Goal: Information Seeking & Learning: Find specific page/section

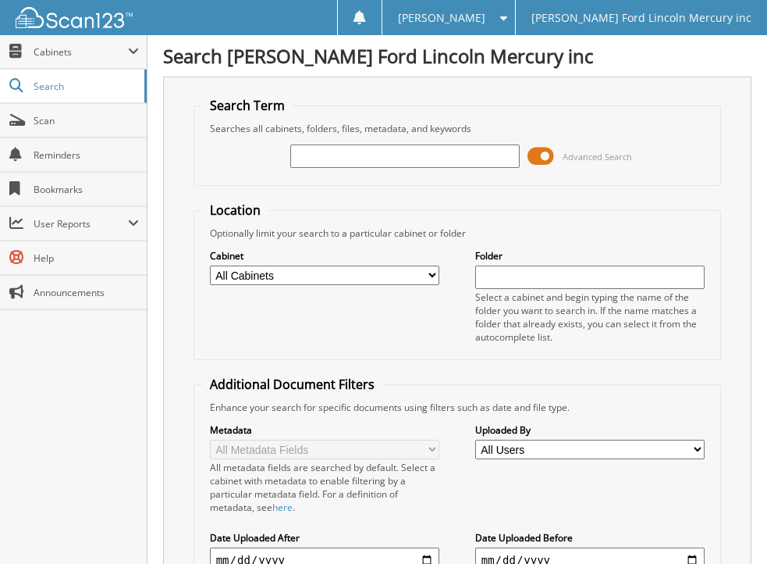
click at [432, 276] on select "All Cabinets ACCOUNTS PAYABLE BODY SHOP RO'S CREDIT AGREEMENT PARTS INVOICES RE…" at bounding box center [325, 275] width 230 height 20
click at [210, 265] on select "All Cabinets ACCOUNTS PAYABLE BODY SHOP RO'S CREDIT AGREEMENT PARTS INVOICES RE…" at bounding box center [325, 275] width 230 height 20
click at [434, 277] on select "All Cabinets ACCOUNTS PAYABLE BODY SHOP RO'S CREDIT AGREEMENT PARTS INVOICES RE…" at bounding box center [325, 275] width 230 height 20
select select "5621"
click at [210, 265] on select "All Cabinets ACCOUNTS PAYABLE BODY SHOP RO'S CREDIT AGREEMENT PARTS INVOICES RE…" at bounding box center [325, 275] width 230 height 20
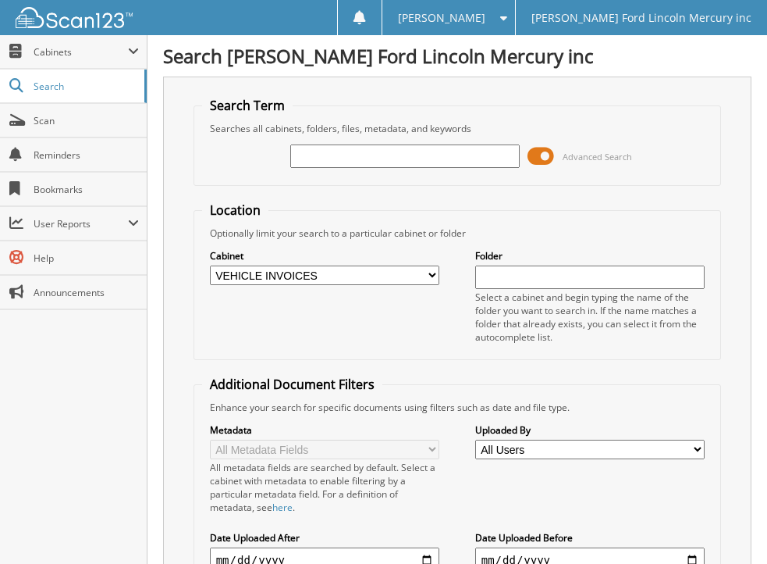
click at [332, 159] on input "text" at bounding box center [405, 155] width 230 height 23
type input "a75045"
click at [532, 155] on span at bounding box center [541, 155] width 27 height 23
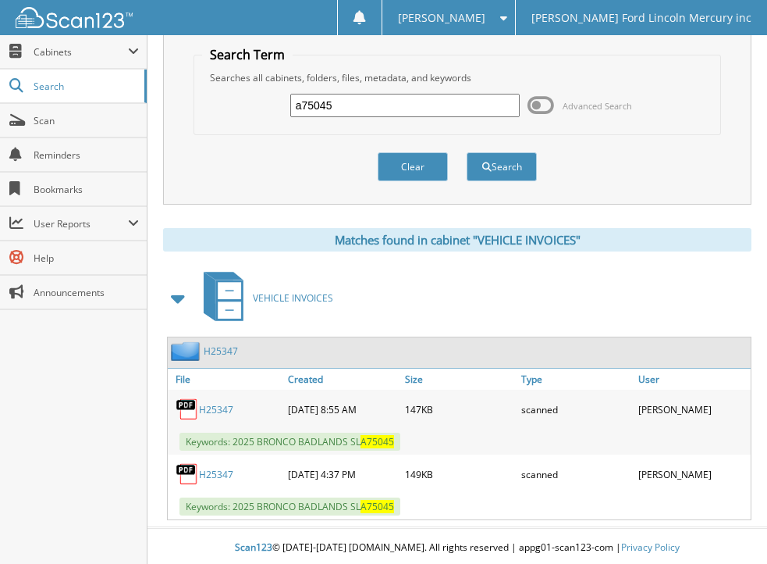
scroll to position [54, 0]
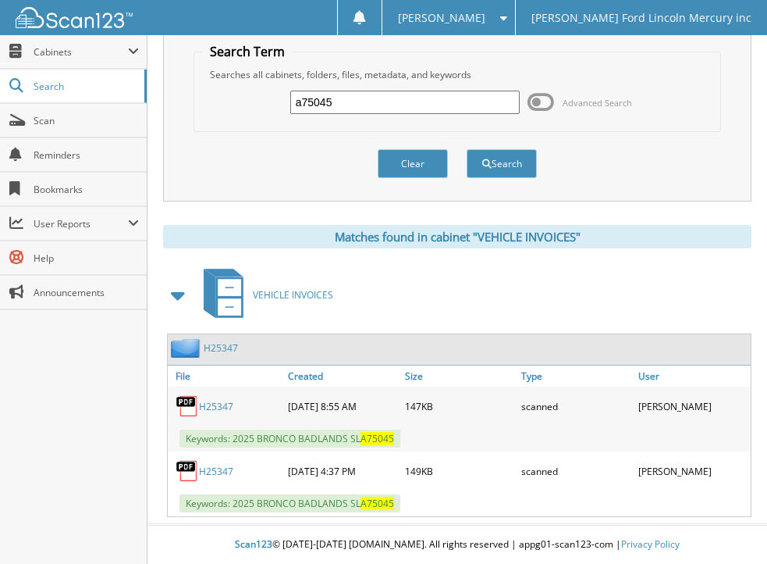
click at [214, 408] on link "H25347" at bounding box center [216, 406] width 34 height 13
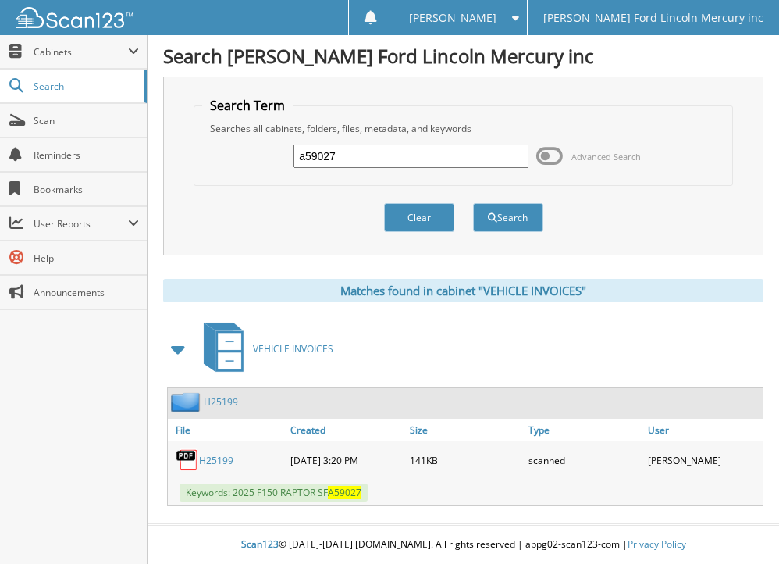
drag, startPoint x: 353, startPoint y: 155, endPoint x: 215, endPoint y: 164, distance: 138.4
click at [215, 164] on div "a59027 Advanced Search" at bounding box center [462, 156] width 521 height 42
type input "a77300"
click at [473, 203] on button "Search" at bounding box center [508, 217] width 70 height 29
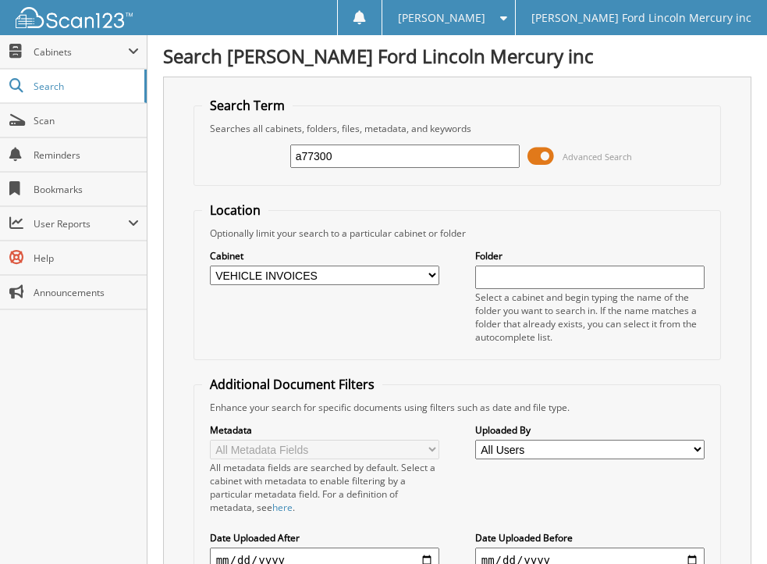
click at [533, 162] on span at bounding box center [541, 155] width 27 height 23
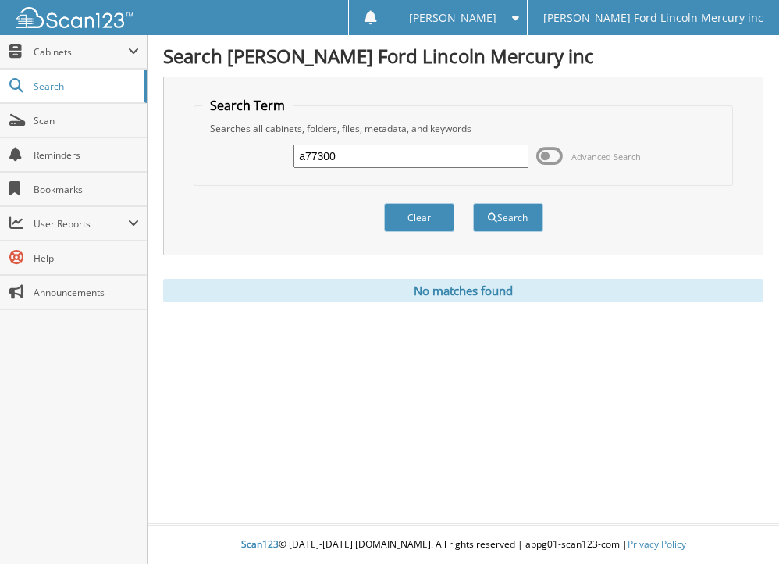
click at [555, 155] on span at bounding box center [549, 155] width 27 height 23
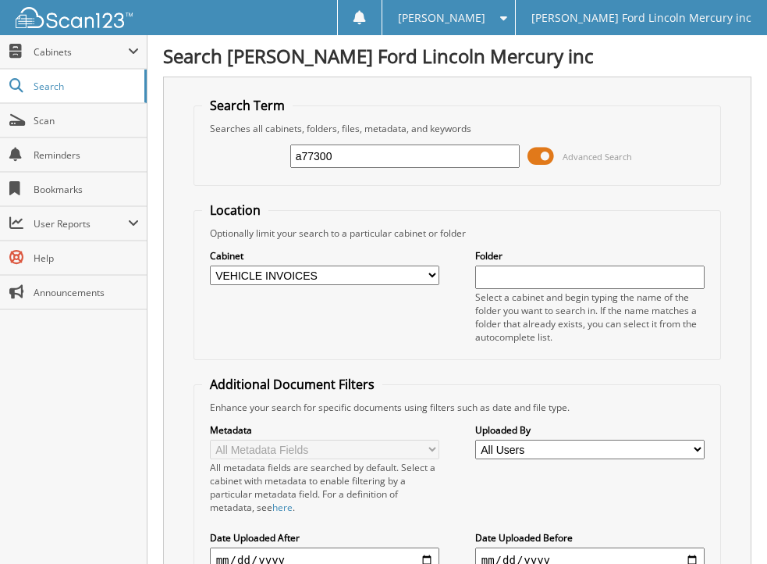
drag, startPoint x: 355, startPoint y: 158, endPoint x: 244, endPoint y: 170, distance: 111.6
click at [244, 170] on div "a77300 Advanced Search" at bounding box center [457, 156] width 511 height 42
type input "A77300"
drag, startPoint x: 352, startPoint y: 158, endPoint x: 251, endPoint y: 160, distance: 100.7
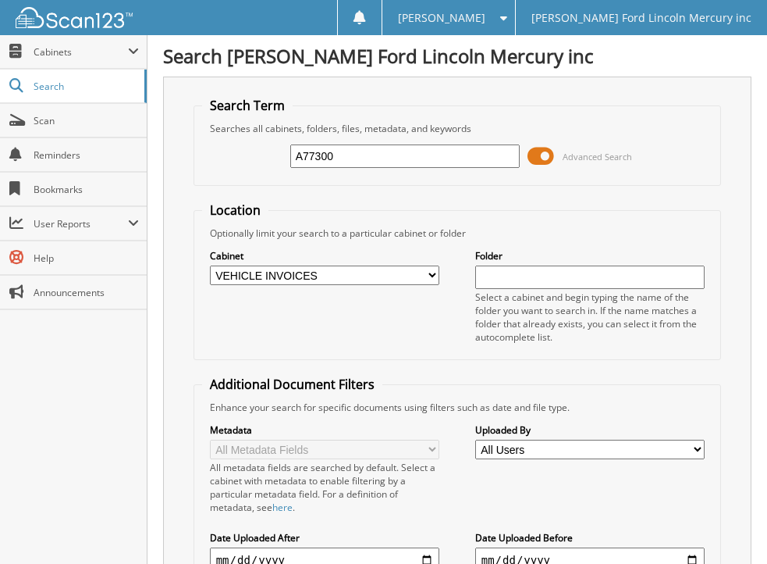
click at [251, 160] on div "A77300 Advanced Search" at bounding box center [457, 156] width 511 height 42
type input "a80436"
click at [531, 155] on span at bounding box center [541, 155] width 27 height 23
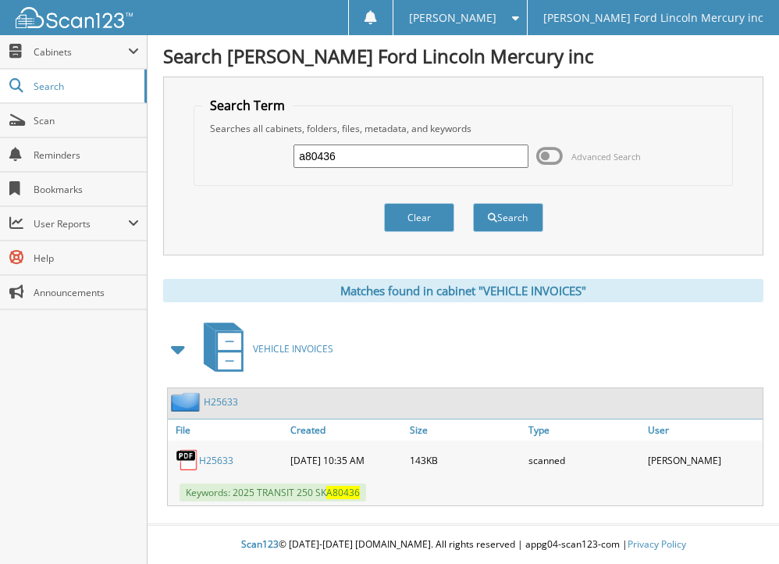
click at [214, 461] on link "H25633" at bounding box center [216, 460] width 34 height 13
click at [215, 457] on link "H25633" at bounding box center [216, 460] width 34 height 13
click at [209, 459] on link "H25633" at bounding box center [216, 460] width 34 height 13
drag, startPoint x: 348, startPoint y: 160, endPoint x: 215, endPoint y: 164, distance: 133.6
click at [215, 164] on div "a80436 Advanced Search" at bounding box center [462, 156] width 521 height 42
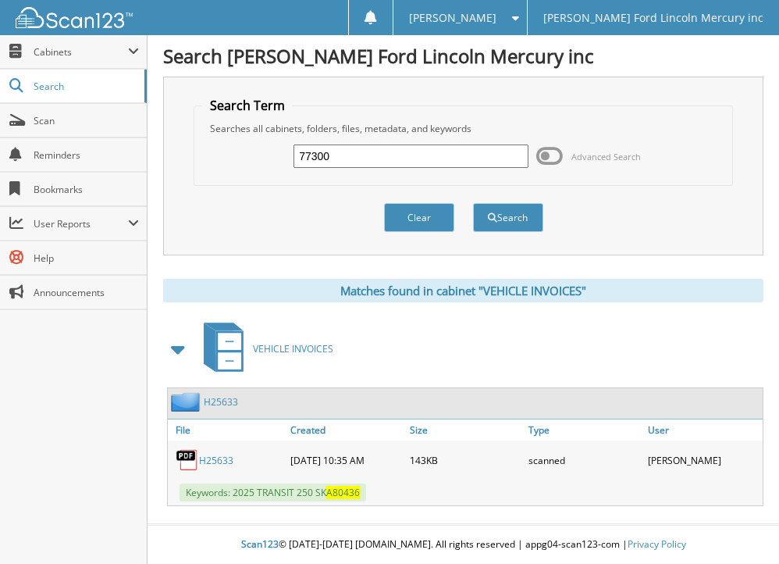
type input "77300"
click at [473, 203] on button "Search" at bounding box center [508, 217] width 70 height 29
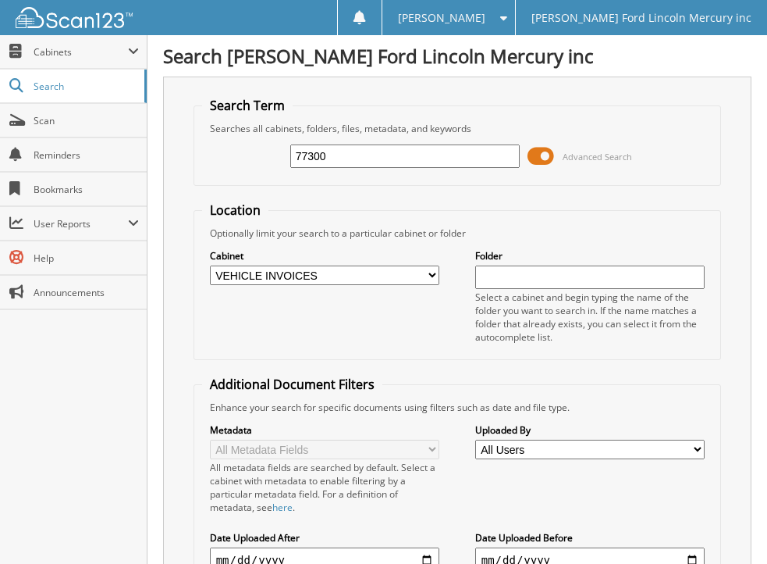
click at [534, 158] on span at bounding box center [541, 155] width 27 height 23
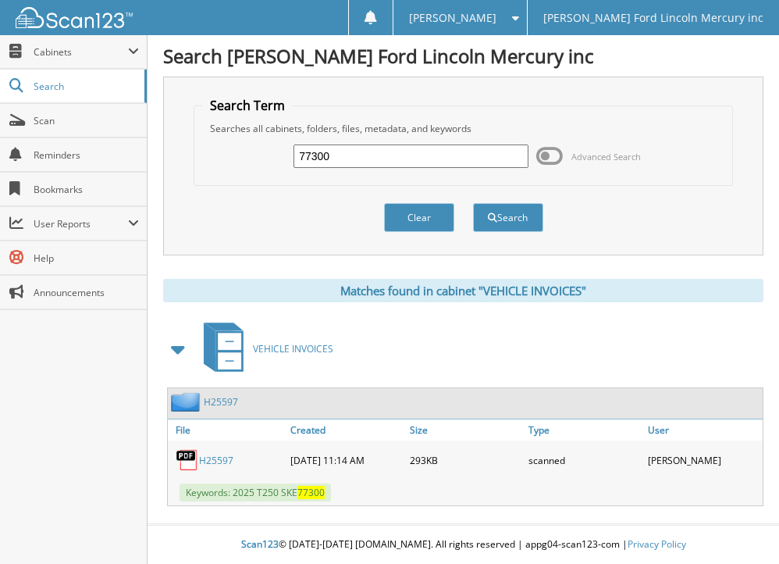
click at [216, 459] on link "H25597" at bounding box center [216, 460] width 34 height 13
drag, startPoint x: 365, startPoint y: 159, endPoint x: 218, endPoint y: 176, distance: 148.5
click at [218, 176] on div "77300 Advanced Search" at bounding box center [462, 156] width 521 height 42
type input "a83261"
click at [473, 203] on button "Search" at bounding box center [508, 217] width 70 height 29
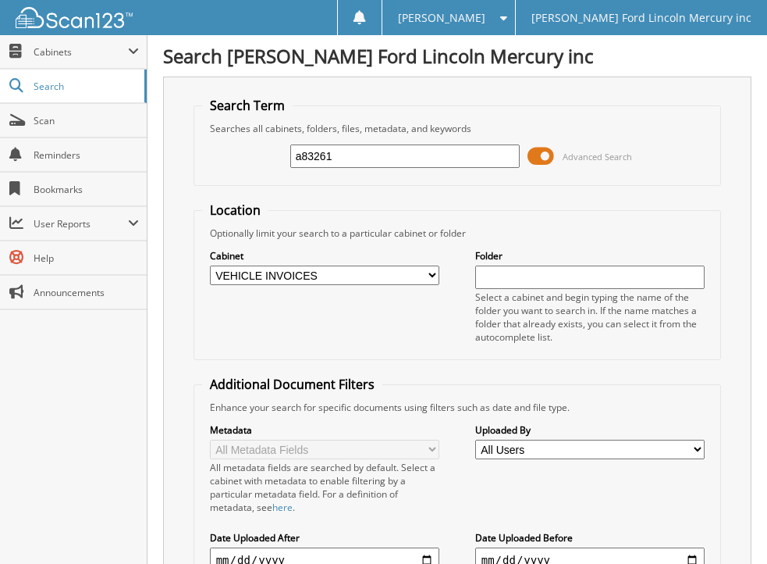
click at [533, 158] on span at bounding box center [541, 155] width 27 height 23
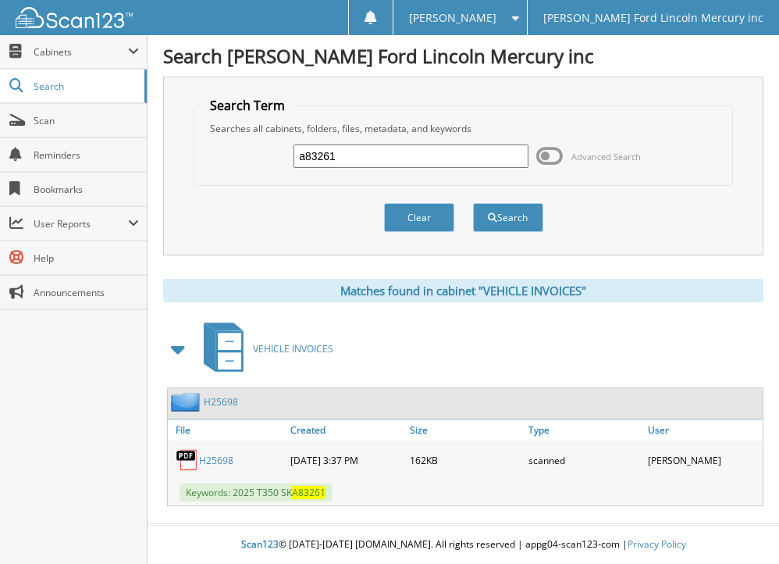
click at [208, 458] on link "H25698" at bounding box center [216, 460] width 34 height 13
drag, startPoint x: 350, startPoint y: 158, endPoint x: 219, endPoint y: 175, distance: 132.3
click at [219, 175] on div "a83261 Advanced Search" at bounding box center [462, 156] width 521 height 42
type input "a83278"
click at [473, 203] on button "Search" at bounding box center [508, 217] width 70 height 29
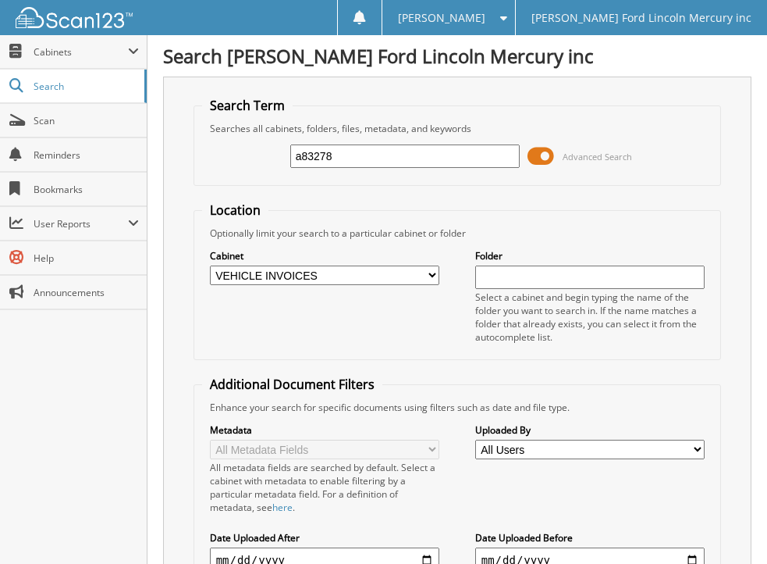
click at [535, 157] on span at bounding box center [541, 155] width 27 height 23
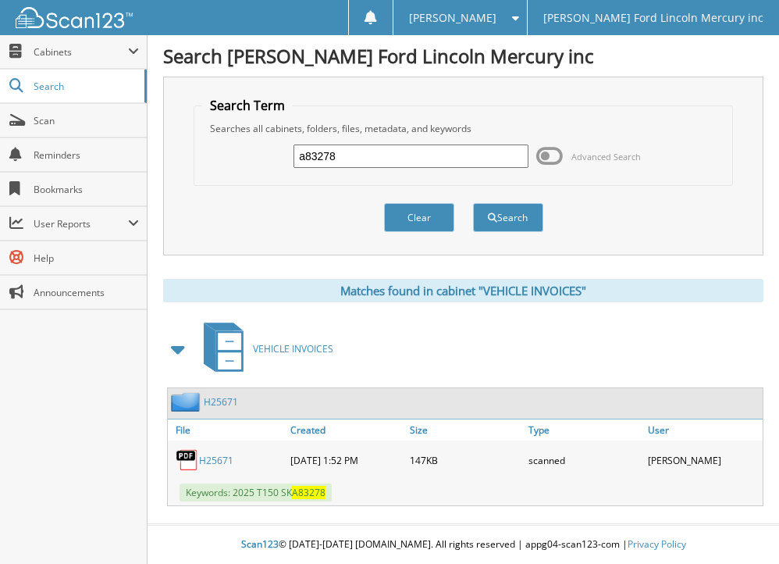
click at [214, 461] on link "H25671" at bounding box center [216, 460] width 34 height 13
drag, startPoint x: 355, startPoint y: 158, endPoint x: 227, endPoint y: 156, distance: 128.1
click at [227, 156] on div "a83278 Advanced Search" at bounding box center [462, 156] width 521 height 42
type input "a83409"
click at [473, 203] on button "Search" at bounding box center [508, 217] width 70 height 29
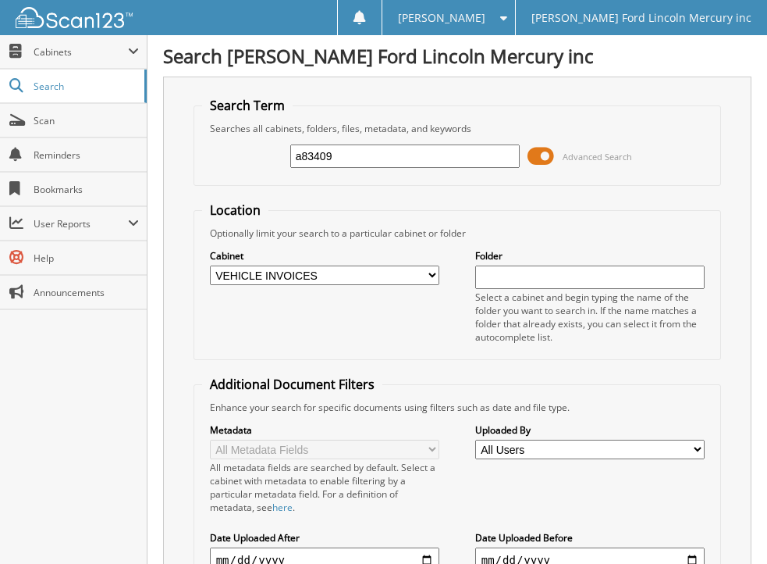
click at [536, 158] on span at bounding box center [541, 155] width 27 height 23
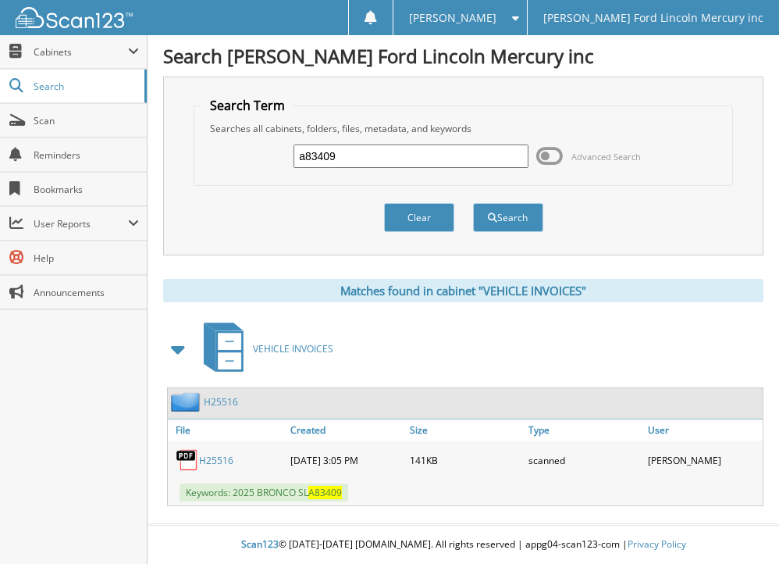
click at [212, 457] on link "H25516" at bounding box center [216, 460] width 34 height 13
drag, startPoint x: 361, startPoint y: 155, endPoint x: 223, endPoint y: 160, distance: 137.5
click at [223, 160] on div "a83409 Advanced Search" at bounding box center [462, 156] width 521 height 42
type input "a85347"
click at [473, 203] on button "Search" at bounding box center [508, 217] width 70 height 29
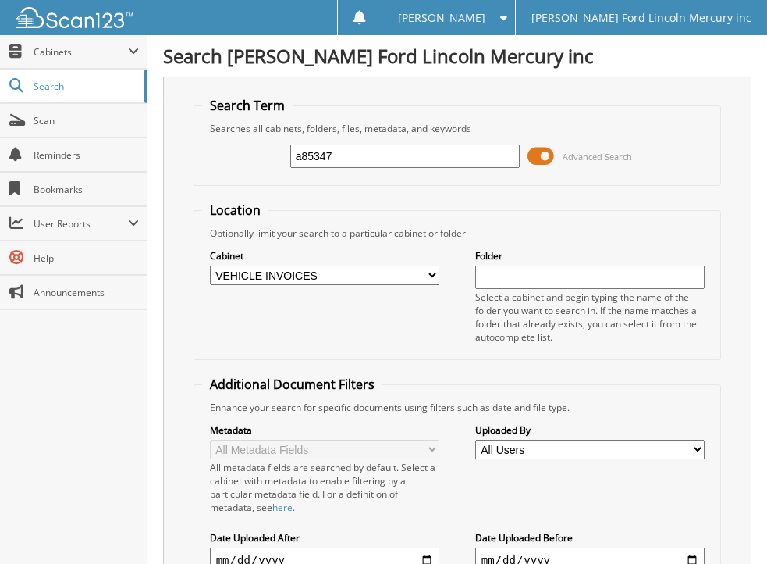
click at [534, 160] on span at bounding box center [541, 155] width 27 height 23
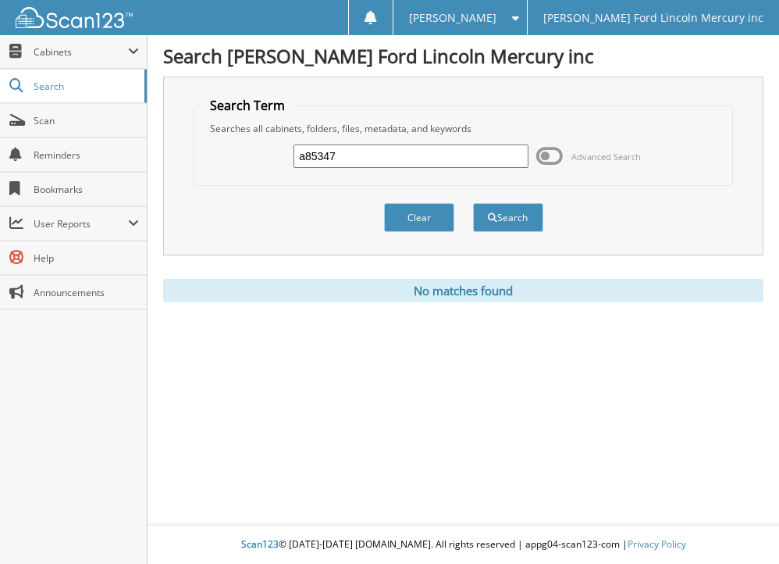
click at [305, 156] on input "a85347" at bounding box center [411, 155] width 235 height 23
type input "85347"
click at [473, 203] on button "Search" at bounding box center [508, 217] width 70 height 29
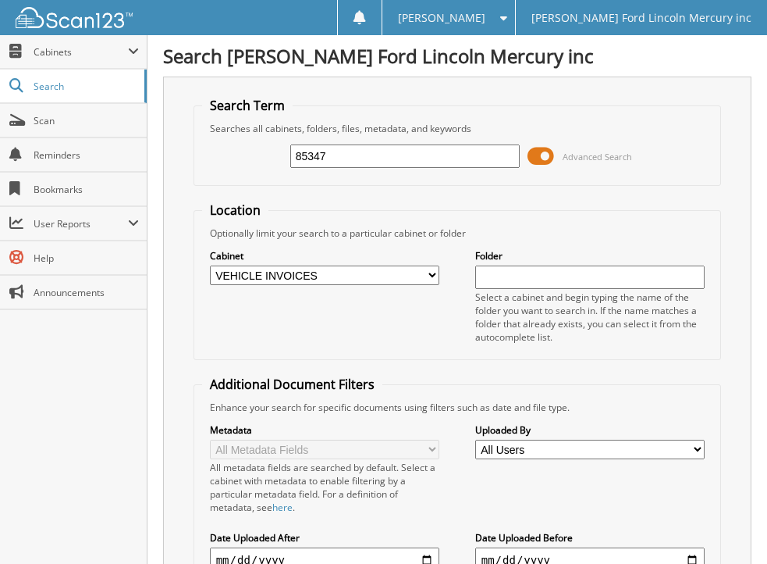
click at [539, 154] on span at bounding box center [541, 155] width 27 height 23
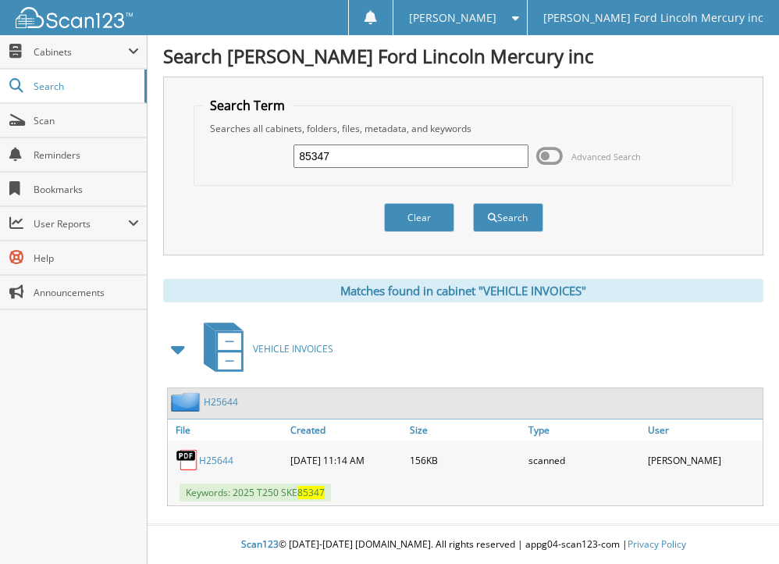
click at [215, 457] on link "H25644" at bounding box center [216, 460] width 34 height 13
drag, startPoint x: 353, startPoint y: 156, endPoint x: 219, endPoint y: 151, distance: 134.4
click at [224, 153] on div "85347 Advanced Search" at bounding box center [462, 156] width 521 height 42
type input "a85012"
click at [473, 203] on button "Search" at bounding box center [508, 217] width 70 height 29
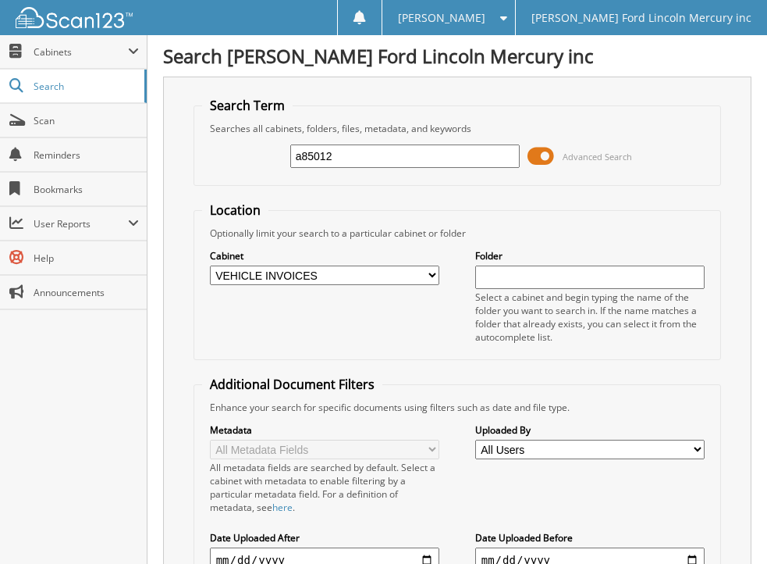
click at [532, 157] on span at bounding box center [541, 155] width 27 height 23
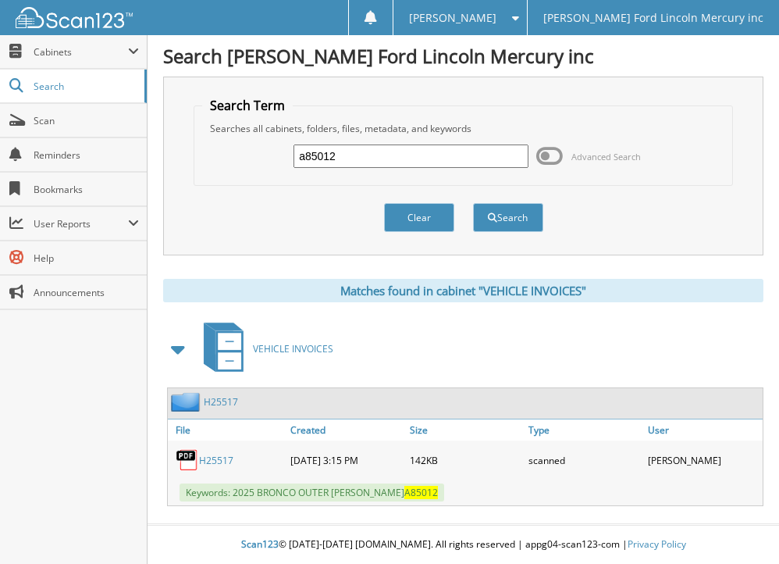
click at [212, 456] on link "H25517" at bounding box center [216, 460] width 34 height 13
drag, startPoint x: 352, startPoint y: 155, endPoint x: 224, endPoint y: 155, distance: 128.0
click at [224, 155] on div "a85012 Advanced Search" at bounding box center [462, 156] width 521 height 42
type input "a85495"
click at [473, 203] on button "Search" at bounding box center [508, 217] width 70 height 29
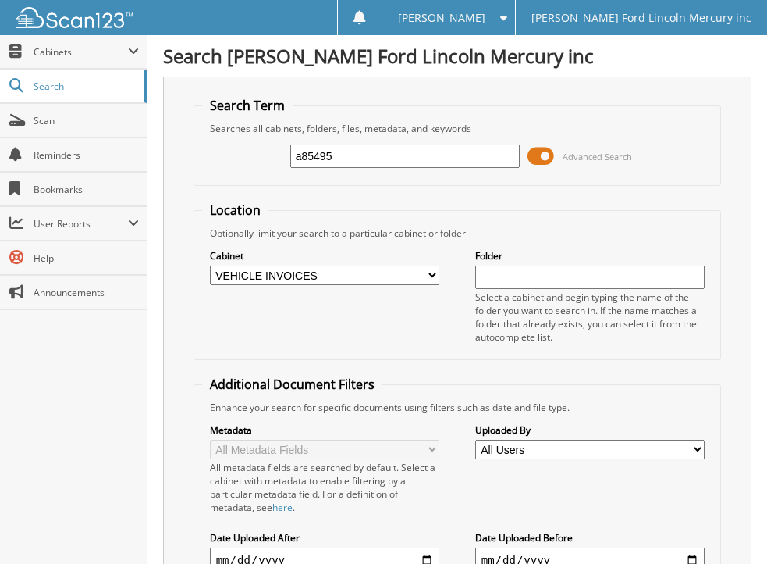
click at [531, 151] on span at bounding box center [541, 155] width 27 height 23
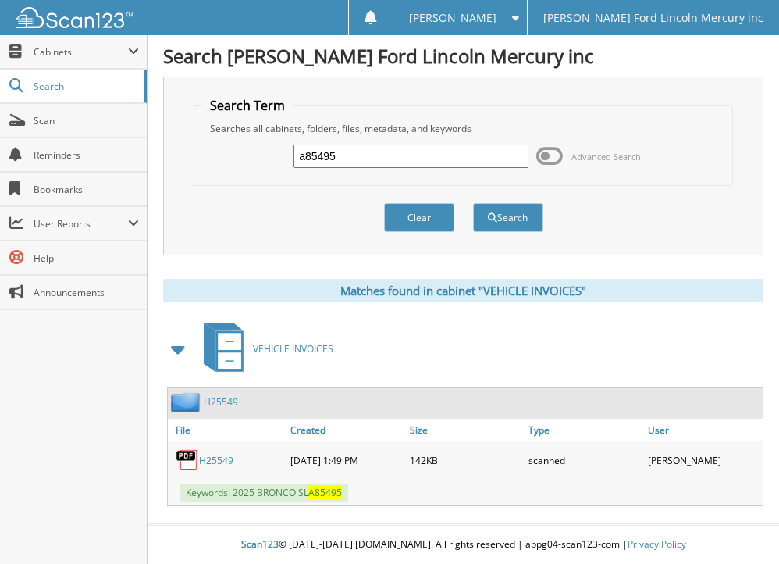
click at [213, 460] on link "H25549" at bounding box center [216, 460] width 34 height 13
drag, startPoint x: 351, startPoint y: 155, endPoint x: 230, endPoint y: 161, distance: 121.1
click at [230, 161] on div "a85495 Advanced Search" at bounding box center [462, 156] width 521 height 42
type input "a85609"
click at [473, 203] on button "Search" at bounding box center [508, 217] width 70 height 29
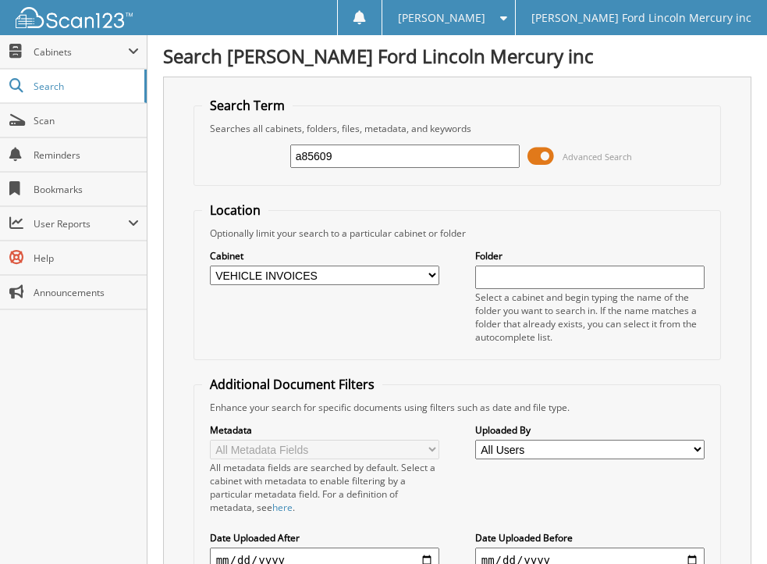
click at [535, 155] on span at bounding box center [541, 155] width 27 height 23
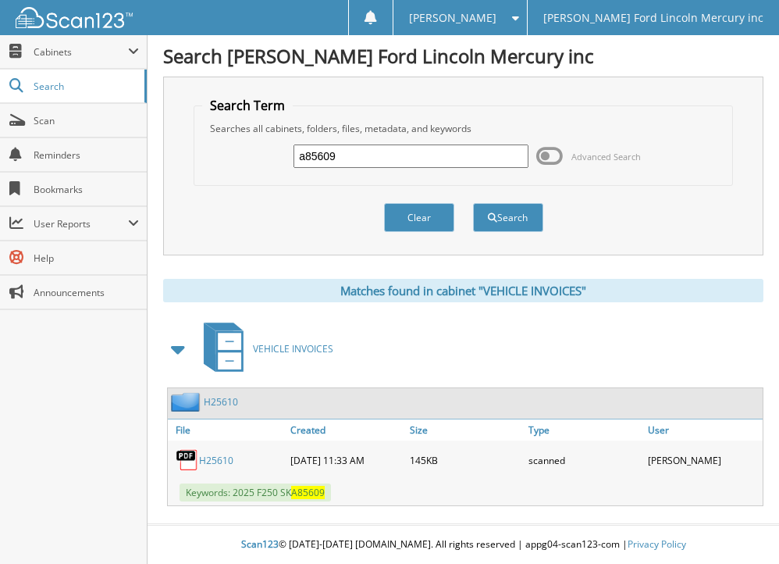
click at [212, 455] on link "H25610" at bounding box center [216, 460] width 34 height 13
drag, startPoint x: 354, startPoint y: 156, endPoint x: 218, endPoint y: 155, distance: 136.6
click at [218, 155] on div "a85609 Advanced Search" at bounding box center [462, 156] width 521 height 42
type input "a85779"
click at [473, 203] on button "Search" at bounding box center [508, 217] width 70 height 29
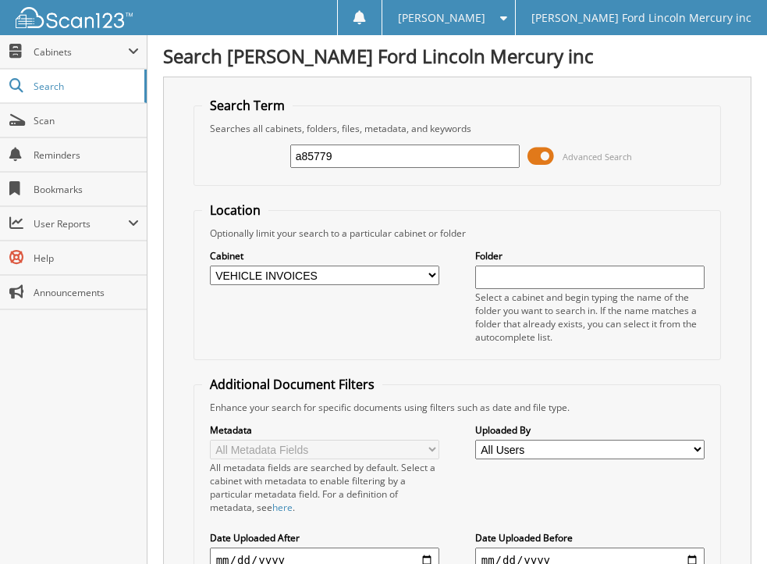
click at [533, 155] on span at bounding box center [541, 155] width 27 height 23
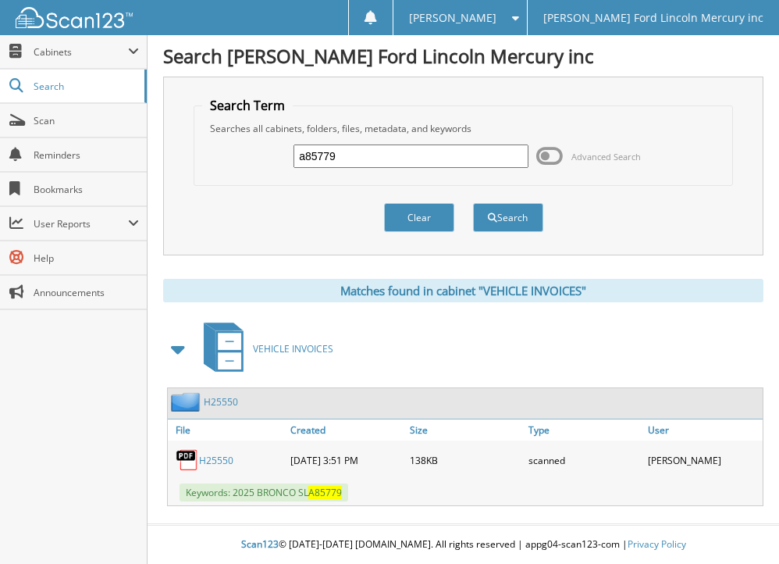
click at [210, 460] on link "H25550" at bounding box center [216, 460] width 34 height 13
drag, startPoint x: 358, startPoint y: 154, endPoint x: 240, endPoint y: 162, distance: 118.2
click at [240, 162] on div "a85779 Advanced Search" at bounding box center [462, 156] width 521 height 42
type input "a85822"
click at [473, 203] on button "Search" at bounding box center [508, 217] width 70 height 29
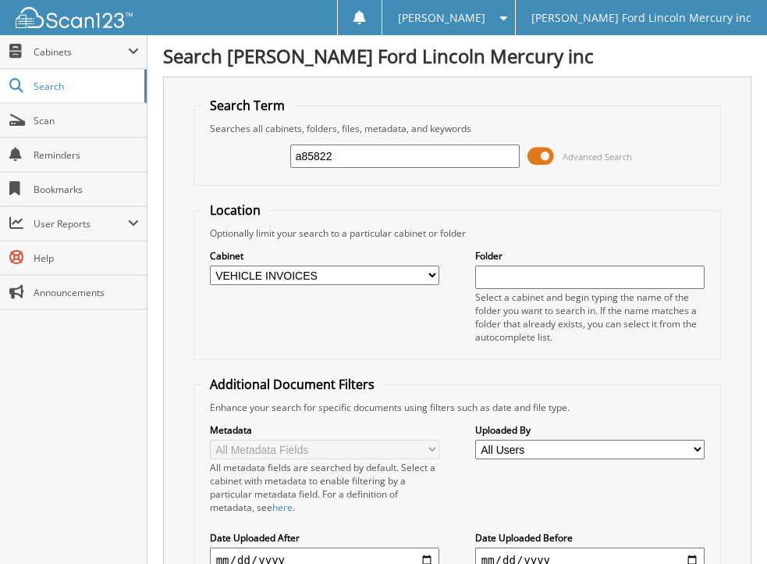
click at [529, 148] on span at bounding box center [541, 155] width 27 height 23
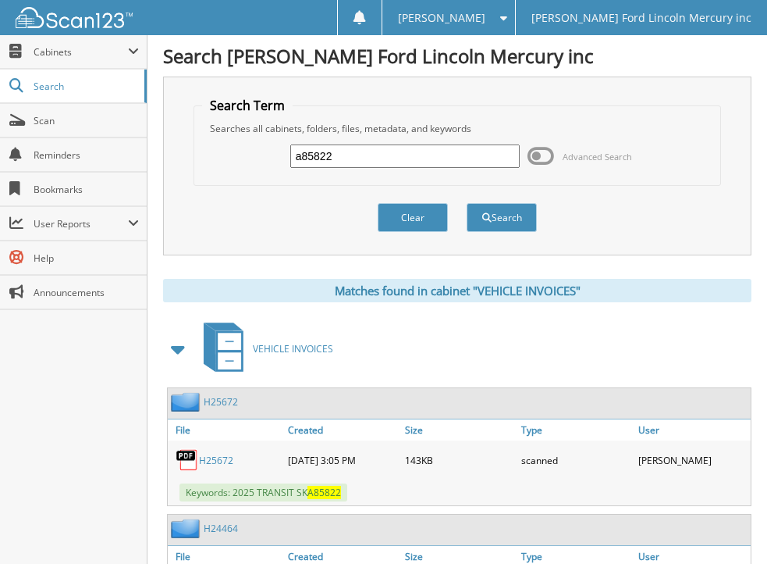
click at [216, 457] on link "H25672" at bounding box center [216, 460] width 34 height 13
drag, startPoint x: 350, startPoint y: 159, endPoint x: 254, endPoint y: 179, distance: 98.0
click at [254, 179] on fieldset "Search Term Searches all cabinets, folders, files, metadata, and keywords a8582…" at bounding box center [458, 141] width 529 height 89
type input "a88098"
click at [467, 203] on button "Search" at bounding box center [502, 217] width 70 height 29
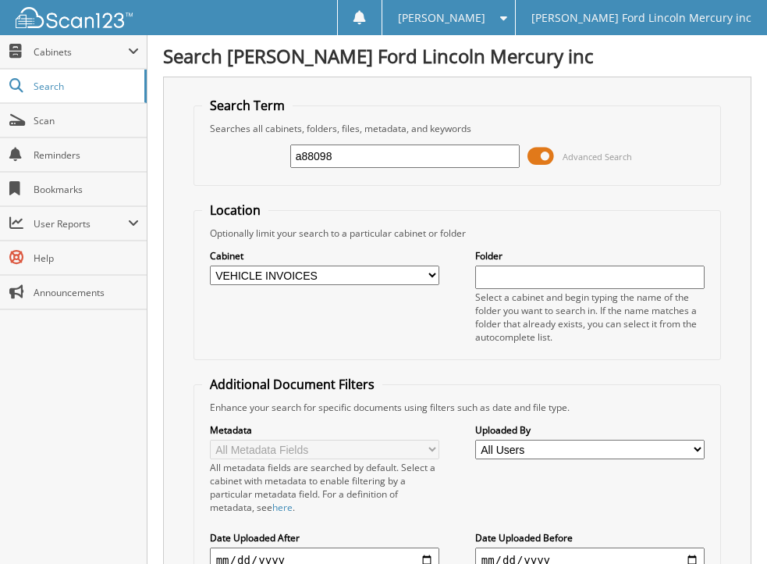
click at [534, 155] on span at bounding box center [541, 155] width 27 height 23
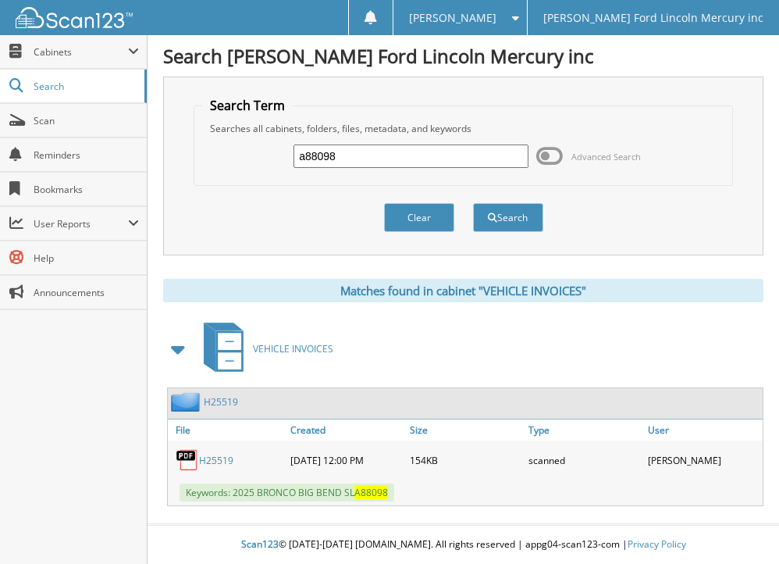
click at [208, 456] on link "H25519" at bounding box center [216, 460] width 34 height 13
drag, startPoint x: 356, startPoint y: 154, endPoint x: 240, endPoint y: 164, distance: 116.8
click at [240, 164] on div "a88098 Advanced Search" at bounding box center [462, 156] width 521 height 42
type input "a88218"
click at [473, 203] on button "Search" at bounding box center [508, 217] width 70 height 29
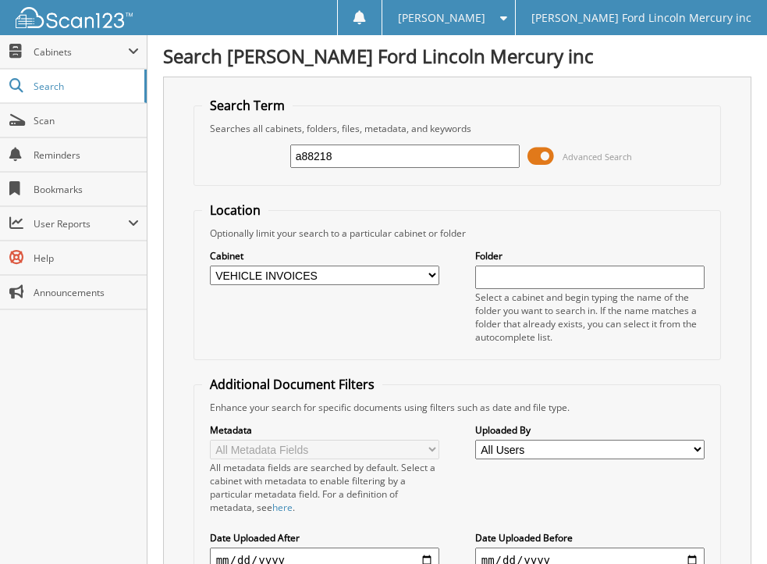
click at [531, 155] on span at bounding box center [541, 155] width 27 height 23
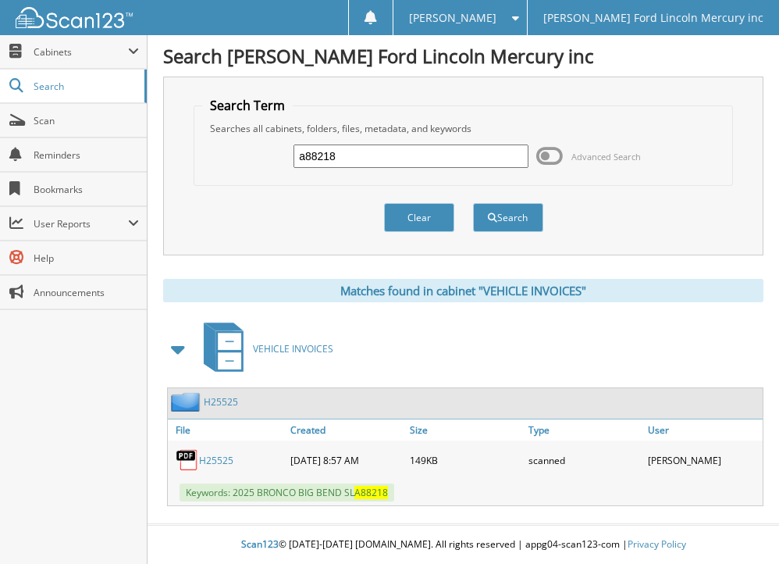
click at [208, 454] on link "H25525" at bounding box center [216, 460] width 34 height 13
drag, startPoint x: 358, startPoint y: 159, endPoint x: 219, endPoint y: 181, distance: 139.9
click at [219, 181] on fieldset "Search Term Searches all cabinets, folders, files, metadata, and keywords a8821…" at bounding box center [463, 141] width 539 height 89
type input "a93174"
click at [473, 203] on button "Search" at bounding box center [508, 217] width 70 height 29
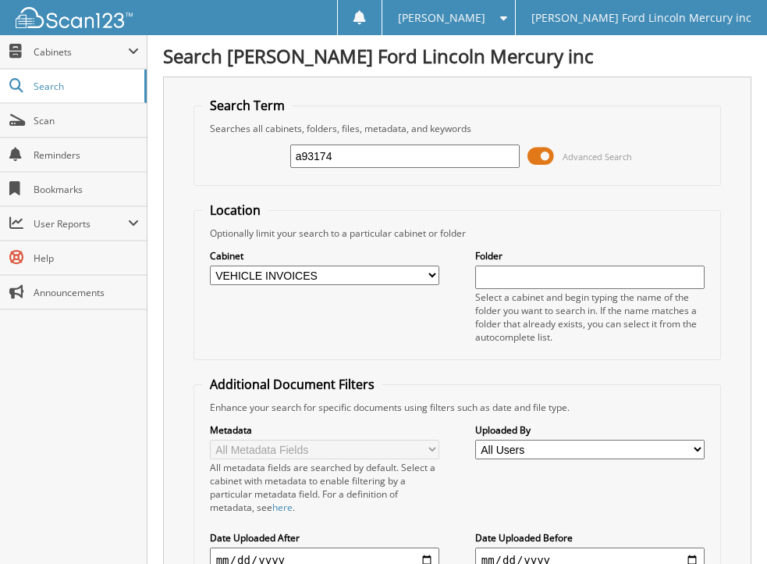
click at [532, 157] on span at bounding box center [541, 155] width 27 height 23
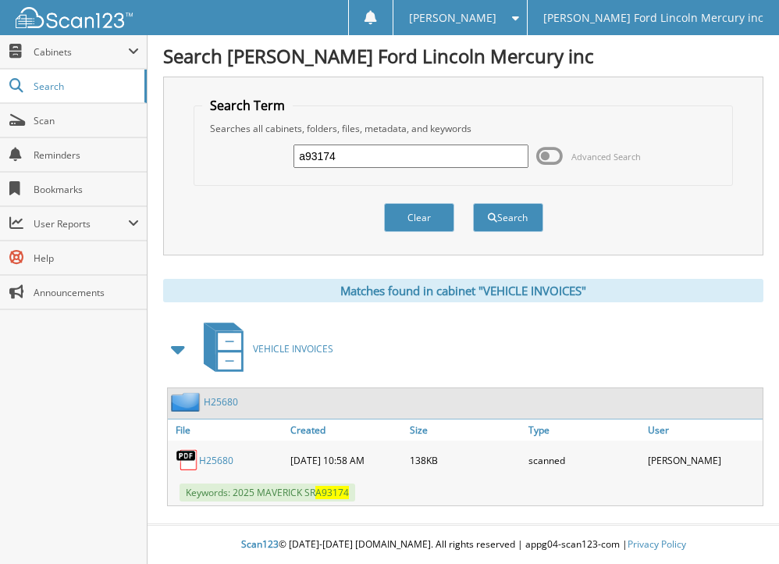
click at [214, 458] on link "H25680" at bounding box center [216, 460] width 34 height 13
drag, startPoint x: 348, startPoint y: 156, endPoint x: 258, endPoint y: 161, distance: 89.9
click at [258, 161] on div "a93174 Advanced Search" at bounding box center [462, 156] width 521 height 42
type input "a93366"
click at [473, 203] on button "Search" at bounding box center [508, 217] width 70 height 29
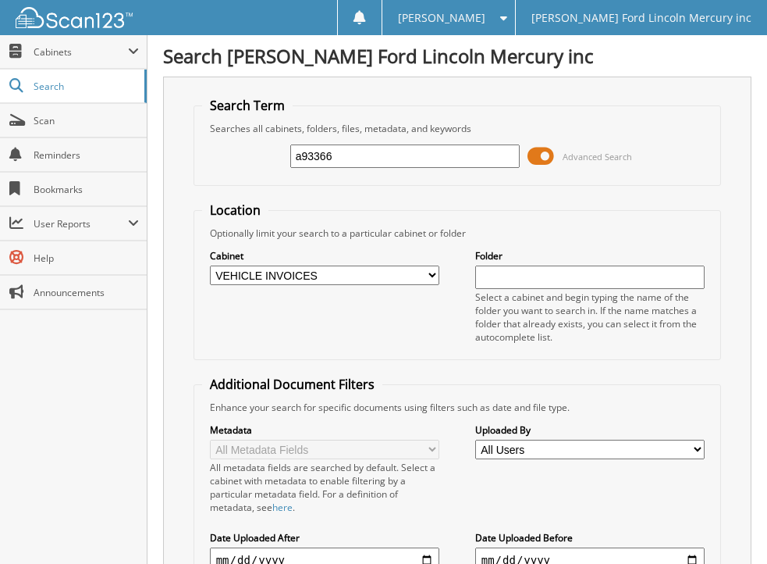
click at [532, 154] on span at bounding box center [541, 155] width 27 height 23
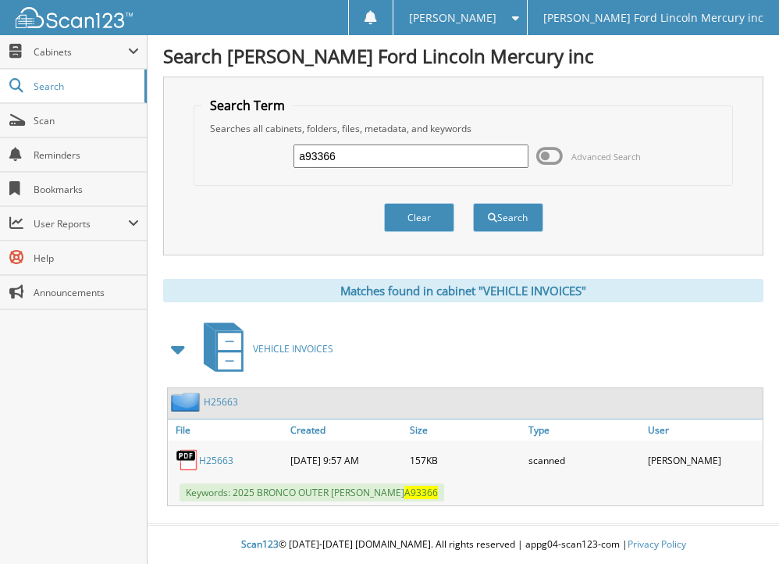
click at [218, 459] on link "H25663" at bounding box center [216, 460] width 34 height 13
drag, startPoint x: 330, startPoint y: 152, endPoint x: 234, endPoint y: 158, distance: 96.2
click at [238, 159] on div "a93366 Advanced Search" at bounding box center [462, 156] width 521 height 42
type input "a93748"
click at [473, 203] on button "Search" at bounding box center [508, 217] width 70 height 29
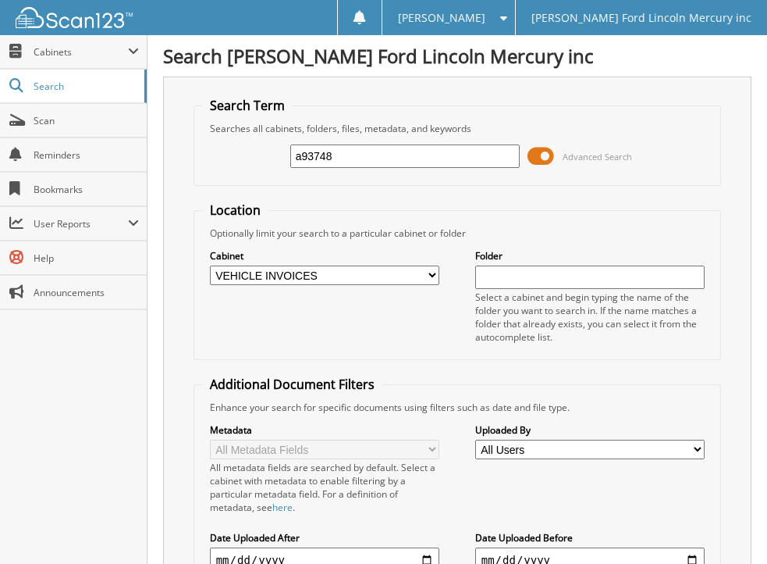
click at [532, 151] on span at bounding box center [541, 155] width 27 height 23
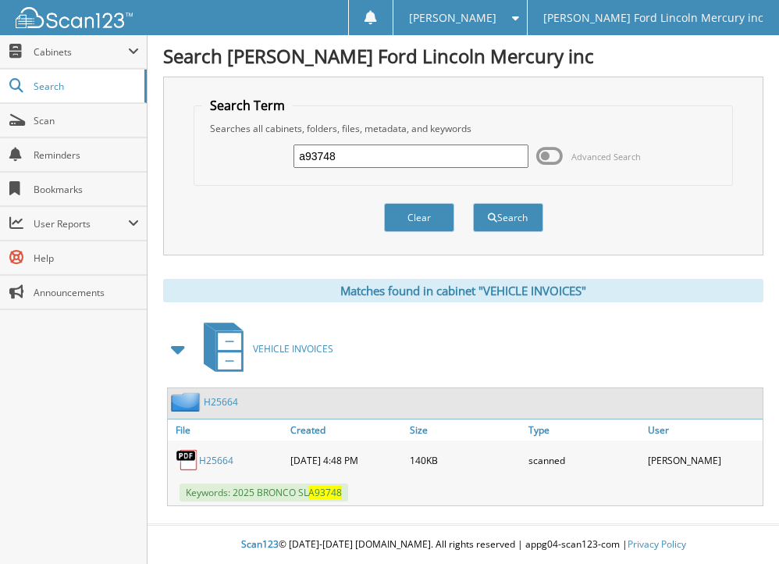
click at [216, 459] on link "H25664" at bounding box center [216, 460] width 34 height 13
click at [80, 295] on span "Announcements" at bounding box center [86, 292] width 105 height 13
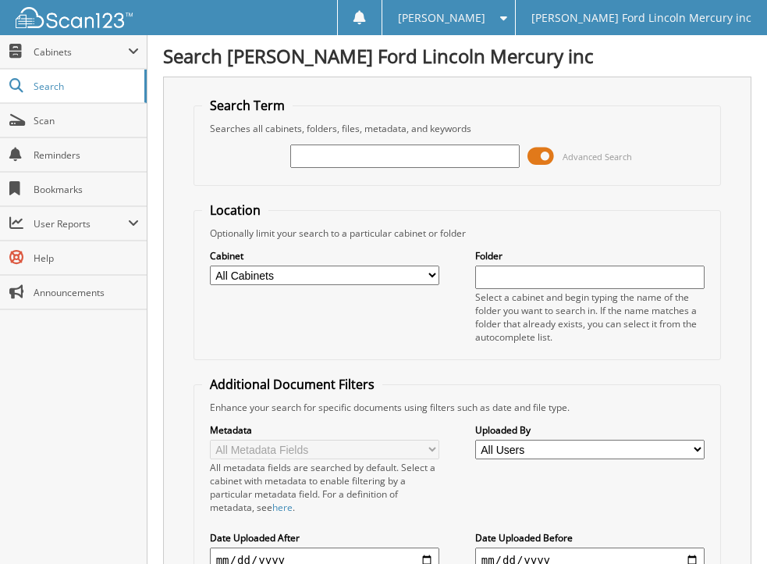
click at [535, 158] on span at bounding box center [541, 155] width 27 height 23
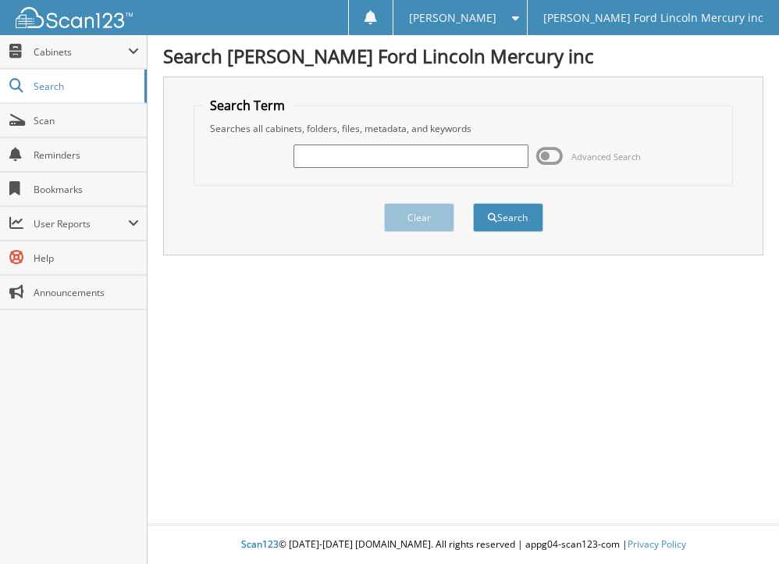
click at [361, 158] on input "text" at bounding box center [411, 155] width 235 height 23
type input "a95311"
click at [473, 203] on button "Search" at bounding box center [508, 217] width 70 height 29
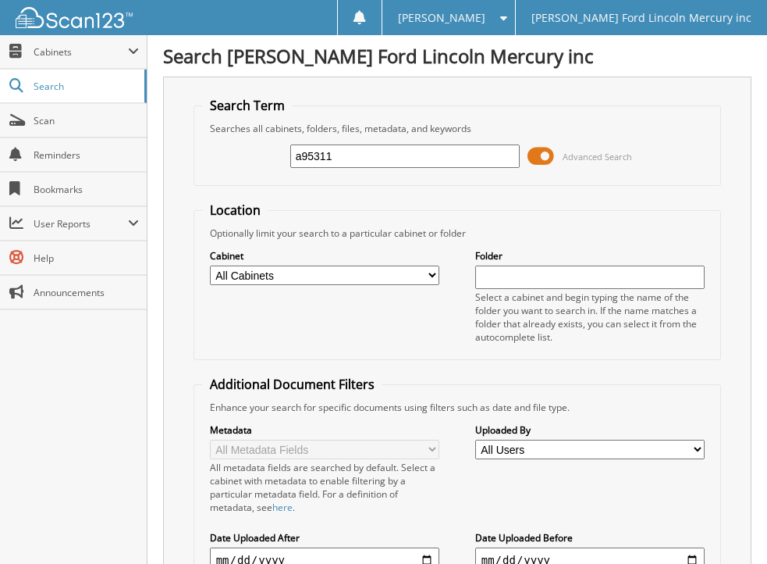
click at [536, 161] on span at bounding box center [541, 155] width 27 height 23
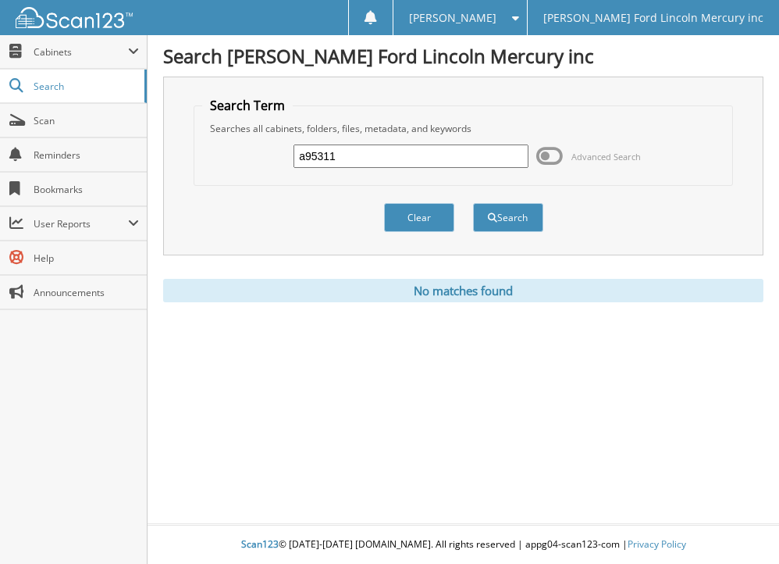
click at [305, 158] on input "a95311" at bounding box center [411, 155] width 235 height 23
type input "95311"
click at [473, 203] on button "Search" at bounding box center [508, 217] width 70 height 29
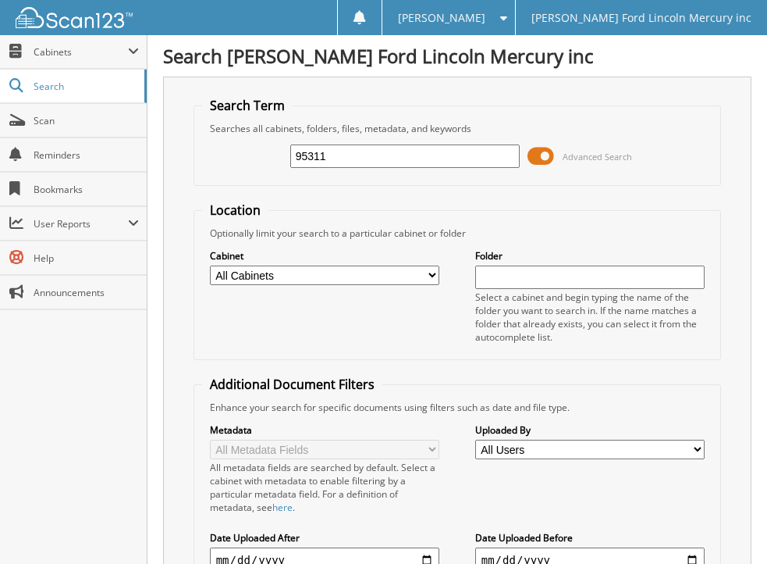
click at [533, 158] on span at bounding box center [541, 155] width 27 height 23
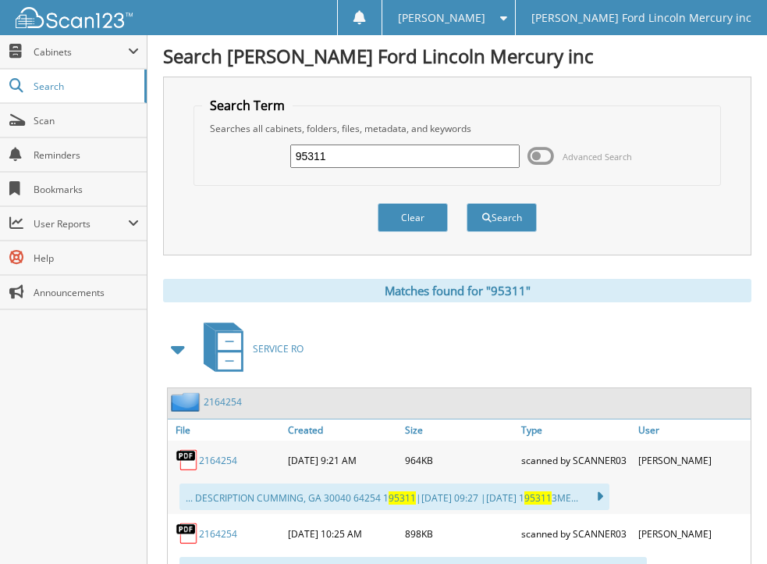
click at [219, 457] on link "2164254" at bounding box center [218, 460] width 38 height 13
click at [176, 351] on span at bounding box center [179, 349] width 22 height 28
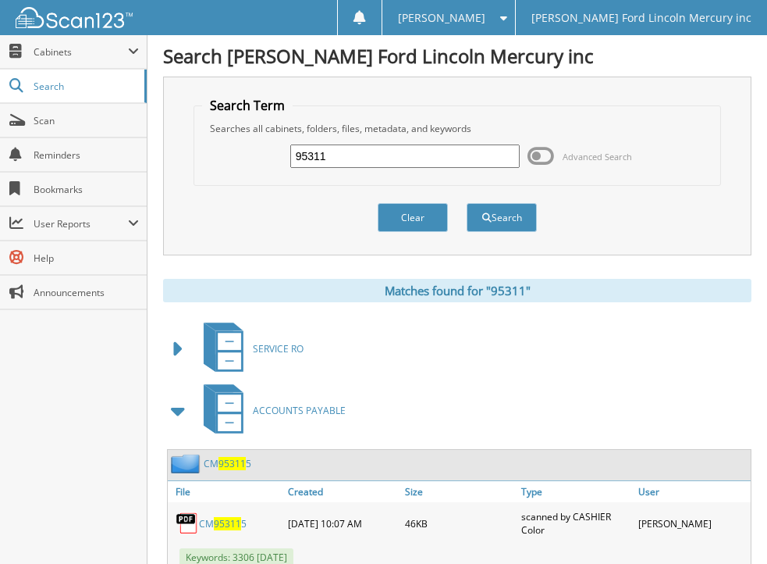
click at [176, 351] on span at bounding box center [179, 349] width 22 height 28
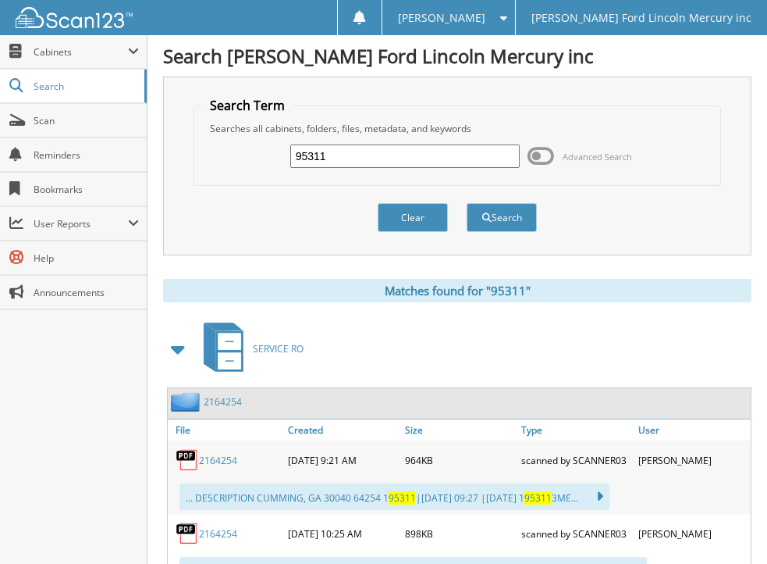
click at [546, 155] on span at bounding box center [541, 155] width 27 height 23
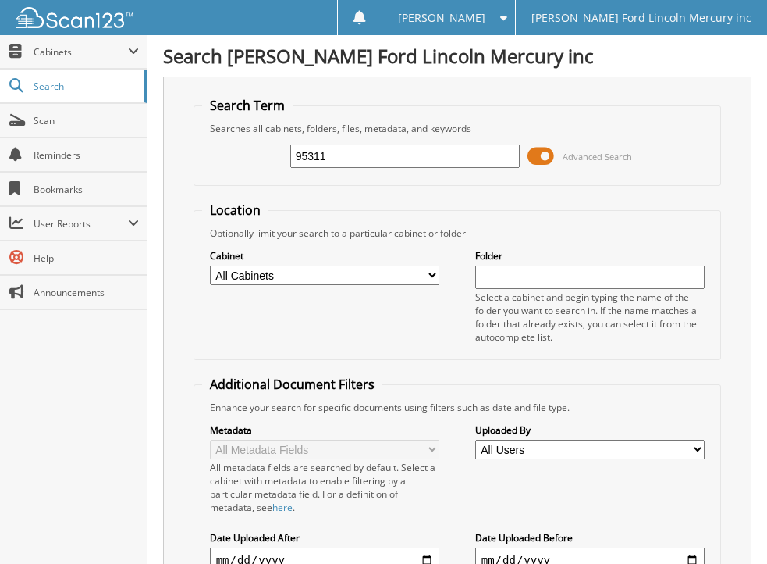
click at [432, 277] on select "All Cabinets ACCOUNTS PAYABLE BODY SHOP RO'S CREDIT AGREEMENT PARTS INVOICES RE…" at bounding box center [325, 275] width 230 height 20
select select "5621"
click at [210, 265] on select "All Cabinets ACCOUNTS PAYABLE BODY SHOP RO'S CREDIT AGREEMENT PARTS INVOICES RE…" at bounding box center [325, 275] width 230 height 20
click at [294, 157] on input "95311" at bounding box center [405, 155] width 230 height 23
type input "a95311"
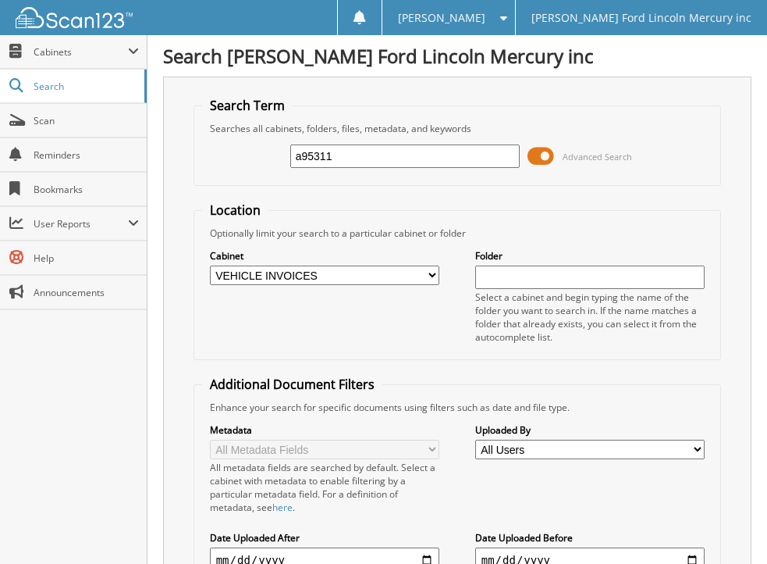
click at [536, 159] on span at bounding box center [541, 155] width 27 height 23
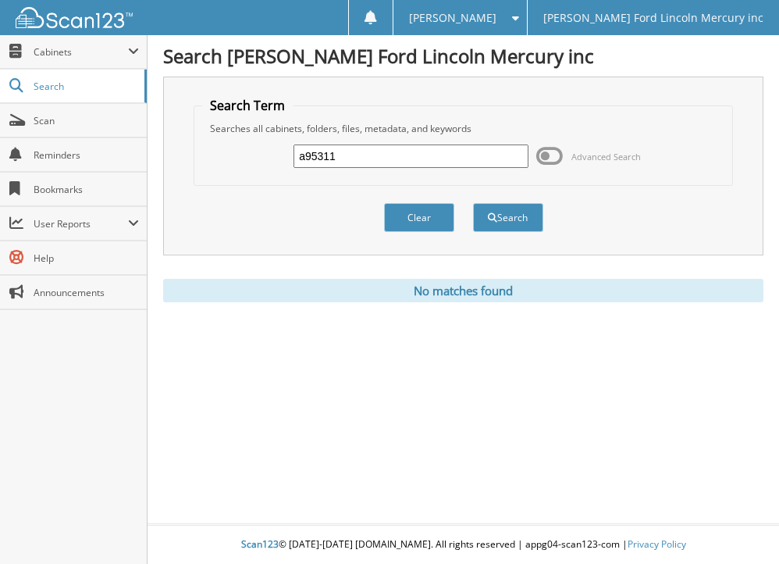
click at [304, 159] on input "a95311" at bounding box center [411, 155] width 235 height 23
type input "95311"
click at [473, 203] on button "Search" at bounding box center [508, 217] width 70 height 29
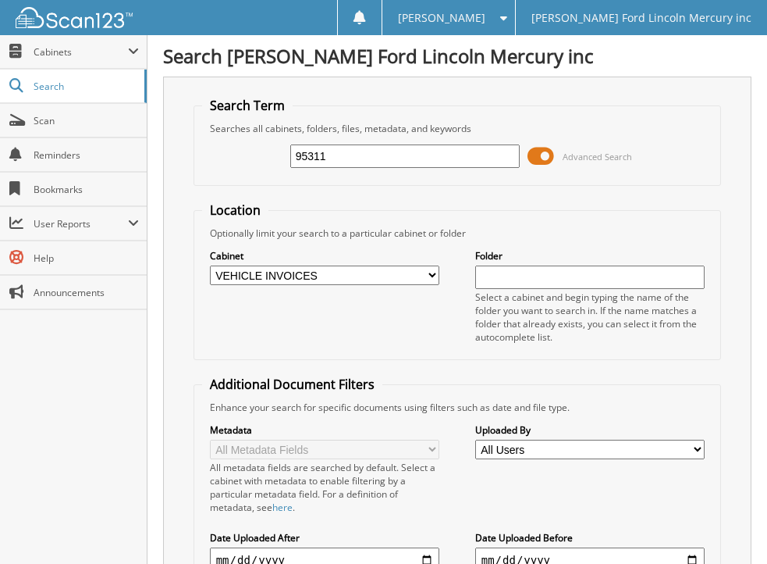
click at [534, 156] on span at bounding box center [541, 155] width 27 height 23
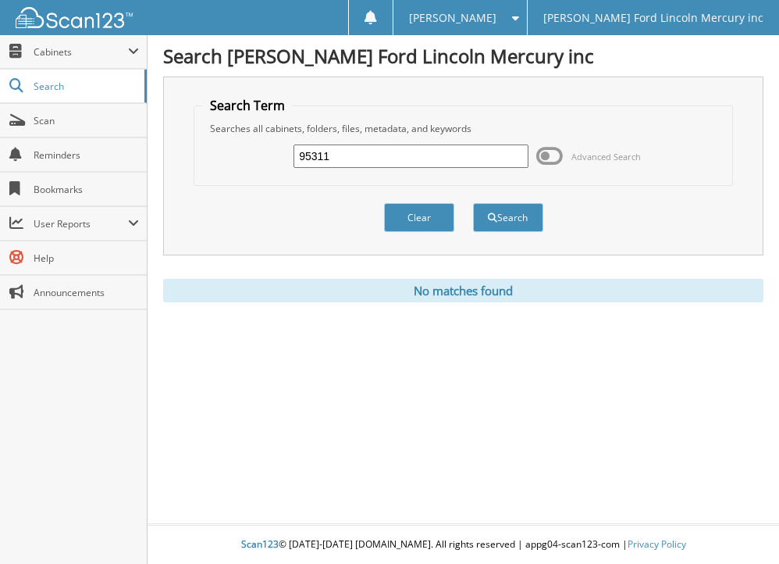
drag, startPoint x: 357, startPoint y: 157, endPoint x: 208, endPoint y: 153, distance: 148.4
click at [209, 155] on div "95311 Advanced Search" at bounding box center [462, 156] width 521 height 42
type input "a95331"
click at [473, 203] on button "Search" at bounding box center [508, 217] width 70 height 29
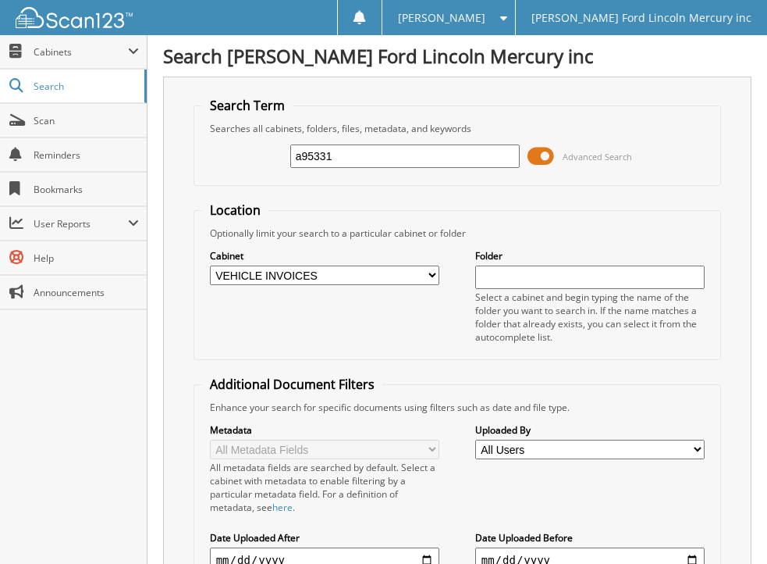
click at [531, 162] on span at bounding box center [541, 155] width 27 height 23
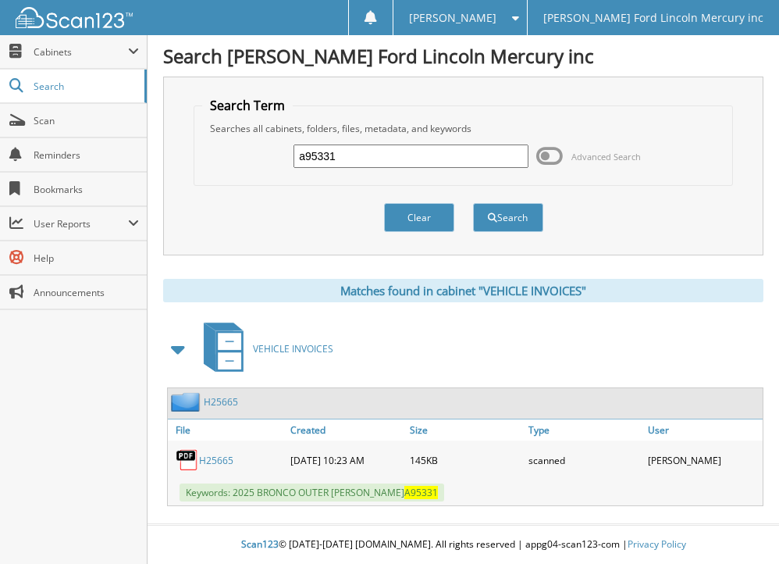
click at [221, 458] on link "H25665" at bounding box center [216, 460] width 34 height 13
click at [475, 507] on div "Search Billy Howell Ford Lincoln Mercury inc Search Term Searches all cabinets,…" at bounding box center [464, 282] width 632 height 564
drag, startPoint x: 356, startPoint y: 159, endPoint x: 231, endPoint y: 162, distance: 124.9
click at [231, 162] on div "a95331 Advanced Search" at bounding box center [462, 156] width 521 height 42
type input "a98369"
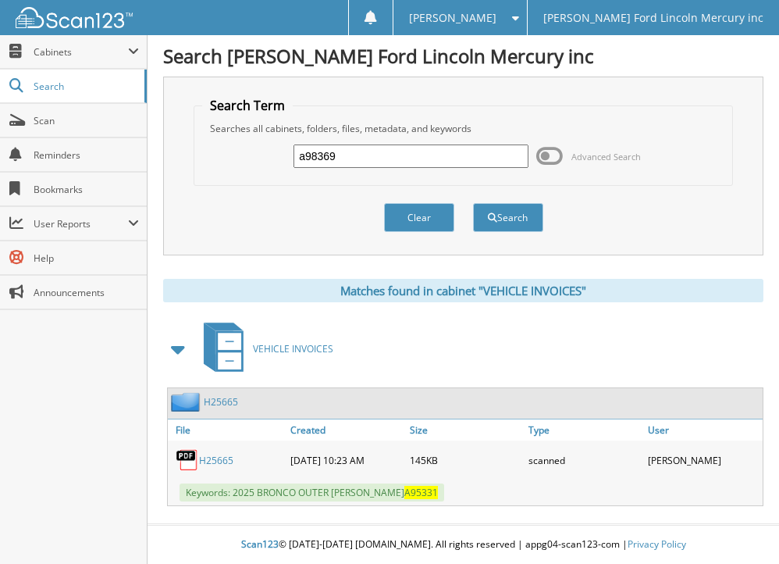
click at [473, 203] on button "Search" at bounding box center [508, 217] width 70 height 29
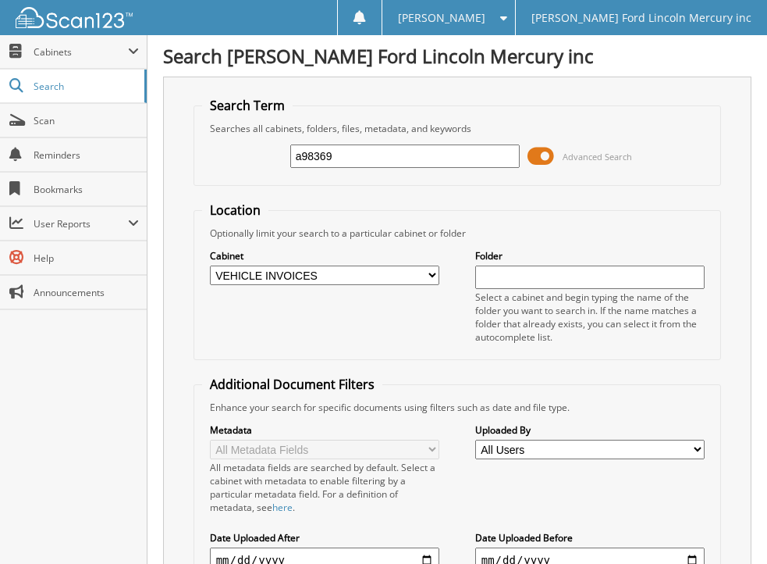
click at [538, 157] on span at bounding box center [541, 155] width 27 height 23
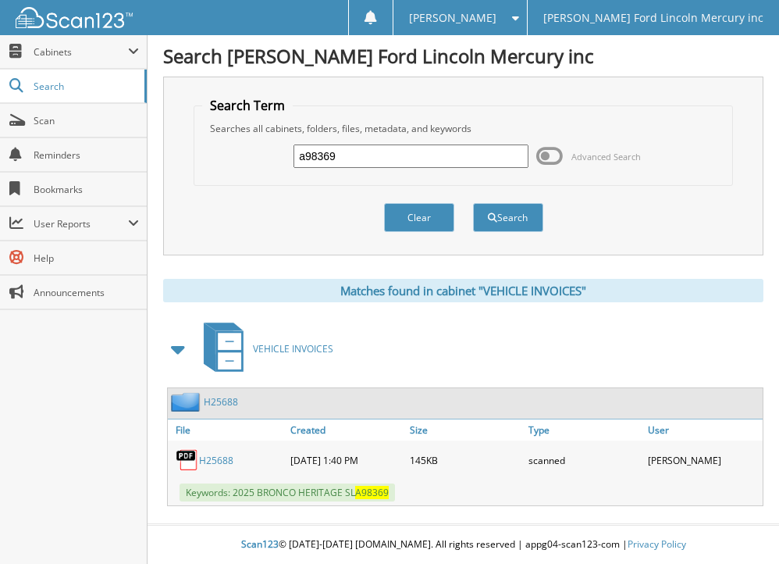
click at [216, 454] on link "H25688" at bounding box center [216, 460] width 34 height 13
drag, startPoint x: 356, startPoint y: 152, endPoint x: 237, endPoint y: 152, distance: 118.7
click at [237, 152] on div "a98369 Advanced Search" at bounding box center [462, 156] width 521 height 42
type input "a99151"
click at [473, 203] on button "Search" at bounding box center [508, 217] width 70 height 29
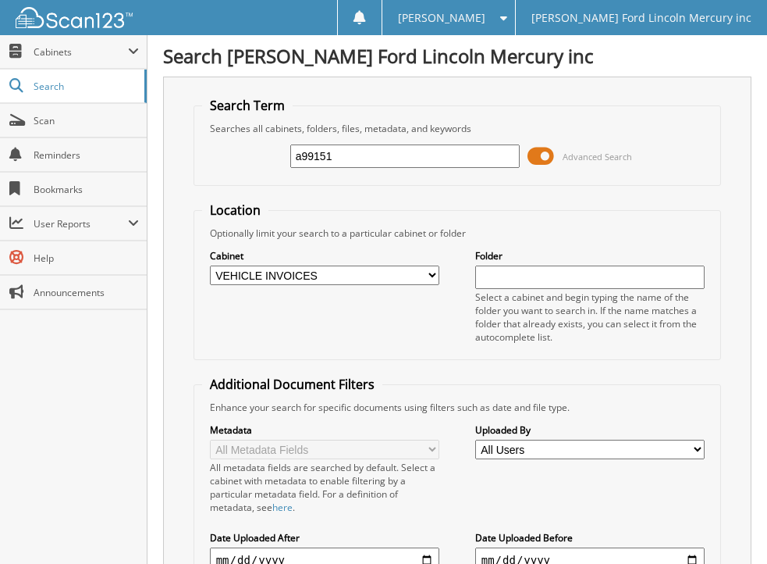
click at [533, 156] on span at bounding box center [541, 155] width 27 height 23
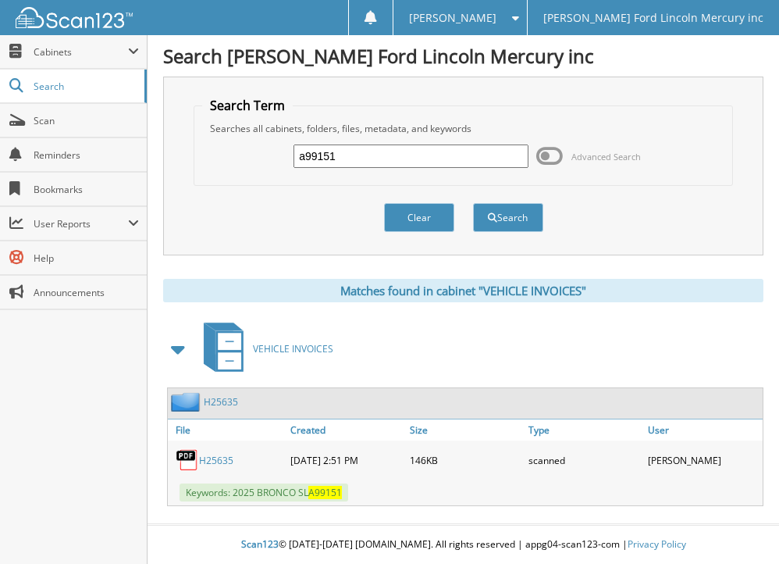
click at [212, 460] on link "H25635" at bounding box center [216, 460] width 34 height 13
click at [80, 411] on div "Close Cabinets My Company Email Addresses Search Scan" at bounding box center [74, 299] width 148 height 529
drag, startPoint x: 354, startPoint y: 156, endPoint x: 191, endPoint y: 174, distance: 164.1
click at [195, 174] on fieldset "Search Term Searches all cabinets, folders, files, metadata, and keywords a9915…" at bounding box center [463, 141] width 539 height 89
type input "a99163"
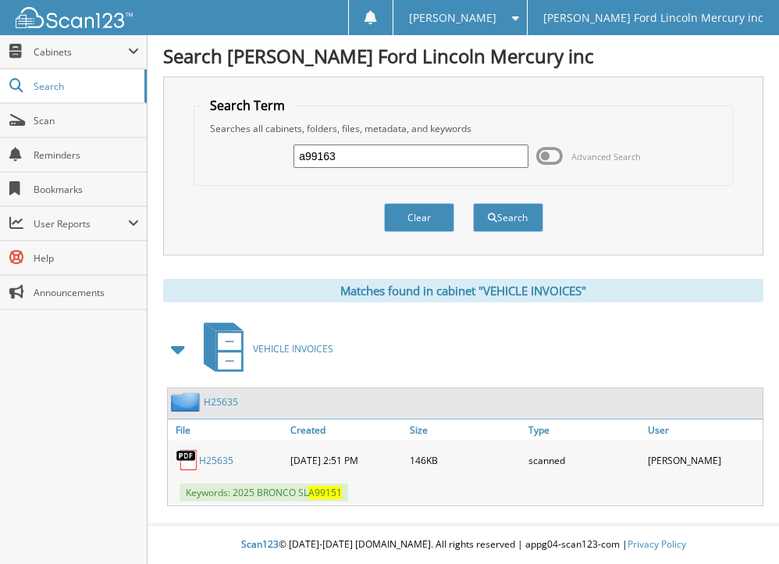
click at [473, 203] on button "Search" at bounding box center [508, 217] width 70 height 29
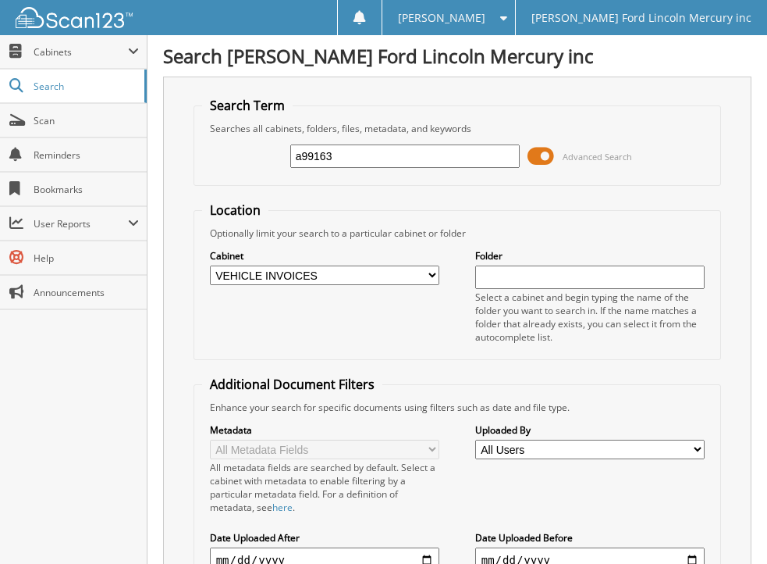
click at [531, 154] on span at bounding box center [541, 155] width 27 height 23
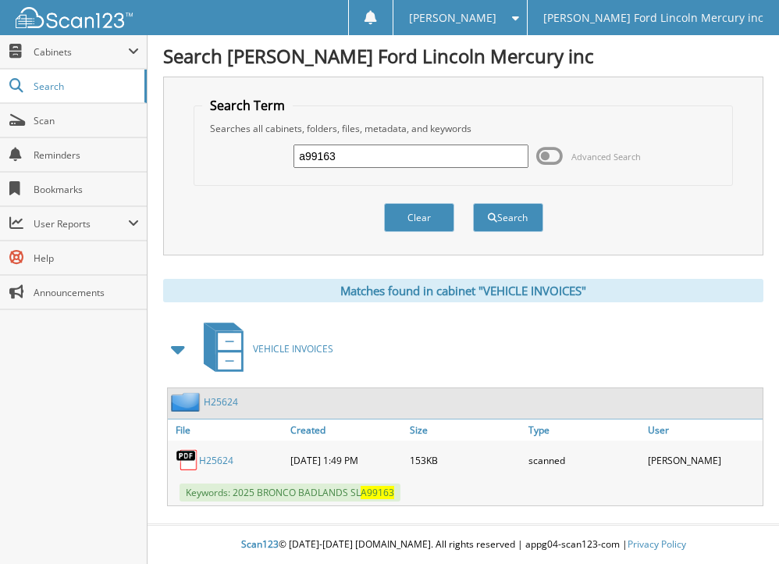
click at [219, 457] on link "H25624" at bounding box center [216, 460] width 34 height 13
drag, startPoint x: 361, startPoint y: 159, endPoint x: 251, endPoint y: 162, distance: 110.1
click at [251, 162] on div "a99163 Advanced Search" at bounding box center [462, 156] width 521 height 42
type input "a99333"
click at [473, 203] on button "Search" at bounding box center [508, 217] width 70 height 29
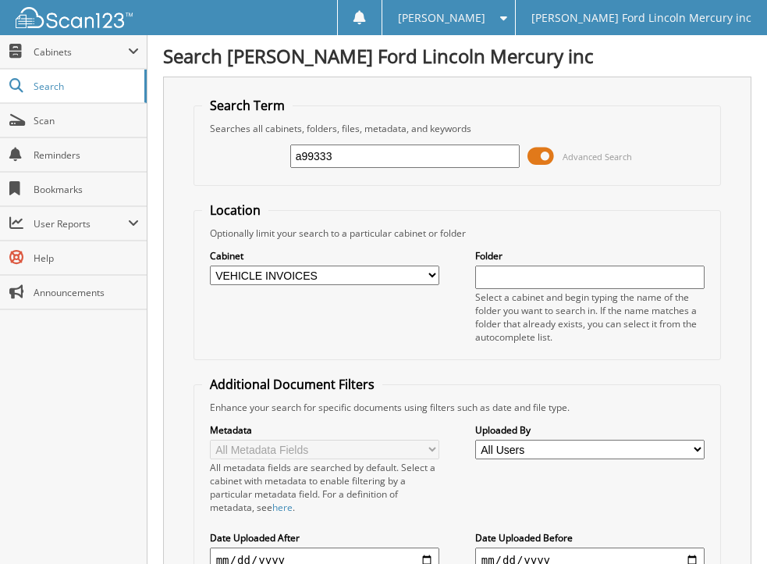
click at [538, 155] on span at bounding box center [541, 155] width 27 height 23
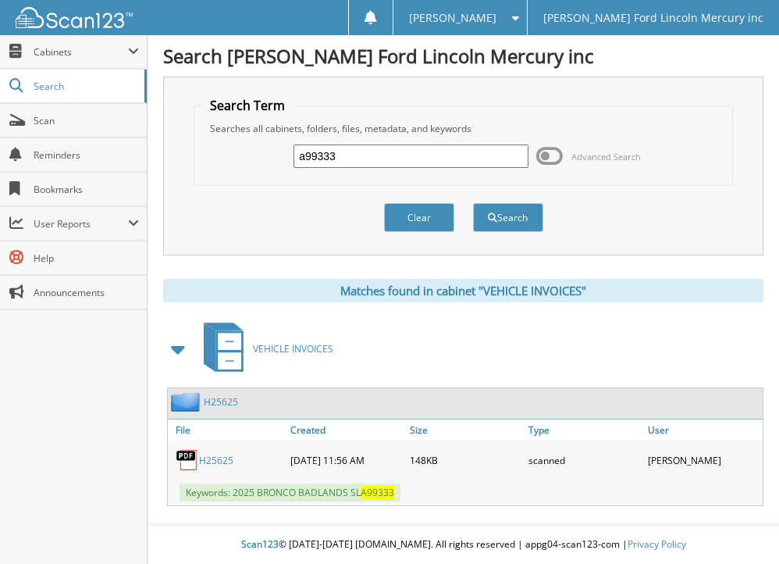
click at [221, 456] on link "H25625" at bounding box center [216, 460] width 34 height 13
drag, startPoint x: 352, startPoint y: 160, endPoint x: 243, endPoint y: 162, distance: 109.3
click at [243, 162] on div "a99333 Advanced Search" at bounding box center [462, 156] width 521 height 42
type input "b00029"
click at [87, 441] on div "Close Cabinets My Company Email Addresses Search Scan" at bounding box center [74, 299] width 148 height 529
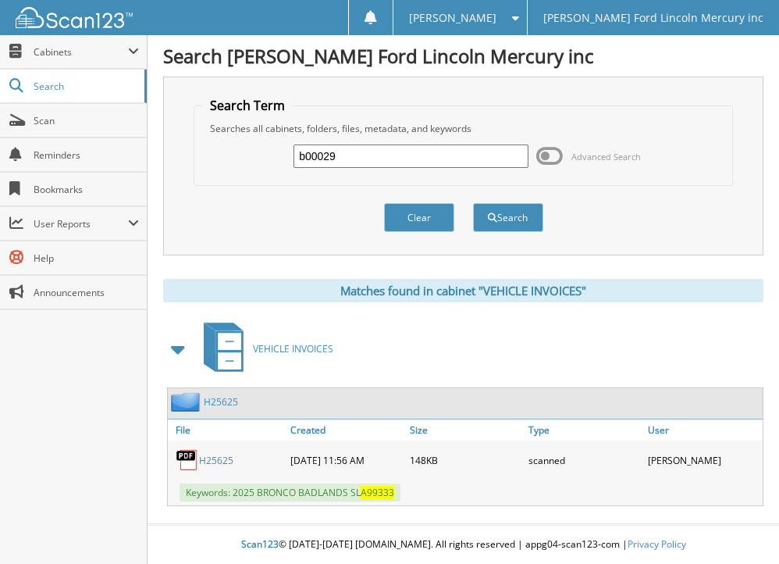
click at [595, 215] on div "Clear Search" at bounding box center [463, 217] width 539 height 63
click at [526, 221] on button "Search" at bounding box center [508, 217] width 70 height 29
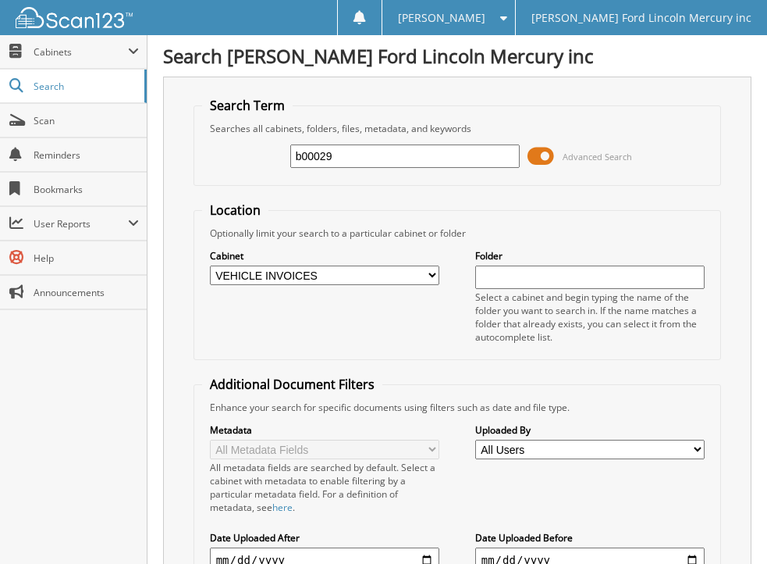
click at [535, 151] on span at bounding box center [541, 155] width 27 height 23
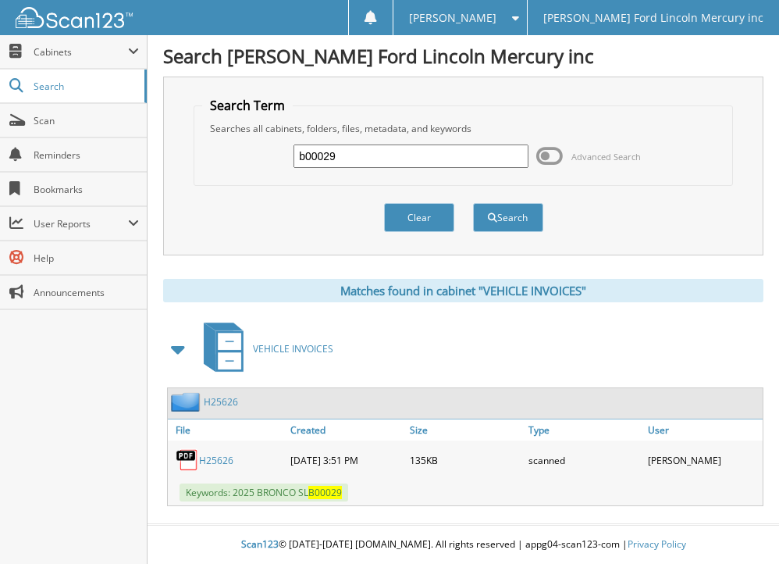
click at [205, 460] on link "H25626" at bounding box center [216, 460] width 34 height 13
drag, startPoint x: 349, startPoint y: 155, endPoint x: 257, endPoint y: 158, distance: 92.2
click at [257, 158] on div "b00029 Advanced Search" at bounding box center [462, 156] width 521 height 42
type input "b00748"
click at [473, 203] on button "Search" at bounding box center [508, 217] width 70 height 29
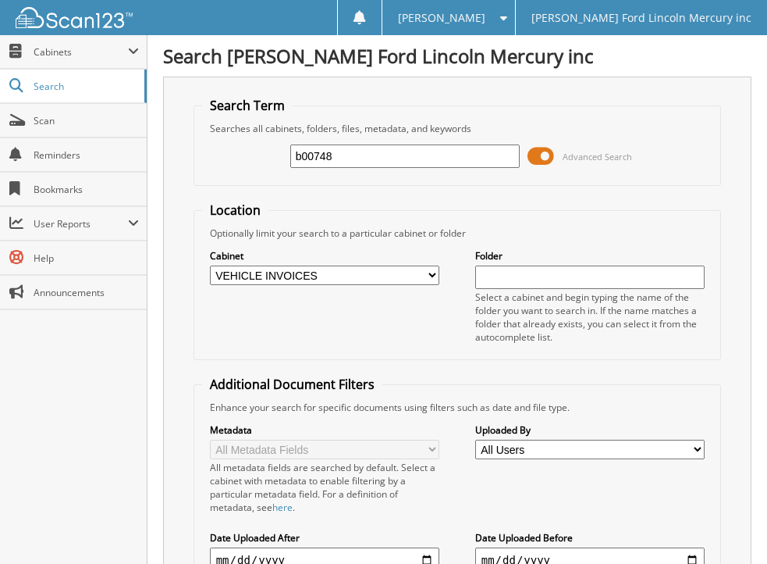
click at [532, 159] on span at bounding box center [541, 155] width 27 height 23
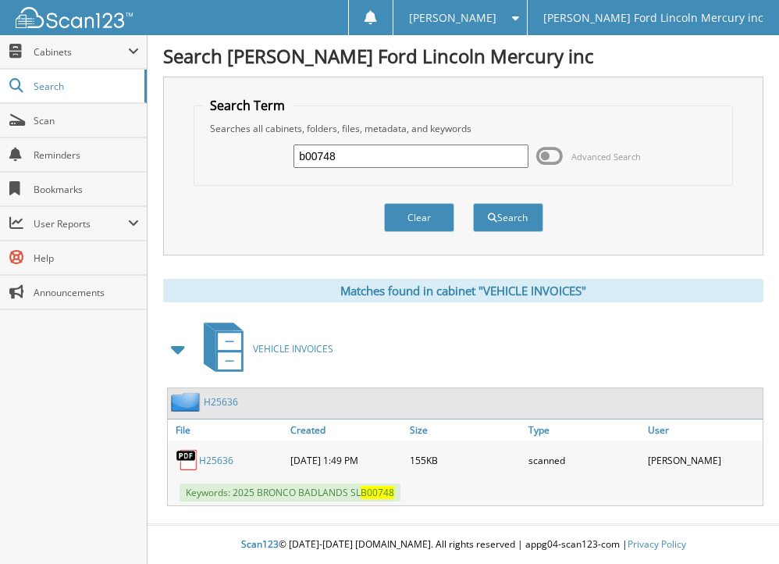
click at [217, 460] on link "H25636" at bounding box center [216, 460] width 34 height 13
drag, startPoint x: 374, startPoint y: 153, endPoint x: 218, endPoint y: 169, distance: 157.0
click at [218, 169] on div "b00748 Advanced Search" at bounding box center [462, 156] width 521 height 42
type input "b01471"
click at [473, 203] on button "Search" at bounding box center [508, 217] width 70 height 29
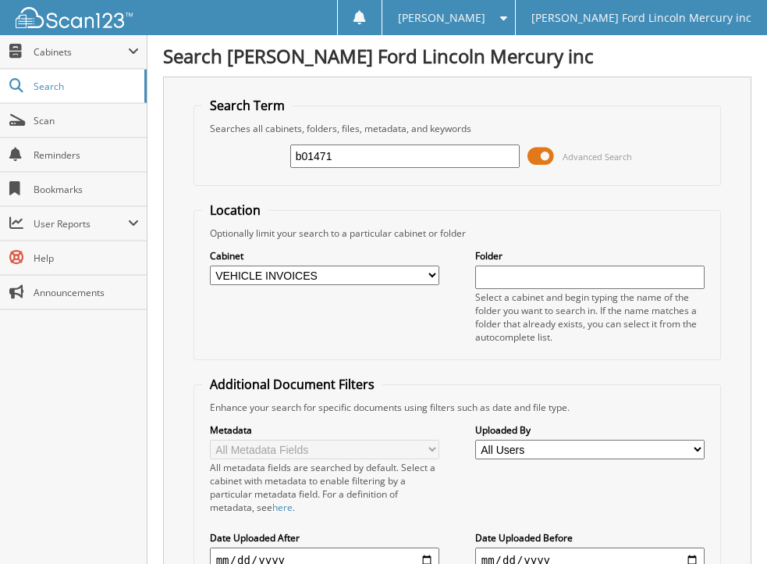
click at [529, 154] on span at bounding box center [541, 155] width 27 height 23
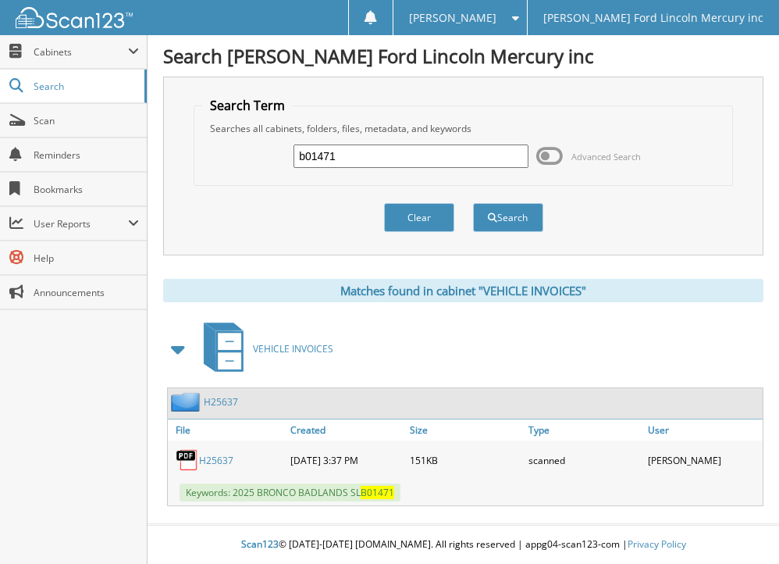
click at [219, 457] on link "H25637" at bounding box center [216, 460] width 34 height 13
drag, startPoint x: 368, startPoint y: 149, endPoint x: 184, endPoint y: 162, distance: 183.9
click at [184, 162] on div "Search Term Searches all cabinets, folders, files, metadata, and keywords b0147…" at bounding box center [463, 166] width 600 height 179
type input "b01624"
click at [473, 203] on button "Search" at bounding box center [508, 217] width 70 height 29
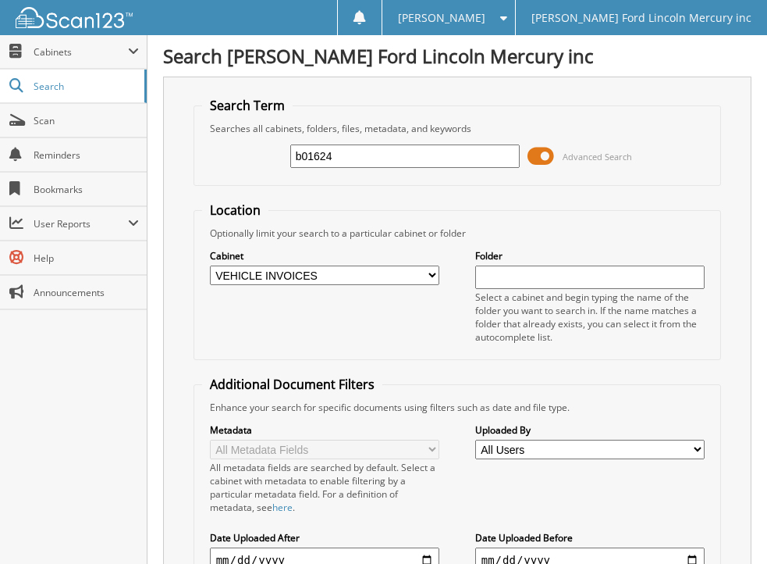
click at [536, 156] on span at bounding box center [541, 155] width 27 height 23
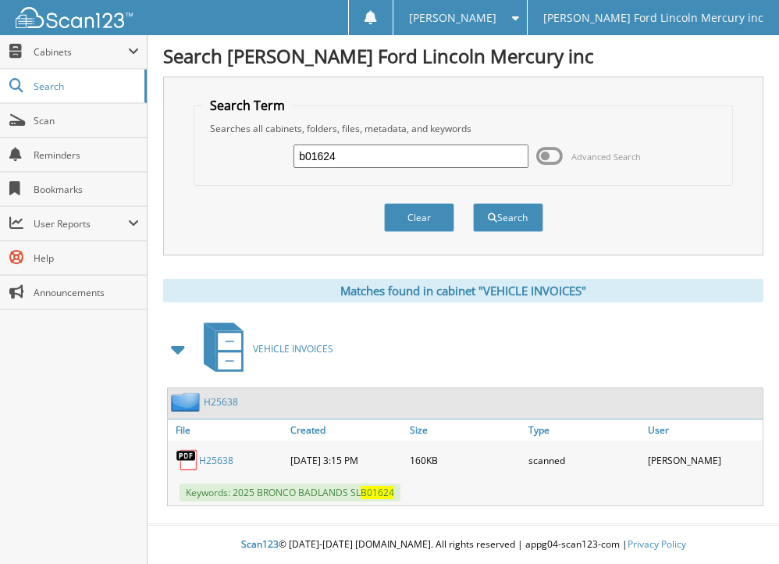
click at [215, 458] on link "H25638" at bounding box center [216, 460] width 34 height 13
drag, startPoint x: 365, startPoint y: 150, endPoint x: 244, endPoint y: 173, distance: 123.2
click at [244, 173] on div "b01624 Advanced Search" at bounding box center [462, 156] width 521 height 42
type input "b01967"
click at [473, 203] on button "Search" at bounding box center [508, 217] width 70 height 29
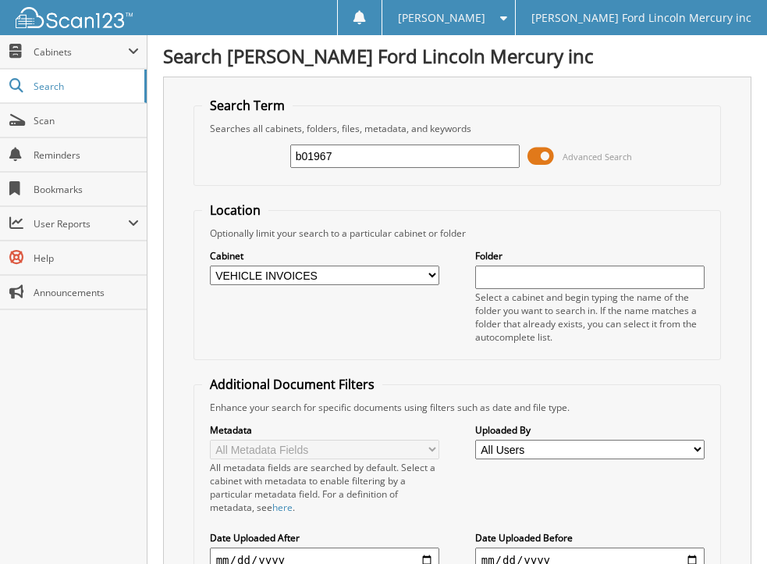
click at [532, 157] on span at bounding box center [541, 155] width 27 height 23
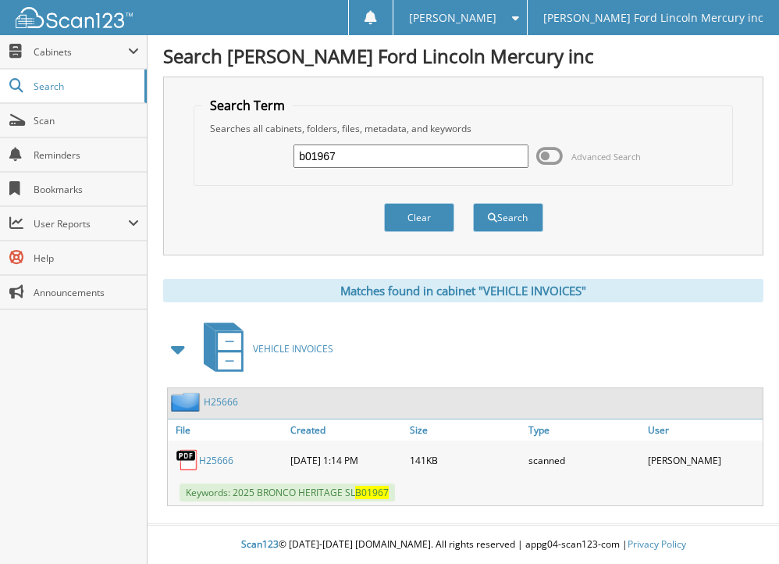
click at [208, 461] on link "H25666" at bounding box center [216, 460] width 34 height 13
drag, startPoint x: 344, startPoint y: 151, endPoint x: 267, endPoint y: 162, distance: 77.9
click at [267, 162] on div "b01967 Advanced Search" at bounding box center [462, 156] width 521 height 42
type input "b02056"
click at [473, 203] on button "Search" at bounding box center [508, 217] width 70 height 29
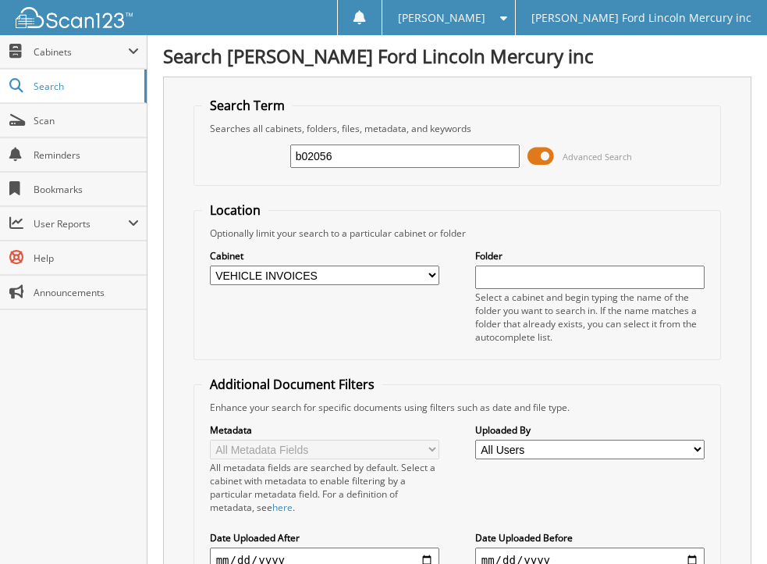
click at [532, 154] on span at bounding box center [541, 155] width 27 height 23
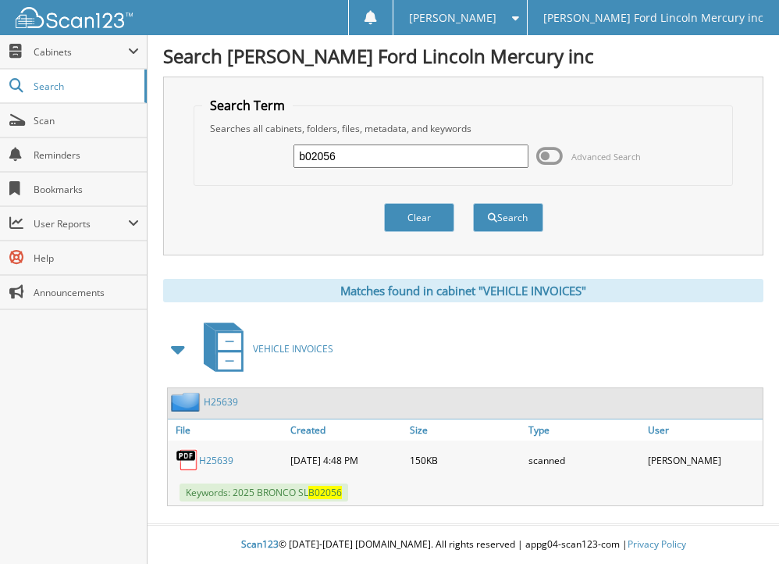
click at [215, 457] on link "H25639" at bounding box center [216, 460] width 34 height 13
drag, startPoint x: 354, startPoint y: 152, endPoint x: 238, endPoint y: 164, distance: 116.1
click at [238, 164] on div "b02056 Advanced Search" at bounding box center [462, 156] width 521 height 42
type input "b02100"
click at [473, 203] on button "Search" at bounding box center [508, 217] width 70 height 29
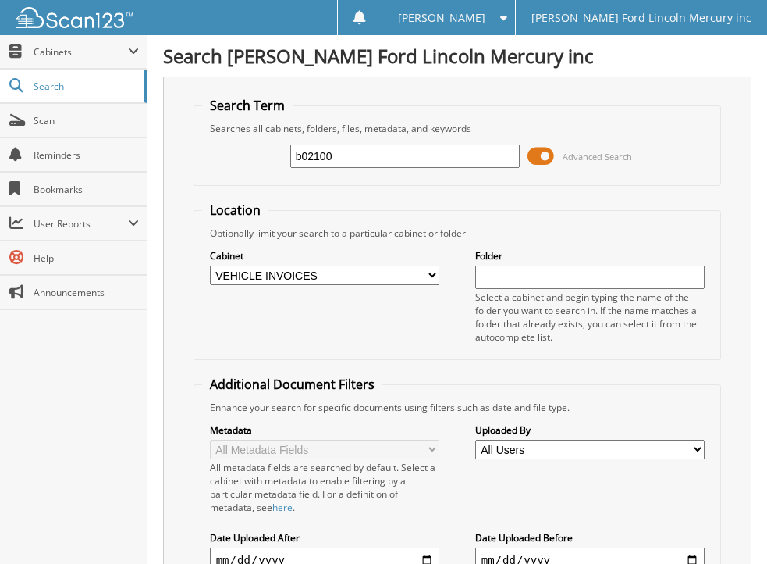
click at [534, 157] on span at bounding box center [541, 155] width 27 height 23
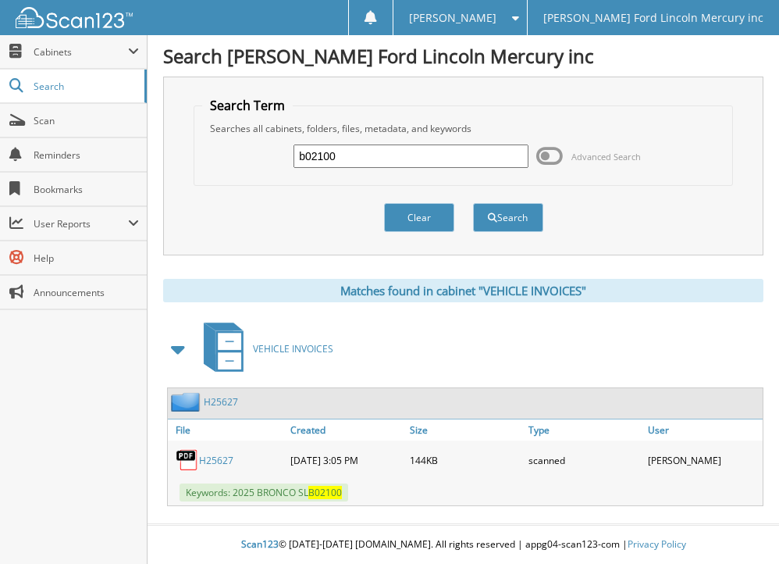
click at [207, 457] on link "H25627" at bounding box center [216, 460] width 34 height 13
drag, startPoint x: 349, startPoint y: 153, endPoint x: 230, endPoint y: 151, distance: 119.5
click at [230, 151] on div "b02100 Advanced Search" at bounding box center [462, 156] width 521 height 42
type input "b06405"
click at [473, 203] on button "Search" at bounding box center [508, 217] width 70 height 29
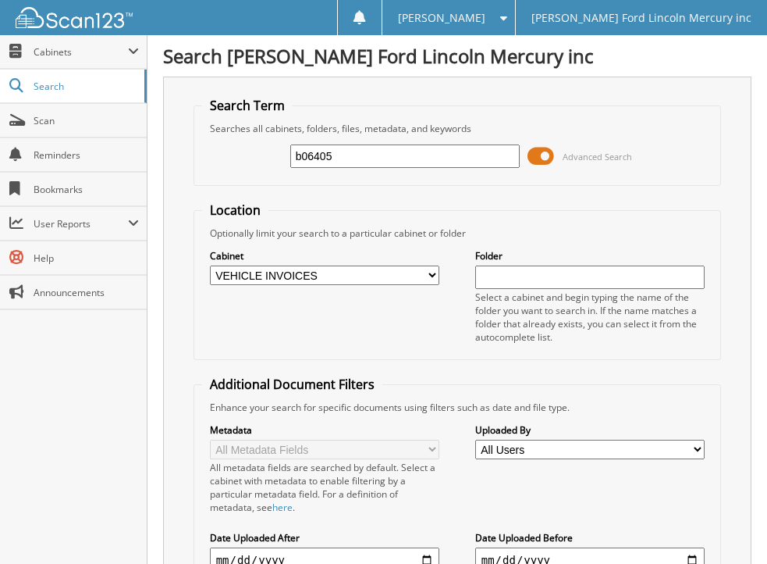
click at [535, 157] on span at bounding box center [541, 155] width 27 height 23
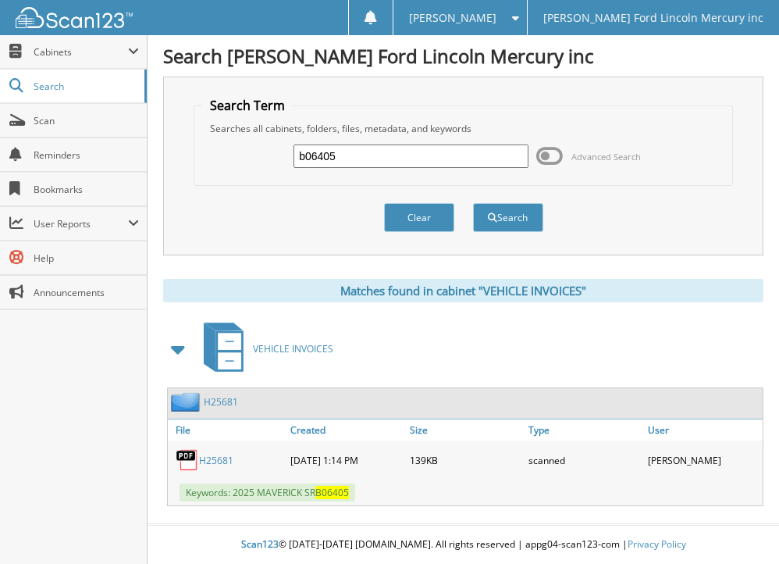
click at [212, 457] on link "H25681" at bounding box center [216, 460] width 34 height 13
drag, startPoint x: 340, startPoint y: 155, endPoint x: 261, endPoint y: 157, distance: 79.6
click at [261, 157] on div "b06405 Advanced Search" at bounding box center [462, 156] width 521 height 42
type input "b16841"
click at [473, 203] on button "Search" at bounding box center [508, 217] width 70 height 29
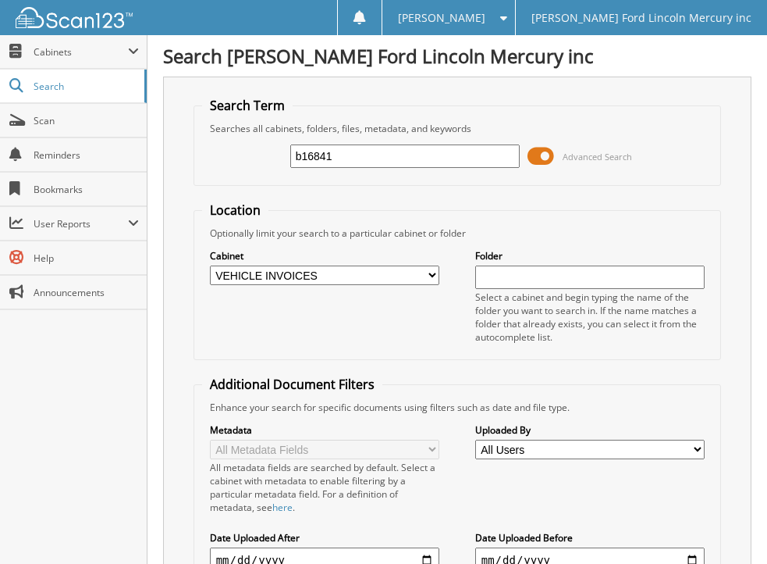
click at [532, 155] on span at bounding box center [541, 155] width 27 height 23
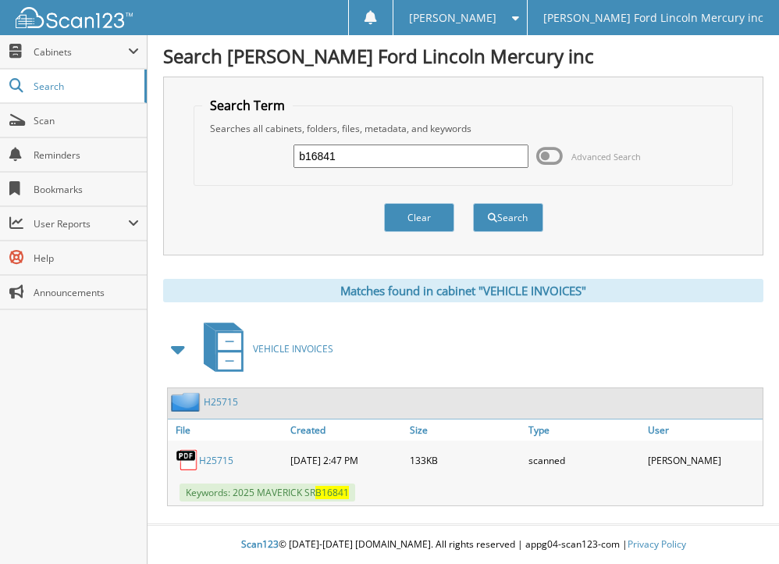
click at [211, 457] on link "H25715" at bounding box center [216, 460] width 34 height 13
drag, startPoint x: 351, startPoint y: 155, endPoint x: 248, endPoint y: 158, distance: 102.3
click at [248, 158] on div "b16841 Advanced Search" at bounding box center [462, 156] width 521 height 42
type input "b19650"
click at [473, 203] on button "Search" at bounding box center [508, 217] width 70 height 29
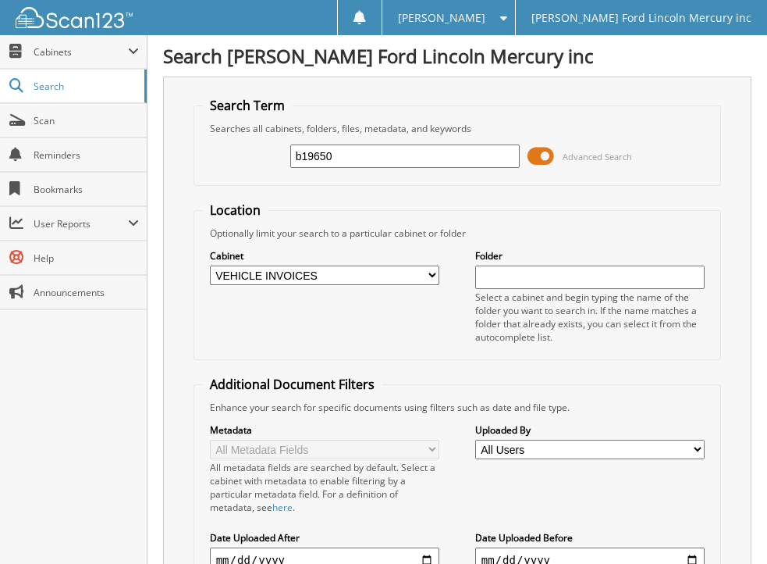
click at [536, 155] on span at bounding box center [541, 155] width 27 height 23
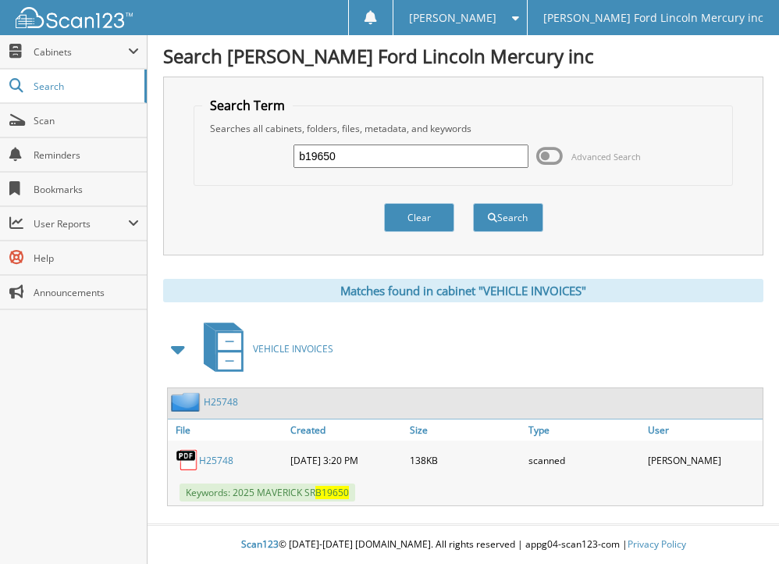
click at [216, 457] on link "H25748" at bounding box center [216, 460] width 34 height 13
drag, startPoint x: 357, startPoint y: 152, endPoint x: 252, endPoint y: 158, distance: 104.8
click at [252, 158] on div "b19650 Advanced Search" at bounding box center [462, 156] width 521 height 42
type input "b20486"
click at [473, 203] on button "Search" at bounding box center [508, 217] width 70 height 29
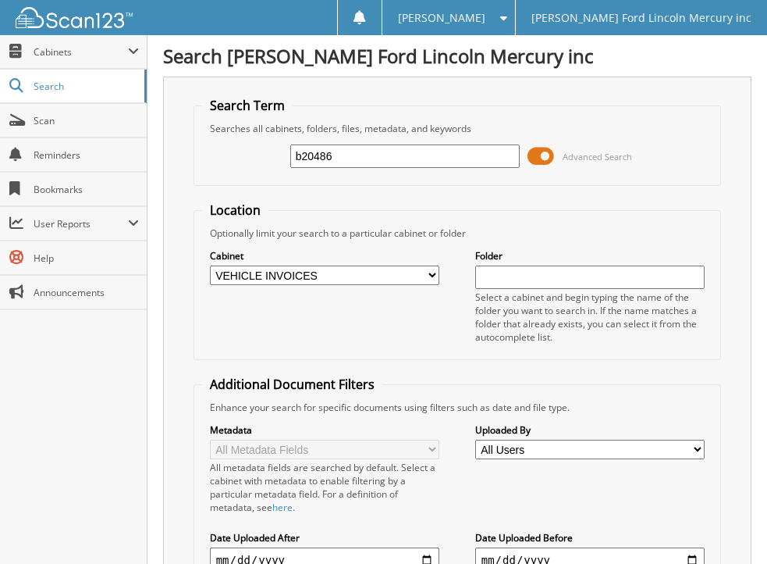
click at [533, 158] on span at bounding box center [541, 155] width 27 height 23
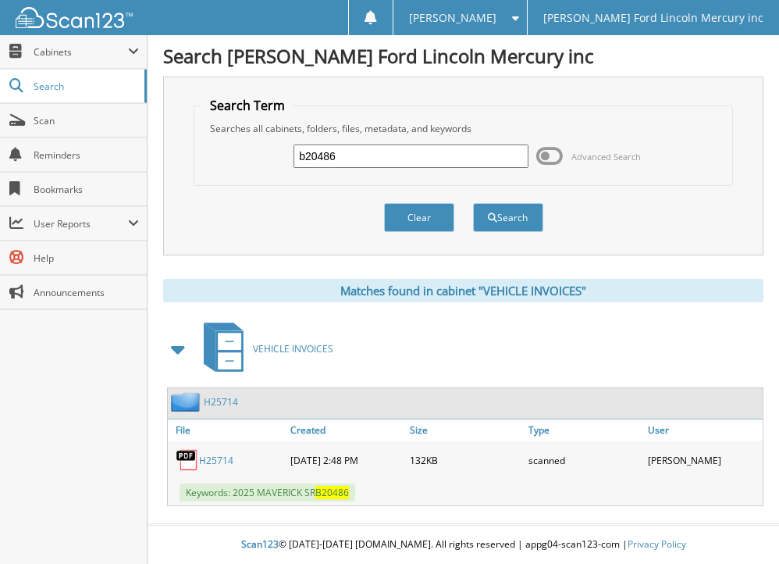
click at [212, 456] on link "H25714" at bounding box center [216, 460] width 34 height 13
drag, startPoint x: 352, startPoint y: 158, endPoint x: 249, endPoint y: 144, distance: 103.9
click at [249, 144] on div "b20486 Advanced Search" at bounding box center [462, 156] width 521 height 42
type input "b20974"
click at [473, 203] on button "Search" at bounding box center [508, 217] width 70 height 29
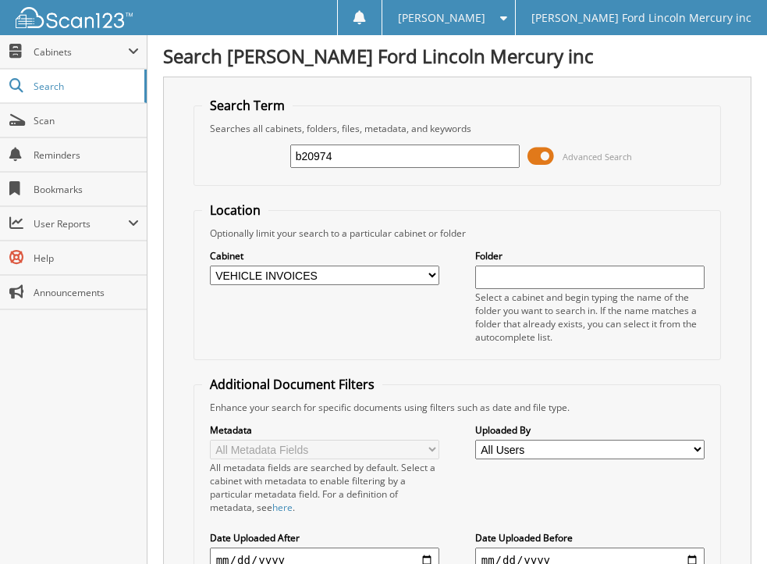
click at [536, 151] on span at bounding box center [541, 155] width 27 height 23
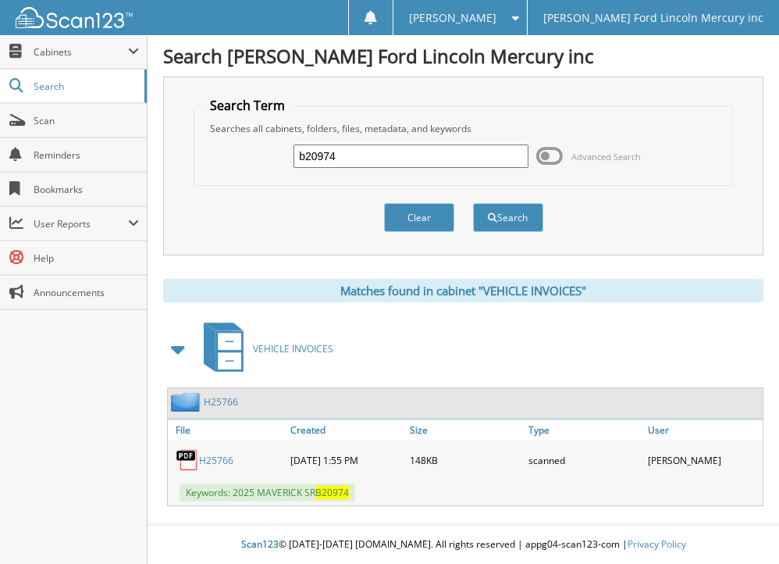
click at [215, 457] on link "H25766" at bounding box center [216, 460] width 34 height 13
drag, startPoint x: 361, startPoint y: 161, endPoint x: 245, endPoint y: 176, distance: 116.5
click at [245, 176] on div "b20974 Advanced Search" at bounding box center [462, 156] width 521 height 42
type input "b20990"
click at [473, 203] on button "Search" at bounding box center [508, 217] width 70 height 29
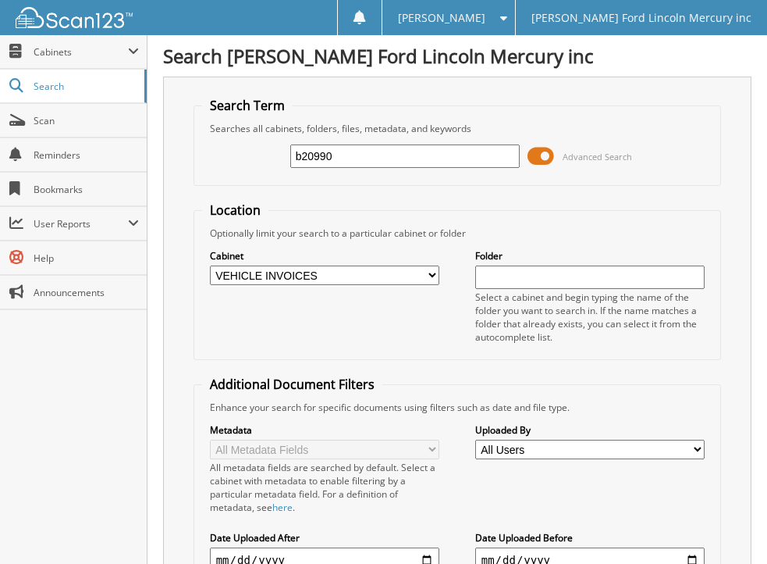
click at [532, 155] on span at bounding box center [541, 155] width 27 height 23
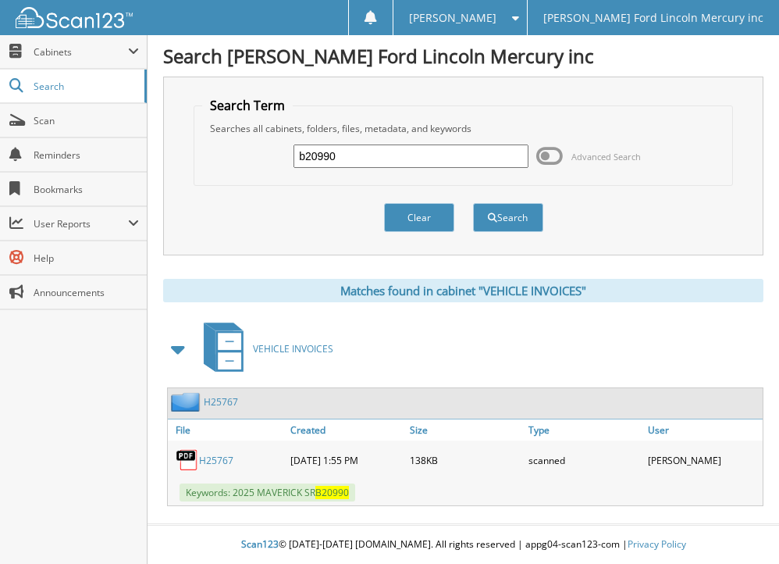
click at [210, 457] on link "H25767" at bounding box center [216, 460] width 34 height 13
drag, startPoint x: 346, startPoint y: 155, endPoint x: 235, endPoint y: 157, distance: 110.9
click at [235, 157] on div "b20990 Advanced Search" at bounding box center [462, 156] width 521 height 42
type input "b21608"
click at [473, 203] on button "Search" at bounding box center [508, 217] width 70 height 29
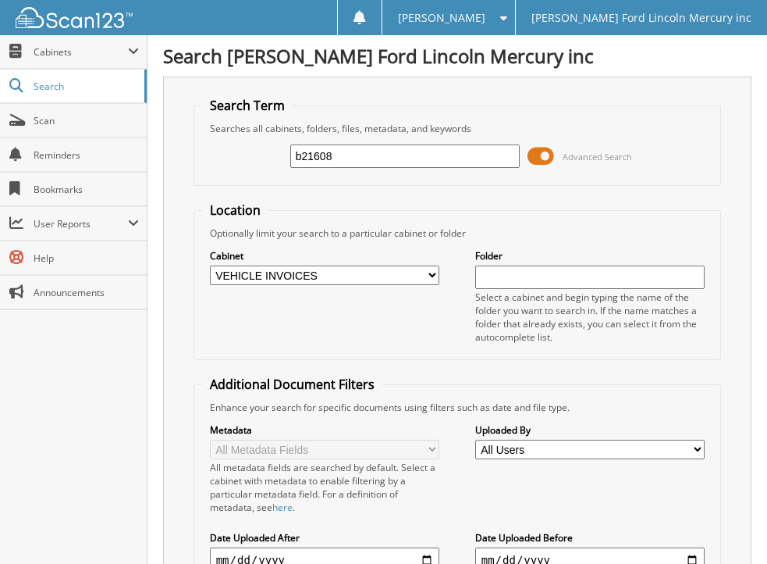
click at [533, 158] on span at bounding box center [541, 155] width 27 height 23
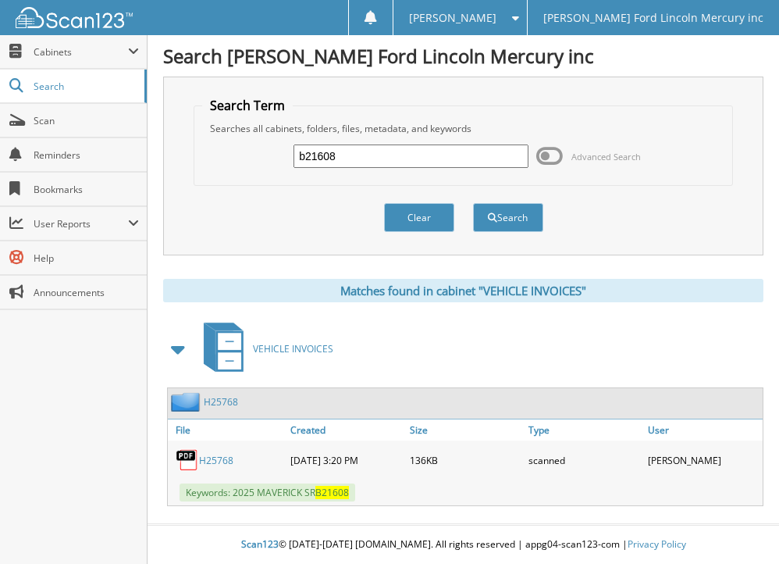
click at [211, 456] on link "H25768" at bounding box center [216, 460] width 34 height 13
drag, startPoint x: 348, startPoint y: 154, endPoint x: 265, endPoint y: 153, distance: 82.8
click at [265, 153] on div "b21608 Advanced Search" at bounding box center [462, 156] width 521 height 42
type input "b22629"
click at [473, 203] on button "Search" at bounding box center [508, 217] width 70 height 29
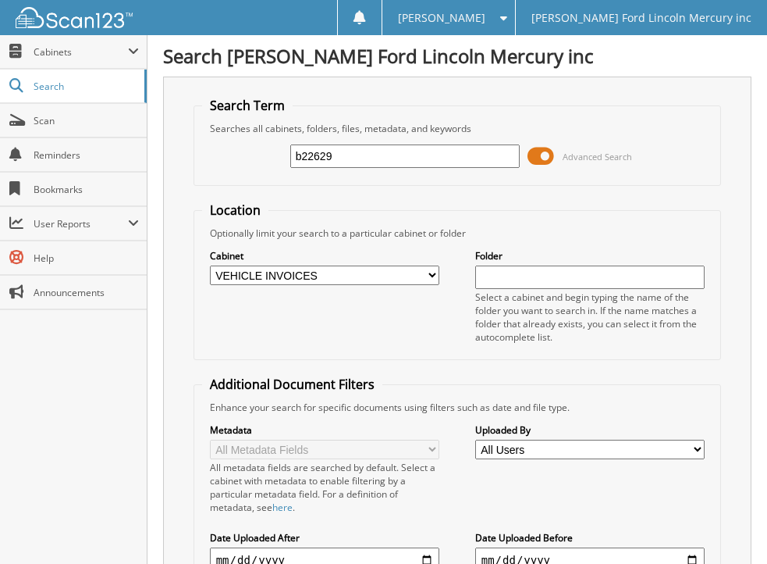
click at [534, 155] on span at bounding box center [541, 155] width 27 height 23
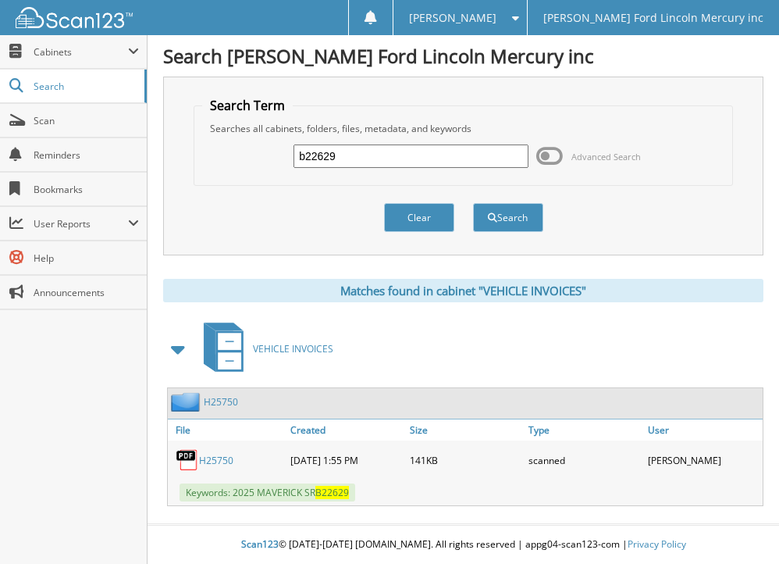
click at [215, 456] on link "H25750" at bounding box center [216, 460] width 34 height 13
drag, startPoint x: 372, startPoint y: 158, endPoint x: 226, endPoint y: 162, distance: 146.8
click at [226, 162] on div "b22629 Advanced Search" at bounding box center [462, 156] width 521 height 42
type input "b22787"
click at [473, 203] on button "Search" at bounding box center [508, 217] width 70 height 29
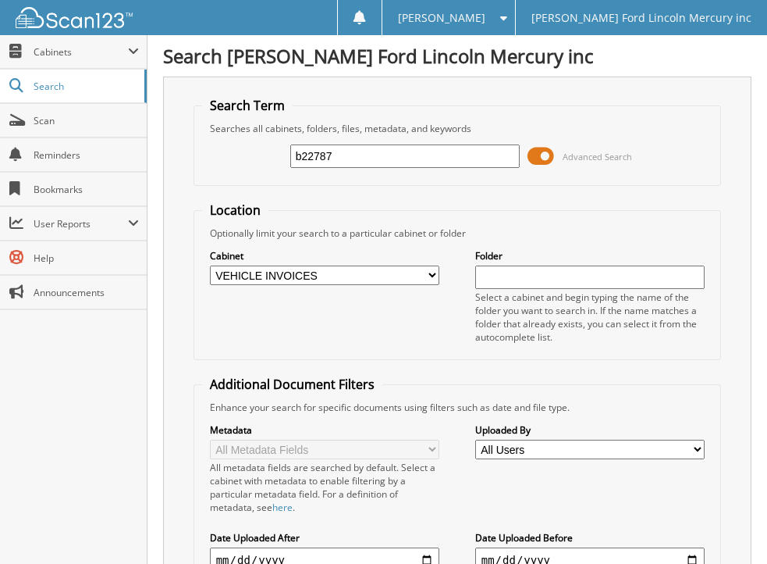
click at [534, 159] on span at bounding box center [541, 155] width 27 height 23
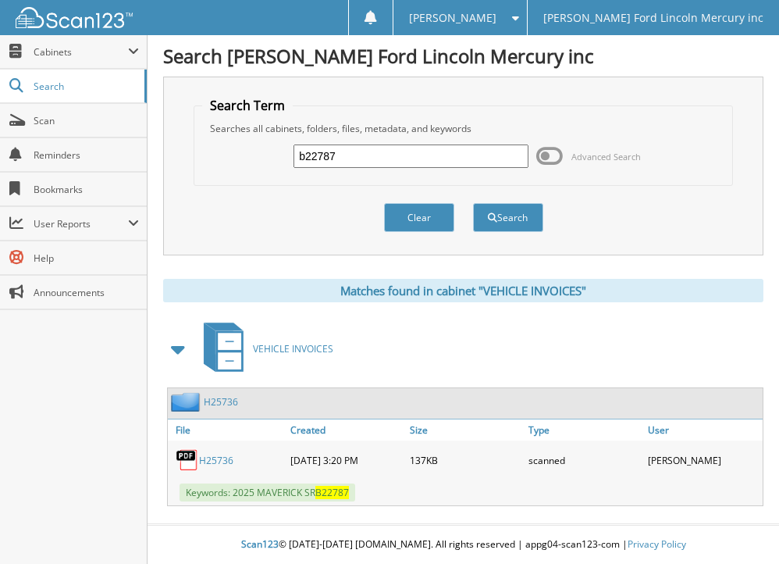
click at [215, 454] on link "H25736" at bounding box center [216, 460] width 34 height 13
drag, startPoint x: 344, startPoint y: 151, endPoint x: 254, endPoint y: 156, distance: 90.7
click at [254, 156] on div "b22787 Advanced Search" at bounding box center [462, 156] width 521 height 42
type input "b27171"
click at [473, 203] on button "Search" at bounding box center [508, 217] width 70 height 29
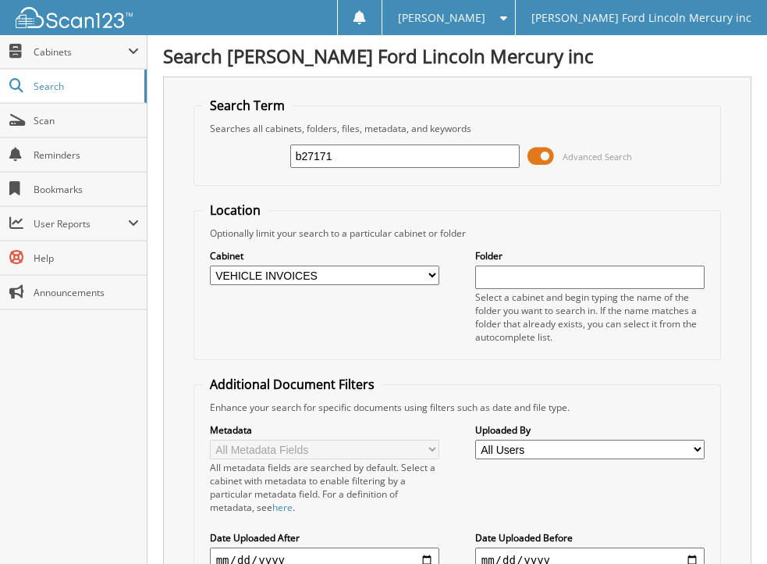
click at [534, 156] on span at bounding box center [541, 155] width 27 height 23
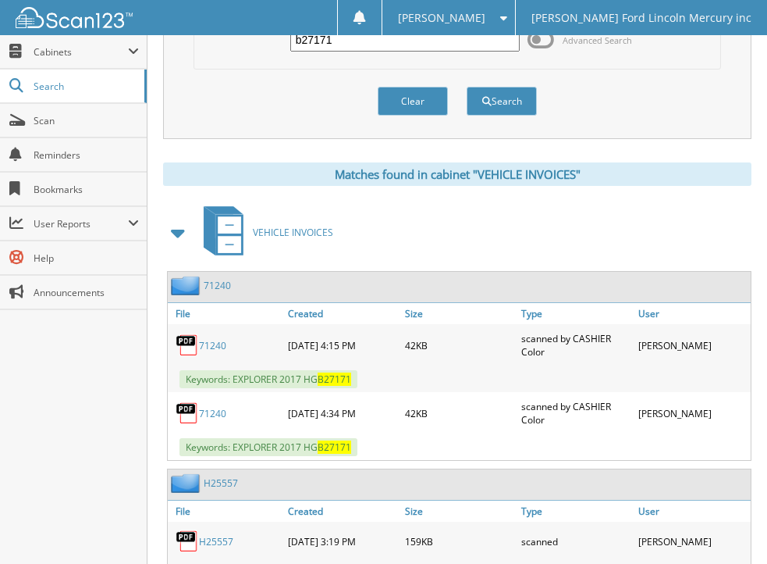
scroll to position [156, 0]
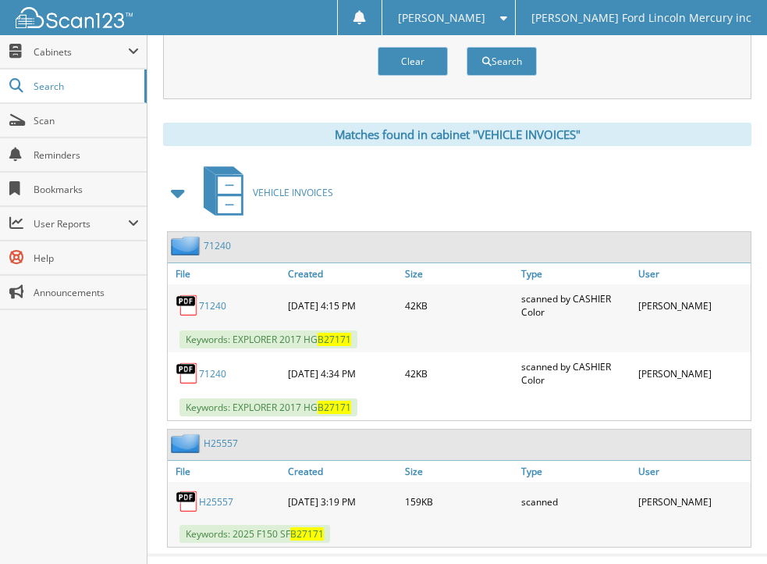
click at [218, 500] on link "H25557" at bounding box center [216, 501] width 34 height 13
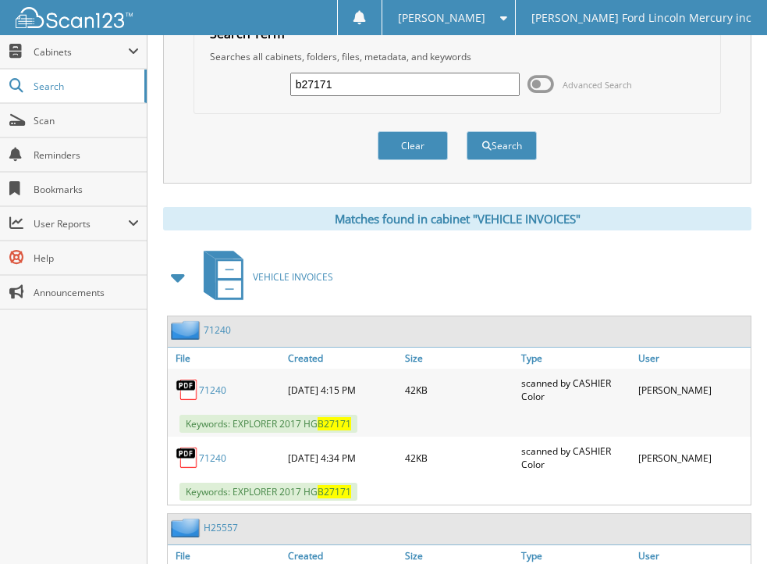
scroll to position [0, 0]
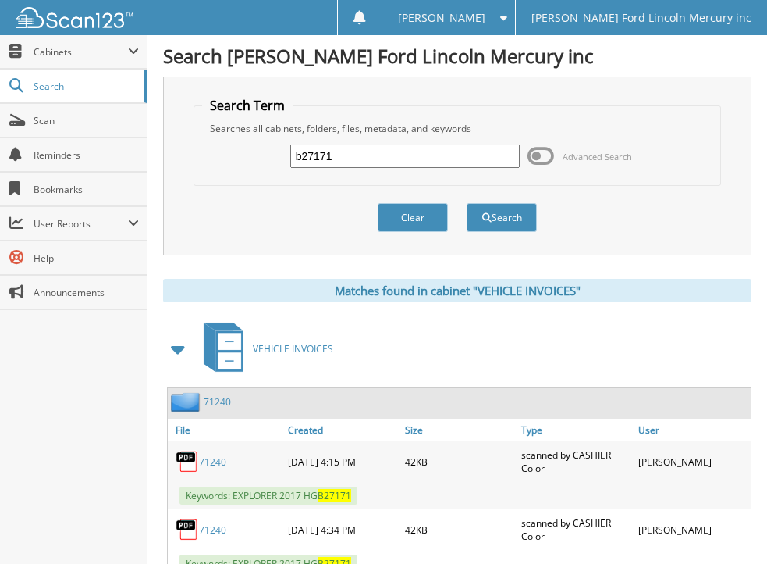
drag, startPoint x: 344, startPoint y: 155, endPoint x: 234, endPoint y: 162, distance: 110.4
click at [234, 162] on div "b27171 Advanced Search" at bounding box center [457, 156] width 511 height 42
type input "b27552"
click at [467, 203] on button "Search" at bounding box center [502, 217] width 70 height 29
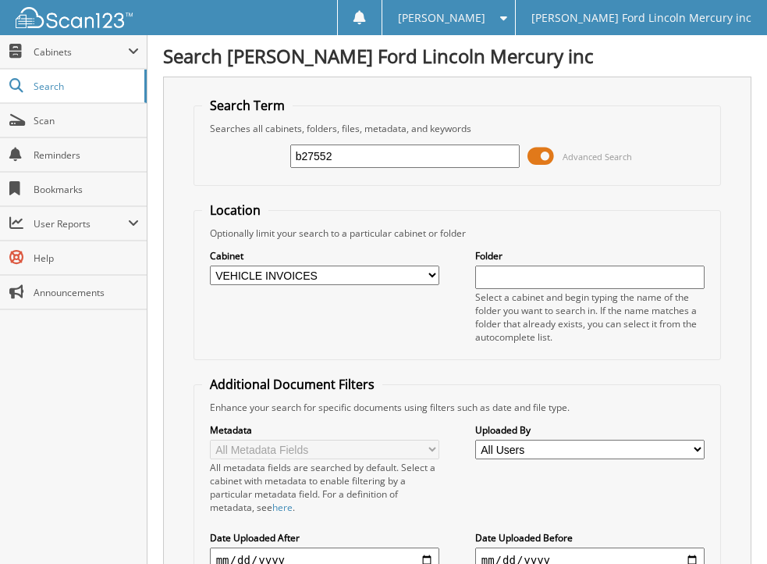
click at [536, 162] on span at bounding box center [541, 155] width 27 height 23
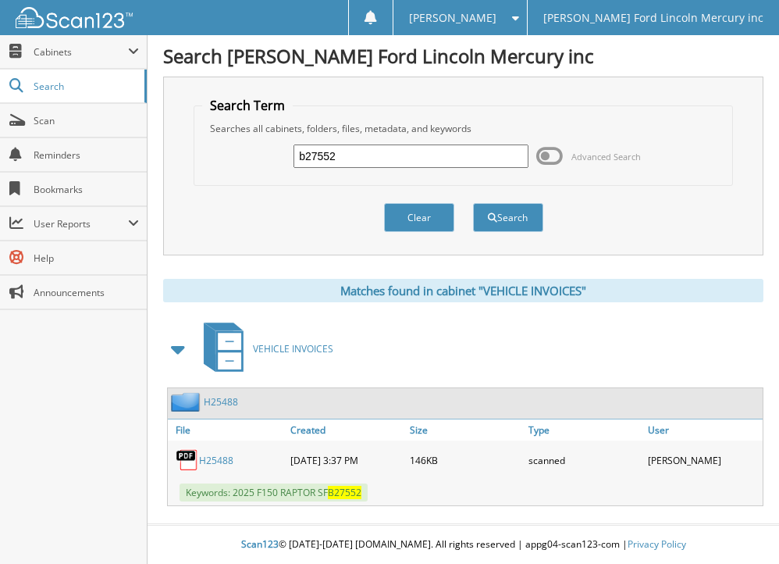
click at [212, 456] on link "H25488" at bounding box center [216, 460] width 34 height 13
drag, startPoint x: 352, startPoint y: 152, endPoint x: 255, endPoint y: 164, distance: 97.5
click at [255, 164] on div "b27552 Advanced Search" at bounding box center [462, 156] width 521 height 42
type input "b27574"
click at [473, 203] on button "Search" at bounding box center [508, 217] width 70 height 29
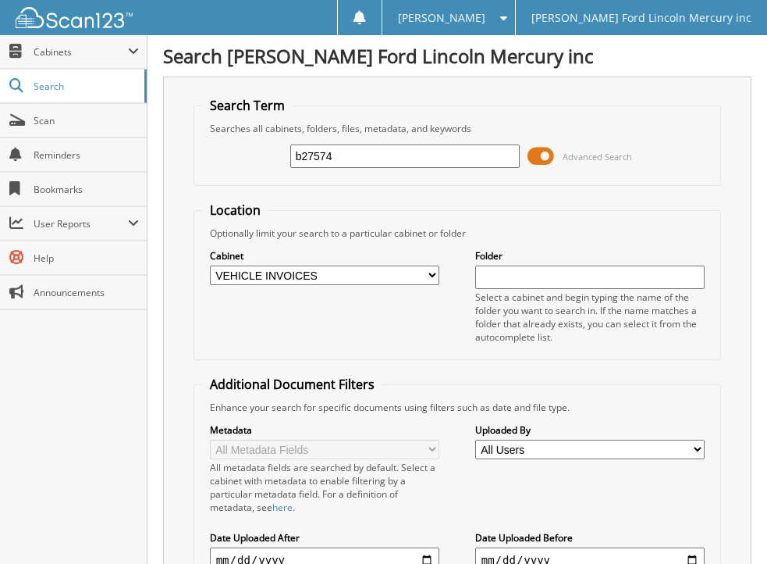
click at [534, 156] on span at bounding box center [541, 155] width 27 height 23
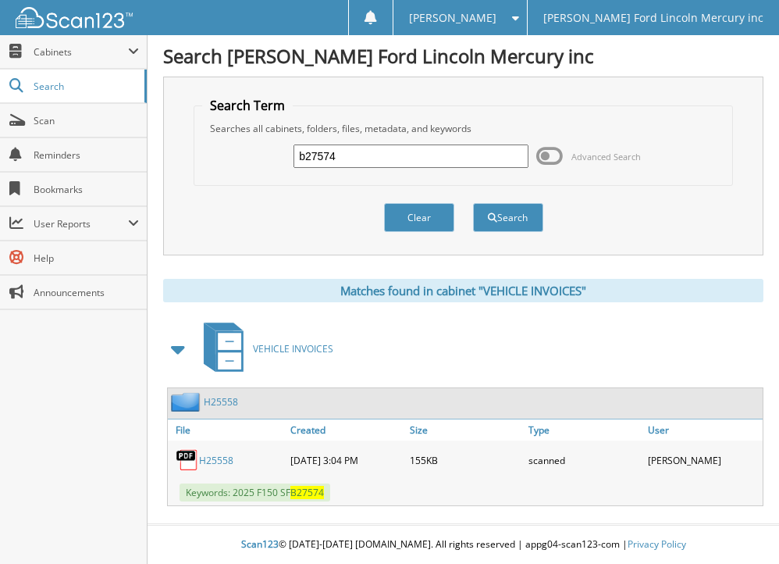
click at [208, 455] on link "H25558" at bounding box center [216, 460] width 34 height 13
drag, startPoint x: 347, startPoint y: 156, endPoint x: 246, endPoint y: 161, distance: 100.8
click at [246, 161] on div "b27574 Advanced Search" at bounding box center [462, 156] width 521 height 42
type input "b33558"
click at [473, 203] on button "Search" at bounding box center [508, 217] width 70 height 29
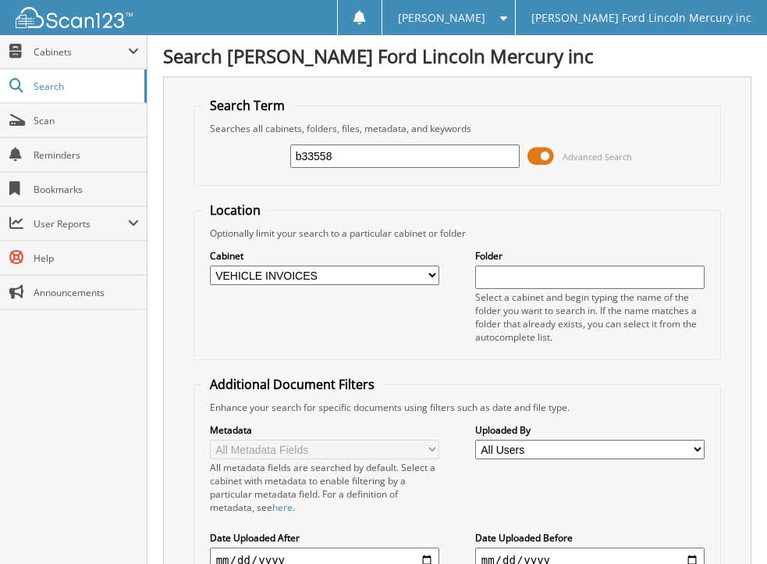
click at [531, 160] on span at bounding box center [541, 155] width 27 height 23
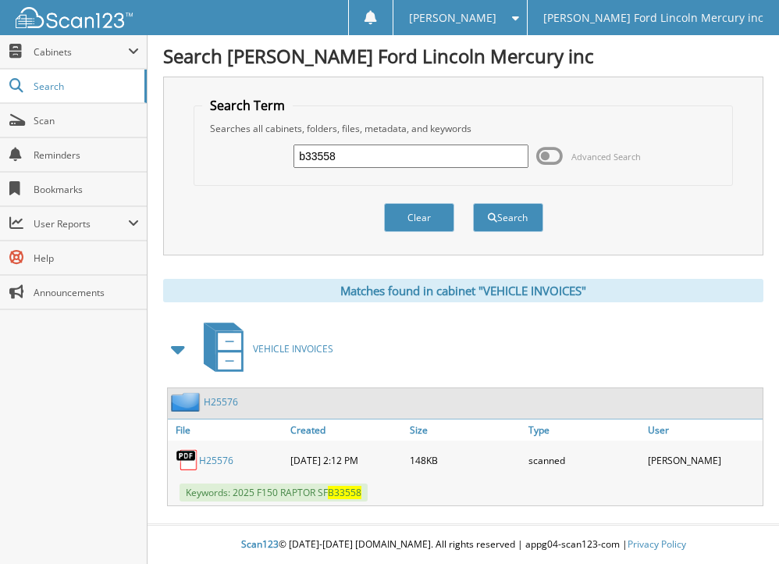
click at [212, 457] on link "H25576" at bounding box center [216, 460] width 34 height 13
drag, startPoint x: 359, startPoint y: 158, endPoint x: 218, endPoint y: 171, distance: 141.9
click at [218, 171] on div "b33558 Advanced Search" at bounding box center [462, 156] width 521 height 42
type input "b34743"
click at [473, 203] on button "Search" at bounding box center [508, 217] width 70 height 29
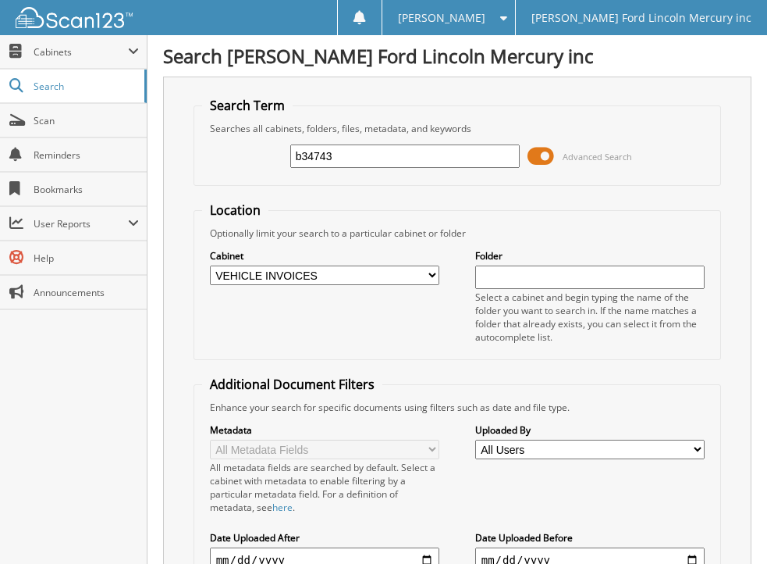
click at [529, 158] on span at bounding box center [541, 155] width 27 height 23
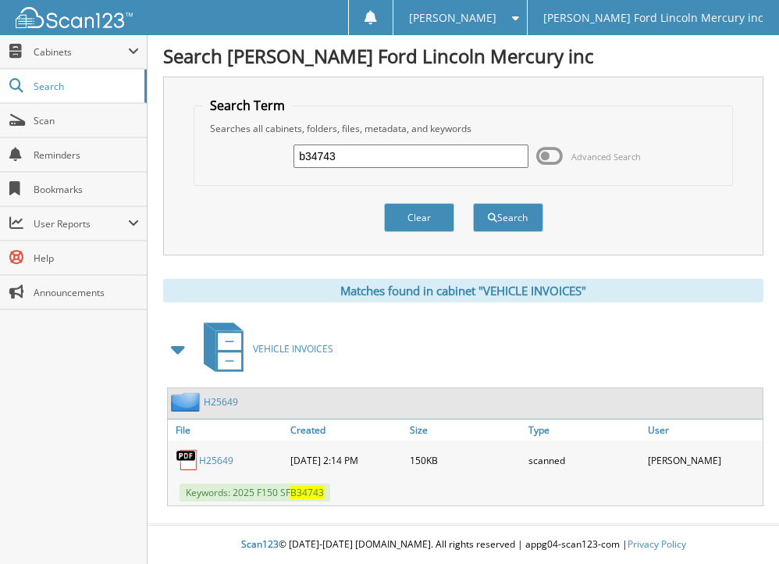
click at [215, 456] on link "H25649" at bounding box center [216, 460] width 34 height 13
drag, startPoint x: 342, startPoint y: 156, endPoint x: 255, endPoint y: 162, distance: 86.8
click at [255, 162] on div "b34743 Advanced Search" at bounding box center [462, 156] width 521 height 42
type input "b35291"
click at [473, 203] on button "Search" at bounding box center [508, 217] width 70 height 29
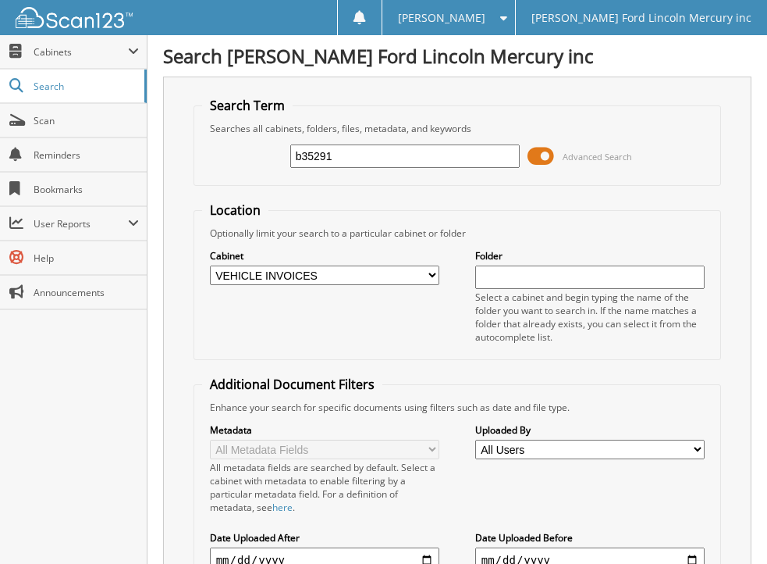
click at [532, 152] on span at bounding box center [541, 155] width 27 height 23
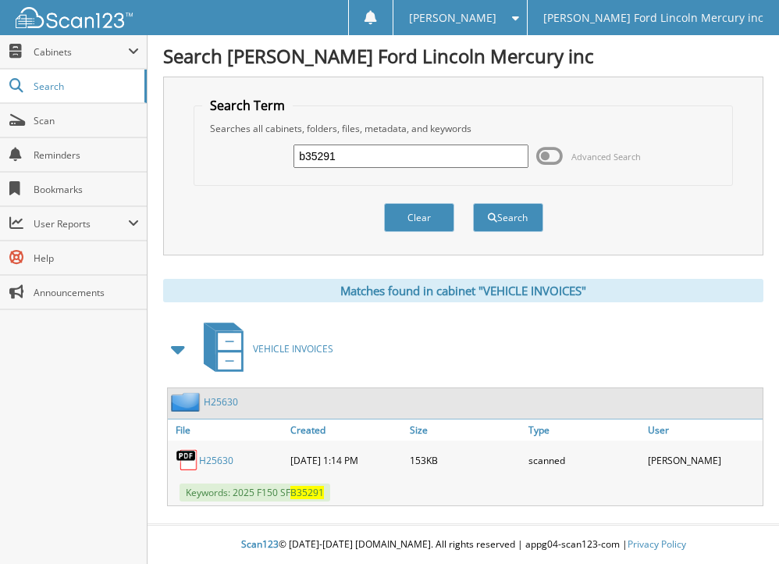
click at [216, 459] on link "H25630" at bounding box center [216, 460] width 34 height 13
drag, startPoint x: 350, startPoint y: 159, endPoint x: 272, endPoint y: 167, distance: 78.5
click at [272, 167] on div "b35291 Advanced Search" at bounding box center [462, 156] width 521 height 42
type input "b35643"
click at [473, 203] on button "Search" at bounding box center [508, 217] width 70 height 29
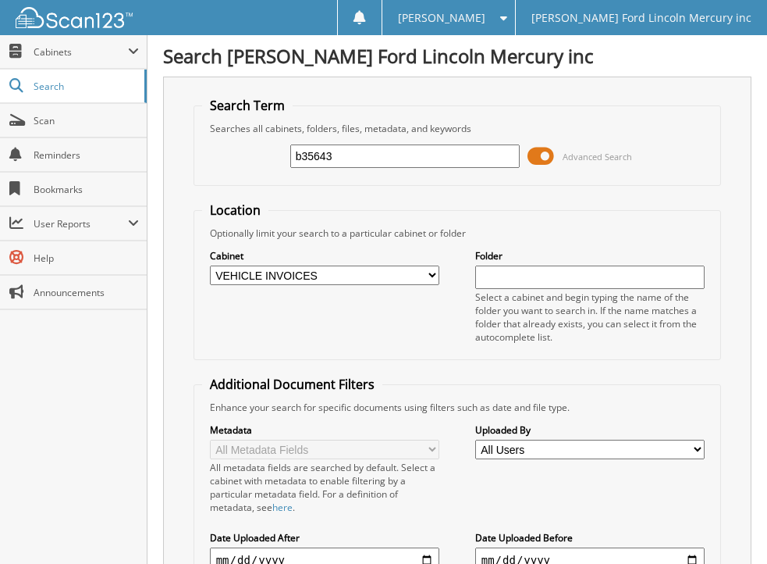
click at [533, 158] on span at bounding box center [541, 155] width 27 height 23
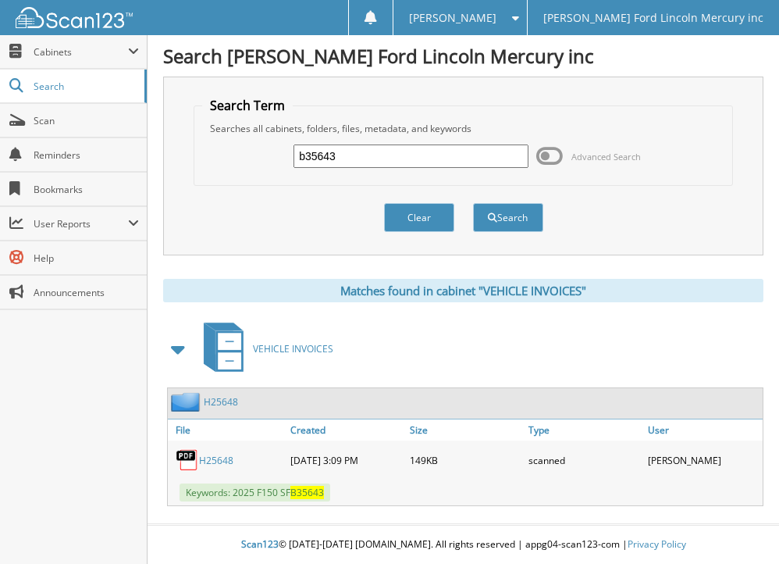
click at [212, 458] on link "H25648" at bounding box center [216, 460] width 34 height 13
drag, startPoint x: 350, startPoint y: 160, endPoint x: 239, endPoint y: 152, distance: 111.1
click at [239, 152] on div "b35643 Advanced Search" at bounding box center [462, 156] width 521 height 42
type input "b39737"
click at [473, 203] on button "Search" at bounding box center [508, 217] width 70 height 29
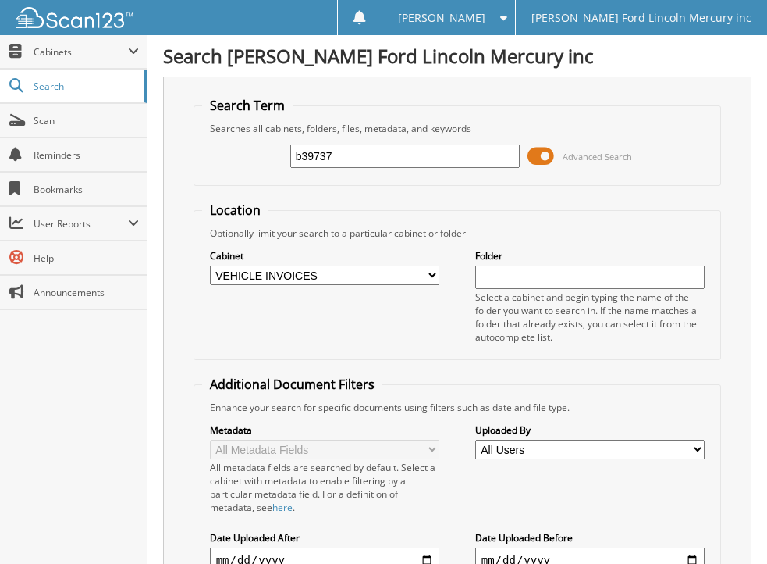
click at [534, 154] on span at bounding box center [541, 155] width 27 height 23
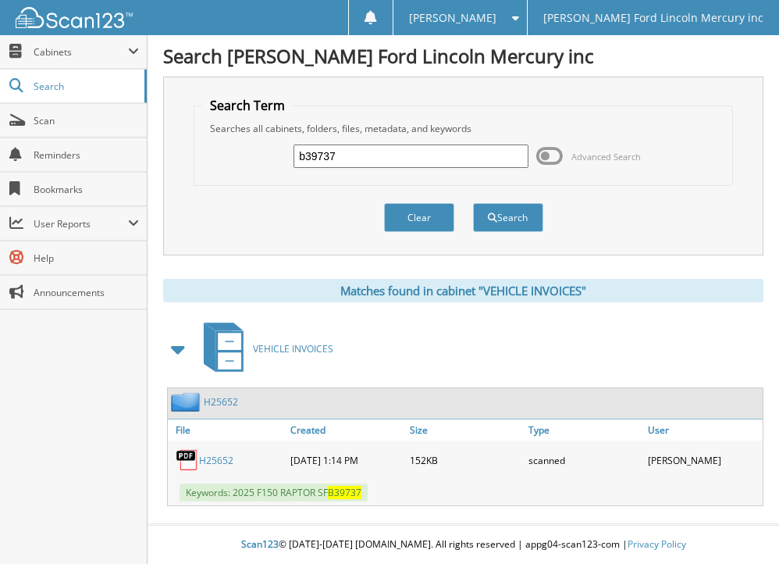
click at [219, 458] on link "H25652" at bounding box center [216, 460] width 34 height 13
drag, startPoint x: 345, startPoint y: 153, endPoint x: 227, endPoint y: 161, distance: 118.1
click at [227, 161] on div "b39737 Advanced Search" at bounding box center [462, 156] width 521 height 42
type input "b41247"
click at [473, 203] on button "Search" at bounding box center [508, 217] width 70 height 29
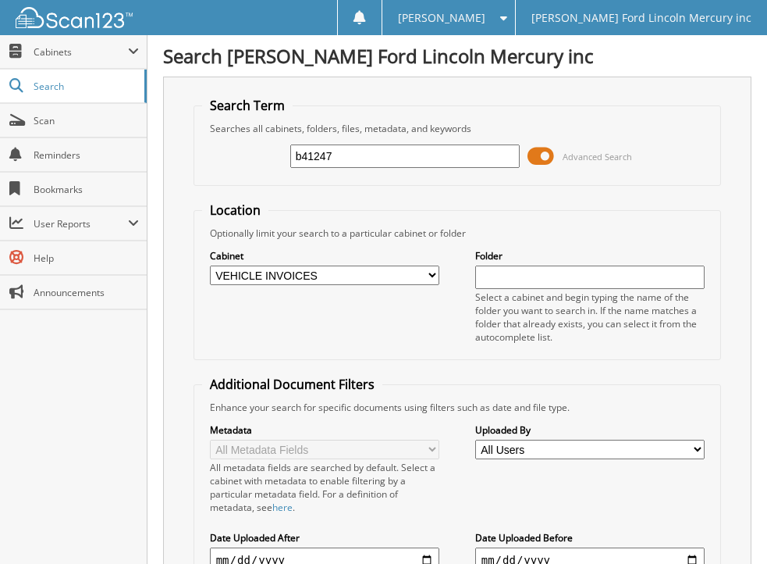
click at [533, 156] on span at bounding box center [541, 155] width 27 height 23
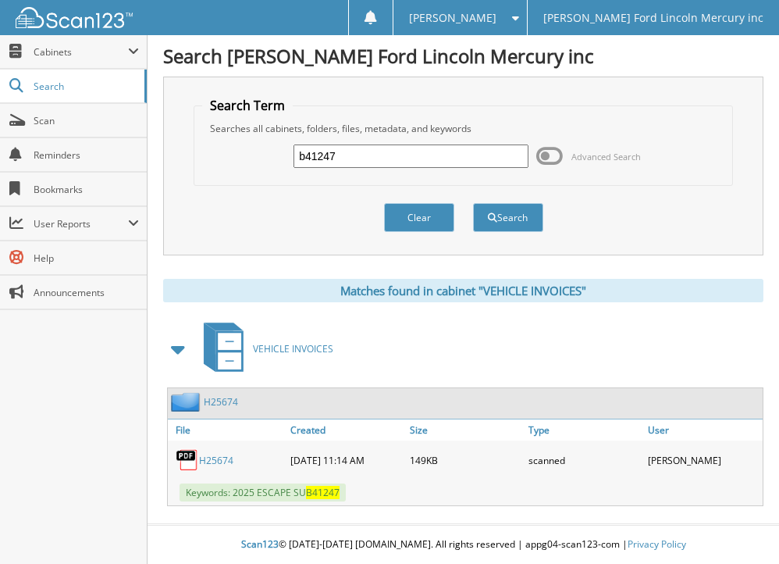
click at [215, 458] on link "H25674" at bounding box center [216, 460] width 34 height 13
drag, startPoint x: 370, startPoint y: 153, endPoint x: 260, endPoint y: 158, distance: 110.2
click at [260, 158] on div "b41247 Advanced Search" at bounding box center [462, 156] width 521 height 42
type input "b41523"
click at [473, 203] on button "Search" at bounding box center [508, 217] width 70 height 29
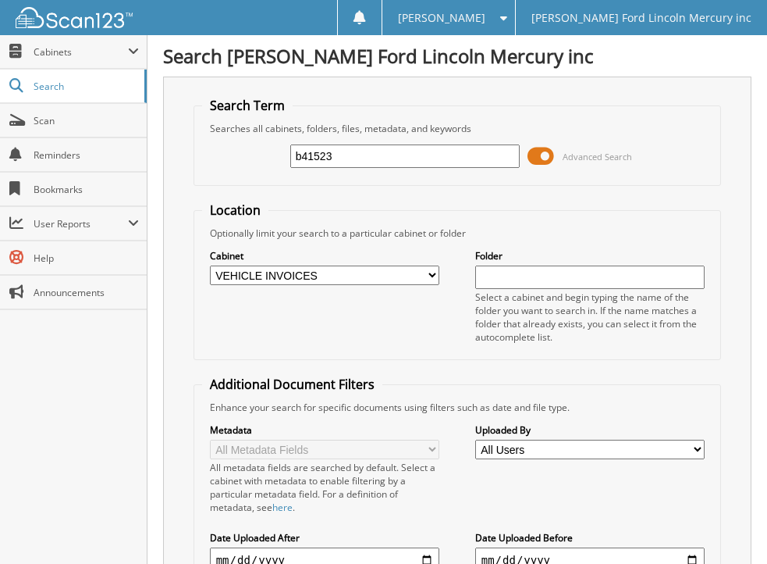
click at [534, 155] on span at bounding box center [541, 155] width 27 height 23
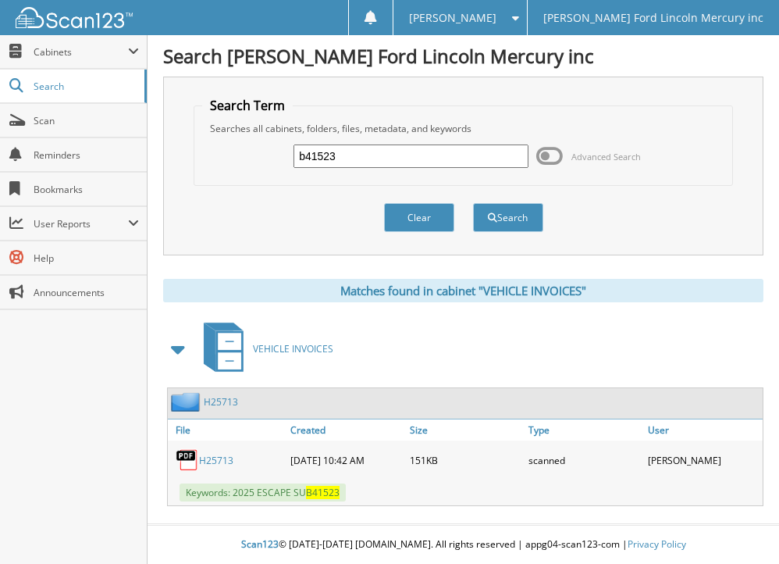
click at [208, 458] on link "H25713" at bounding box center [216, 460] width 34 height 13
drag, startPoint x: 351, startPoint y: 155, endPoint x: 254, endPoint y: 162, distance: 97.8
click at [254, 162] on div "b41523 Advanced Search" at bounding box center [462, 156] width 521 height 42
type input "b41658"
click at [473, 203] on button "Search" at bounding box center [508, 217] width 70 height 29
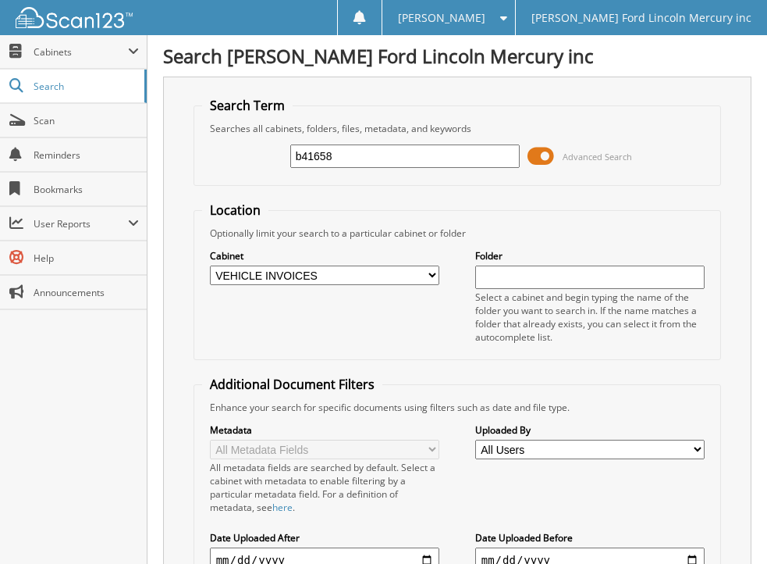
click at [530, 156] on span at bounding box center [541, 155] width 27 height 23
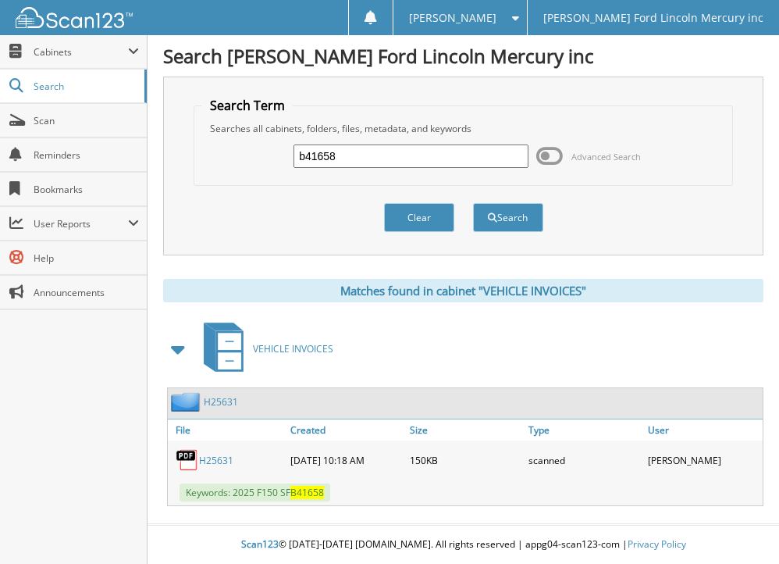
click at [205, 456] on link "H25631" at bounding box center [216, 460] width 34 height 13
drag, startPoint x: 364, startPoint y: 155, endPoint x: 239, endPoint y: 155, distance: 124.9
click at [239, 155] on div "b41658 Advanced Search" at bounding box center [462, 156] width 521 height 42
type input "b41829"
click at [473, 203] on button "Search" at bounding box center [508, 217] width 70 height 29
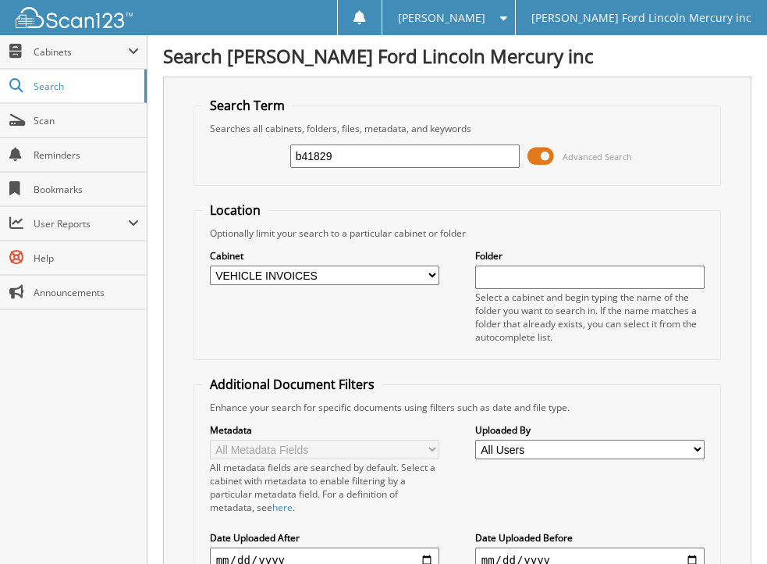
click at [532, 154] on span at bounding box center [541, 155] width 27 height 23
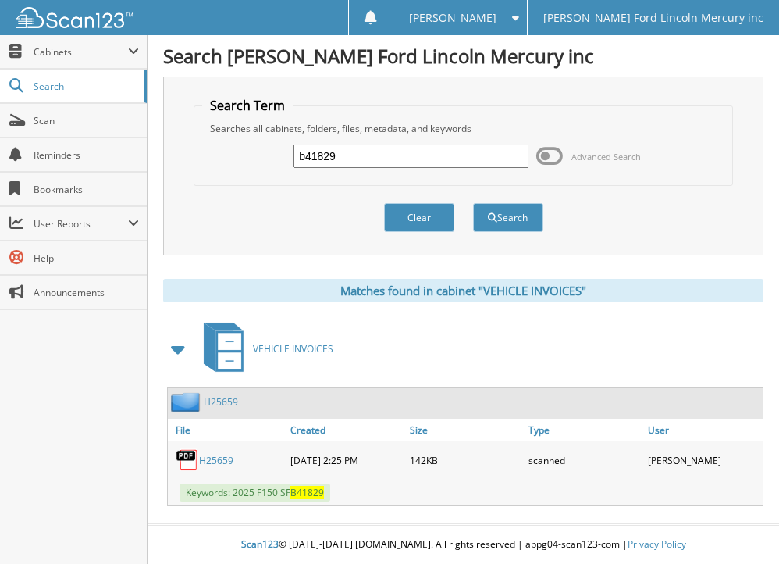
click at [208, 457] on link "H25659" at bounding box center [216, 460] width 34 height 13
drag, startPoint x: 347, startPoint y: 155, endPoint x: 282, endPoint y: 161, distance: 65.8
click at [283, 161] on div "b41829 Advanced Search" at bounding box center [462, 156] width 521 height 42
type input "b42111"
click at [473, 203] on button "Search" at bounding box center [508, 217] width 70 height 29
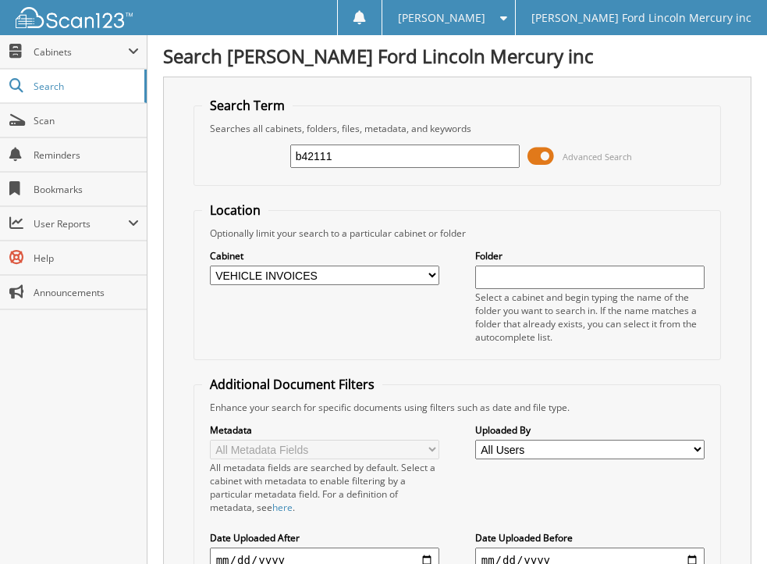
click at [530, 161] on span at bounding box center [541, 155] width 27 height 23
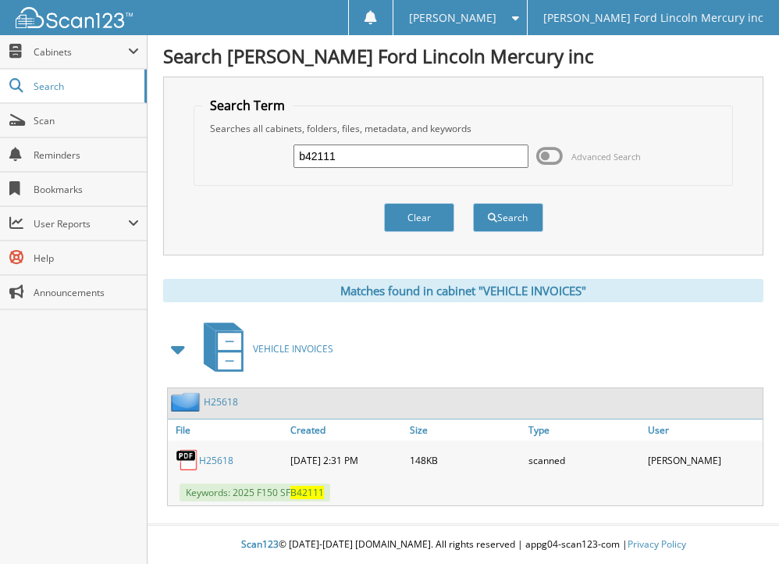
click at [209, 459] on link "H25618" at bounding box center [216, 460] width 34 height 13
drag, startPoint x: 347, startPoint y: 155, endPoint x: 268, endPoint y: 151, distance: 78.9
click at [268, 151] on div "b42111 Advanced Search" at bounding box center [462, 156] width 521 height 42
type input "b42423"
click at [473, 203] on button "Search" at bounding box center [508, 217] width 70 height 29
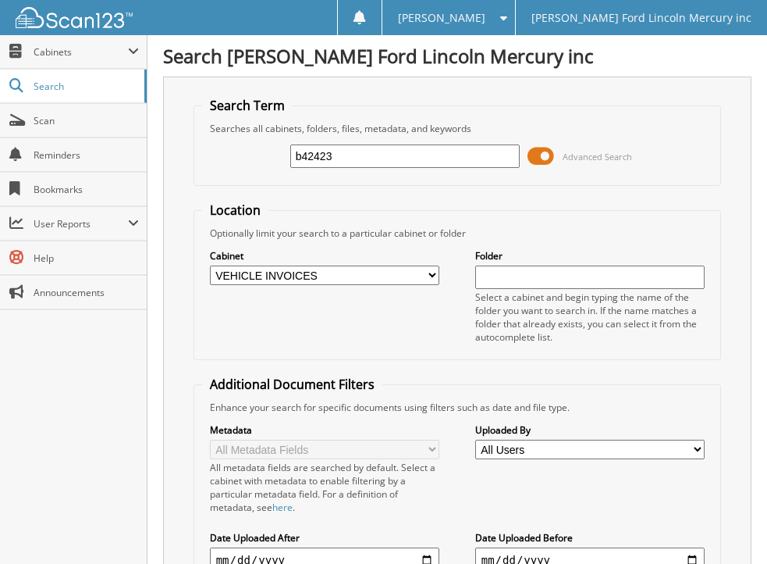
click at [533, 155] on span at bounding box center [541, 155] width 27 height 23
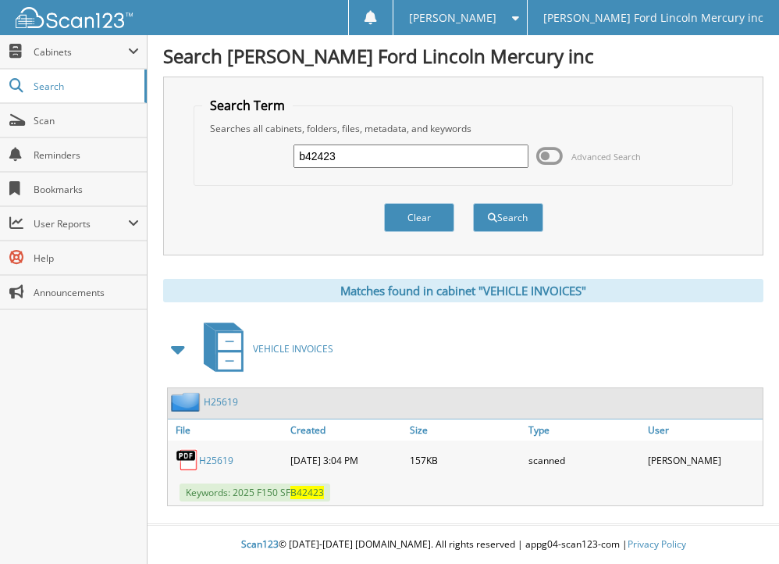
click at [207, 458] on link "H25619" at bounding box center [216, 460] width 34 height 13
drag, startPoint x: 364, startPoint y: 151, endPoint x: 286, endPoint y: 153, distance: 78.1
click at [286, 153] on div "b42423 Advanced Search" at bounding box center [462, 156] width 521 height 42
type input "b42536"
click at [473, 203] on button "Search" at bounding box center [508, 217] width 70 height 29
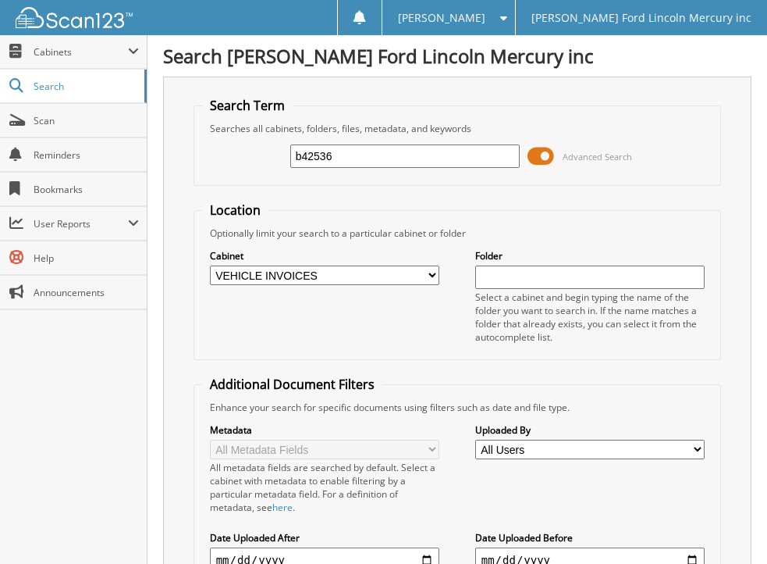
click at [532, 157] on span at bounding box center [541, 155] width 27 height 23
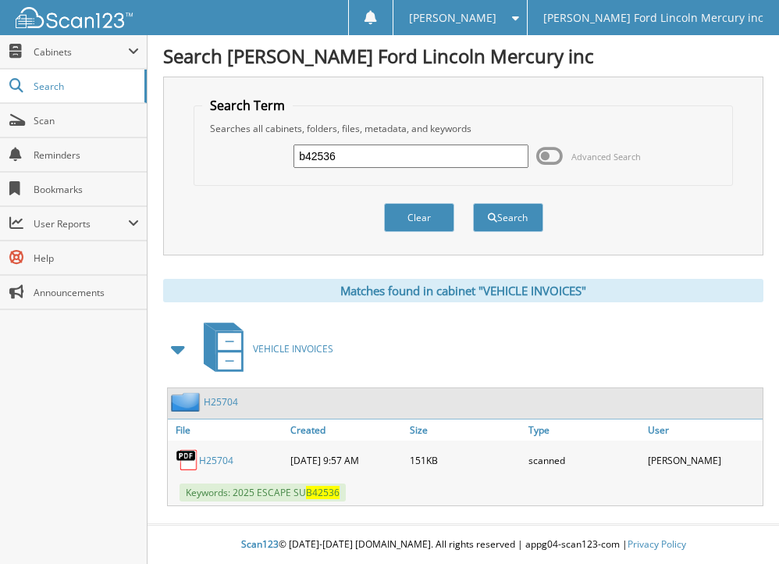
click at [214, 455] on link "H25704" at bounding box center [216, 460] width 34 height 13
drag, startPoint x: 361, startPoint y: 148, endPoint x: 266, endPoint y: 151, distance: 94.5
click at [266, 151] on div "b42536 Advanced Search" at bounding box center [462, 156] width 521 height 42
type input "b46172"
click at [473, 203] on button "Search" at bounding box center [508, 217] width 70 height 29
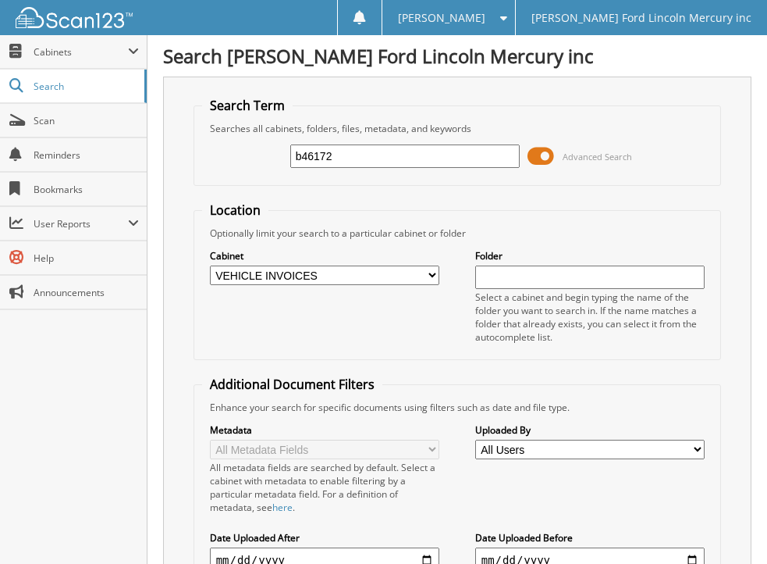
click at [536, 155] on span at bounding box center [541, 155] width 27 height 23
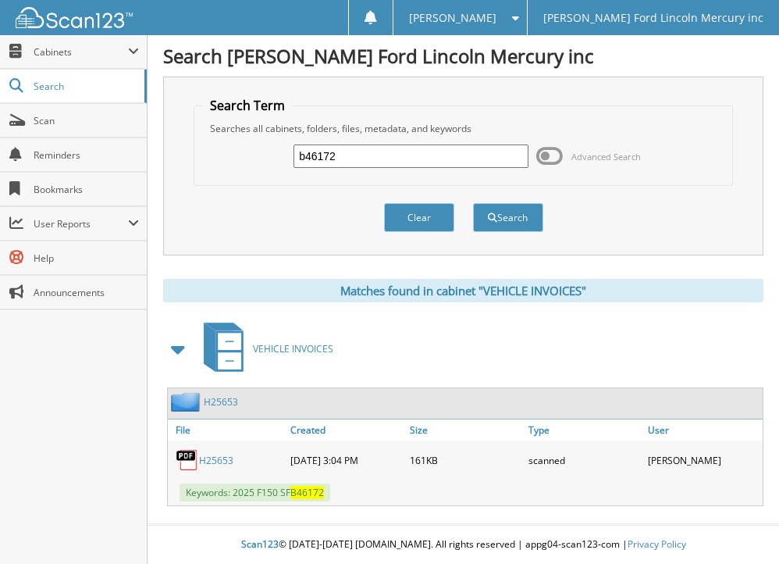
click at [219, 459] on link "H25653" at bounding box center [216, 460] width 34 height 13
drag, startPoint x: 379, startPoint y: 155, endPoint x: 258, endPoint y: 156, distance: 121.0
click at [258, 156] on div "b46172 Advanced Search" at bounding box center [462, 156] width 521 height 42
type input "b50117"
click at [473, 203] on button "Search" at bounding box center [508, 217] width 70 height 29
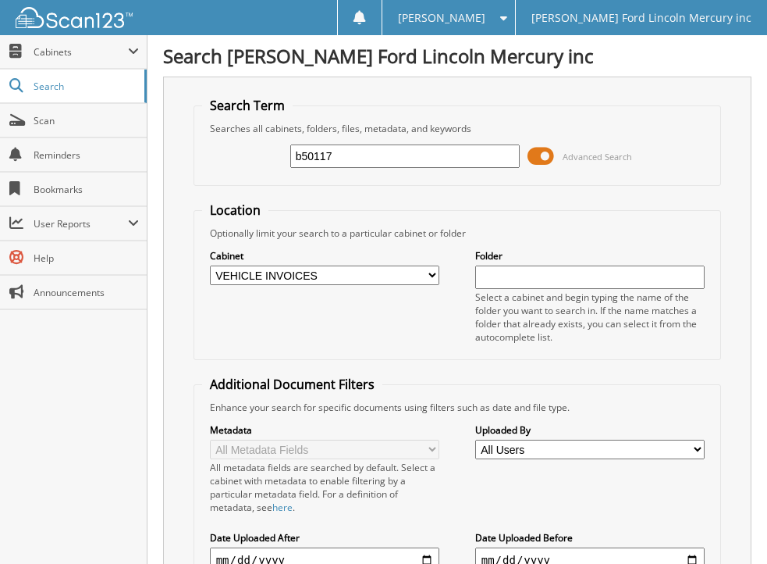
click at [533, 152] on span at bounding box center [541, 155] width 27 height 23
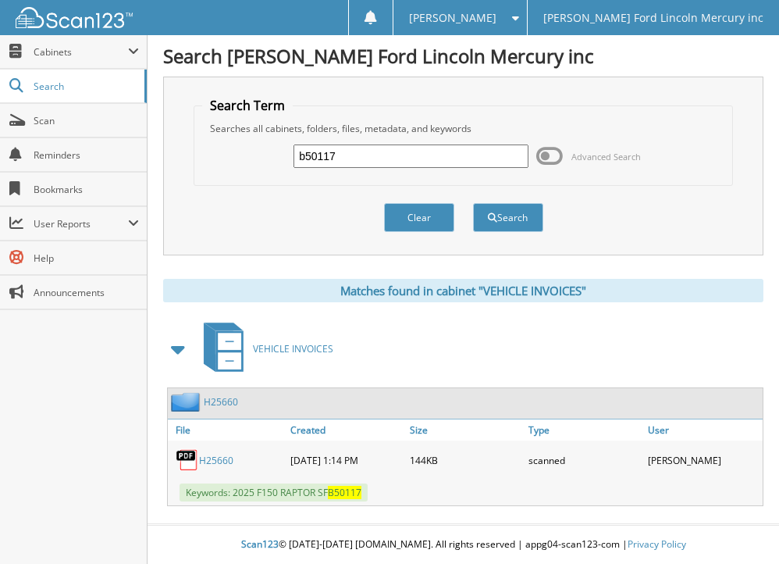
click at [219, 455] on link "H25660" at bounding box center [216, 460] width 34 height 13
drag, startPoint x: 328, startPoint y: 158, endPoint x: 276, endPoint y: 160, distance: 51.5
click at [276, 160] on div "b50117 Advanced Search" at bounding box center [462, 156] width 521 height 42
type input "b50669"
click at [473, 203] on button "Search" at bounding box center [508, 217] width 70 height 29
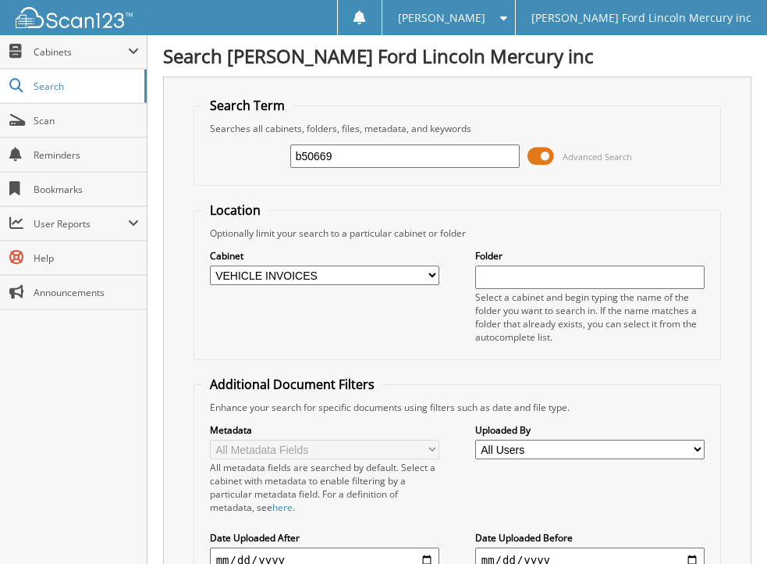
click at [530, 156] on span at bounding box center [541, 155] width 27 height 23
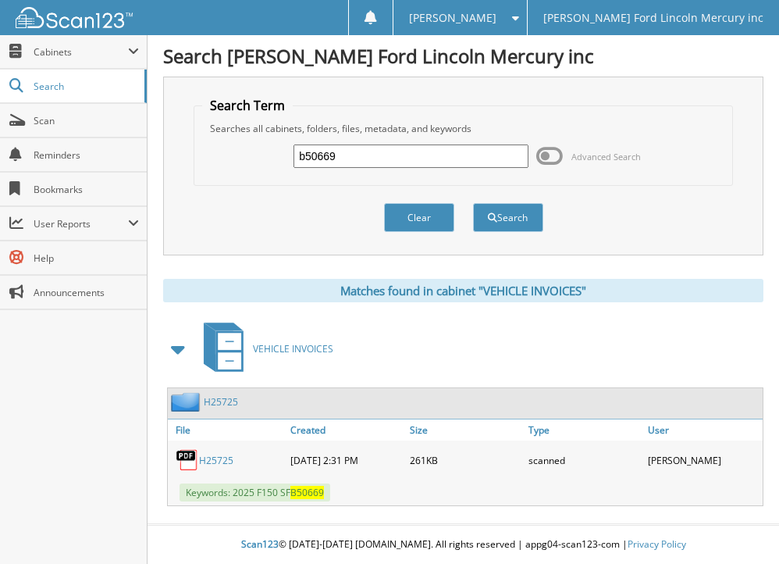
click at [215, 455] on link "H25725" at bounding box center [216, 460] width 34 height 13
drag, startPoint x: 345, startPoint y: 155, endPoint x: 190, endPoint y: 167, distance: 155.0
click at [190, 167] on div "Search Term Searches all cabinets, folders, files, metadata, and keywords b5066…" at bounding box center [463, 166] width 600 height 179
type input "b51124"
click at [473, 203] on button "Search" at bounding box center [508, 217] width 70 height 29
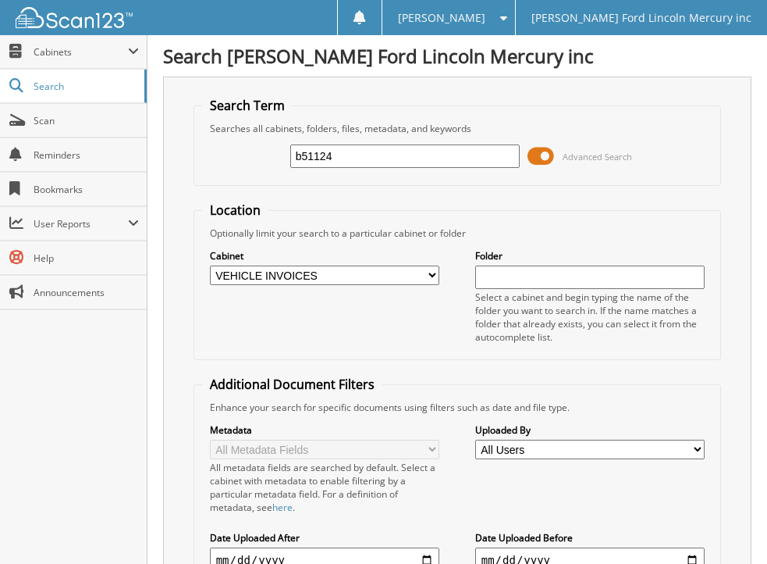
click at [534, 162] on span at bounding box center [541, 155] width 27 height 23
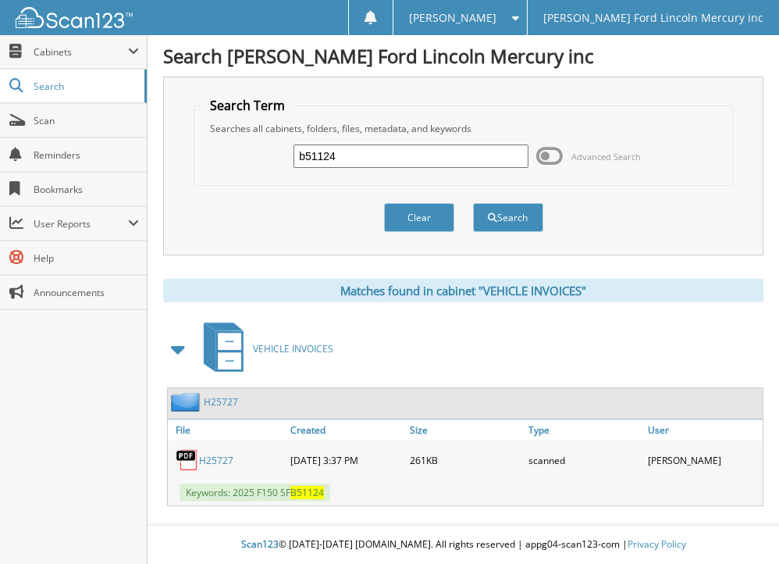
click at [204, 460] on link "H25727" at bounding box center [216, 460] width 34 height 13
drag, startPoint x: 355, startPoint y: 150, endPoint x: 243, endPoint y: 160, distance: 112.9
click at [243, 160] on div "b51124 Advanced Search" at bounding box center [462, 156] width 521 height 42
type input "b51173"
click at [473, 203] on button "Search" at bounding box center [508, 217] width 70 height 29
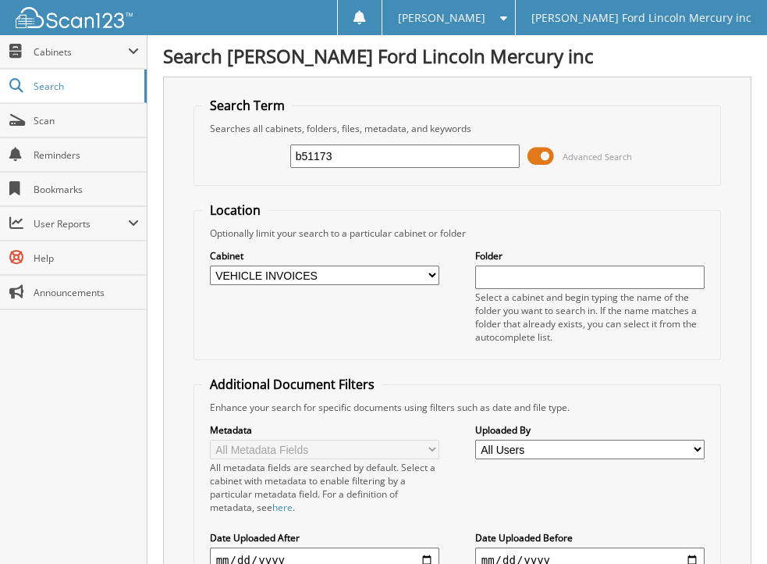
click at [534, 155] on span at bounding box center [541, 155] width 27 height 23
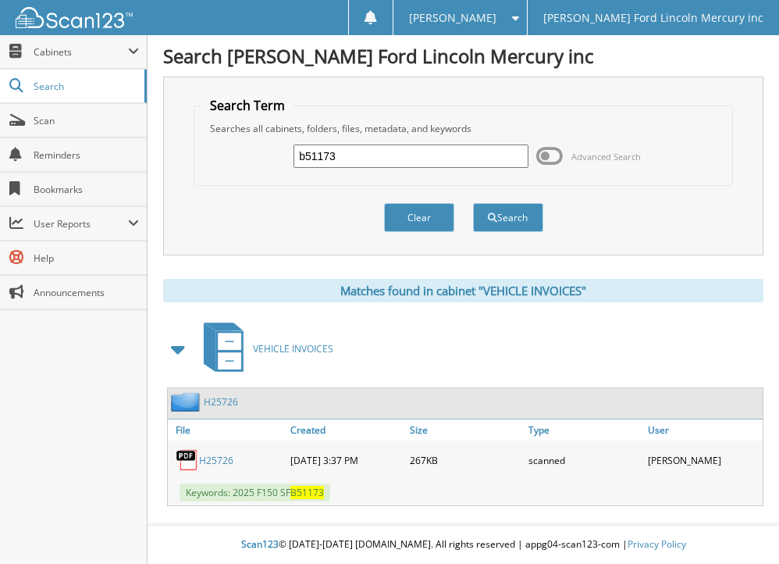
click at [211, 457] on link "H25726" at bounding box center [216, 460] width 34 height 13
drag, startPoint x: 354, startPoint y: 155, endPoint x: 251, endPoint y: 163, distance: 103.3
click at [251, 163] on div "b51173 Advanced Search" at bounding box center [462, 156] width 521 height 42
type input "b51175"
click at [473, 203] on button "Search" at bounding box center [508, 217] width 70 height 29
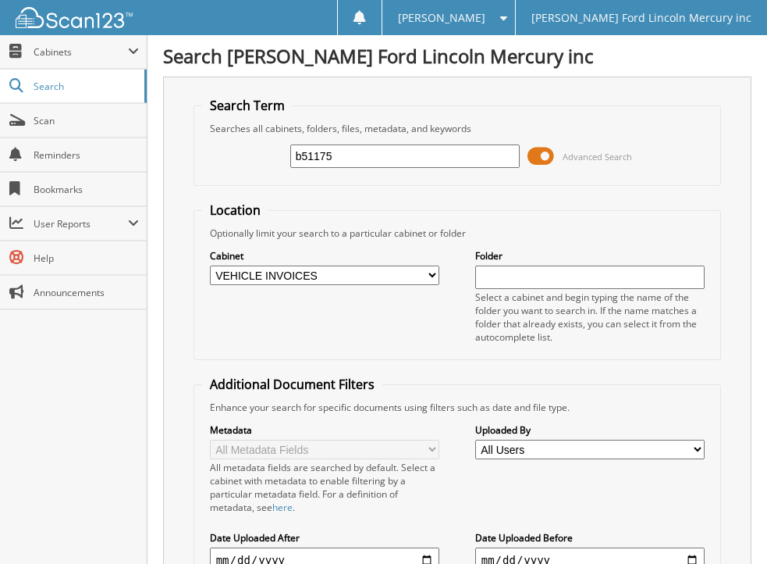
click at [529, 154] on span at bounding box center [541, 155] width 27 height 23
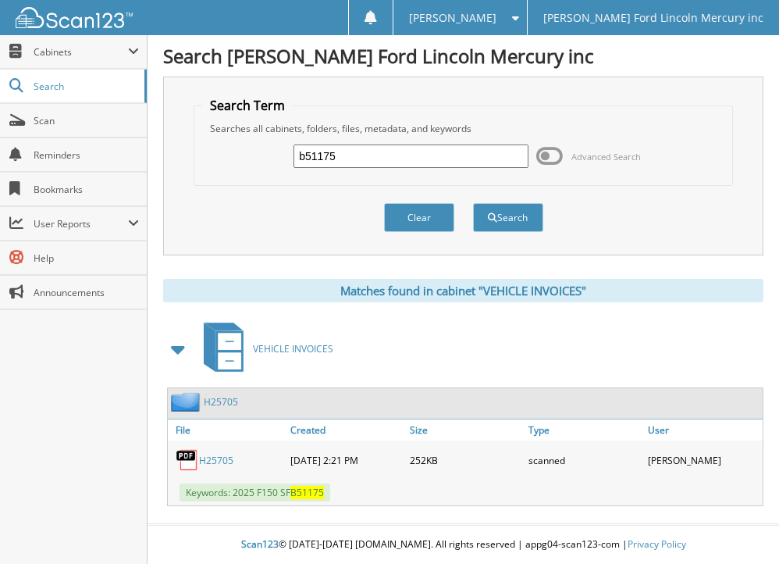
click at [212, 457] on link "H25705" at bounding box center [216, 460] width 34 height 13
drag, startPoint x: 346, startPoint y: 155, endPoint x: 210, endPoint y: 147, distance: 136.1
click at [210, 147] on div "b51175 Advanced Search" at bounding box center [462, 156] width 521 height 42
type input "b51176"
click at [473, 203] on button "Search" at bounding box center [508, 217] width 70 height 29
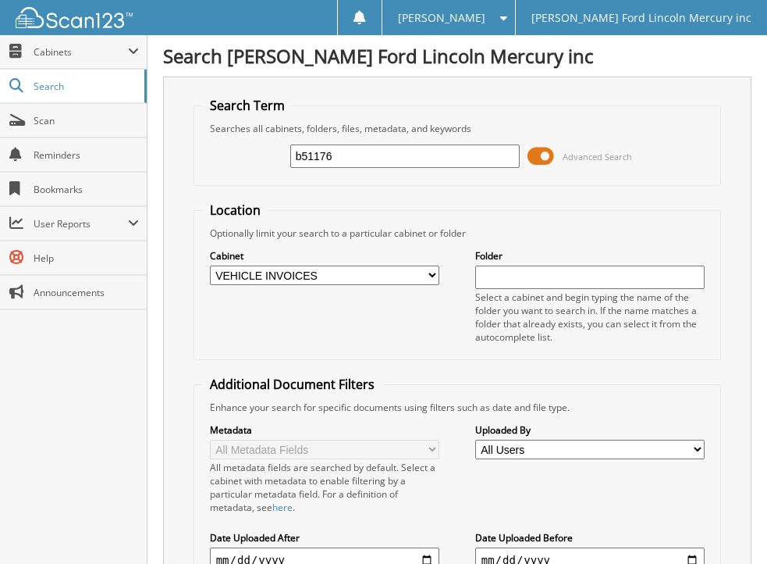
click at [531, 154] on span at bounding box center [541, 155] width 27 height 23
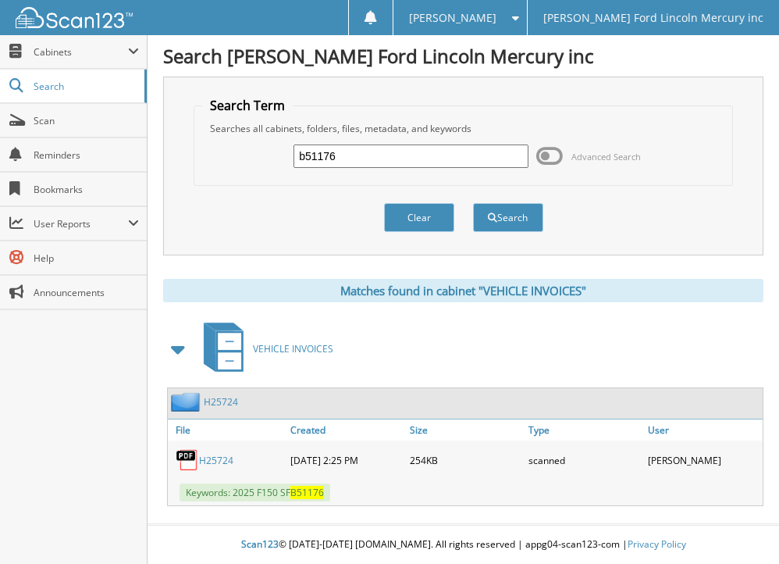
click at [219, 456] on link "H25724" at bounding box center [216, 460] width 34 height 13
drag, startPoint x: 339, startPoint y: 155, endPoint x: 206, endPoint y: 159, distance: 132.8
click at [208, 161] on div "b51176 Advanced Search" at bounding box center [462, 156] width 521 height 42
type input "b53833"
click at [473, 203] on button "Search" at bounding box center [508, 217] width 70 height 29
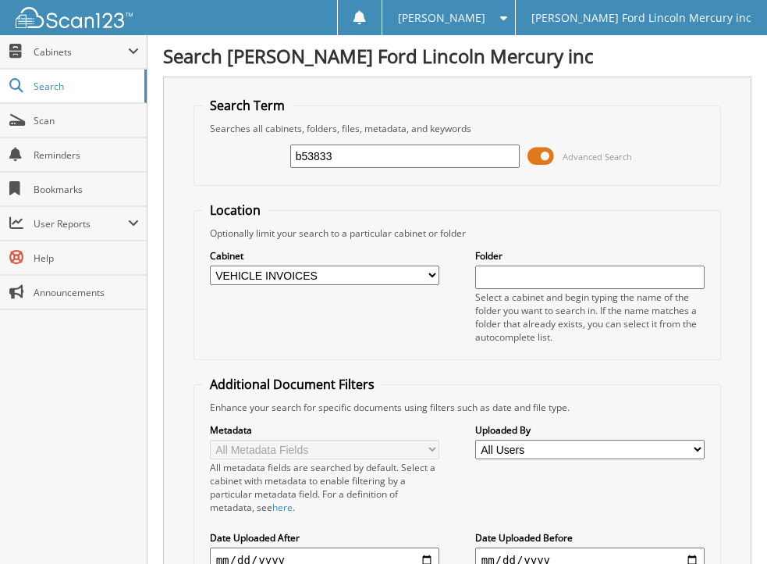
click at [534, 158] on span at bounding box center [541, 155] width 27 height 23
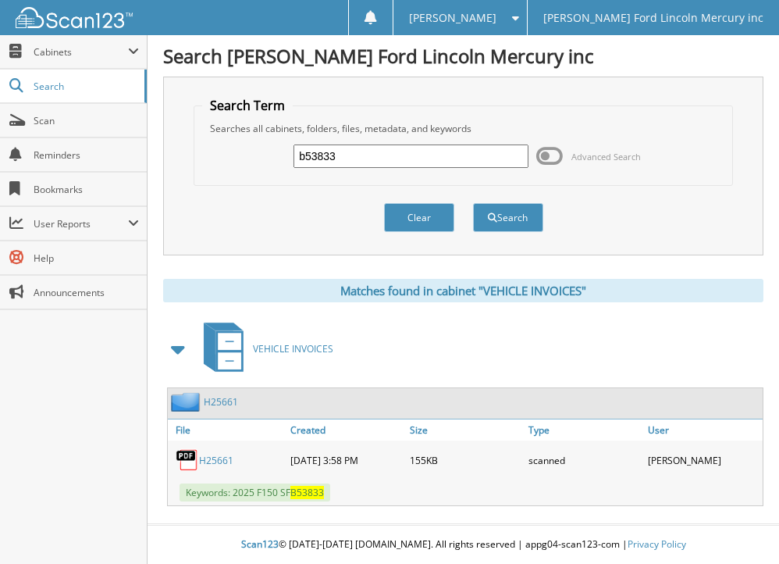
click at [212, 457] on link "H25661" at bounding box center [216, 460] width 34 height 13
drag, startPoint x: 358, startPoint y: 155, endPoint x: 268, endPoint y: 153, distance: 90.6
click at [268, 153] on div "b53833 Advanced Search" at bounding box center [462, 156] width 521 height 42
type input "b54570"
click at [473, 203] on button "Search" at bounding box center [508, 217] width 70 height 29
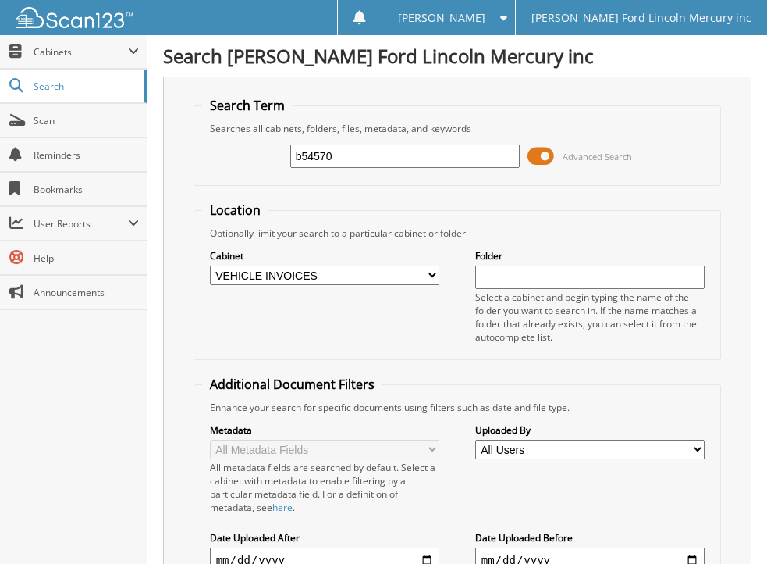
click at [534, 158] on span at bounding box center [541, 155] width 27 height 23
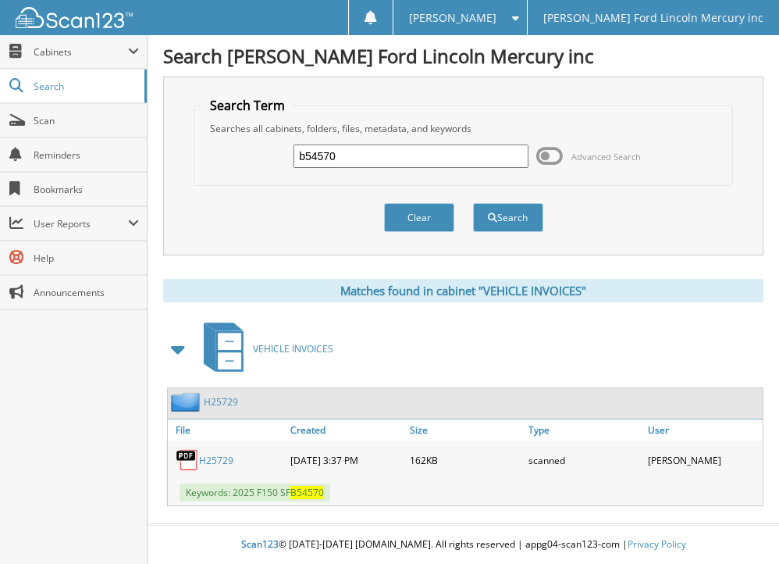
click at [207, 459] on link "H25729" at bounding box center [216, 460] width 34 height 13
drag, startPoint x: 352, startPoint y: 156, endPoint x: 252, endPoint y: 162, distance: 100.1
click at [252, 162] on div "b54570 Advanced Search" at bounding box center [462, 156] width 521 height 42
type input "b54712"
click at [473, 203] on button "Search" at bounding box center [508, 217] width 70 height 29
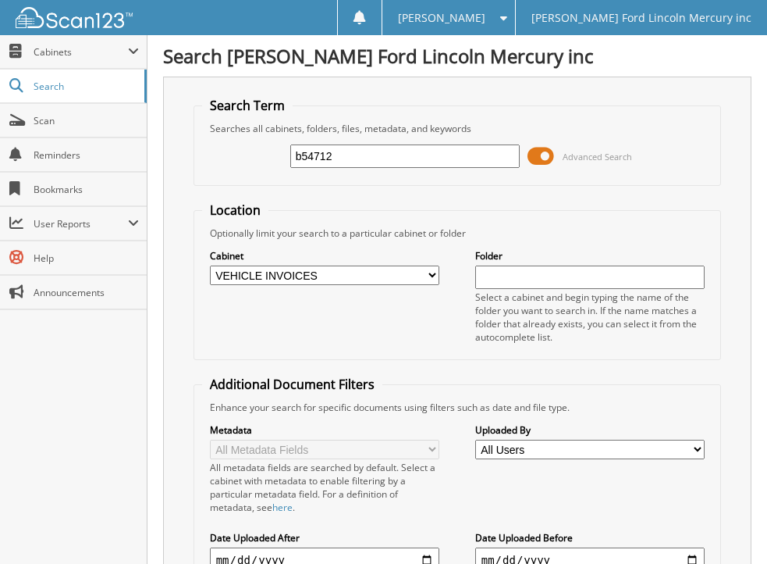
click at [531, 153] on span at bounding box center [541, 155] width 27 height 23
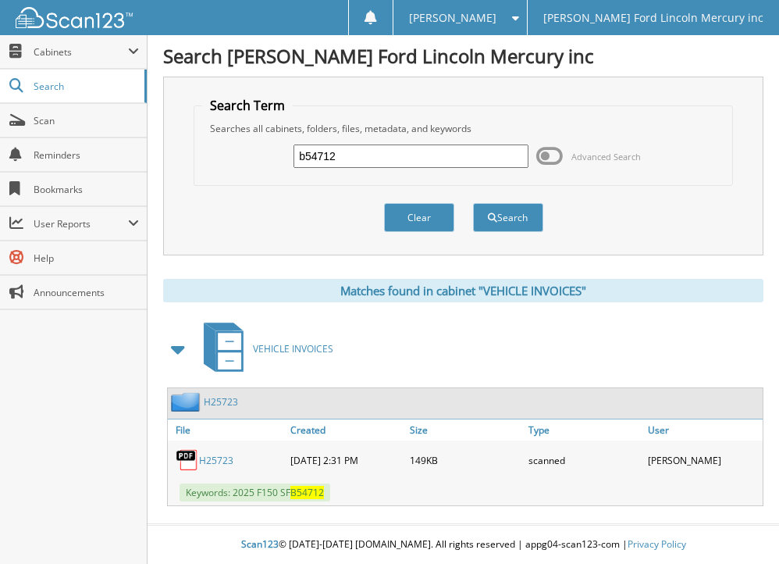
click at [211, 456] on link "H25723" at bounding box center [216, 460] width 34 height 13
drag, startPoint x: 358, startPoint y: 151, endPoint x: 290, endPoint y: 157, distance: 68.9
click at [290, 157] on div "b54712 Advanced Search" at bounding box center [462, 156] width 521 height 42
type input "b55570"
click at [473, 203] on button "Search" at bounding box center [508, 217] width 70 height 29
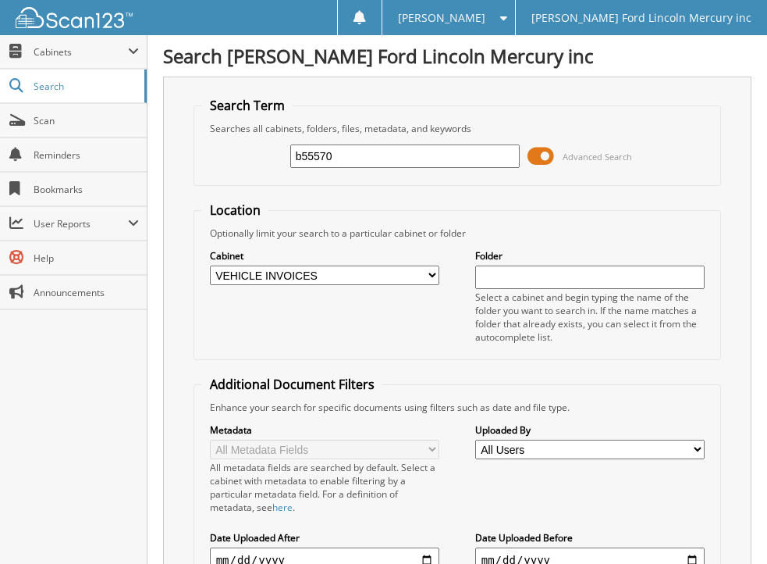
click at [532, 153] on span at bounding box center [541, 155] width 27 height 23
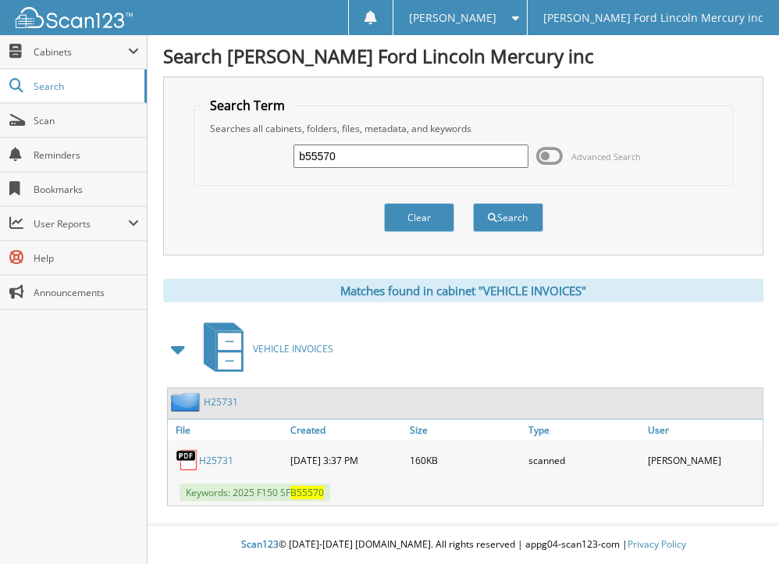
click at [208, 457] on link "H25731" at bounding box center [216, 460] width 34 height 13
drag, startPoint x: 356, startPoint y: 156, endPoint x: 262, endPoint y: 161, distance: 93.8
click at [262, 161] on div "b55570 Advanced Search" at bounding box center [462, 156] width 521 height 42
type input "b55836"
click at [473, 203] on button "Search" at bounding box center [508, 217] width 70 height 29
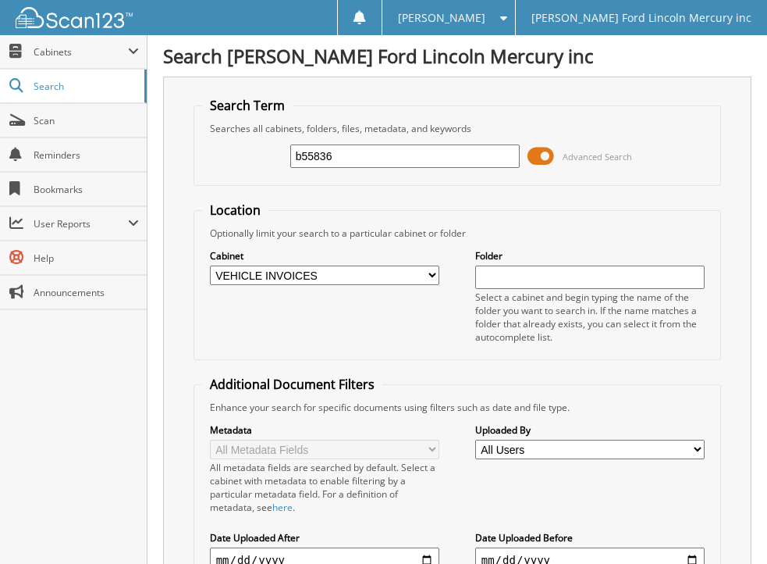
click at [532, 158] on span at bounding box center [541, 155] width 27 height 23
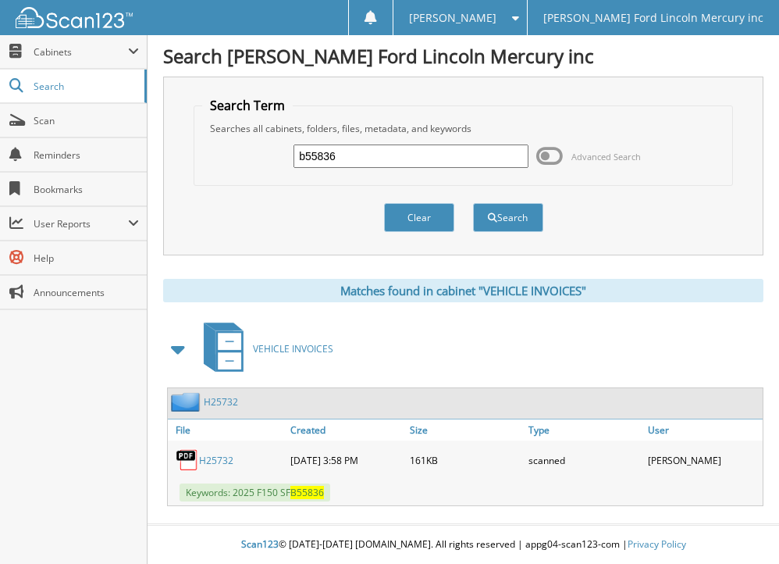
click at [206, 457] on link "H25732" at bounding box center [216, 460] width 34 height 13
drag, startPoint x: 358, startPoint y: 155, endPoint x: 252, endPoint y: 154, distance: 106.2
click at [252, 154] on div "b55836 Advanced Search" at bounding box center [462, 156] width 521 height 42
type input "b55895"
click at [473, 203] on button "Search" at bounding box center [508, 217] width 70 height 29
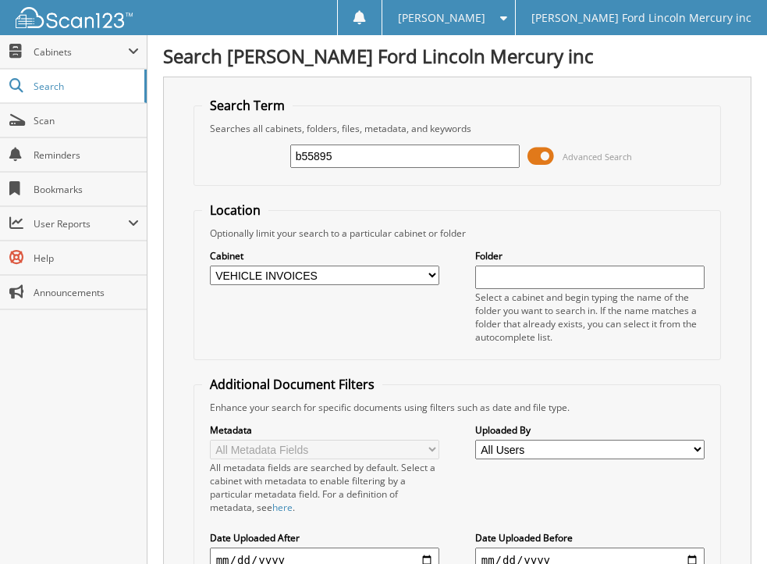
click at [530, 157] on span at bounding box center [541, 155] width 27 height 23
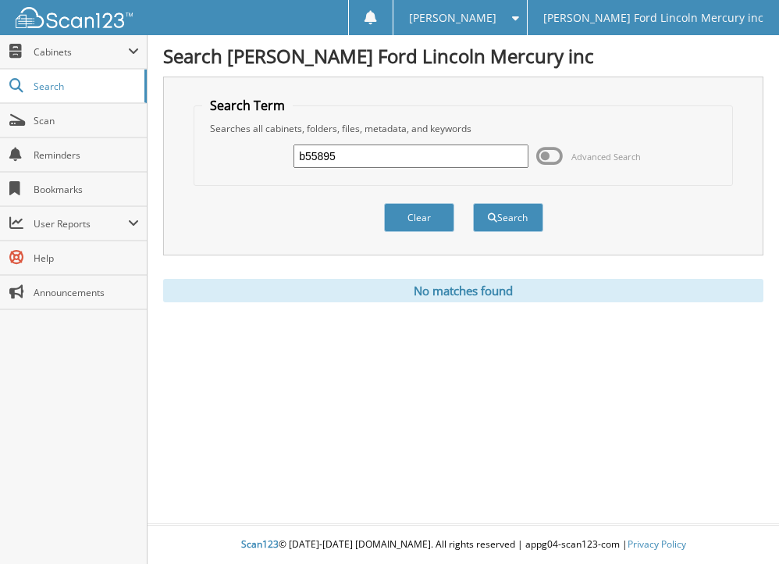
click at [303, 158] on input "b55895" at bounding box center [411, 155] width 235 height 23
type input "55895"
click at [473, 203] on button "Search" at bounding box center [508, 217] width 70 height 29
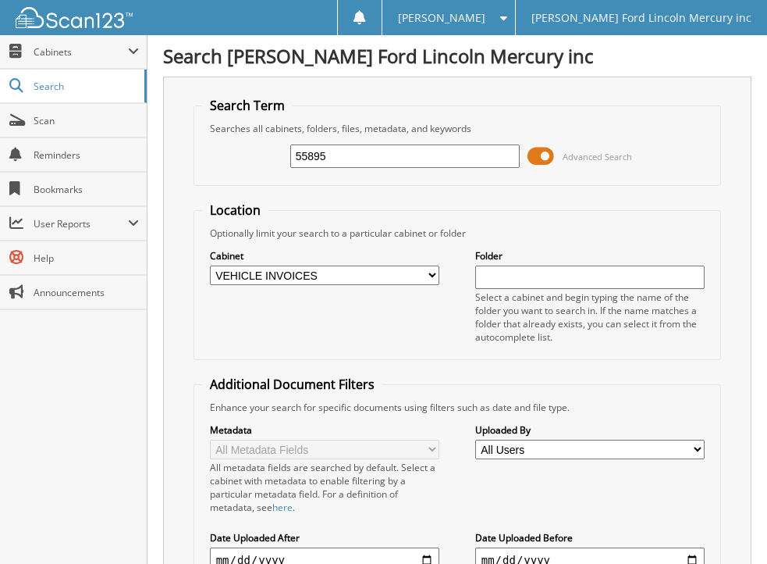
click at [534, 158] on span at bounding box center [541, 155] width 27 height 23
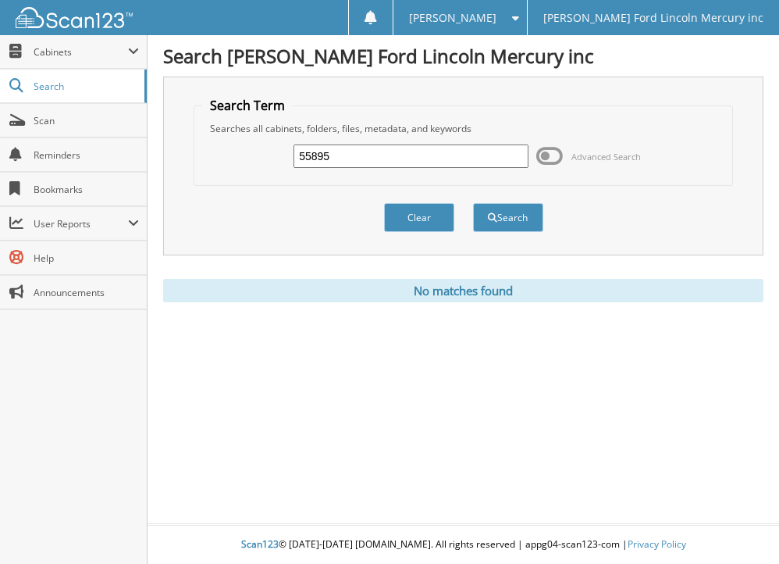
drag, startPoint x: 359, startPoint y: 157, endPoint x: 247, endPoint y: 172, distance: 112.6
click at [247, 172] on div "55895 Advanced Search" at bounding box center [462, 156] width 521 height 42
type input "b55895"
click at [473, 203] on button "Search" at bounding box center [508, 217] width 70 height 29
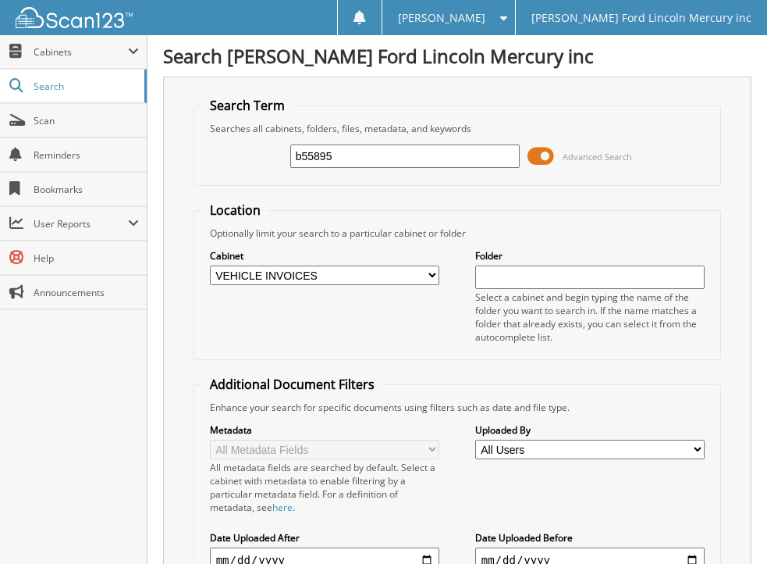
click at [436, 276] on select "All Cabinets ACCOUNTS PAYABLE BODY SHOP RO'S CREDIT AGREEMENT PARTS INVOICES RE…" at bounding box center [325, 275] width 230 height 20
select select
click at [210, 265] on select "All Cabinets ACCOUNTS PAYABLE BODY SHOP RO'S CREDIT AGREEMENT PARTS INVOICES RE…" at bounding box center [325, 275] width 230 height 20
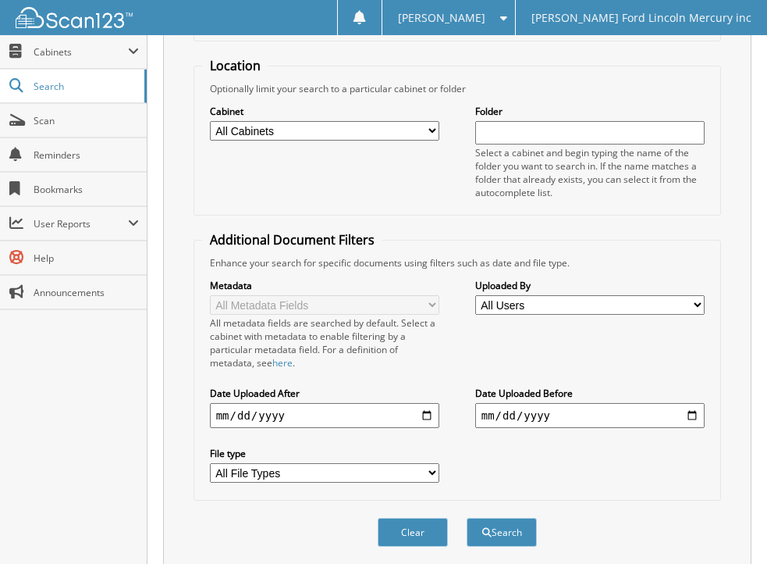
scroll to position [253, 0]
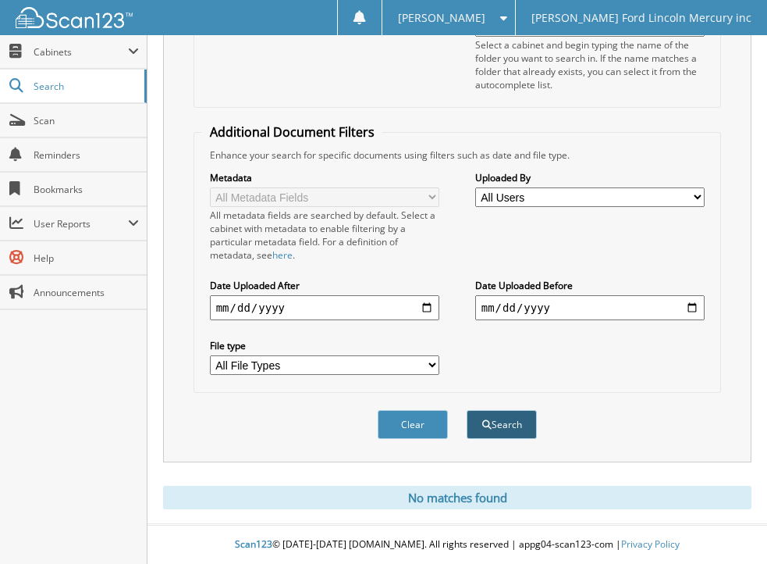
click at [502, 425] on button "Search" at bounding box center [502, 424] width 70 height 29
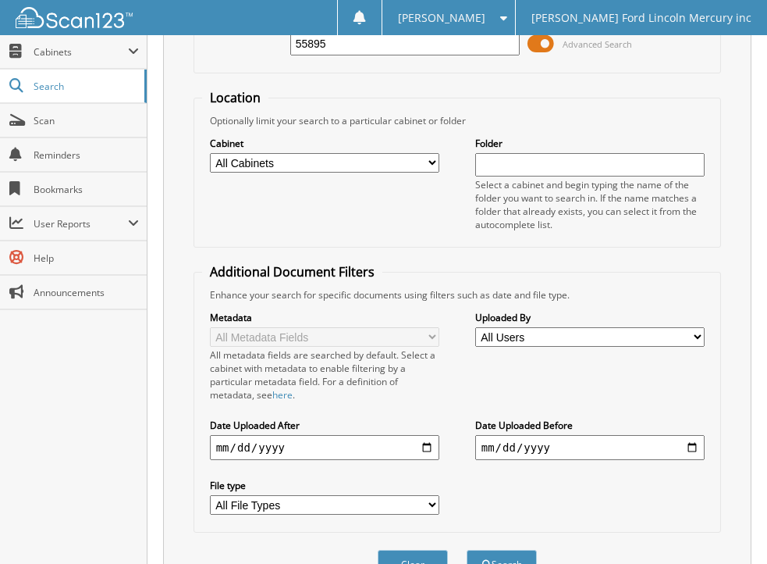
scroll to position [253, 0]
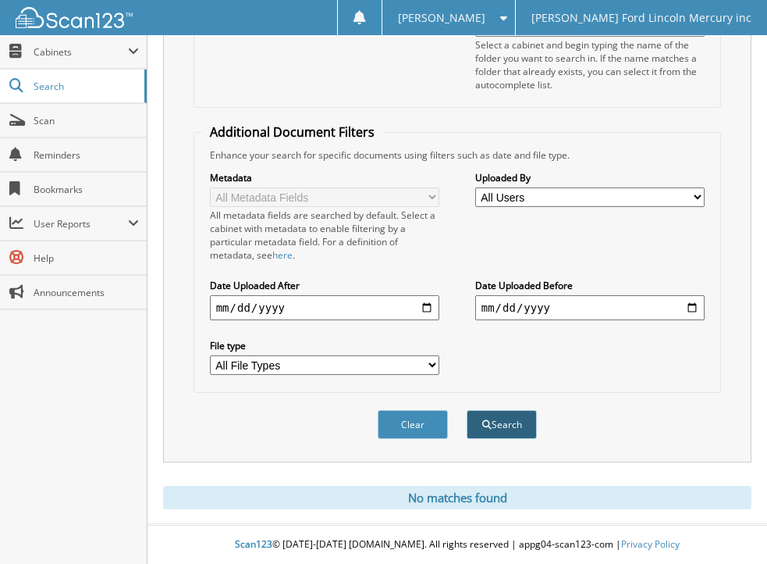
type input "55895"
click at [503, 422] on button "Search" at bounding box center [502, 424] width 70 height 29
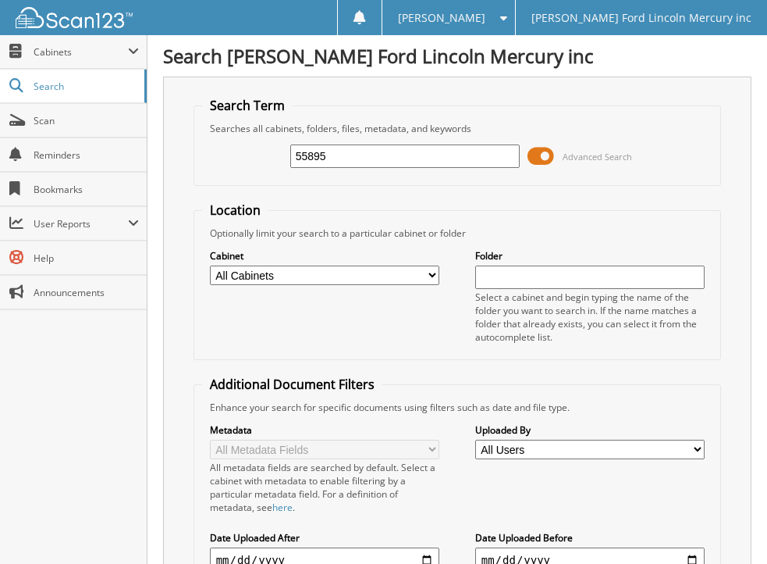
click at [432, 267] on select "All Cabinets ACCOUNTS PAYABLE BODY SHOP RO'S CREDIT AGREEMENT PARTS INVOICES RE…" at bounding box center [325, 275] width 230 height 20
select select "5621"
click at [210, 265] on select "All Cabinets ACCOUNTS PAYABLE BODY SHOP RO'S CREDIT AGREEMENT PARTS INVOICES RE…" at bounding box center [325, 275] width 230 height 20
drag, startPoint x: 340, startPoint y: 157, endPoint x: 252, endPoint y: 155, distance: 87.4
click at [252, 155] on div "55895 Advanced Search" at bounding box center [457, 156] width 511 height 42
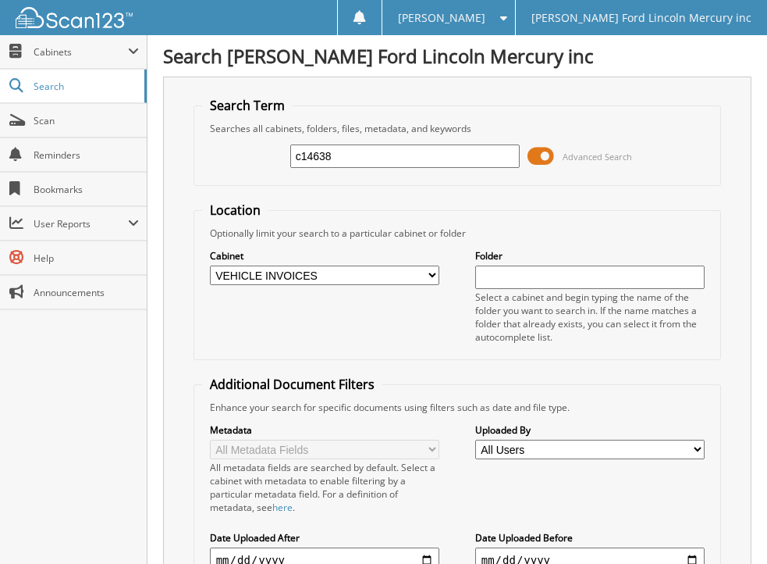
type input "c14638"
click at [538, 159] on span at bounding box center [541, 155] width 27 height 23
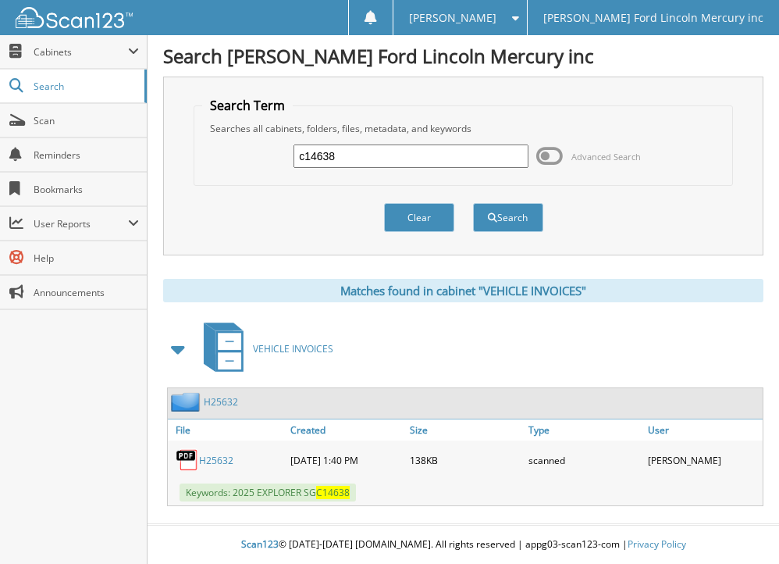
click at [217, 454] on link "H25632" at bounding box center [216, 460] width 34 height 13
drag, startPoint x: 363, startPoint y: 156, endPoint x: 267, endPoint y: 161, distance: 96.1
click at [267, 161] on div "c14638 Advanced Search" at bounding box center [462, 156] width 521 height 42
type input "c15916"
click at [473, 203] on button "Search" at bounding box center [508, 217] width 70 height 29
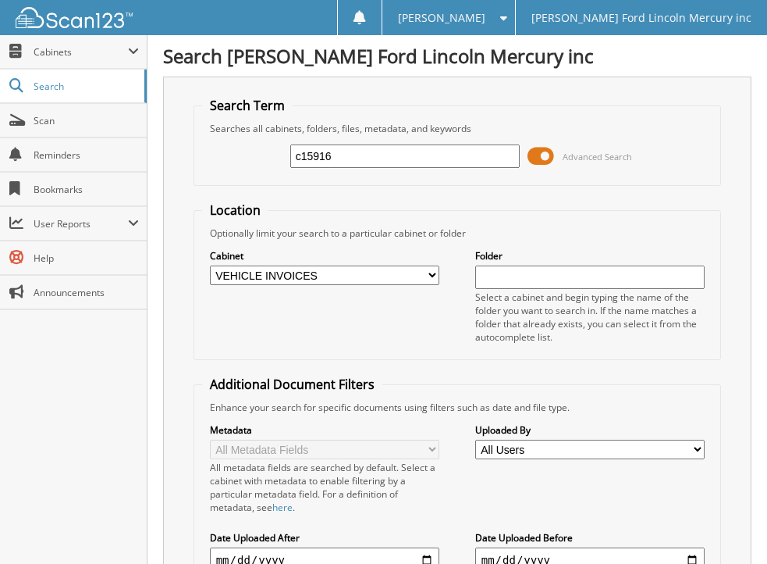
click at [537, 153] on span at bounding box center [541, 155] width 27 height 23
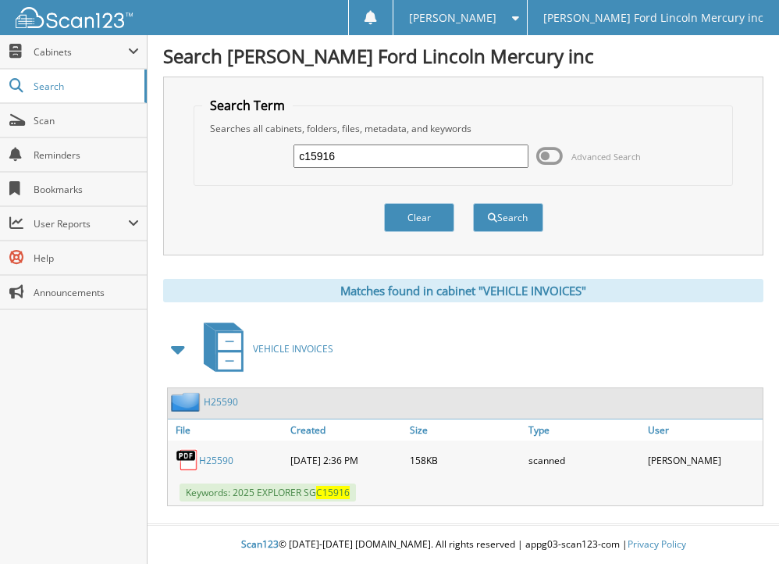
click at [218, 462] on link "H25590" at bounding box center [216, 460] width 34 height 13
drag, startPoint x: 354, startPoint y: 154, endPoint x: 208, endPoint y: 151, distance: 146.8
click at [236, 154] on div "c15916 Advanced Search" at bounding box center [462, 156] width 521 height 42
type input "c17733"
click at [473, 203] on button "Search" at bounding box center [508, 217] width 70 height 29
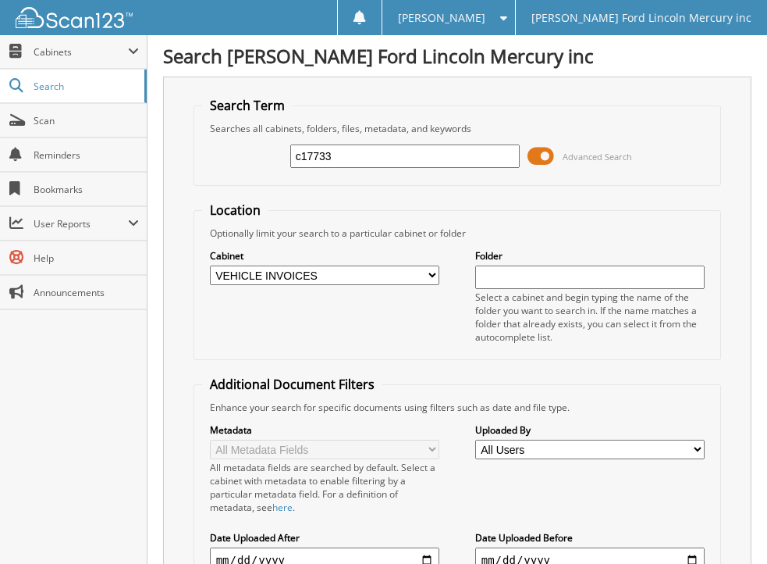
click at [534, 156] on span at bounding box center [541, 155] width 27 height 23
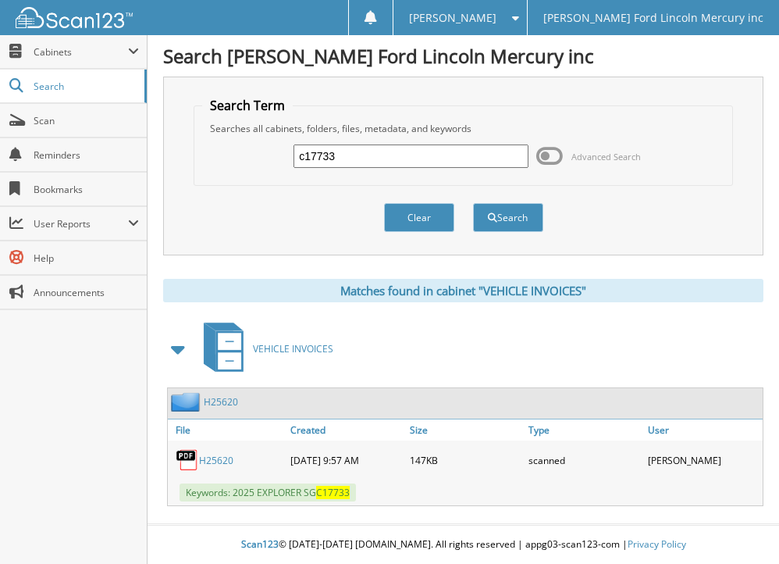
click at [215, 457] on link "H25620" at bounding box center [216, 460] width 34 height 13
drag, startPoint x: 346, startPoint y: 150, endPoint x: 281, endPoint y: 154, distance: 64.9
click at [281, 154] on div "c17733 Advanced Search" at bounding box center [462, 156] width 521 height 42
type input "c18888"
click at [473, 203] on button "Search" at bounding box center [508, 217] width 70 height 29
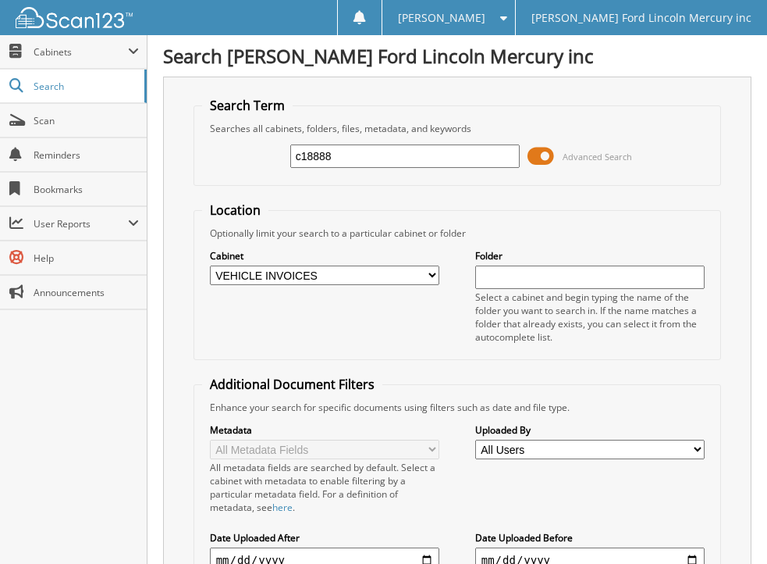
click at [535, 154] on span at bounding box center [541, 155] width 27 height 23
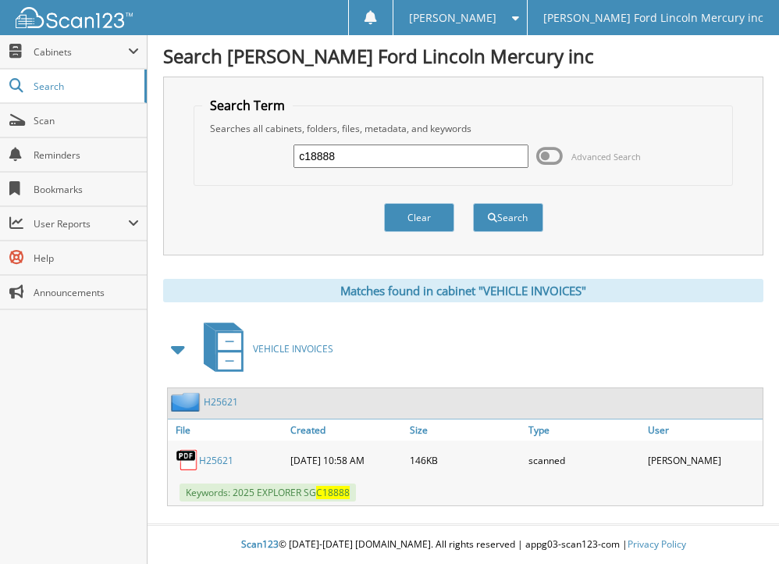
click at [213, 461] on link "H25621" at bounding box center [216, 460] width 34 height 13
drag, startPoint x: 356, startPoint y: 161, endPoint x: 258, endPoint y: 155, distance: 98.6
click at [263, 155] on div "c18888 Advanced Search" at bounding box center [462, 156] width 521 height 42
type input "c21428"
click at [473, 203] on button "Search" at bounding box center [508, 217] width 70 height 29
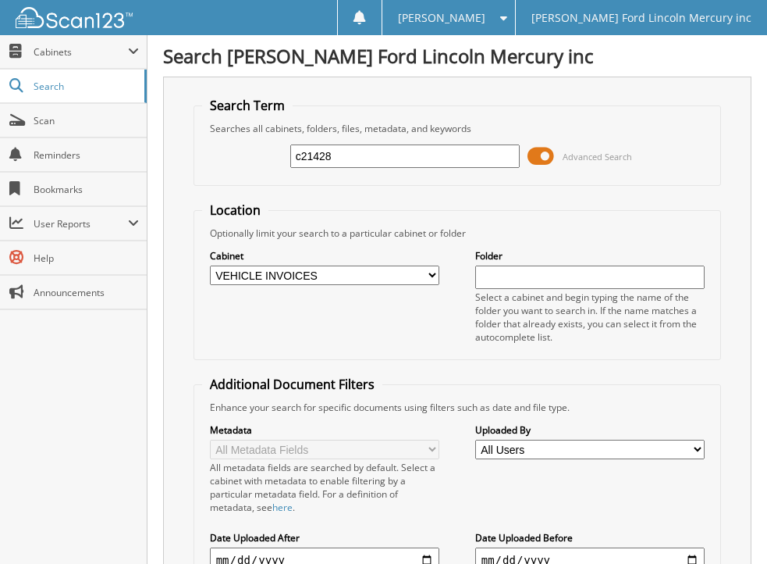
click at [531, 156] on span at bounding box center [541, 155] width 27 height 23
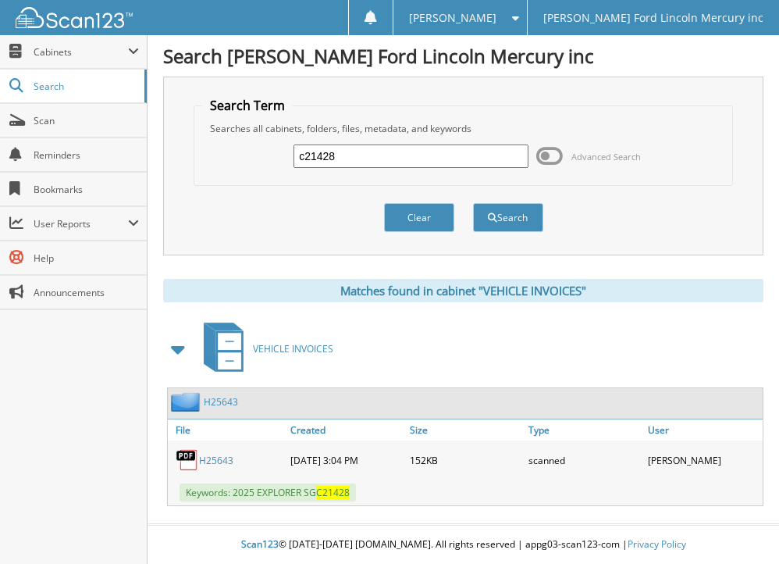
click at [215, 454] on link "H25643" at bounding box center [216, 460] width 34 height 13
drag, startPoint x: 351, startPoint y: 145, endPoint x: 280, endPoint y: 154, distance: 70.8
click at [280, 154] on div "c21428 Advanced Search" at bounding box center [462, 156] width 521 height 42
type input "c42933"
click at [473, 203] on button "Search" at bounding box center [508, 217] width 70 height 29
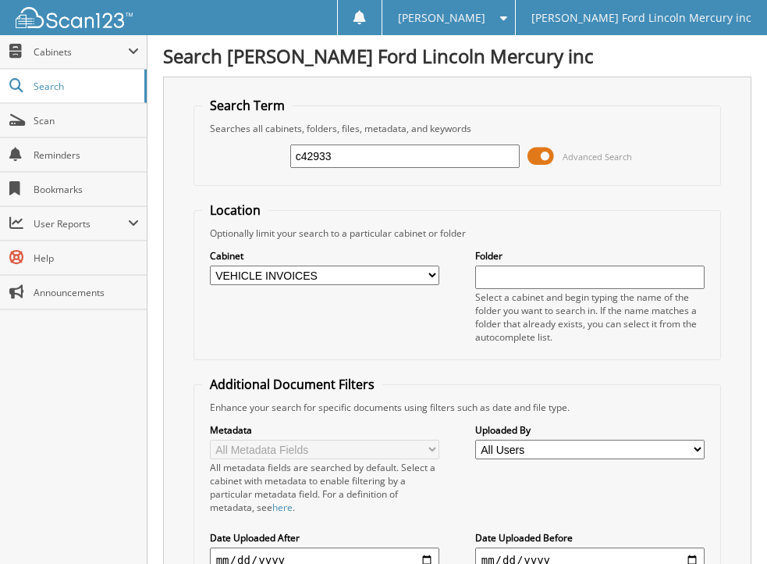
click at [532, 157] on span at bounding box center [541, 155] width 27 height 23
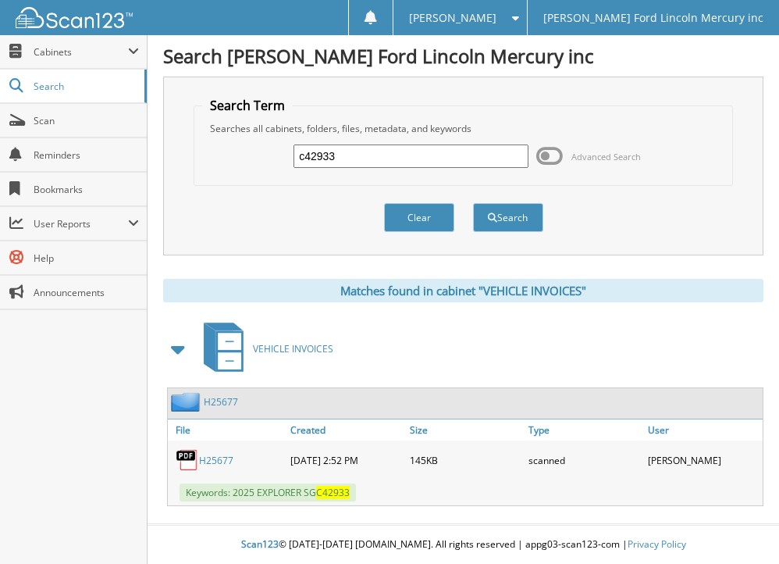
click at [212, 456] on link "H25677" at bounding box center [216, 460] width 34 height 13
drag, startPoint x: 341, startPoint y: 154, endPoint x: 247, endPoint y: 159, distance: 93.8
click at [256, 162] on div "c42933 Advanced Search" at bounding box center [462, 156] width 521 height 42
type input "d04038"
click at [473, 203] on button "Search" at bounding box center [508, 217] width 70 height 29
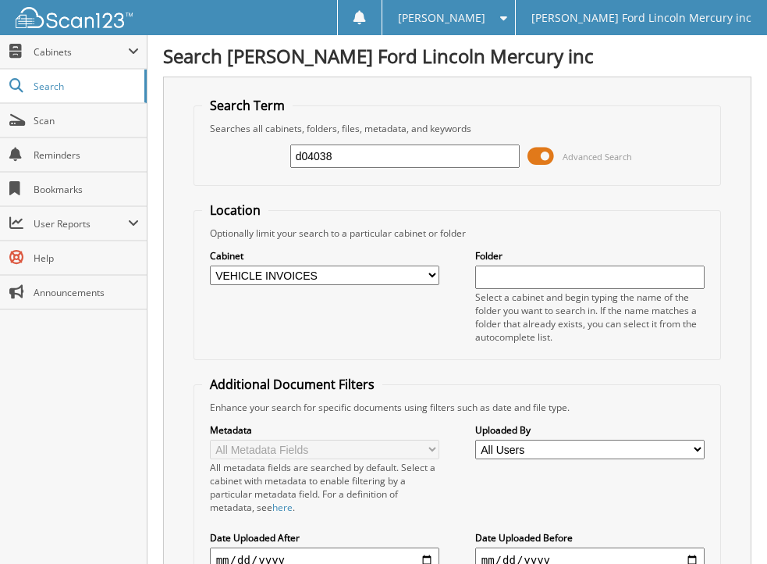
click at [534, 156] on span at bounding box center [541, 155] width 27 height 23
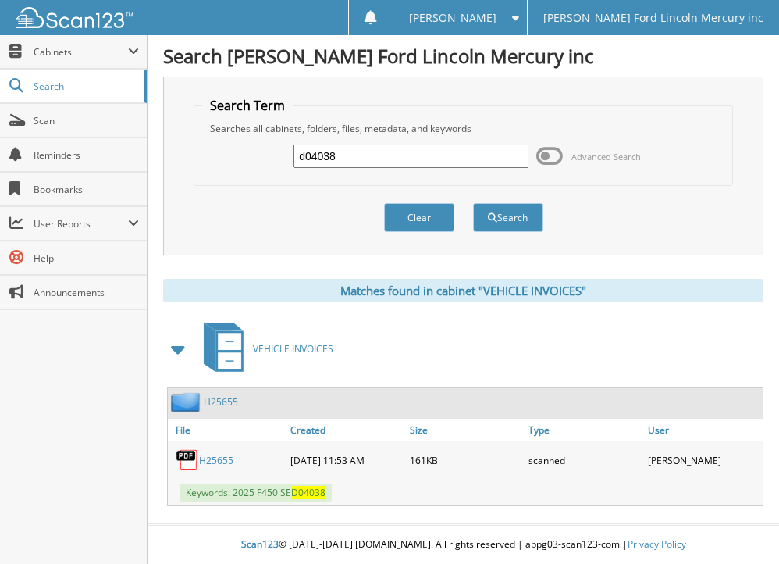
click at [209, 460] on link "H25655" at bounding box center [216, 460] width 34 height 13
drag, startPoint x: 348, startPoint y: 158, endPoint x: 230, endPoint y: 149, distance: 119.0
click at [230, 149] on div "d04038 Advanced Search" at bounding box center [462, 156] width 521 height 42
type input "d04983"
click at [473, 203] on button "Search" at bounding box center [508, 217] width 70 height 29
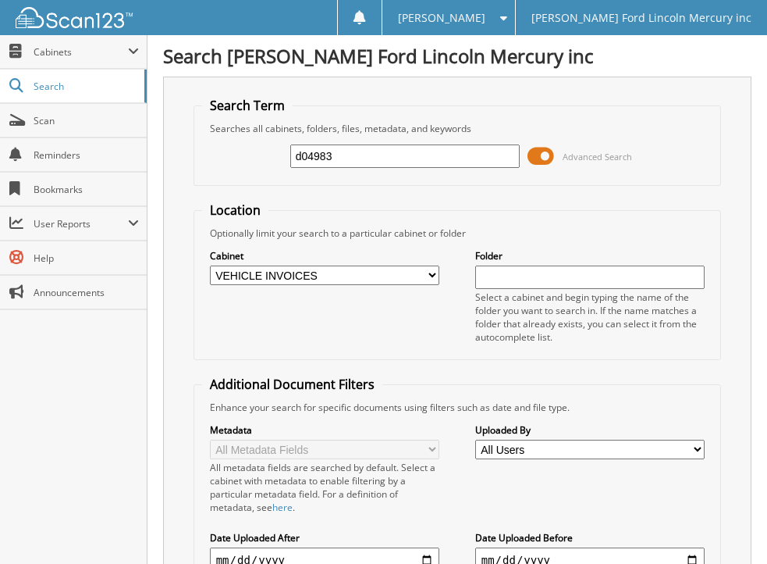
click at [533, 159] on span at bounding box center [541, 155] width 27 height 23
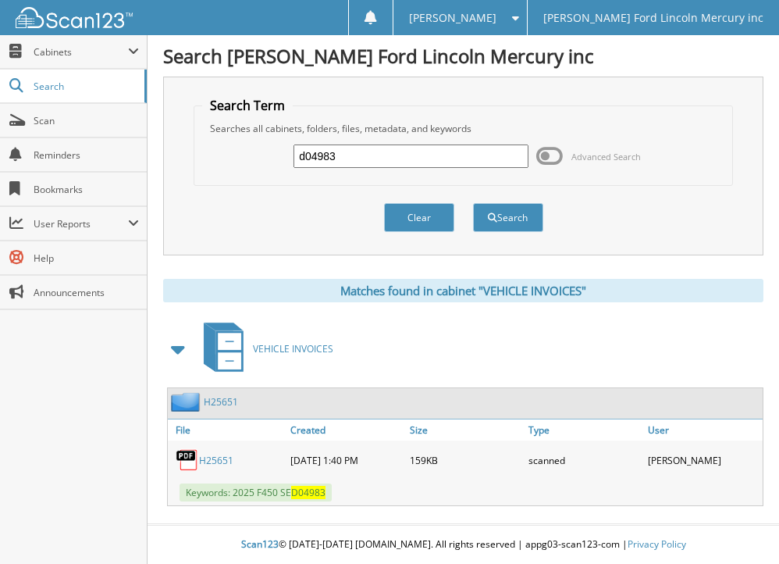
click at [213, 459] on link "H25651" at bounding box center [216, 460] width 34 height 13
drag, startPoint x: 352, startPoint y: 151, endPoint x: 91, endPoint y: 159, distance: 261.6
click at [91, 159] on body "[PERSON_NAME] Settings Logout [PERSON_NAME] Ford Lincoln Mercury inc Close Cabi…" at bounding box center [389, 282] width 779 height 564
type input "d14617"
click at [473, 203] on button "Search" at bounding box center [508, 217] width 70 height 29
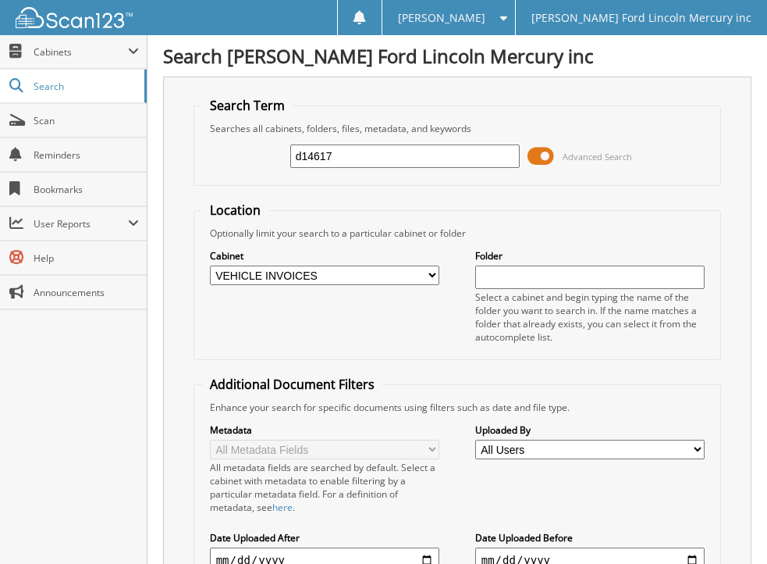
click at [532, 158] on span at bounding box center [541, 155] width 27 height 23
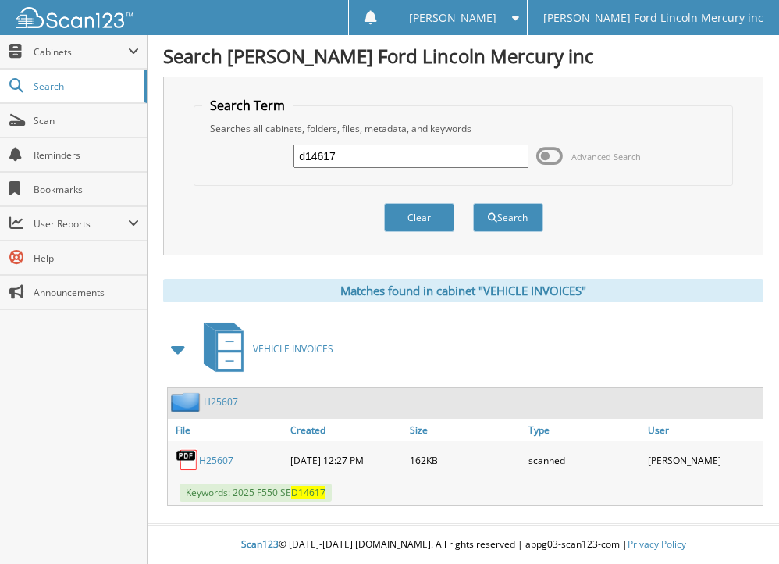
click at [212, 457] on link "H25607" at bounding box center [216, 460] width 34 height 13
drag, startPoint x: 351, startPoint y: 164, endPoint x: 277, endPoint y: 167, distance: 73.4
click at [277, 167] on div "d14617 Advanced Search" at bounding box center [462, 156] width 521 height 42
type input "d14778"
click at [473, 203] on button "Search" at bounding box center [508, 217] width 70 height 29
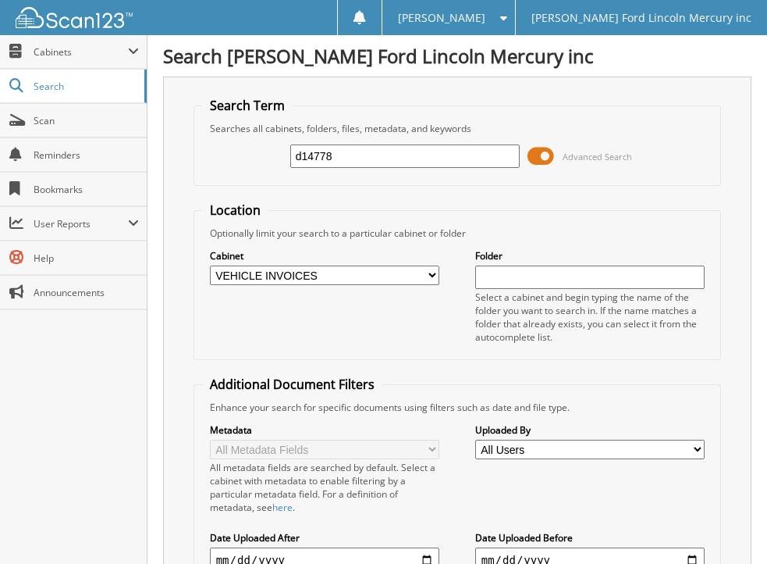
click at [533, 158] on span at bounding box center [541, 155] width 27 height 23
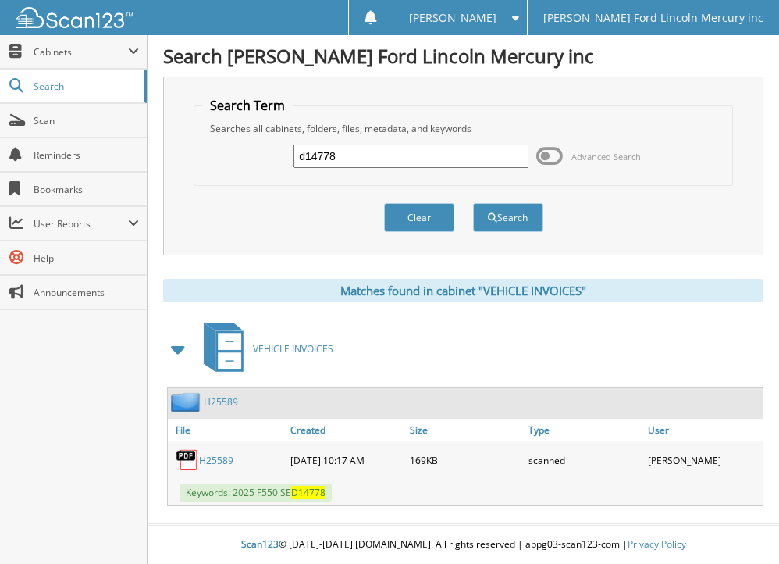
click at [212, 457] on link "H25589" at bounding box center [216, 460] width 34 height 13
drag, startPoint x: 365, startPoint y: 146, endPoint x: 281, endPoint y: 150, distance: 83.6
click at [281, 150] on div "d14778 Advanced Search" at bounding box center [462, 156] width 521 height 42
type input "d15020"
click at [473, 203] on button "Search" at bounding box center [508, 217] width 70 height 29
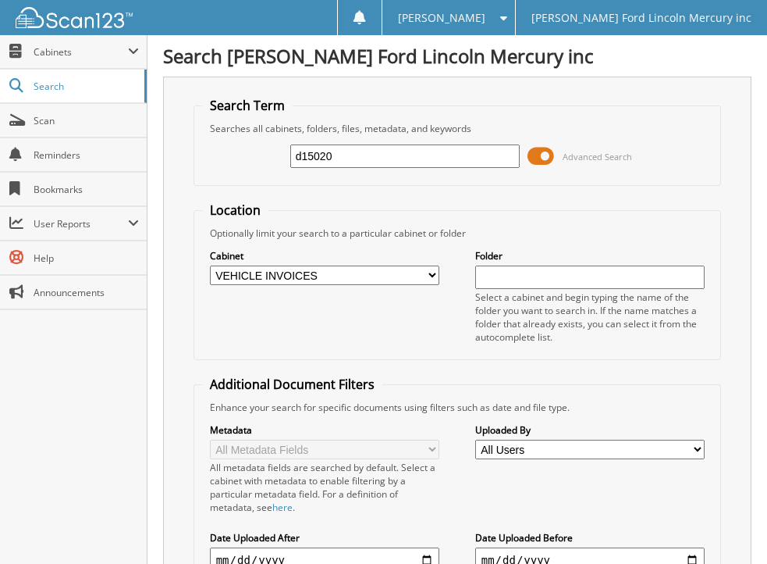
click at [536, 156] on span at bounding box center [541, 155] width 27 height 23
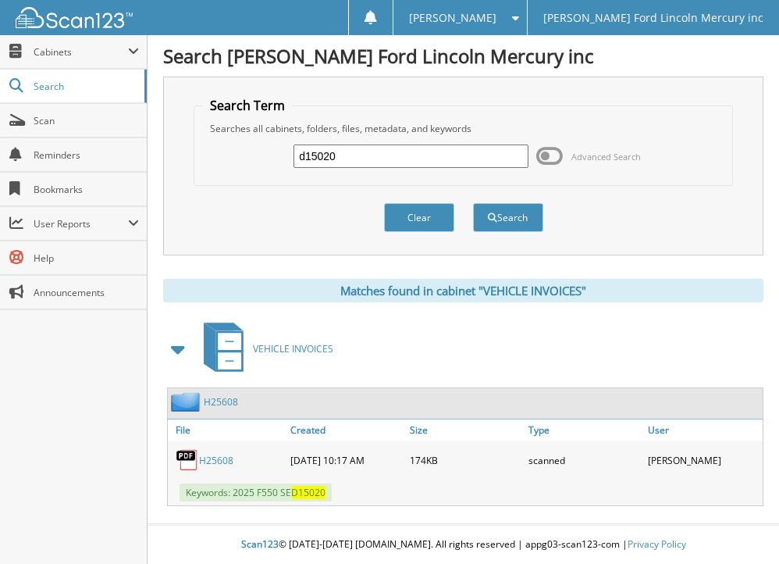
click at [213, 456] on link "H25608" at bounding box center [216, 460] width 34 height 13
drag, startPoint x: 355, startPoint y: 158, endPoint x: 231, endPoint y: 158, distance: 124.1
click at [231, 158] on div "d15020 Advanced Search" at bounding box center [462, 156] width 521 height 42
type input "d15894"
click at [473, 203] on button "Search" at bounding box center [508, 217] width 70 height 29
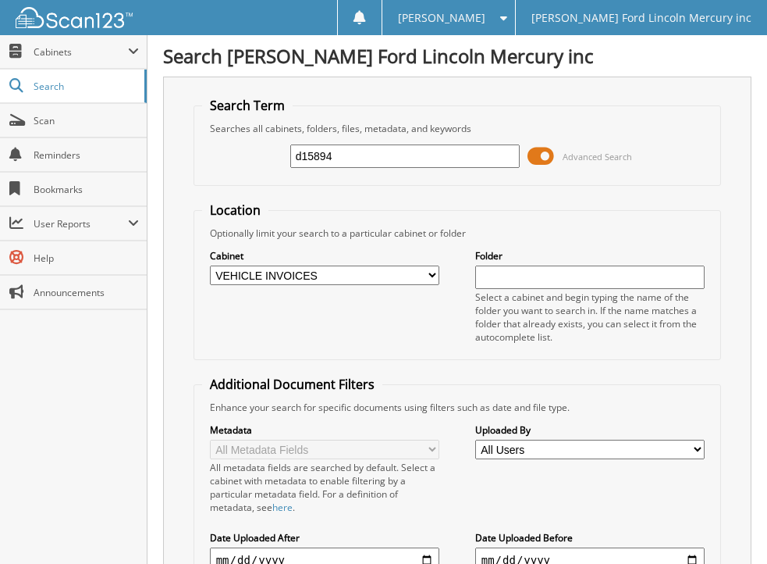
click at [533, 156] on span at bounding box center [541, 155] width 27 height 23
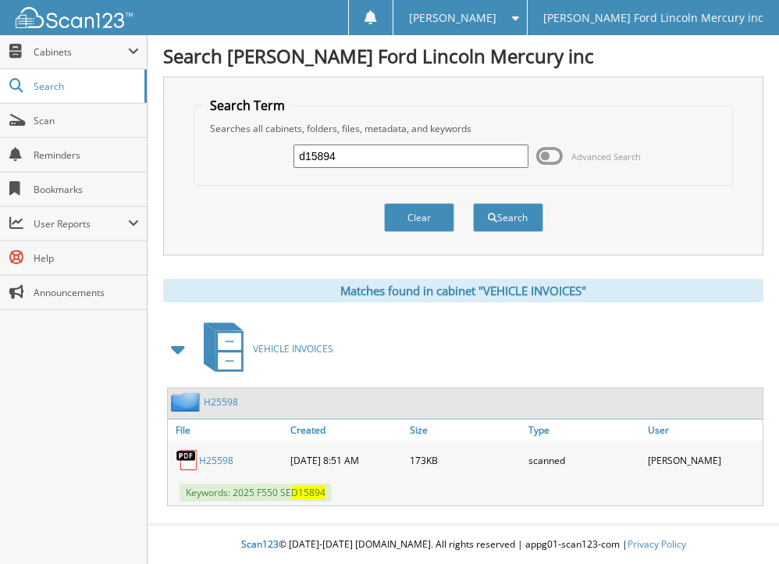
click at [212, 457] on link "H25598" at bounding box center [216, 460] width 34 height 13
drag, startPoint x: 361, startPoint y: 160, endPoint x: 254, endPoint y: 162, distance: 107.0
click at [254, 162] on div "d15894 Advanced Search" at bounding box center [462, 156] width 521 height 42
type input "d60082"
click at [473, 203] on button "Search" at bounding box center [508, 217] width 70 height 29
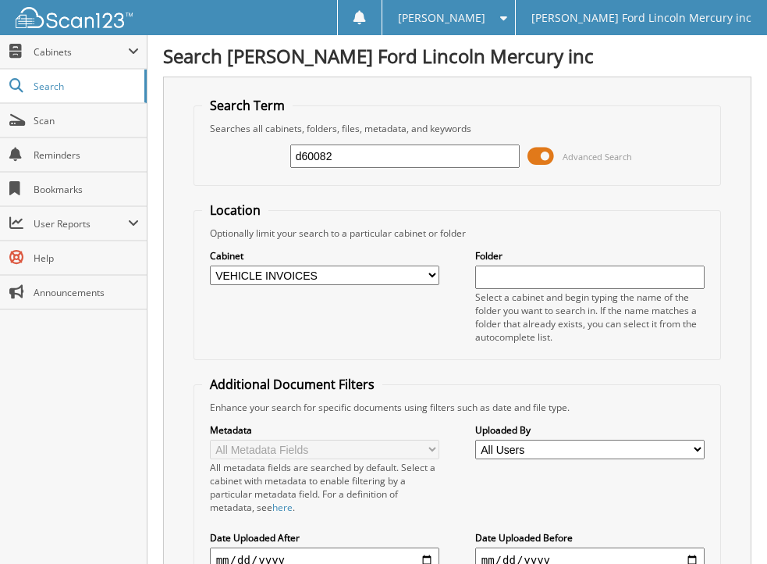
click at [532, 155] on span at bounding box center [541, 155] width 27 height 23
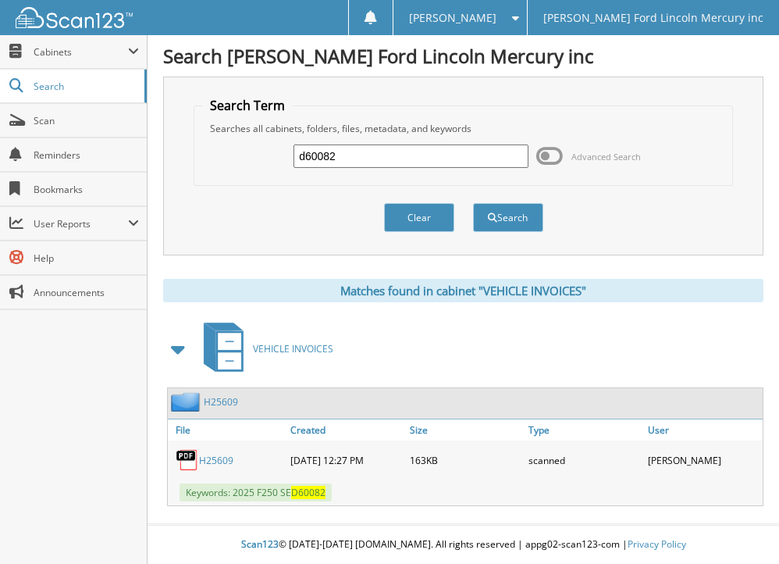
click at [217, 457] on link "H25609" at bounding box center [216, 460] width 34 height 13
drag, startPoint x: 376, startPoint y: 160, endPoint x: 240, endPoint y: 173, distance: 137.3
click at [246, 174] on div "d60082 Advanced Search" at bounding box center [462, 156] width 521 height 42
type input "d60501"
click at [473, 203] on button "Search" at bounding box center [508, 217] width 70 height 29
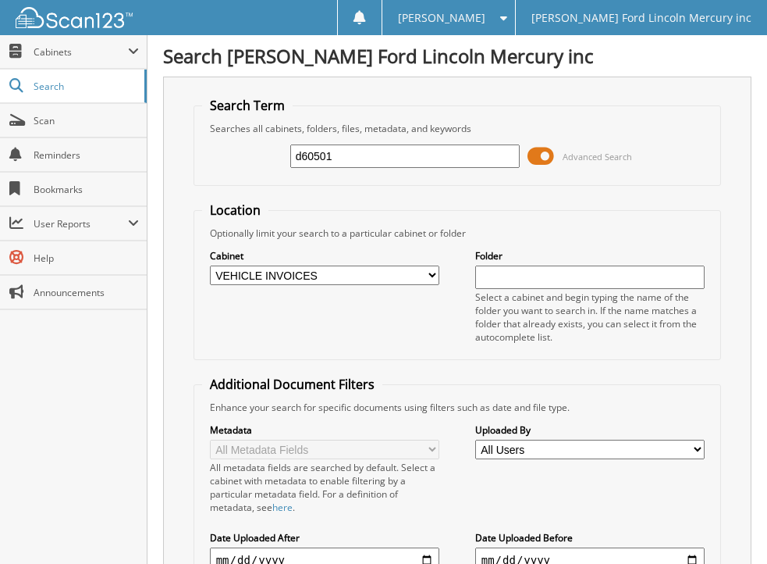
click at [531, 155] on span at bounding box center [541, 155] width 27 height 23
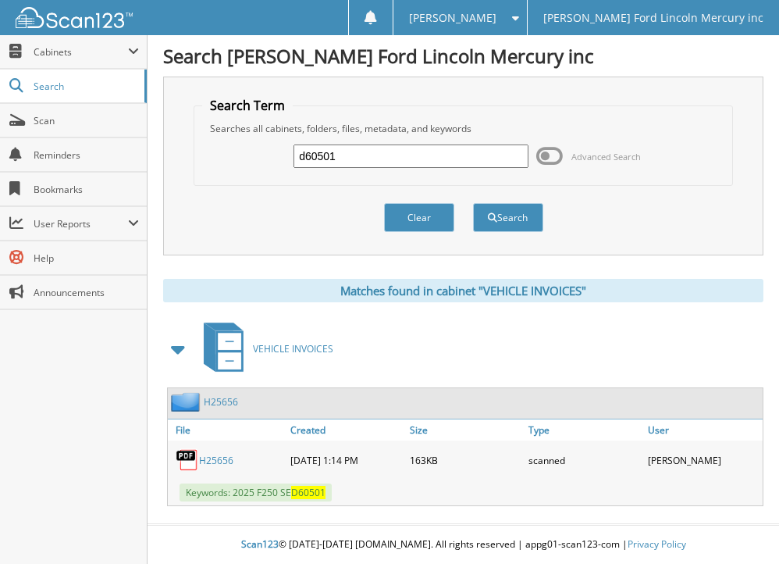
click at [210, 457] on link "H25656" at bounding box center [216, 460] width 34 height 13
drag, startPoint x: 347, startPoint y: 158, endPoint x: 236, endPoint y: 155, distance: 110.9
click at [254, 161] on div "d60501 Advanced Search" at bounding box center [462, 156] width 521 height 42
type input "d61132"
click at [473, 203] on button "Search" at bounding box center [508, 217] width 70 height 29
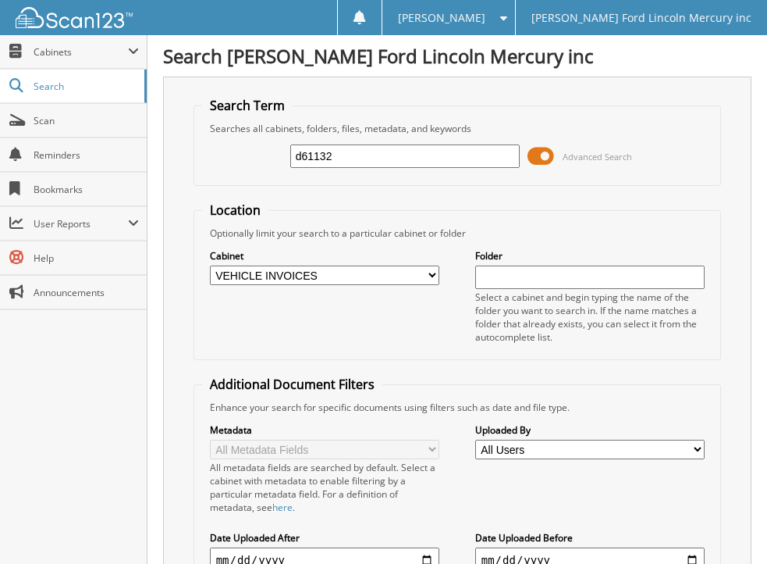
click at [534, 155] on span at bounding box center [541, 155] width 27 height 23
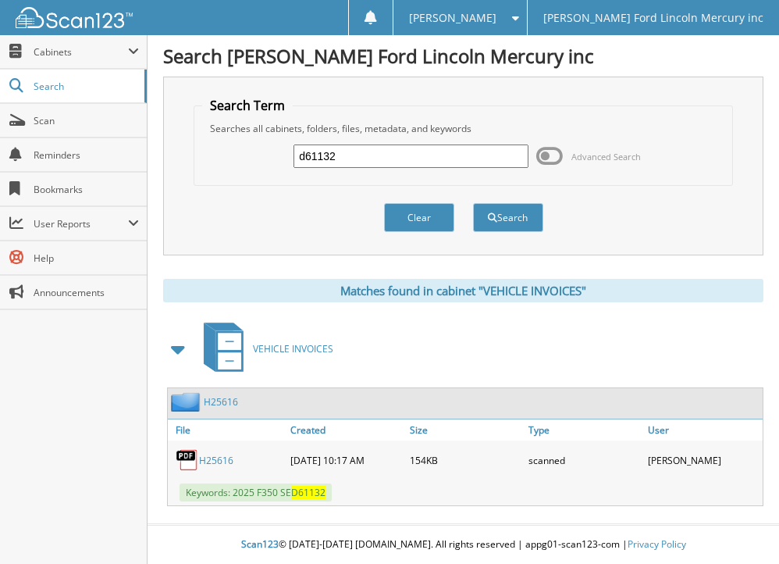
click at [215, 456] on link "H25616" at bounding box center [216, 460] width 34 height 13
drag, startPoint x: 353, startPoint y: 155, endPoint x: 254, endPoint y: 161, distance: 99.3
click at [265, 164] on div "d61132 Advanced Search" at bounding box center [462, 156] width 521 height 42
type input "d67395"
click at [473, 203] on button "Search" at bounding box center [508, 217] width 70 height 29
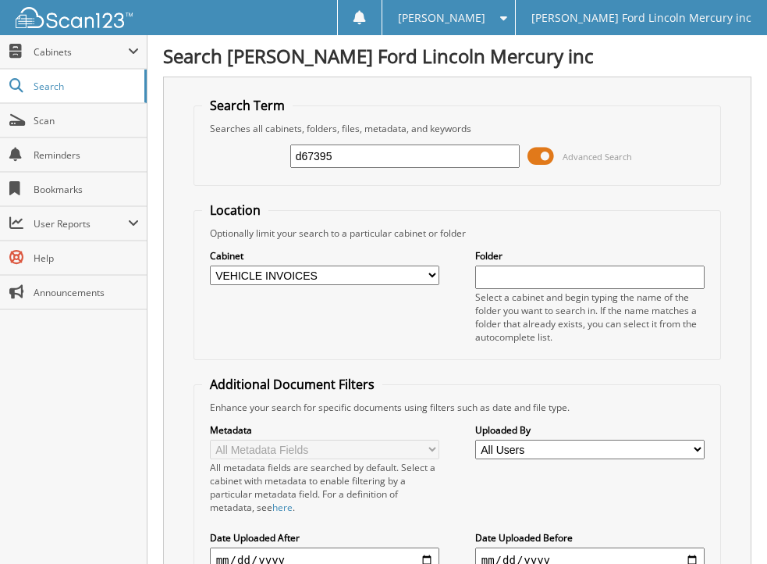
click at [532, 158] on span at bounding box center [541, 155] width 27 height 23
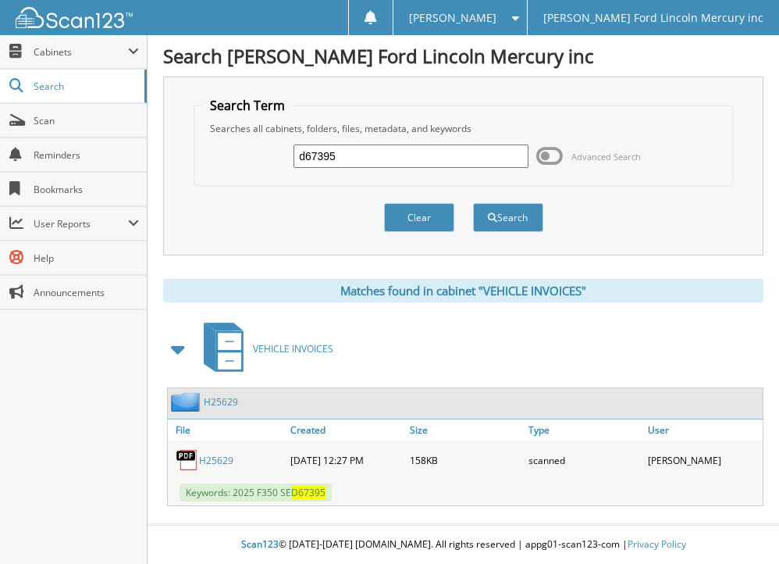
click at [212, 459] on link "H25629" at bounding box center [216, 460] width 34 height 13
drag, startPoint x: 365, startPoint y: 153, endPoint x: 247, endPoint y: 154, distance: 118.7
click at [247, 154] on div "d67395 Advanced Search" at bounding box center [462, 156] width 521 height 42
type input "d72124"
click at [473, 203] on button "Search" at bounding box center [508, 217] width 70 height 29
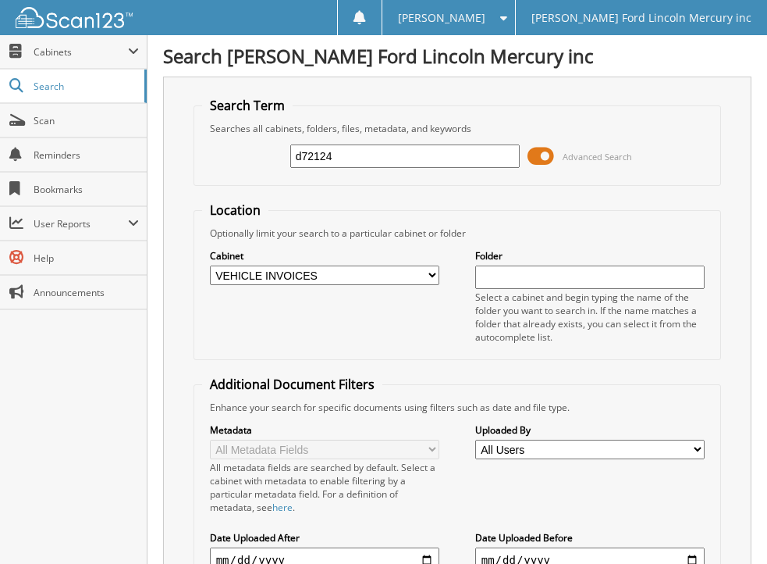
click at [532, 151] on span at bounding box center [541, 155] width 27 height 23
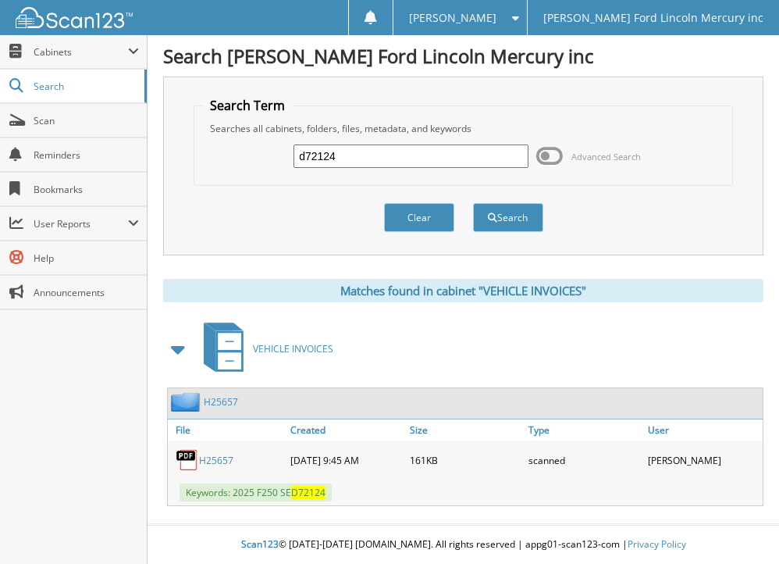
click at [212, 460] on link "H25657" at bounding box center [216, 460] width 34 height 13
drag, startPoint x: 351, startPoint y: 155, endPoint x: 263, endPoint y: 157, distance: 87.5
click at [263, 157] on div "d72124 Advanced Search" at bounding box center [462, 156] width 521 height 42
type input "d74063"
click at [473, 203] on button "Search" at bounding box center [508, 217] width 70 height 29
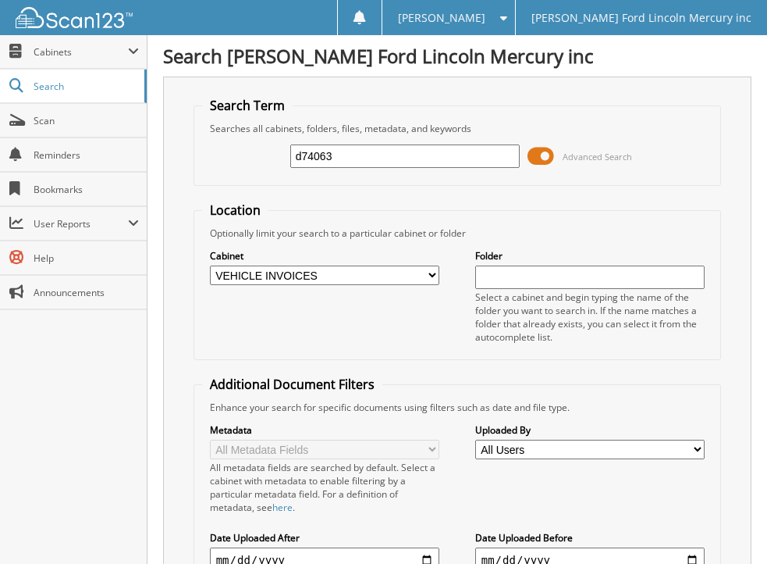
click at [530, 156] on span at bounding box center [541, 155] width 27 height 23
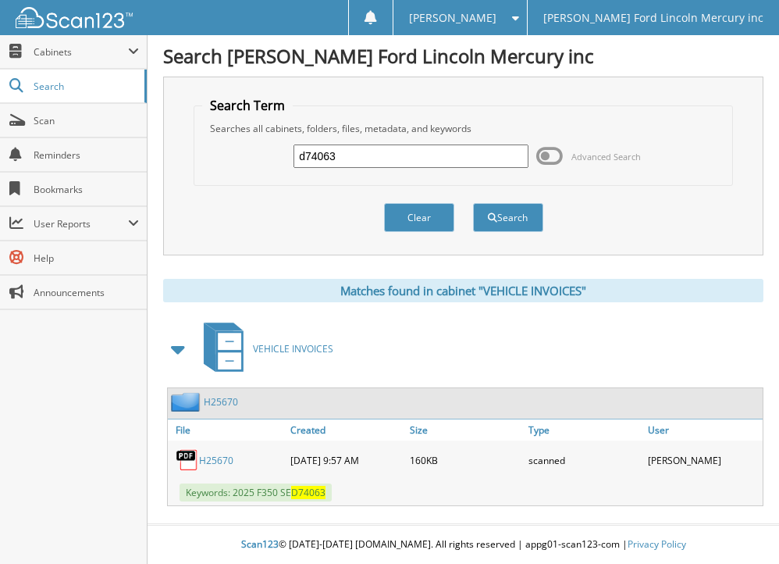
click at [211, 456] on link "H25670" at bounding box center [216, 460] width 34 height 13
drag, startPoint x: 347, startPoint y: 157, endPoint x: 220, endPoint y: 159, distance: 126.5
click at [220, 159] on div "d74063 Advanced Search" at bounding box center [462, 156] width 521 height 42
type input "d80848"
click at [473, 203] on button "Search" at bounding box center [508, 217] width 70 height 29
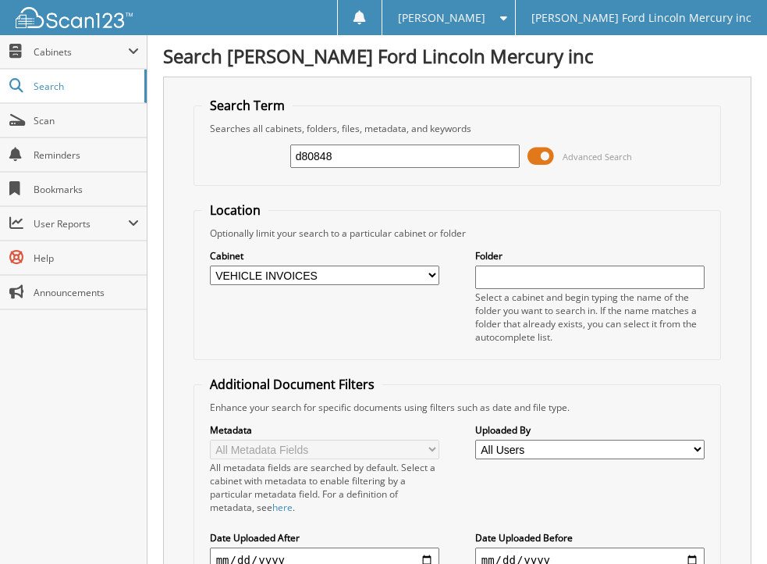
click at [536, 154] on span at bounding box center [541, 155] width 27 height 23
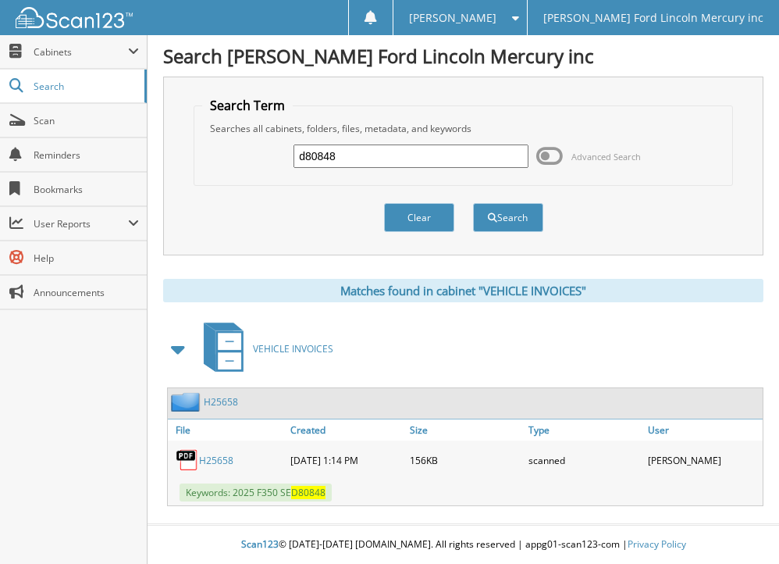
click at [210, 457] on link "H25658" at bounding box center [216, 460] width 34 height 13
drag, startPoint x: 371, startPoint y: 156, endPoint x: 243, endPoint y: 164, distance: 128.3
click at [265, 165] on div "d80848 Advanced Search" at bounding box center [462, 156] width 521 height 42
type input "d88691"
click at [473, 203] on button "Search" at bounding box center [508, 217] width 70 height 29
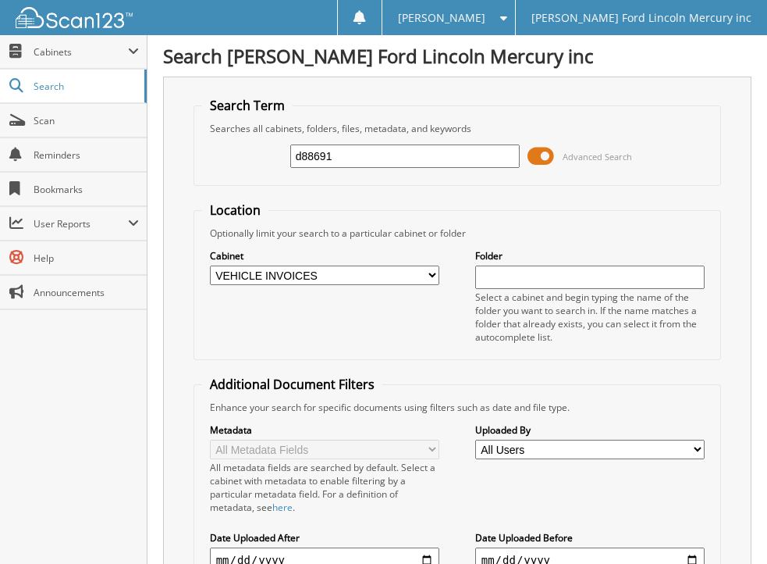
click at [530, 154] on span at bounding box center [541, 155] width 27 height 23
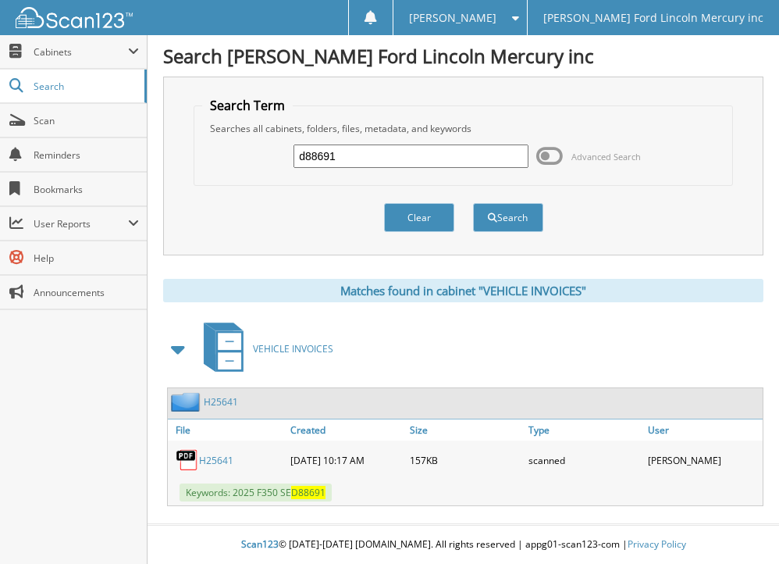
click at [206, 456] on link "H25641" at bounding box center [216, 460] width 34 height 13
drag, startPoint x: 358, startPoint y: 155, endPoint x: 219, endPoint y: 164, distance: 139.3
click at [219, 164] on div "d88691 Advanced Search" at bounding box center [462, 156] width 521 height 42
type input "d88943"
click at [473, 203] on button "Search" at bounding box center [508, 217] width 70 height 29
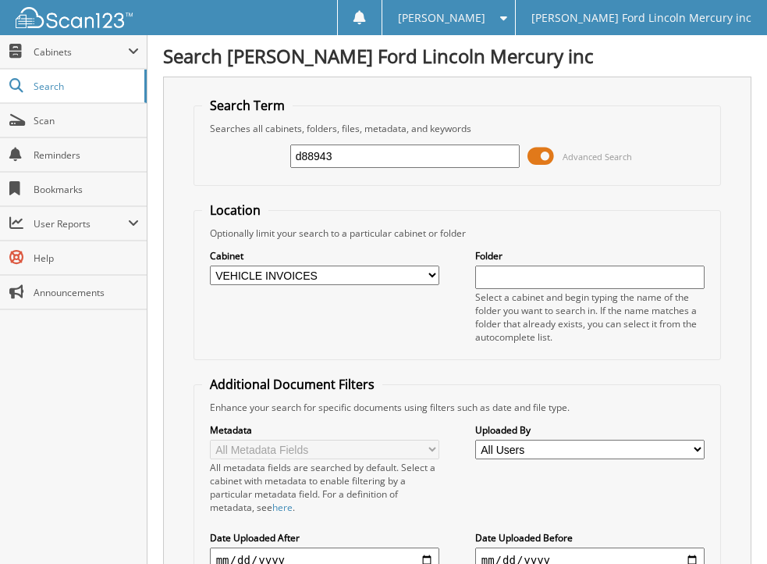
click at [532, 158] on span at bounding box center [541, 155] width 27 height 23
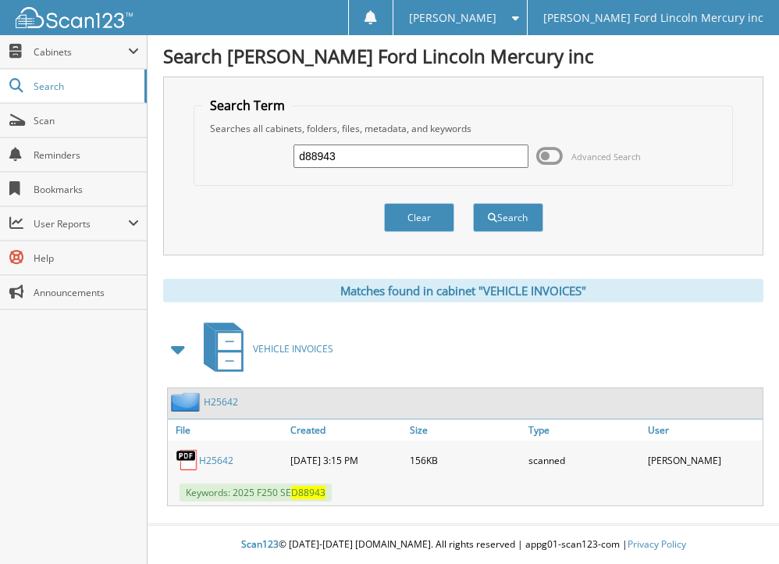
click at [207, 461] on link "H25642" at bounding box center [216, 460] width 34 height 13
drag, startPoint x: 339, startPoint y: 155, endPoint x: 237, endPoint y: 164, distance: 102.7
click at [237, 164] on div "d88943 Advanced Search" at bounding box center [462, 156] width 521 height 42
type input "d"
type input "e03974"
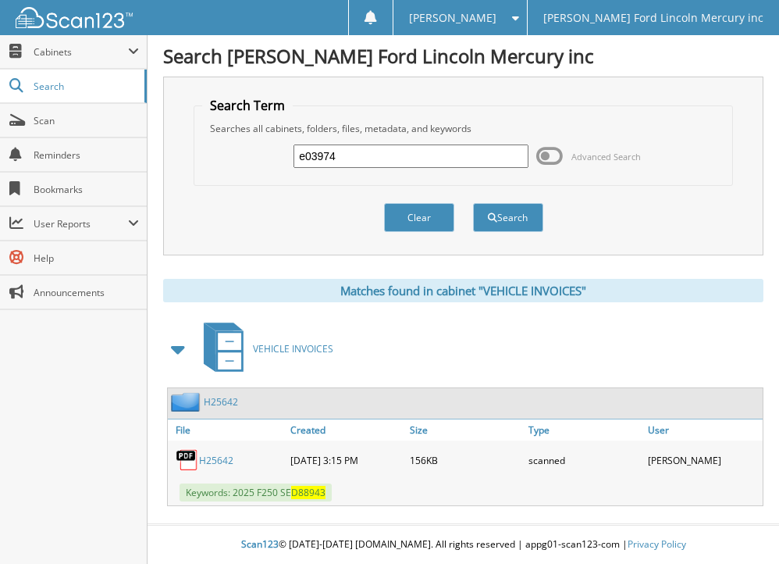
click at [473, 203] on button "Search" at bounding box center [508, 217] width 70 height 29
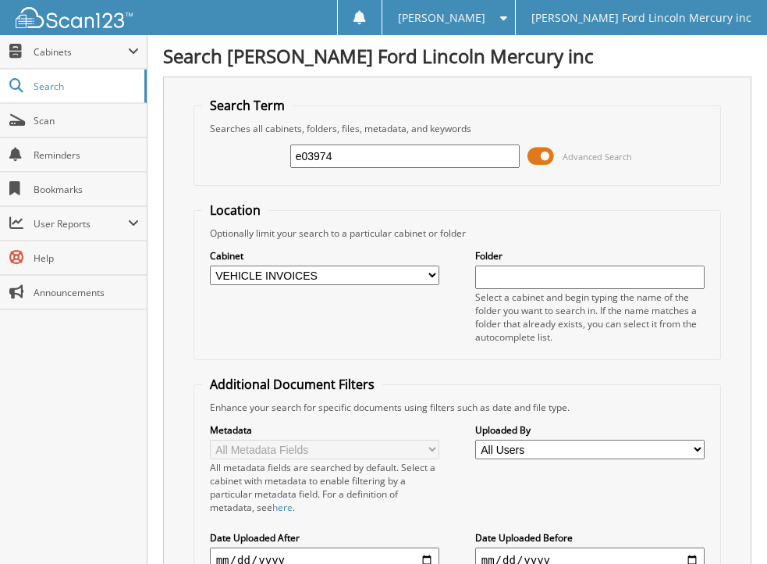
click at [531, 152] on span at bounding box center [541, 155] width 27 height 23
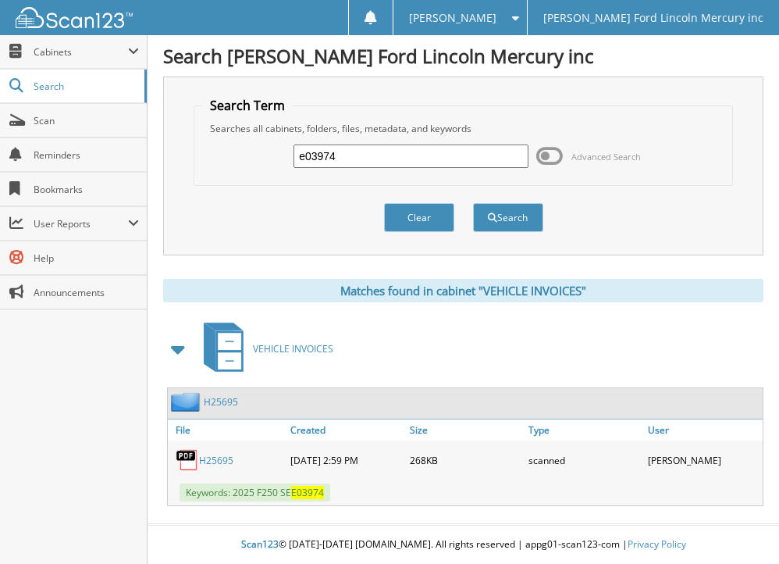
click at [209, 457] on link "H25695" at bounding box center [216, 460] width 34 height 13
drag, startPoint x: 356, startPoint y: 155, endPoint x: 212, endPoint y: 140, distance: 145.2
click at [222, 148] on div "e03974 Advanced Search" at bounding box center [462, 156] width 521 height 42
type input "e04837"
click at [473, 203] on button "Search" at bounding box center [508, 217] width 70 height 29
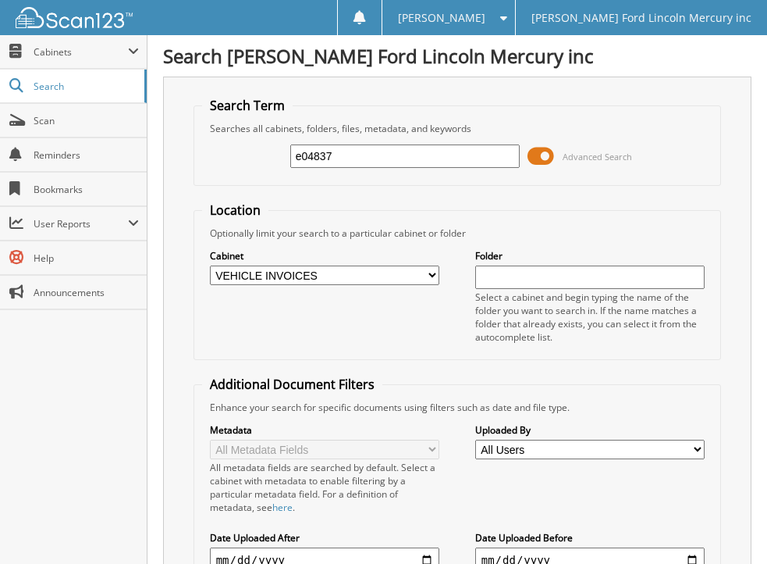
click at [533, 158] on span at bounding box center [541, 155] width 27 height 23
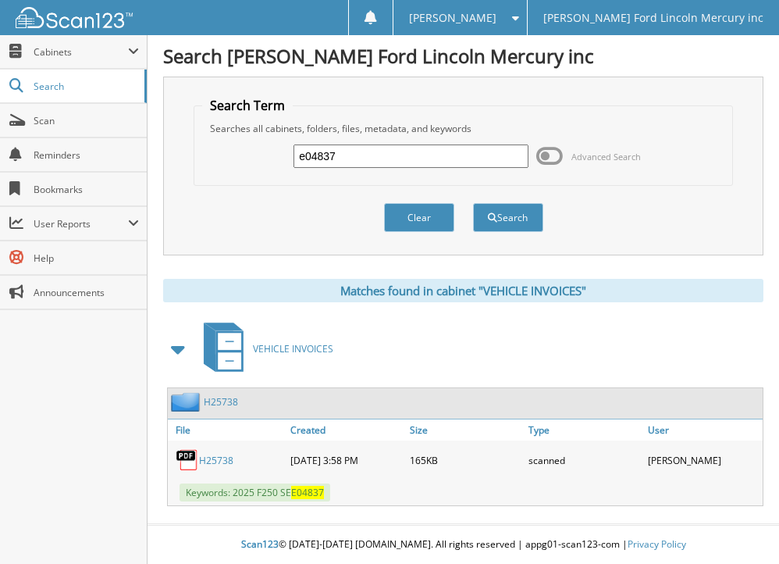
click at [210, 458] on link "H25738" at bounding box center [216, 460] width 34 height 13
drag, startPoint x: 353, startPoint y: 148, endPoint x: 283, endPoint y: 158, distance: 70.2
click at [283, 158] on div "e04837 Advanced Search" at bounding box center [462, 156] width 521 height 42
type input "e07424"
click at [473, 203] on button "Search" at bounding box center [508, 217] width 70 height 29
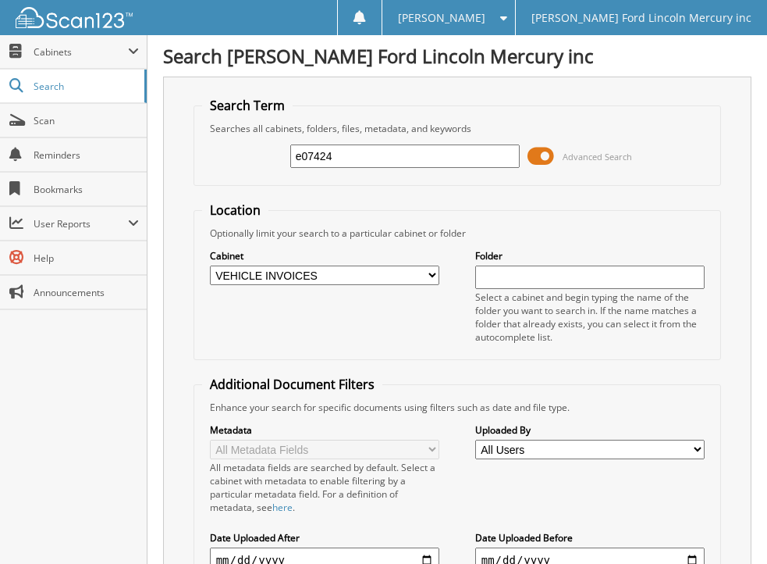
click at [532, 158] on span at bounding box center [541, 155] width 27 height 23
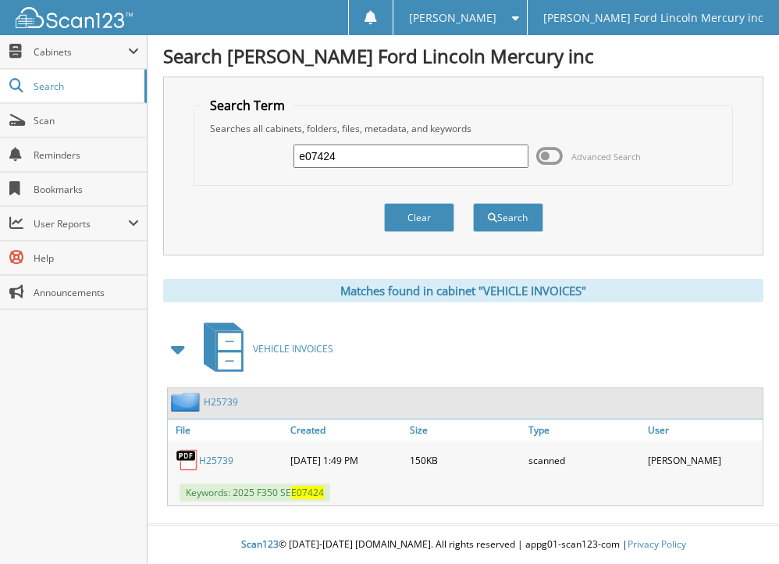
click at [218, 457] on link "H25739" at bounding box center [216, 460] width 34 height 13
drag, startPoint x: 350, startPoint y: 152, endPoint x: 266, endPoint y: 165, distance: 84.5
click at [266, 165] on div "e07424 Advanced Search" at bounding box center [462, 156] width 521 height 42
type input "e11435"
click at [473, 203] on button "Search" at bounding box center [508, 217] width 70 height 29
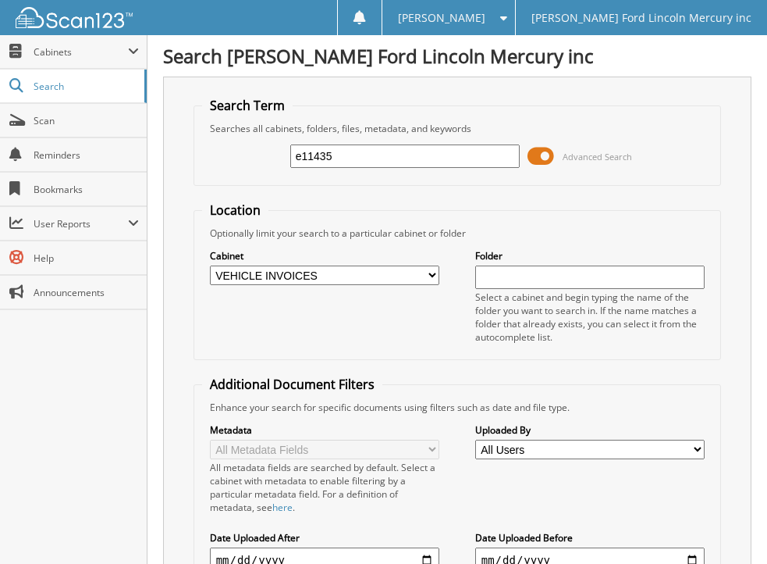
click at [533, 151] on span at bounding box center [541, 155] width 27 height 23
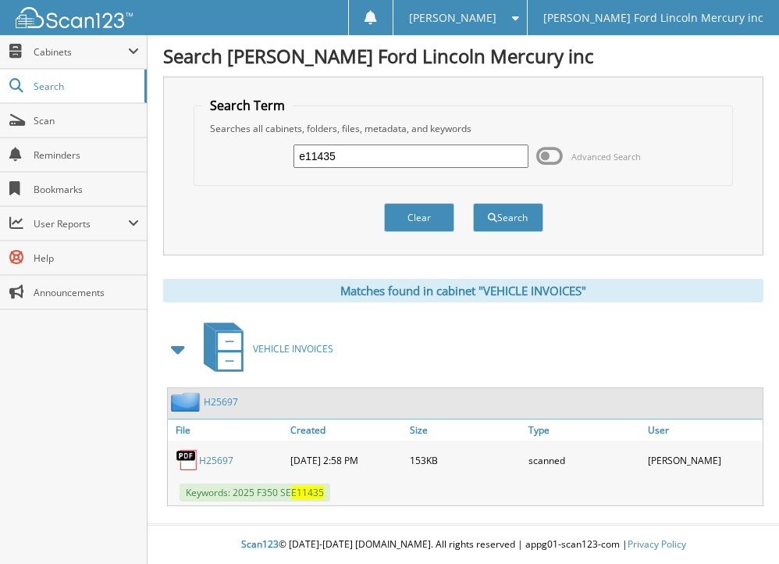
click at [216, 462] on link "H25697" at bounding box center [216, 460] width 34 height 13
drag, startPoint x: 343, startPoint y: 161, endPoint x: 254, endPoint y: 159, distance: 88.2
click at [254, 159] on div "e11435 Advanced Search" at bounding box center [462, 156] width 521 height 42
type input "e11505"
click at [473, 203] on button "Search" at bounding box center [508, 217] width 70 height 29
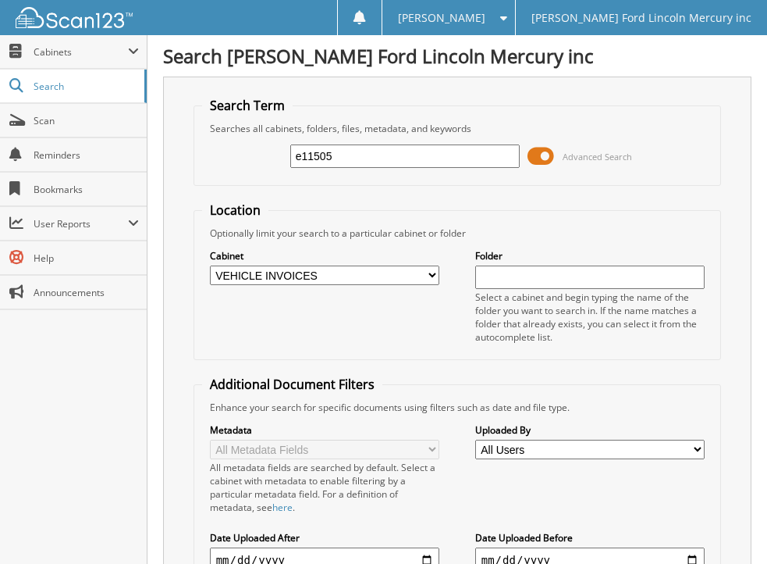
click at [532, 157] on span at bounding box center [541, 155] width 27 height 23
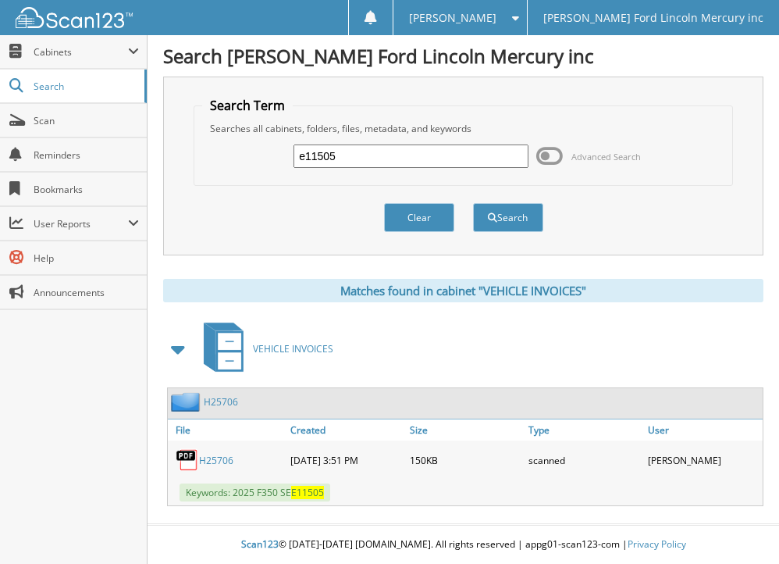
click at [215, 459] on link "H25706" at bounding box center [216, 460] width 34 height 13
drag, startPoint x: 339, startPoint y: 155, endPoint x: 269, endPoint y: 154, distance: 70.3
click at [269, 154] on div "e11505 Advanced Search" at bounding box center [462, 156] width 521 height 42
type input "e17627"
click at [473, 203] on button "Search" at bounding box center [508, 217] width 70 height 29
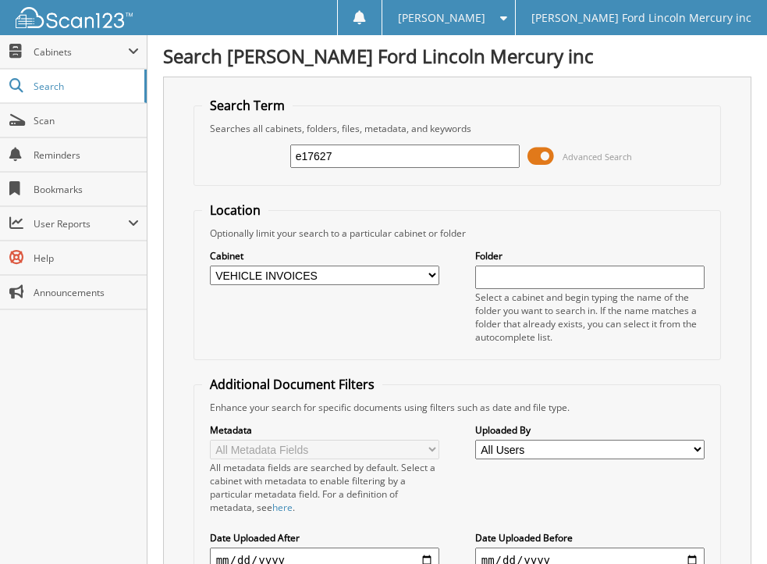
click at [532, 158] on span at bounding box center [541, 155] width 27 height 23
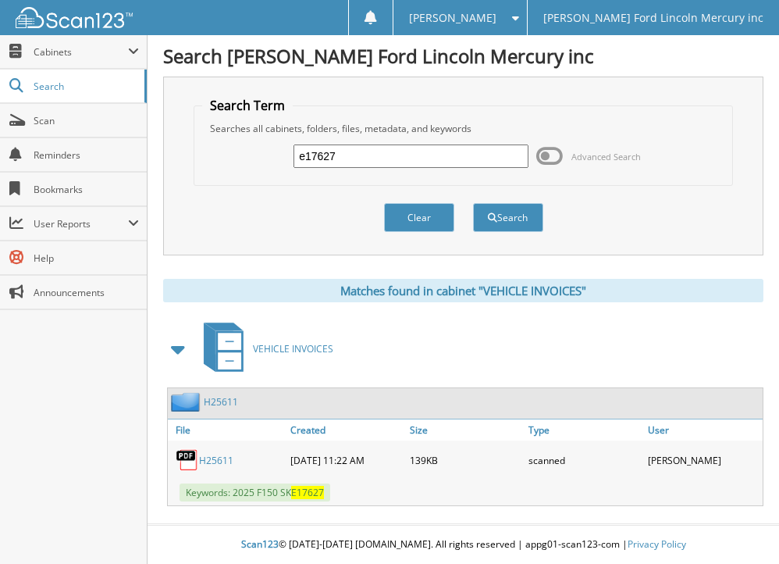
click at [205, 458] on link "H25611" at bounding box center [216, 460] width 34 height 13
drag, startPoint x: 364, startPoint y: 155, endPoint x: 245, endPoint y: 173, distance: 120.0
click at [245, 173] on div "e17627 Advanced Search" at bounding box center [462, 156] width 521 height 42
type input "a28139"
click at [473, 203] on button "Search" at bounding box center [508, 217] width 70 height 29
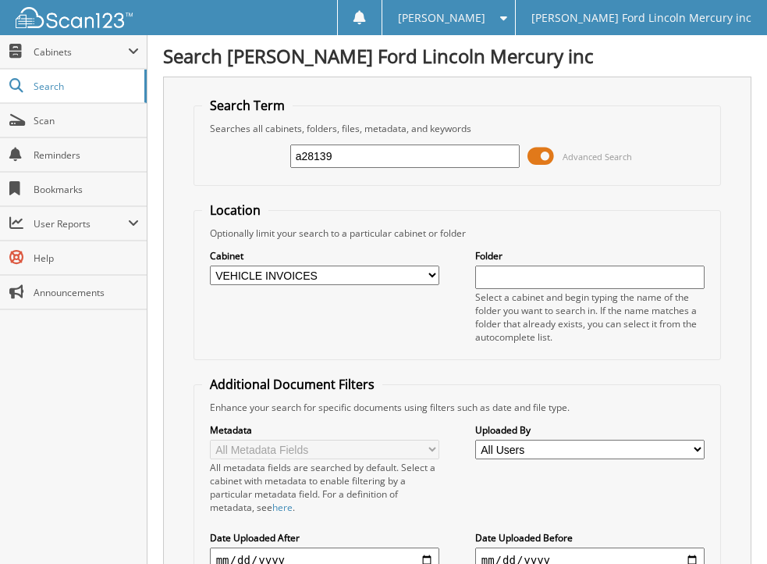
click at [536, 158] on span at bounding box center [541, 155] width 27 height 23
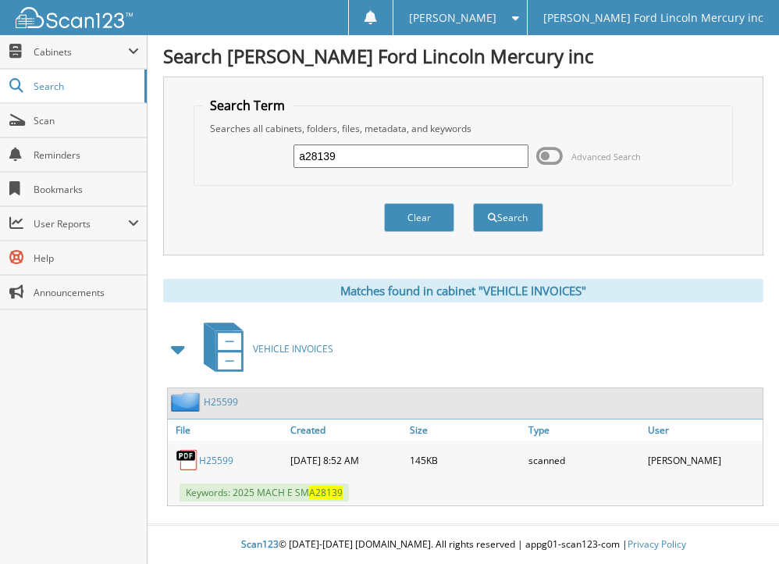
click at [212, 460] on link "H25599" at bounding box center [216, 460] width 34 height 13
drag, startPoint x: 345, startPoint y: 157, endPoint x: 262, endPoint y: 158, distance: 83.5
click at [262, 158] on div "a28139 Advanced Search" at bounding box center [462, 156] width 521 height 42
type input "e24238"
click at [473, 203] on button "Search" at bounding box center [508, 217] width 70 height 29
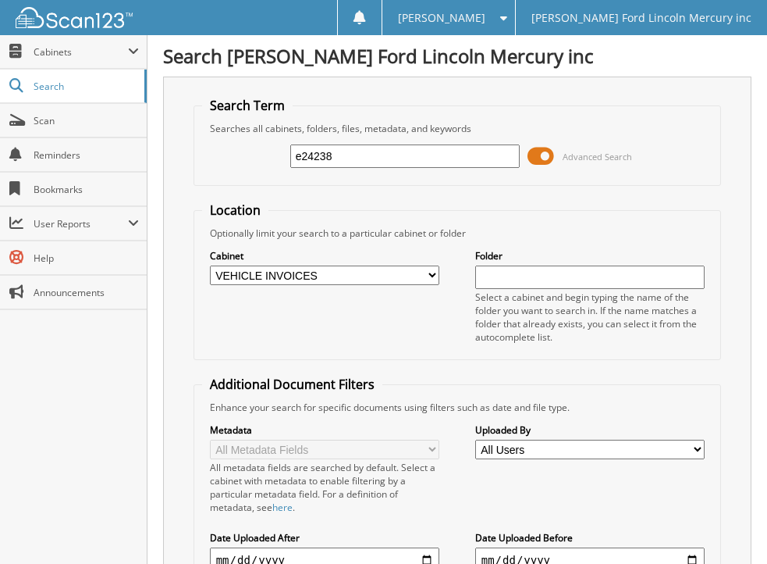
click at [533, 160] on span at bounding box center [541, 155] width 27 height 23
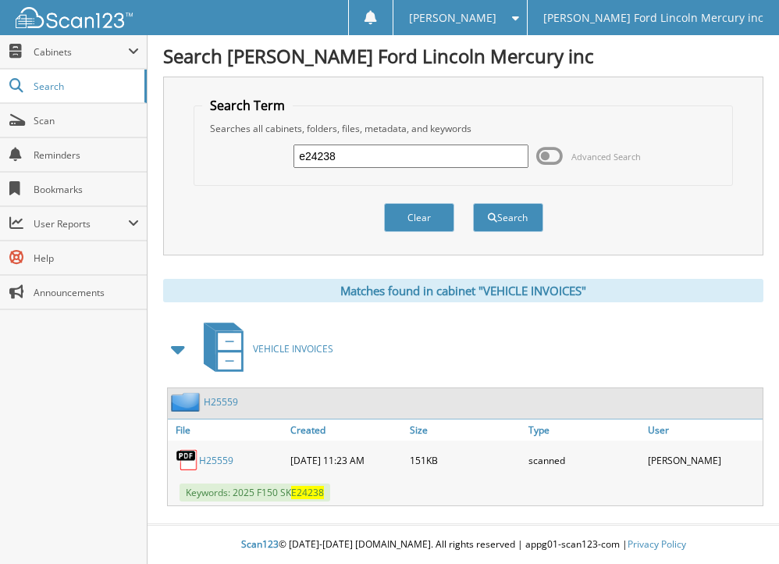
click at [212, 456] on link "H25559" at bounding box center [216, 460] width 34 height 13
drag, startPoint x: 365, startPoint y: 155, endPoint x: 269, endPoint y: 162, distance: 97.1
click at [269, 162] on div "e24238 Advanced Search" at bounding box center [462, 156] width 521 height 42
type input "e62021"
click at [473, 203] on button "Search" at bounding box center [508, 217] width 70 height 29
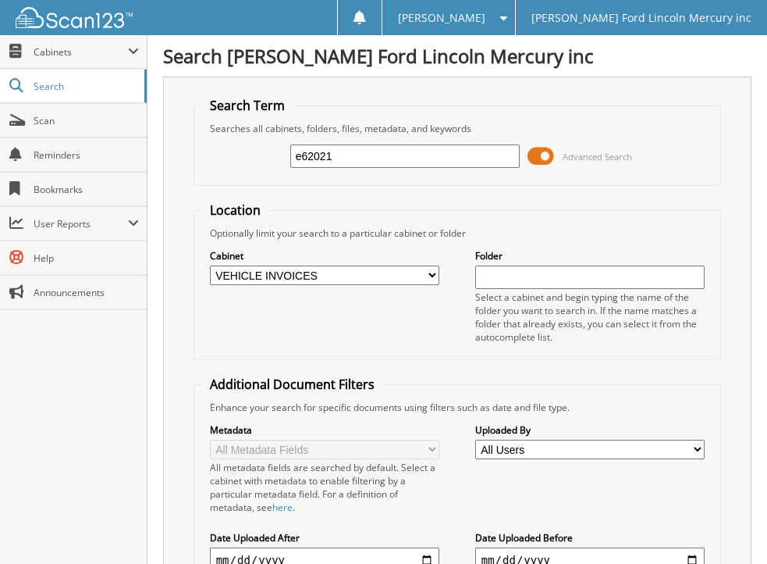
click at [532, 157] on span at bounding box center [541, 155] width 27 height 23
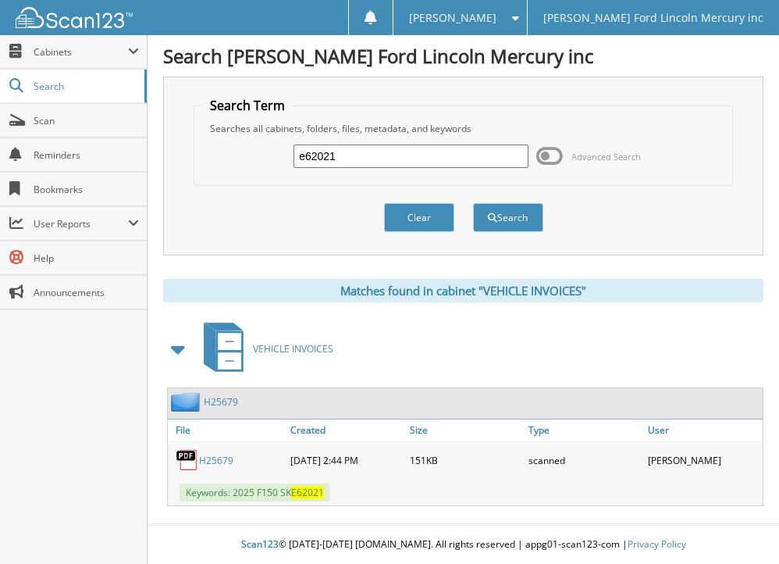
click at [201, 458] on link "H25679" at bounding box center [216, 460] width 34 height 13
drag, startPoint x: 352, startPoint y: 156, endPoint x: 254, endPoint y: 158, distance: 98.4
click at [254, 158] on div "e62021 Advanced Search" at bounding box center [462, 156] width 521 height 42
type input "e18100"
click at [473, 203] on button "Search" at bounding box center [508, 217] width 70 height 29
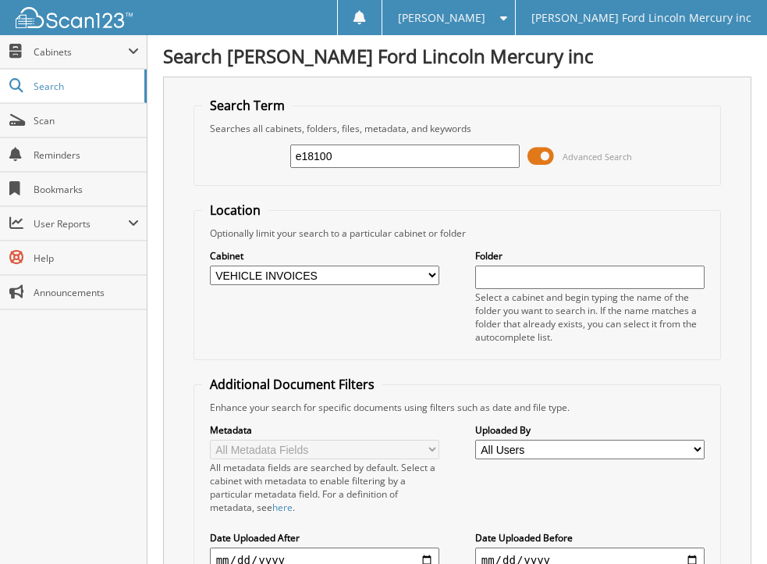
click at [533, 158] on span at bounding box center [541, 155] width 27 height 23
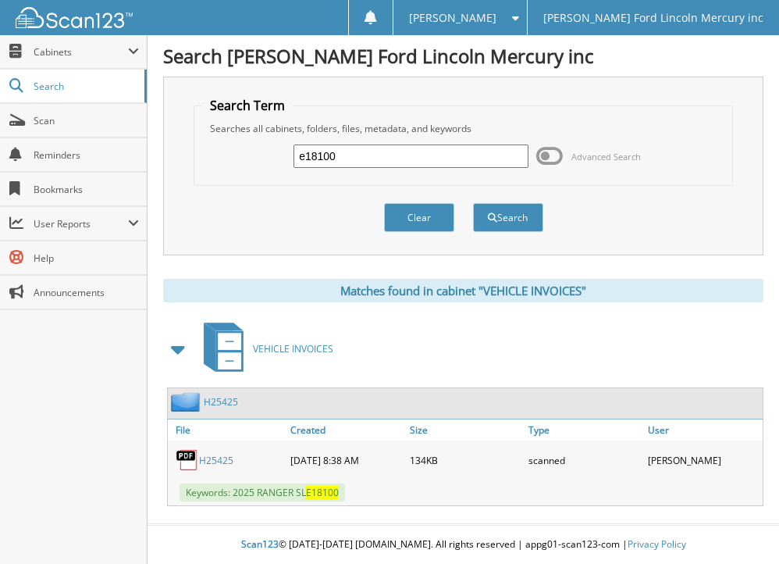
click at [207, 458] on link "H25425" at bounding box center [216, 460] width 34 height 13
drag, startPoint x: 356, startPoint y: 158, endPoint x: 276, endPoint y: 158, distance: 80.4
click at [276, 158] on div "e18100 Advanced Search" at bounding box center [462, 156] width 521 height 42
type input "e22926"
click at [473, 203] on button "Search" at bounding box center [508, 217] width 70 height 29
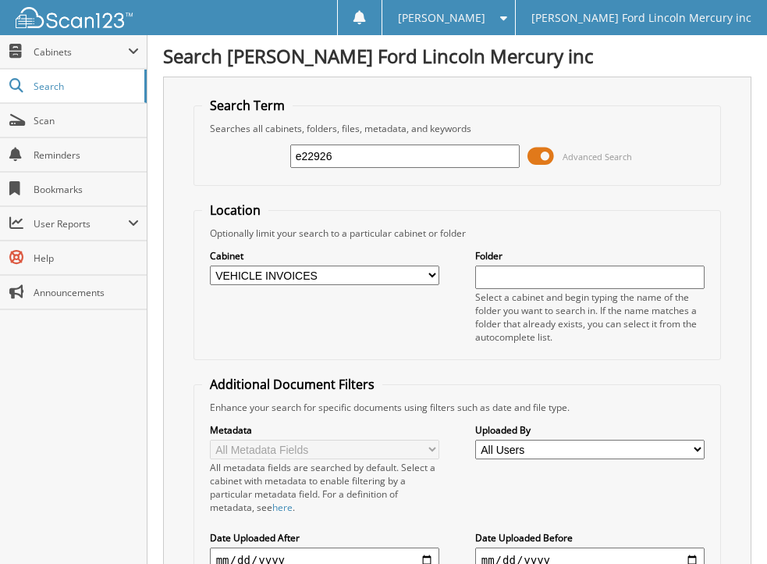
click at [533, 158] on span at bounding box center [541, 155] width 27 height 23
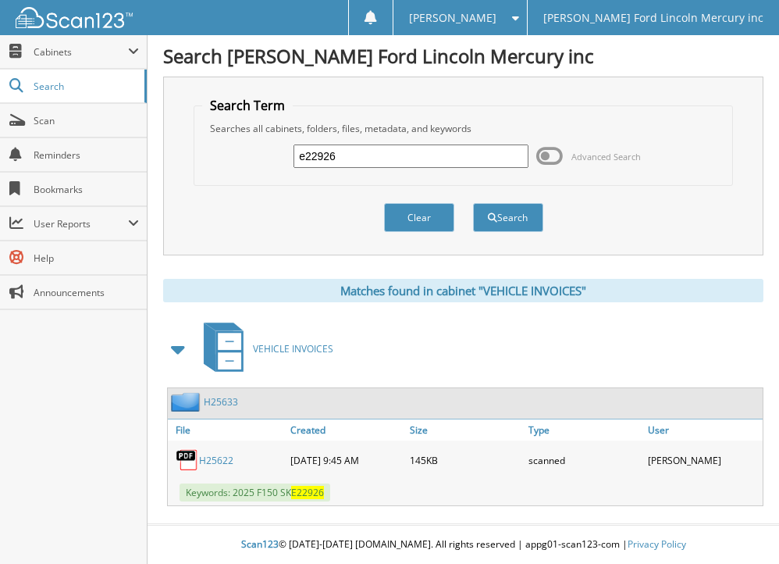
click at [205, 460] on link "H25622" at bounding box center [216, 460] width 34 height 13
drag, startPoint x: 356, startPoint y: 151, endPoint x: 205, endPoint y: 151, distance: 150.7
click at [205, 151] on div "e22926 Advanced Search" at bounding box center [462, 156] width 521 height 42
type input "e23173"
click at [473, 203] on button "Search" at bounding box center [508, 217] width 70 height 29
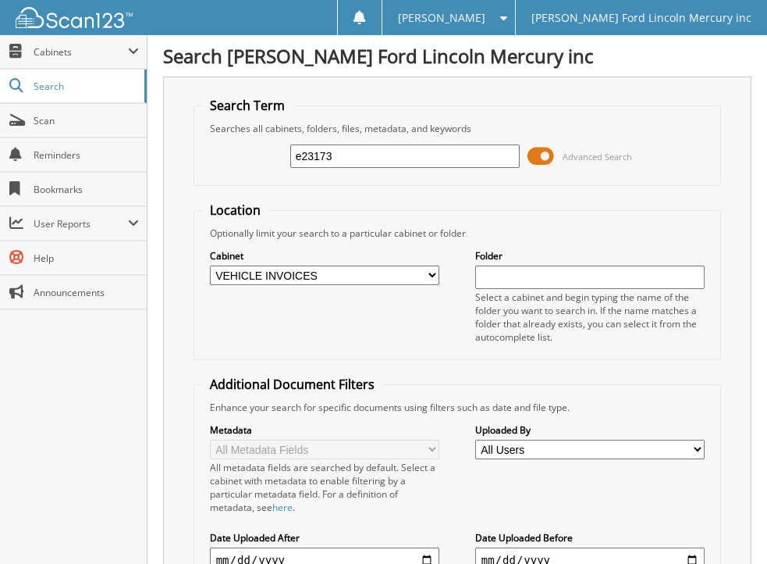
click at [529, 148] on span at bounding box center [541, 155] width 27 height 23
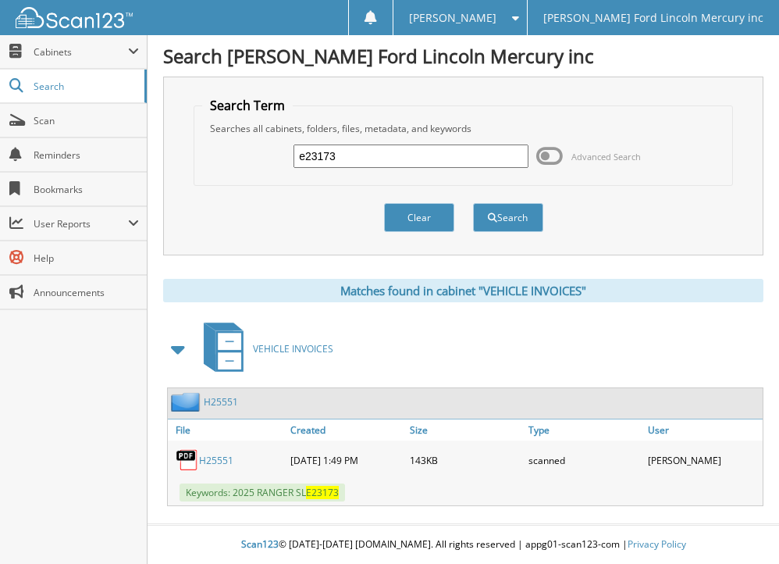
click at [215, 455] on link "H25551" at bounding box center [216, 460] width 34 height 13
drag, startPoint x: 344, startPoint y: 148, endPoint x: 271, endPoint y: 154, distance: 73.6
click at [271, 154] on div "e23173 Advanced Search" at bounding box center [462, 156] width 521 height 42
type input "e23497"
click at [473, 203] on button "Search" at bounding box center [508, 217] width 70 height 29
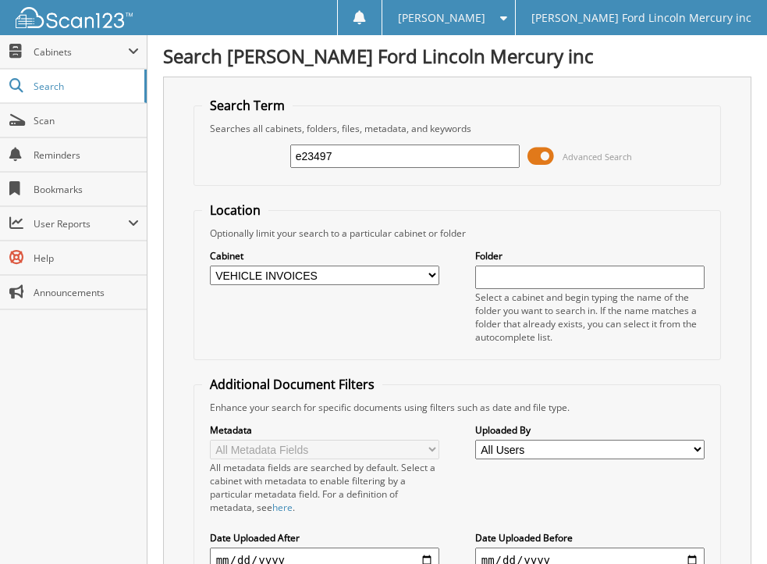
click at [533, 159] on span at bounding box center [541, 155] width 27 height 23
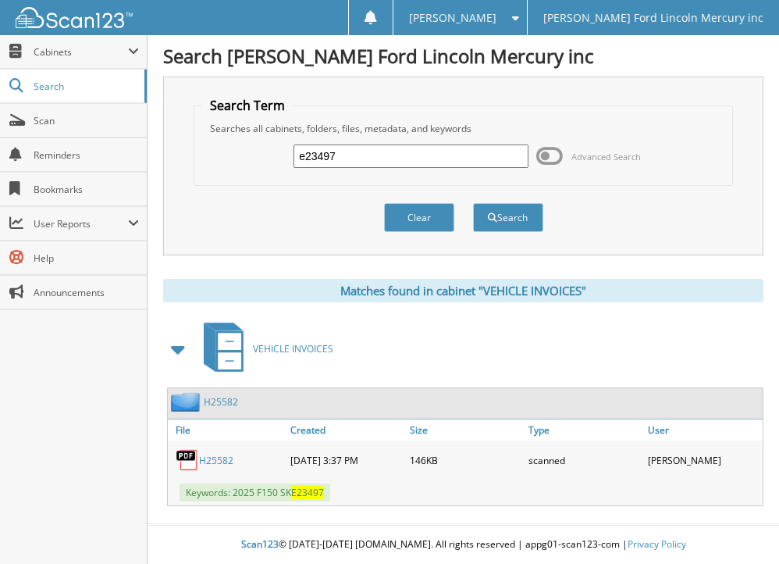
click at [215, 457] on link "H25582" at bounding box center [216, 460] width 34 height 13
drag, startPoint x: 354, startPoint y: 157, endPoint x: 254, endPoint y: 158, distance: 99.2
click at [254, 158] on div "e23497 Advanced Search" at bounding box center [462, 156] width 521 height 42
type input "e23539"
click at [473, 203] on button "Search" at bounding box center [508, 217] width 70 height 29
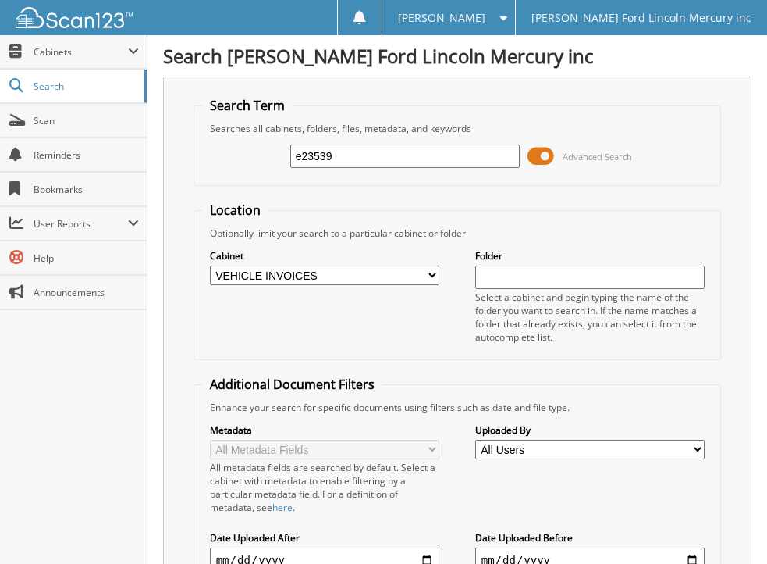
click at [531, 158] on span at bounding box center [541, 155] width 27 height 23
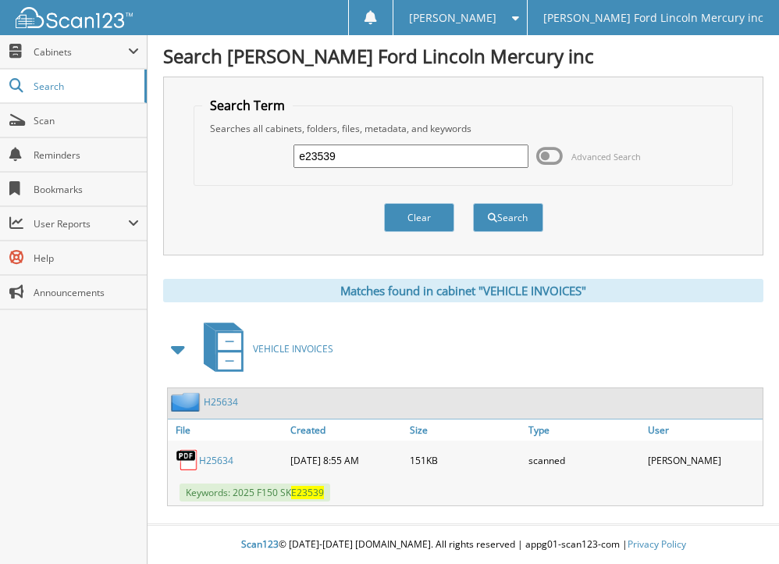
click at [213, 458] on link "H25634" at bounding box center [216, 460] width 34 height 13
drag, startPoint x: 318, startPoint y: 158, endPoint x: 254, endPoint y: 166, distance: 63.7
click at [254, 166] on div "e23539 Advanced Search" at bounding box center [462, 156] width 521 height 42
type input "e23889"
click at [473, 203] on button "Search" at bounding box center [508, 217] width 70 height 29
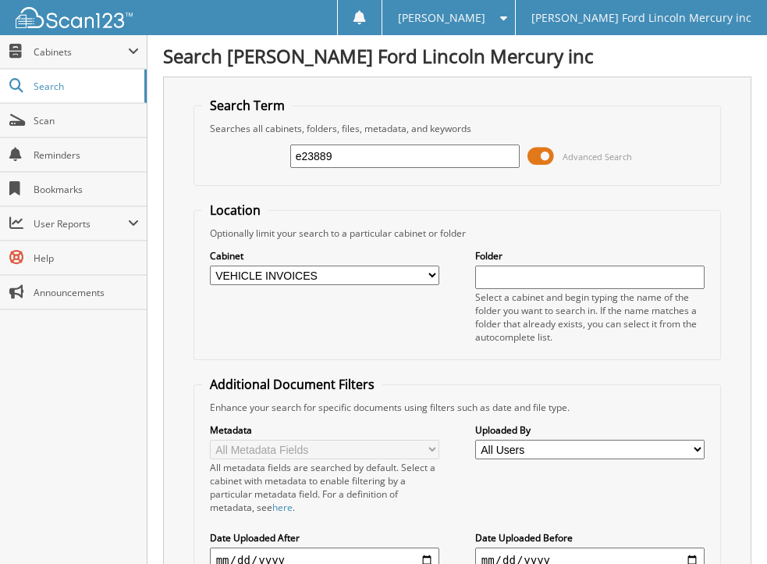
click at [534, 158] on span at bounding box center [541, 155] width 27 height 23
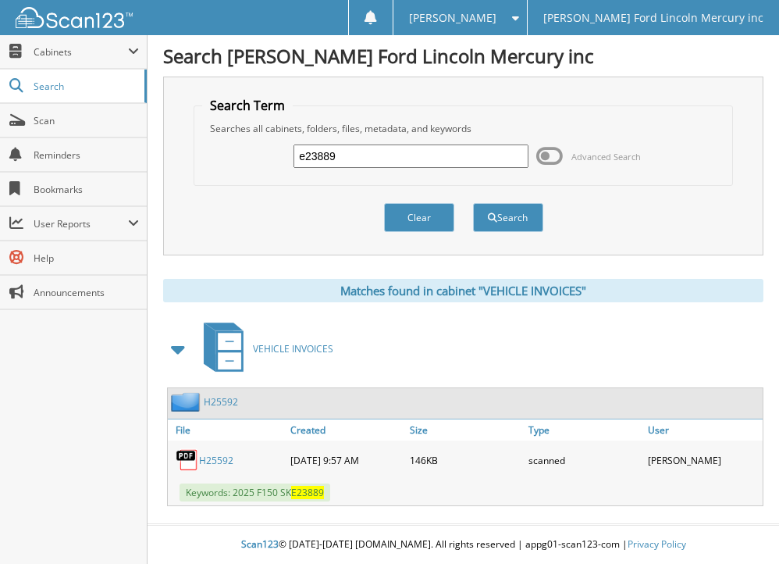
click at [211, 461] on link "H25592" at bounding box center [216, 460] width 34 height 13
drag, startPoint x: 353, startPoint y: 155, endPoint x: 232, endPoint y: 155, distance: 121.0
click at [232, 155] on div "e23889 Advanced Search" at bounding box center [462, 156] width 521 height 42
type input "e24077"
click at [473, 203] on button "Search" at bounding box center [508, 217] width 70 height 29
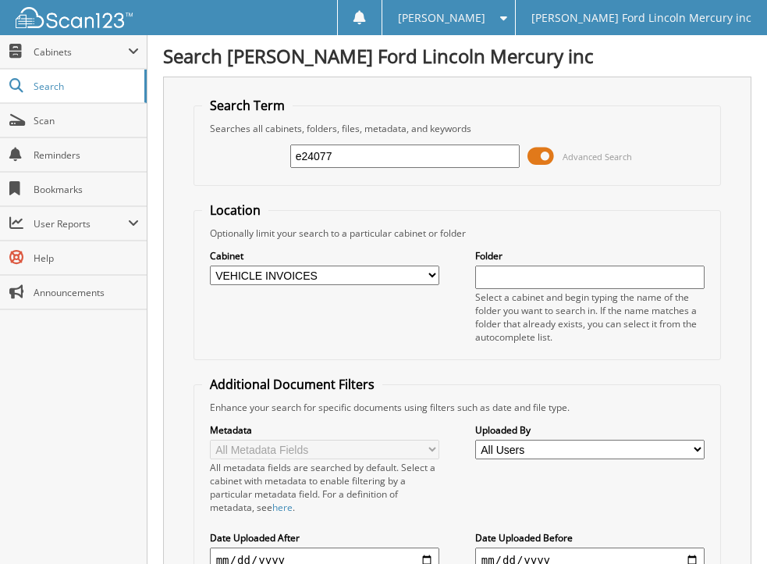
click at [530, 158] on span at bounding box center [541, 155] width 27 height 23
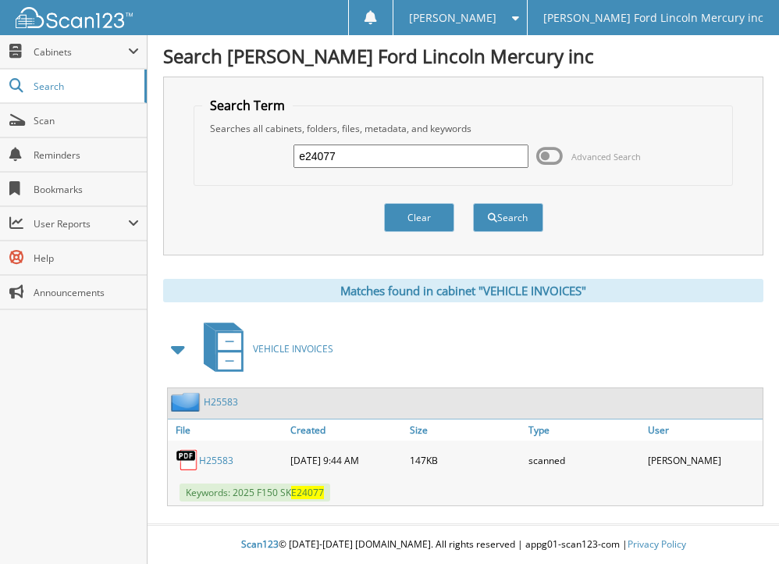
click at [211, 457] on link "H25583" at bounding box center [216, 460] width 34 height 13
drag, startPoint x: 356, startPoint y: 161, endPoint x: 264, endPoint y: 162, distance: 92.1
click at [264, 162] on div "e24077 Advanced Search" at bounding box center [462, 156] width 521 height 42
type input "e24083"
click at [473, 203] on button "Search" at bounding box center [508, 217] width 70 height 29
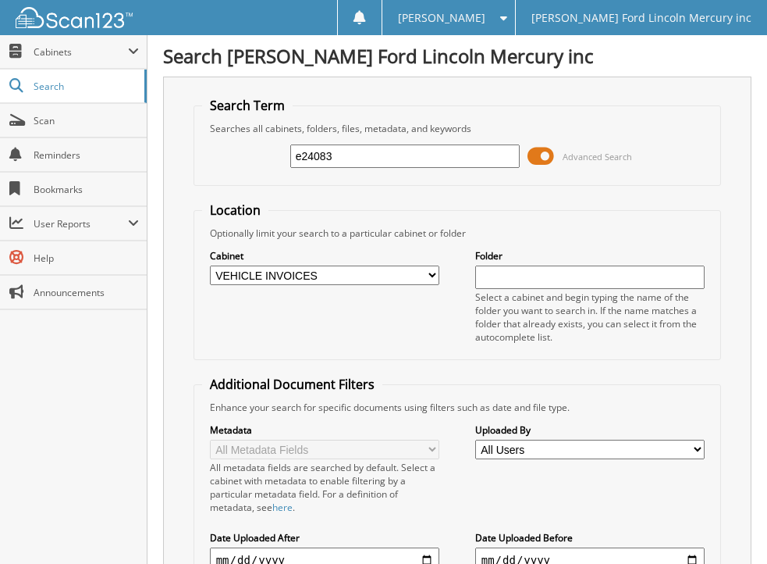
click at [532, 153] on span at bounding box center [541, 155] width 27 height 23
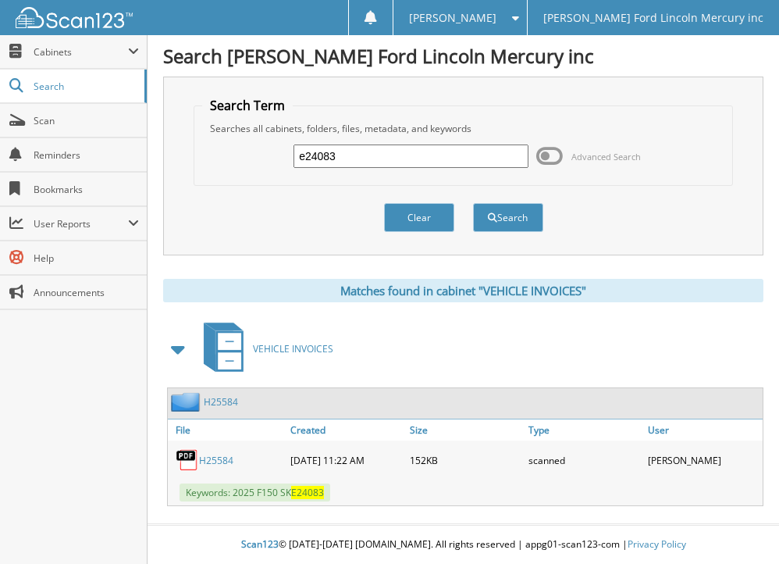
click at [213, 457] on link "H25584" at bounding box center [216, 460] width 34 height 13
drag, startPoint x: 354, startPoint y: 154, endPoint x: 278, endPoint y: 158, distance: 76.6
click at [278, 158] on div "e24083 Advanced Search" at bounding box center [462, 156] width 521 height 42
type input "e24126"
click at [473, 203] on button "Search" at bounding box center [508, 217] width 70 height 29
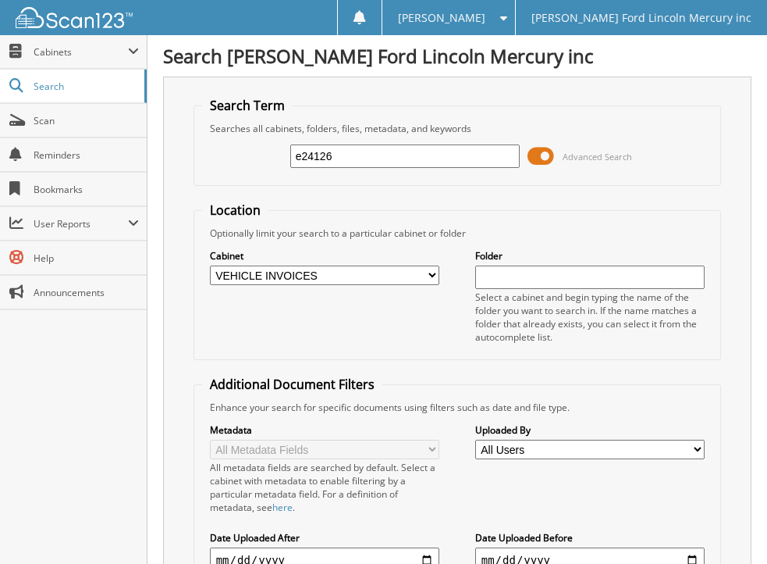
click at [532, 151] on span at bounding box center [541, 155] width 27 height 23
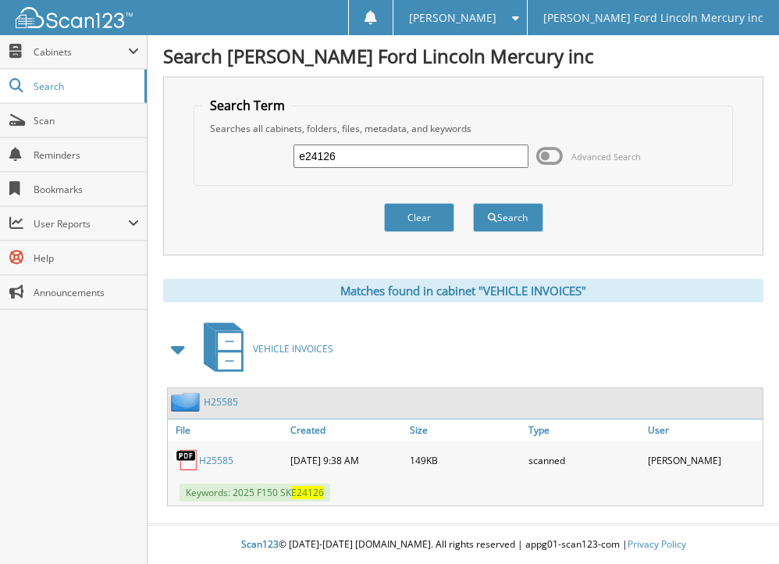
click at [207, 457] on link "H25585" at bounding box center [216, 460] width 34 height 13
drag, startPoint x: 344, startPoint y: 158, endPoint x: 289, endPoint y: 168, distance: 56.3
click at [289, 168] on div "e24126 Advanced Search" at bounding box center [462, 156] width 521 height 42
type input "e24140"
click at [473, 203] on button "Search" at bounding box center [508, 217] width 70 height 29
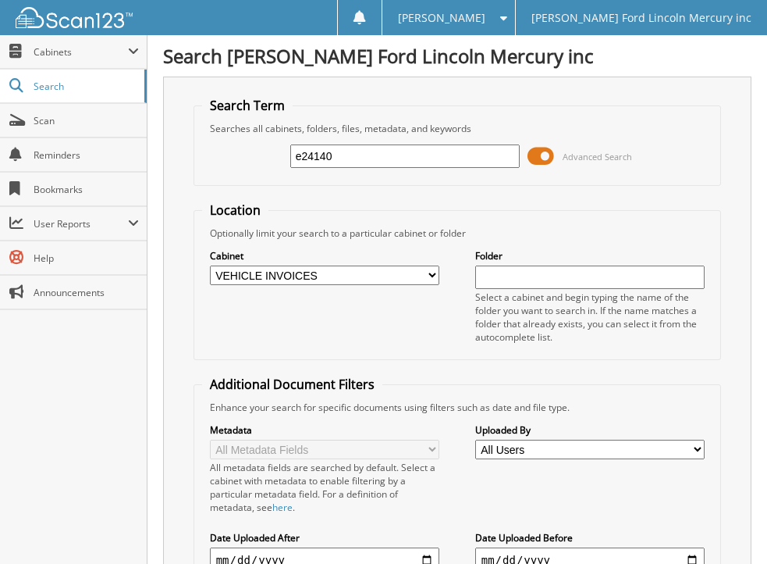
click at [535, 155] on span at bounding box center [541, 155] width 27 height 23
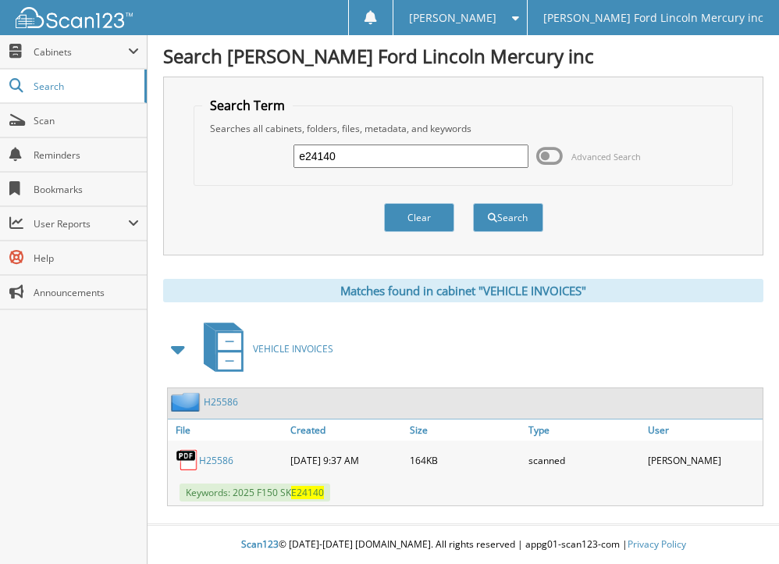
click at [212, 457] on link "H25586" at bounding box center [216, 460] width 34 height 13
drag, startPoint x: 359, startPoint y: 155, endPoint x: 262, endPoint y: 162, distance: 97.9
click at [262, 162] on div "e24140 Advanced Search" at bounding box center [462, 156] width 521 height 42
type input "e24270"
click at [473, 203] on button "Search" at bounding box center [508, 217] width 70 height 29
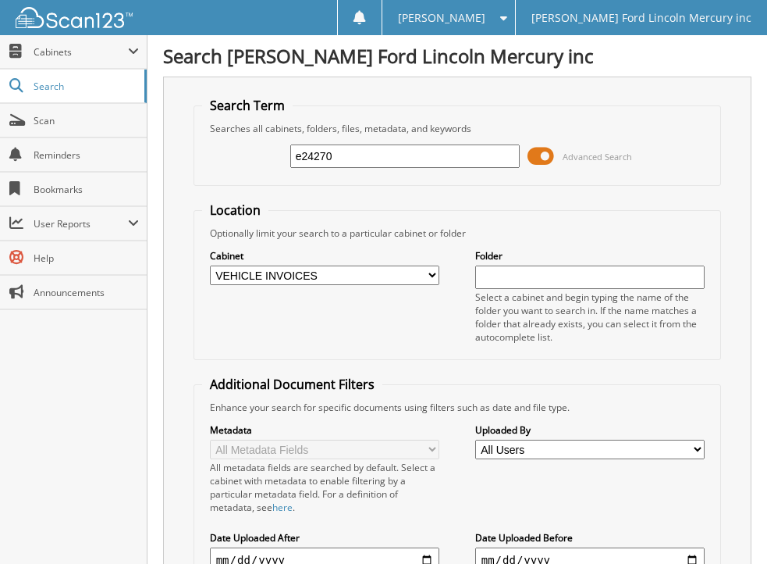
click at [529, 152] on span at bounding box center [541, 155] width 27 height 23
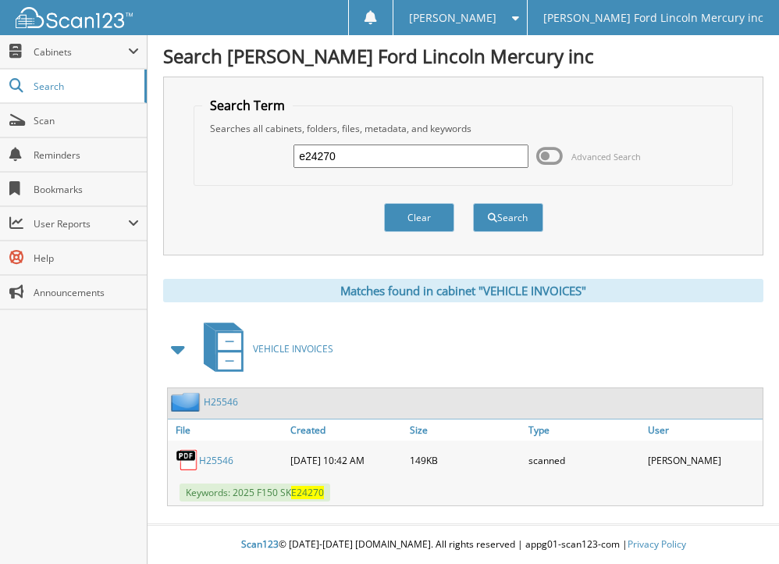
click at [214, 459] on link "H25546" at bounding box center [216, 460] width 34 height 13
drag, startPoint x: 358, startPoint y: 158, endPoint x: 277, endPoint y: 160, distance: 80.4
click at [277, 160] on div "e24270 Advanced Search" at bounding box center [462, 156] width 521 height 42
type input "e24321"
click at [473, 203] on button "Search" at bounding box center [508, 217] width 70 height 29
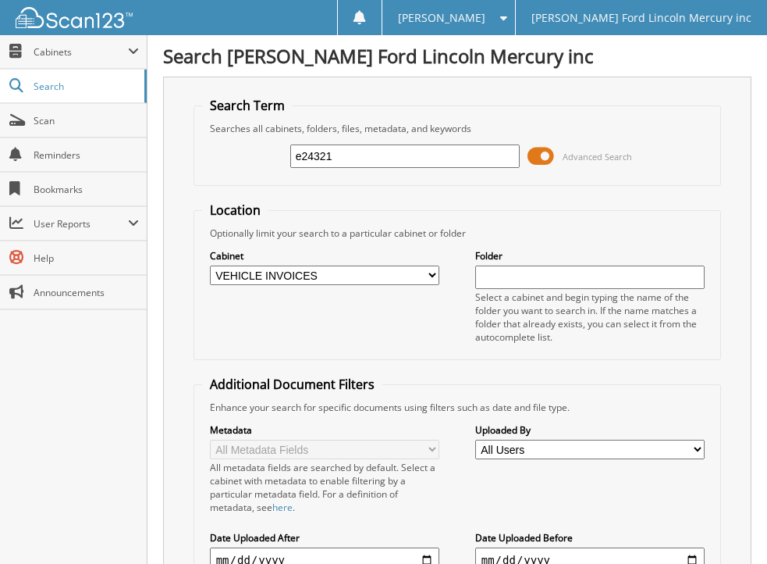
click at [532, 149] on span at bounding box center [541, 155] width 27 height 23
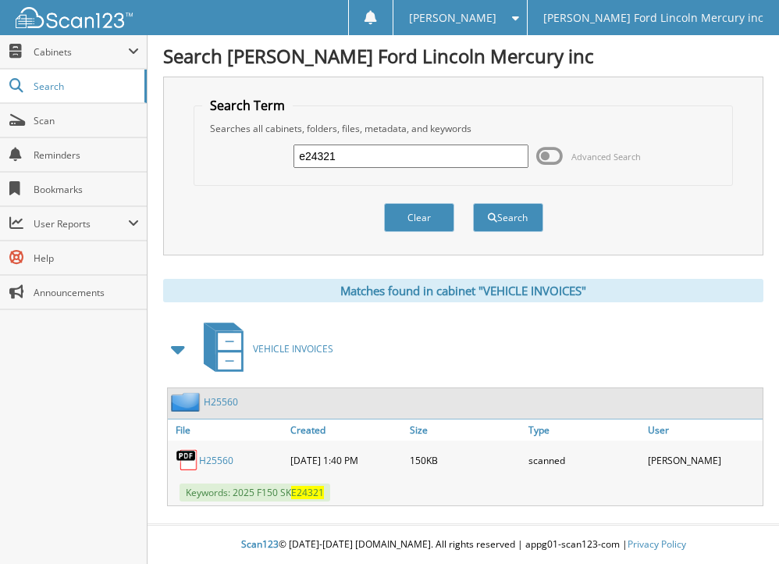
click at [208, 454] on link "H25560" at bounding box center [216, 460] width 34 height 13
drag, startPoint x: 350, startPoint y: 153, endPoint x: 265, endPoint y: 157, distance: 85.2
click at [265, 157] on div "e24321 Advanced Search" at bounding box center [462, 156] width 521 height 42
type input "e24322"
click at [473, 203] on button "Search" at bounding box center [508, 217] width 70 height 29
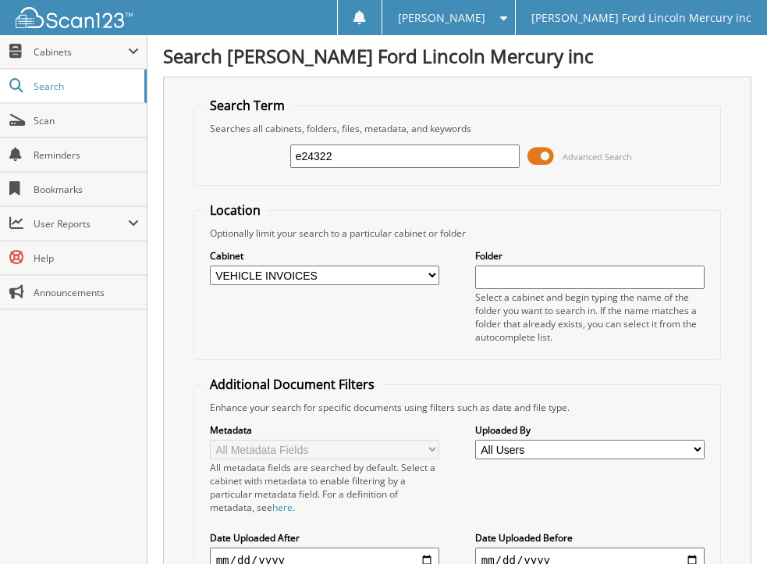
click at [529, 155] on span at bounding box center [541, 155] width 27 height 23
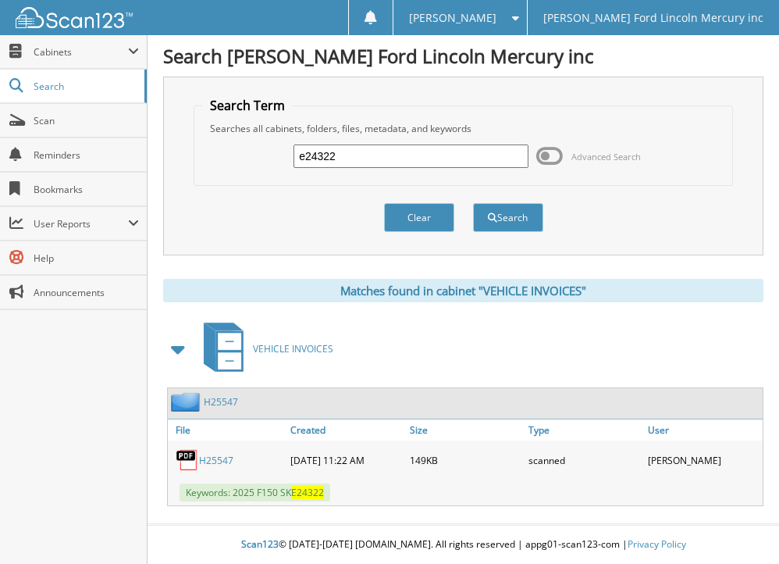
click at [215, 457] on link "H25547" at bounding box center [216, 460] width 34 height 13
drag, startPoint x: 356, startPoint y: 156, endPoint x: 226, endPoint y: 154, distance: 129.6
click at [226, 154] on div "e24322 Advanced Search" at bounding box center [462, 156] width 521 height 42
type input "e24341"
click at [473, 203] on button "Search" at bounding box center [508, 217] width 70 height 29
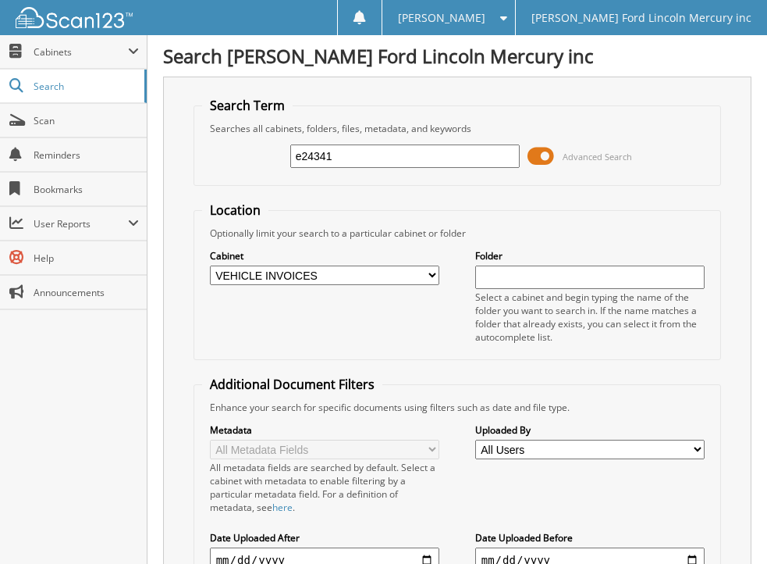
click at [529, 149] on span at bounding box center [541, 155] width 27 height 23
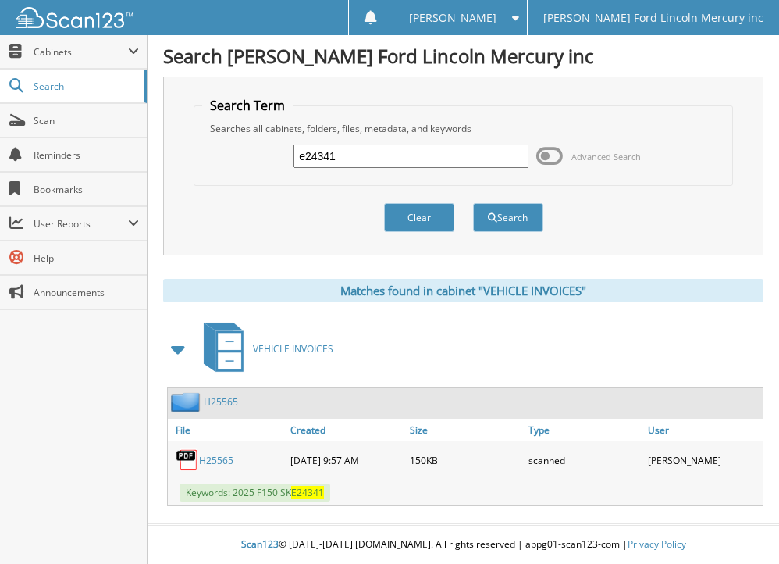
click at [221, 457] on link "H25565" at bounding box center [216, 460] width 34 height 13
drag, startPoint x: 368, startPoint y: 152, endPoint x: 272, endPoint y: 158, distance: 96.2
click at [272, 158] on div "e24341 Advanced Search" at bounding box center [462, 156] width 521 height 42
type input "e24359"
click at [473, 203] on button "Search" at bounding box center [508, 217] width 70 height 29
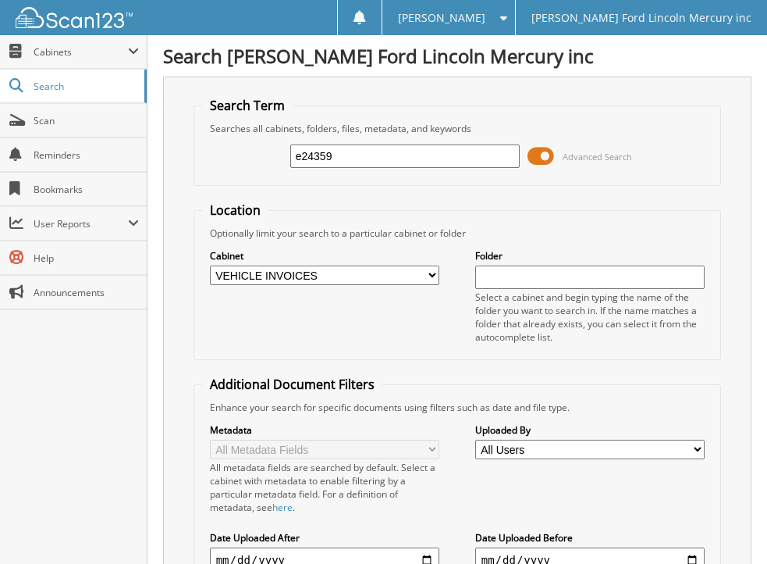
click at [530, 157] on span at bounding box center [541, 155] width 27 height 23
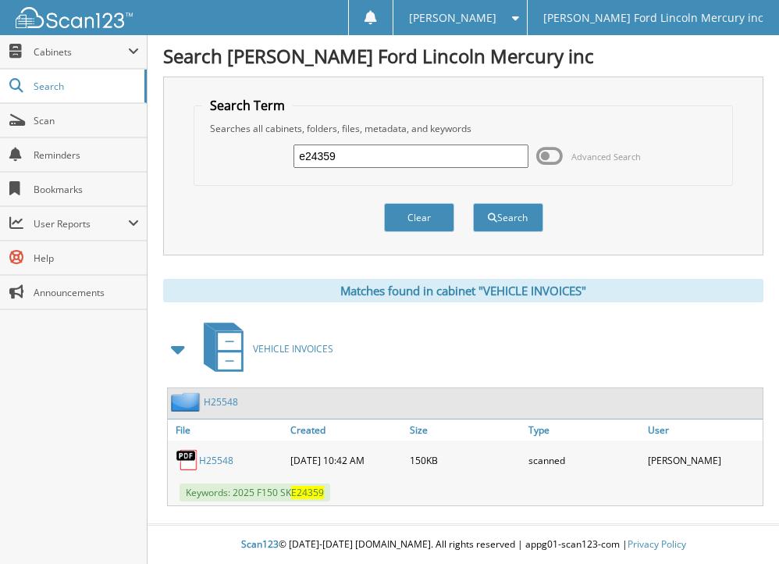
click at [210, 456] on link "H25548" at bounding box center [216, 460] width 34 height 13
drag, startPoint x: 355, startPoint y: 156, endPoint x: 245, endPoint y: 155, distance: 110.1
click at [246, 155] on div "e24359 Advanced Search" at bounding box center [462, 156] width 521 height 42
type input "e24387"
click at [473, 203] on button "Search" at bounding box center [508, 217] width 70 height 29
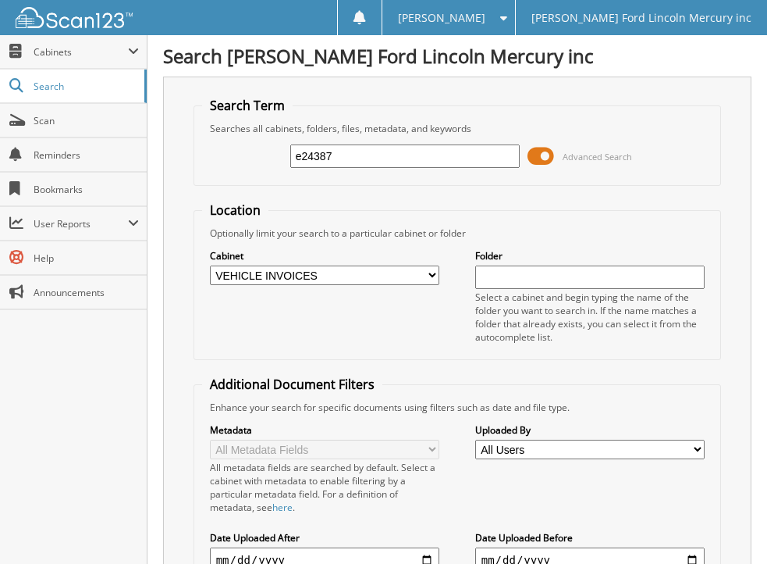
click at [531, 157] on span at bounding box center [541, 155] width 27 height 23
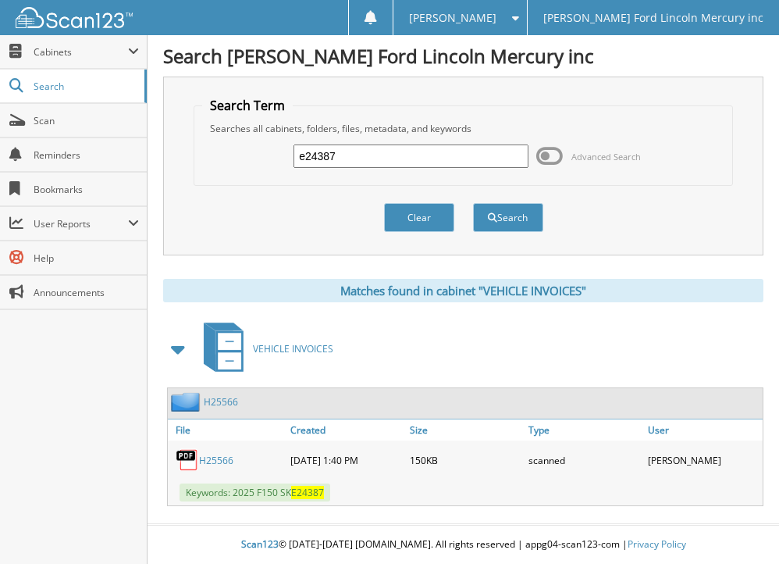
click at [218, 455] on link "H25566" at bounding box center [216, 460] width 34 height 13
drag, startPoint x: 351, startPoint y: 158, endPoint x: 248, endPoint y: 158, distance: 103.0
click at [248, 158] on div "e24387 Advanced Search" at bounding box center [462, 156] width 521 height 42
type input "e24533"
click at [473, 203] on button "Search" at bounding box center [508, 217] width 70 height 29
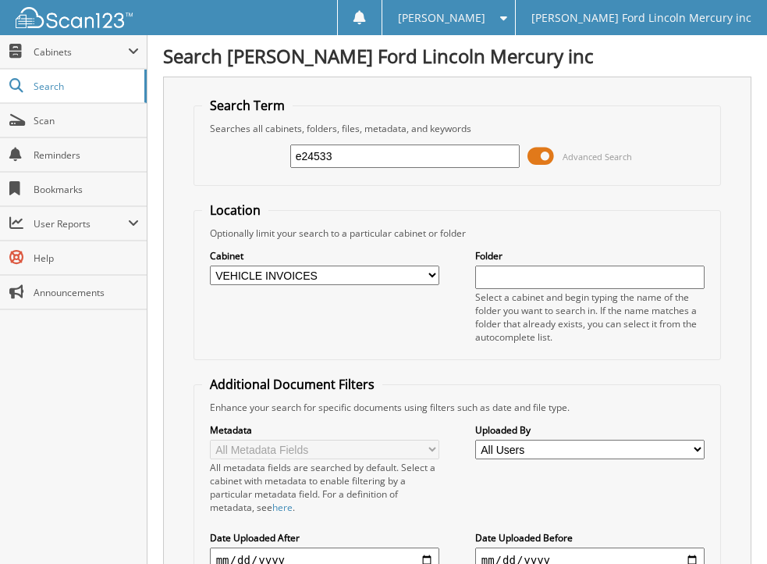
click at [532, 151] on span at bounding box center [541, 155] width 27 height 23
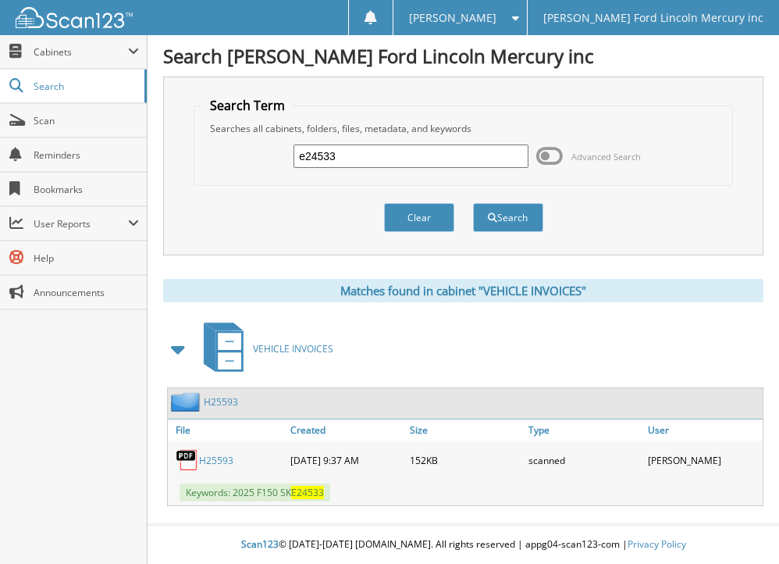
click at [205, 457] on link "H25593" at bounding box center [216, 460] width 34 height 13
click at [125, 530] on div "Close Cabinets My Company Email Addresses Search Scan" at bounding box center [74, 299] width 148 height 529
drag, startPoint x: 351, startPoint y: 153, endPoint x: 271, endPoint y: 160, distance: 80.7
click at [271, 160] on div "e24533 Advanced Search" at bounding box center [462, 156] width 521 height 42
type input "e29489"
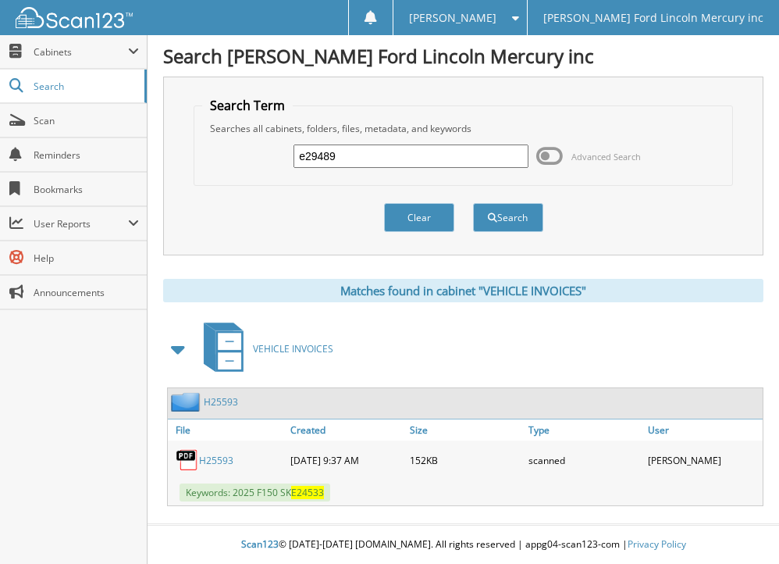
click at [473, 203] on button "Search" at bounding box center [508, 217] width 70 height 29
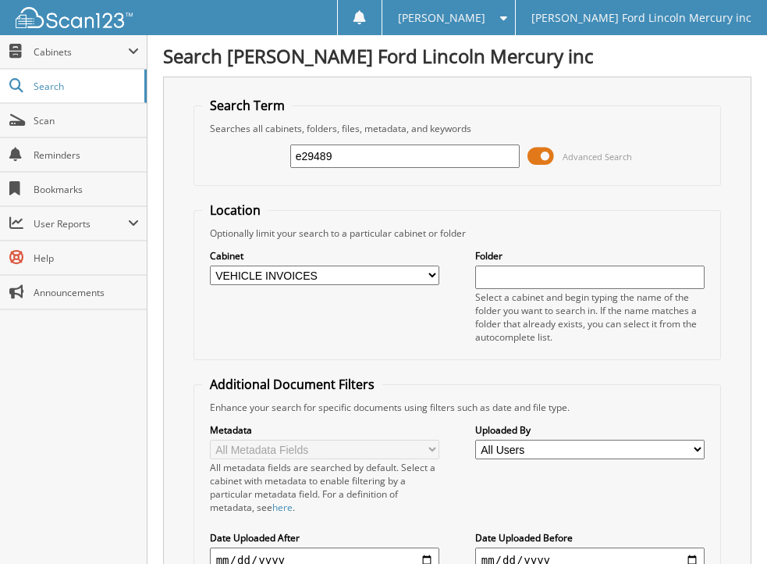
click at [533, 160] on span at bounding box center [541, 155] width 27 height 23
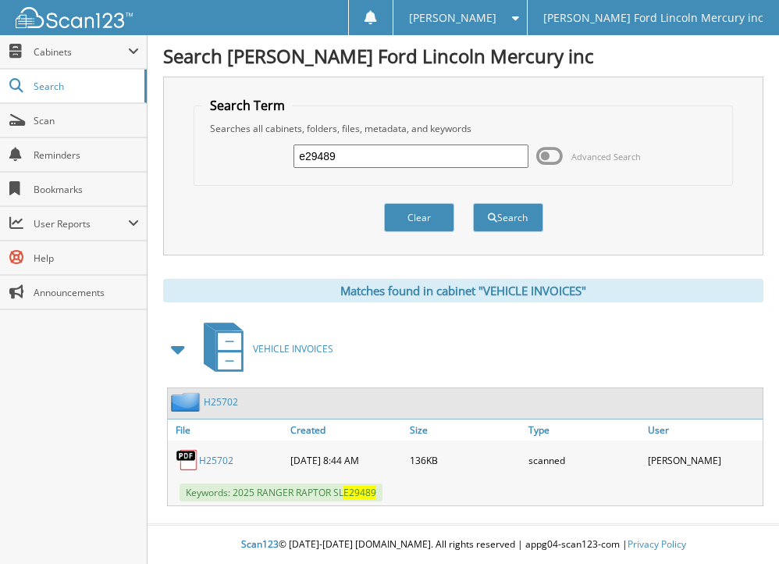
click at [215, 458] on link "H25702" at bounding box center [216, 460] width 34 height 13
drag, startPoint x: 353, startPoint y: 153, endPoint x: 277, endPoint y: 158, distance: 75.9
click at [277, 158] on div "e29489 Advanced Search" at bounding box center [462, 156] width 521 height 42
type input "e29532"
click at [473, 203] on button "Search" at bounding box center [508, 217] width 70 height 29
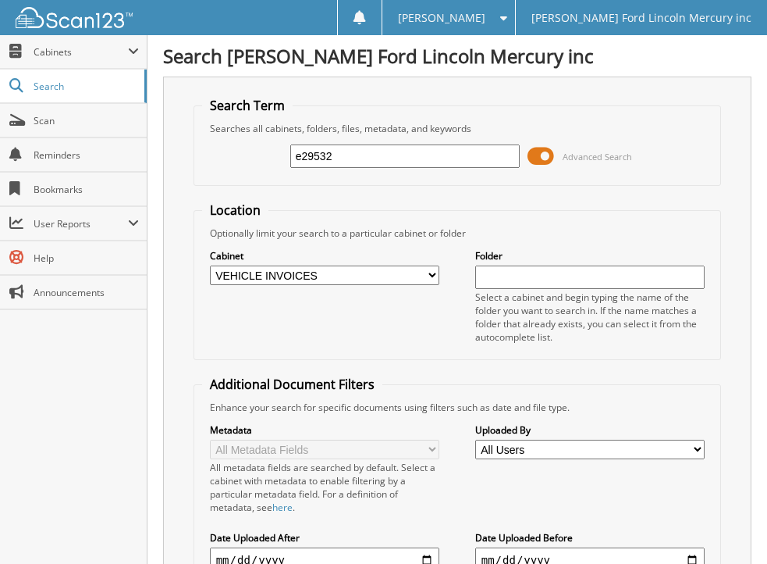
click at [534, 158] on span at bounding box center [541, 155] width 27 height 23
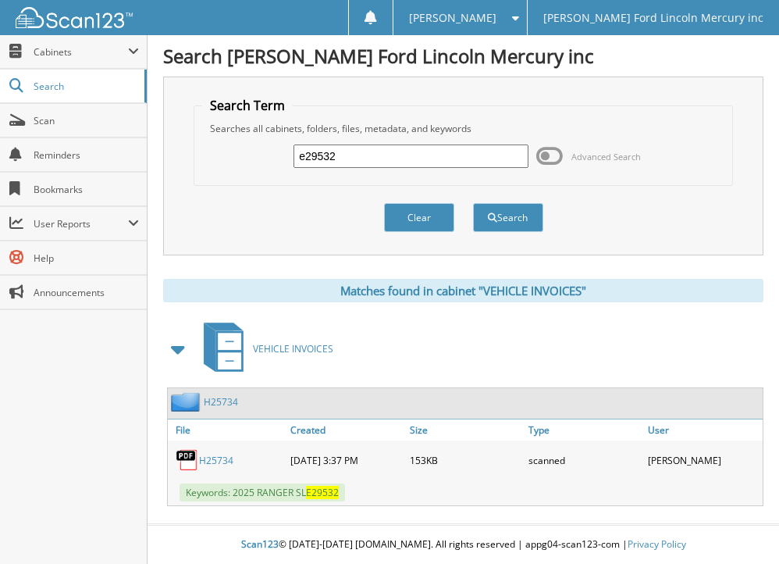
click at [204, 455] on link "H25734" at bounding box center [216, 460] width 34 height 13
drag, startPoint x: 359, startPoint y: 158, endPoint x: 234, endPoint y: 161, distance: 124.9
click at [234, 161] on div "e29532 Advanced Search" at bounding box center [462, 156] width 521 height 42
type input "e30976"
click at [473, 203] on button "Search" at bounding box center [508, 217] width 70 height 29
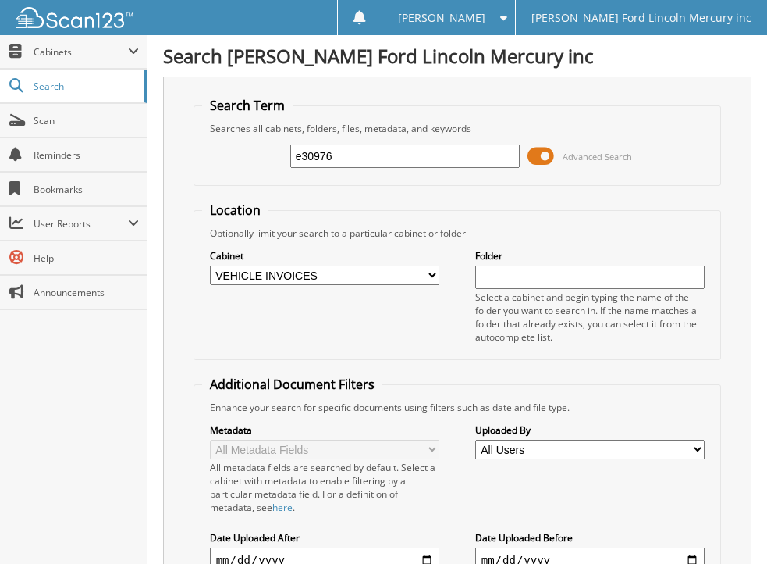
click at [539, 162] on span at bounding box center [541, 155] width 27 height 23
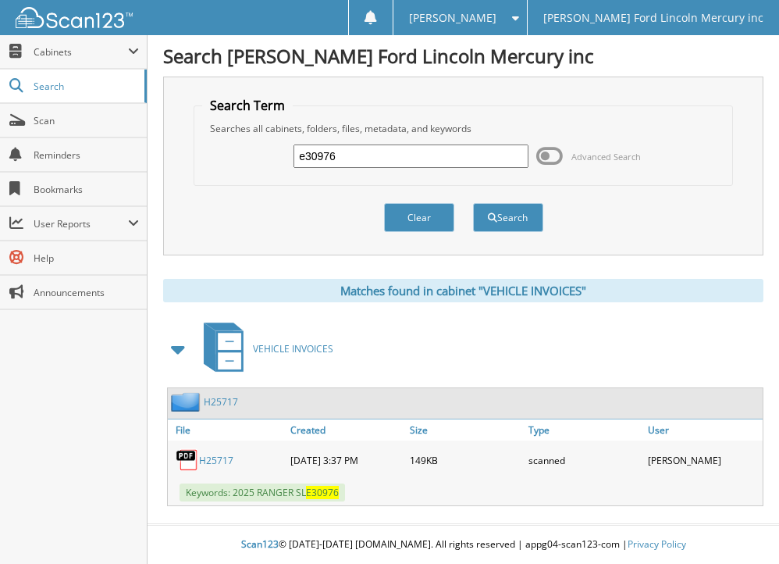
click at [217, 458] on link "H25717" at bounding box center [216, 460] width 34 height 13
drag, startPoint x: 351, startPoint y: 160, endPoint x: 272, endPoint y: 160, distance: 78.8
click at [272, 160] on div "e30976 Advanced Search" at bounding box center [462, 156] width 521 height 42
type input "e31033"
click at [473, 203] on button "Search" at bounding box center [508, 217] width 70 height 29
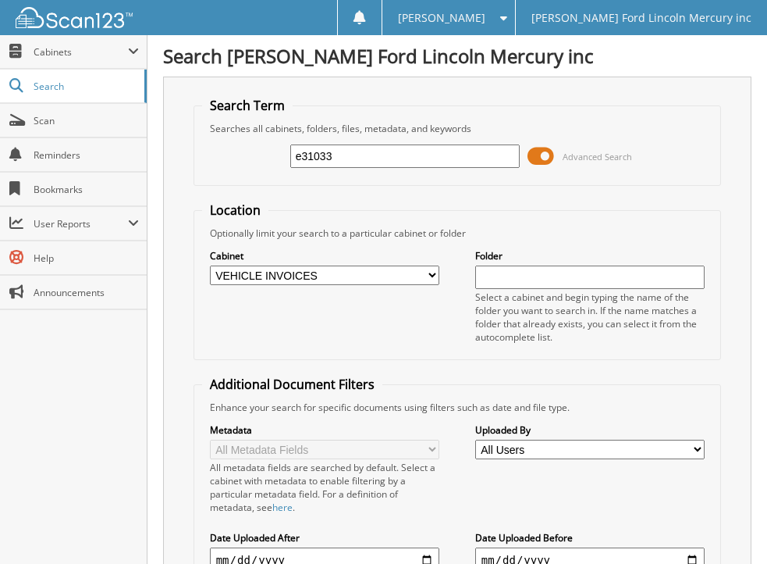
click at [537, 157] on span at bounding box center [541, 155] width 27 height 23
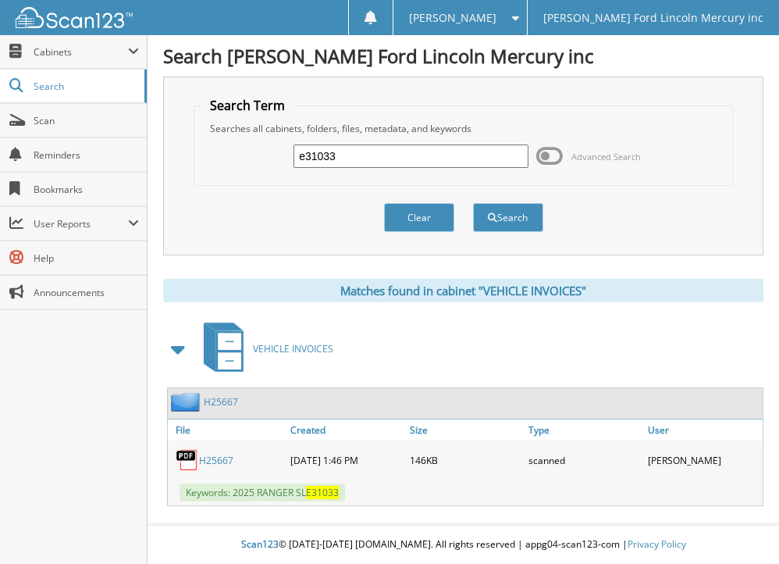
click at [215, 454] on link "H25667" at bounding box center [216, 460] width 34 height 13
drag, startPoint x: 354, startPoint y: 155, endPoint x: 233, endPoint y: 173, distance: 123.2
click at [233, 173] on div "e31033 Advanced Search" at bounding box center [462, 156] width 521 height 42
type input "e39594"
click at [473, 203] on button "Search" at bounding box center [508, 217] width 70 height 29
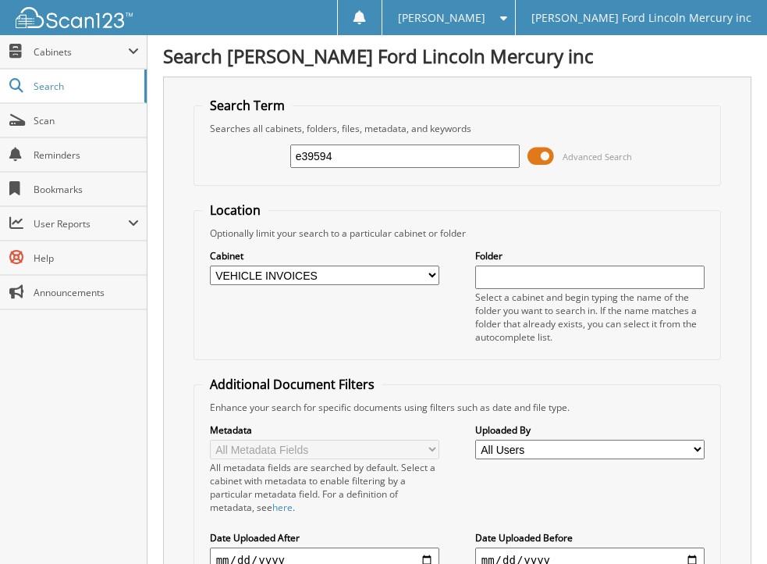
click at [529, 151] on span at bounding box center [541, 155] width 27 height 23
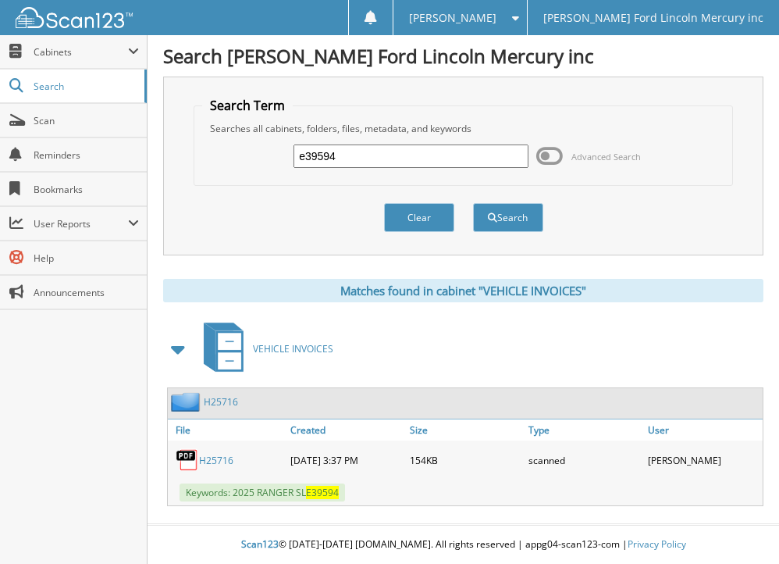
click at [205, 457] on link "H25716" at bounding box center [216, 460] width 34 height 13
drag, startPoint x: 361, startPoint y: 158, endPoint x: 276, endPoint y: 152, distance: 84.5
click at [276, 152] on div "e39594 Advanced Search" at bounding box center [462, 156] width 521 height 42
type input "e61009"
click at [473, 203] on button "Search" at bounding box center [508, 217] width 70 height 29
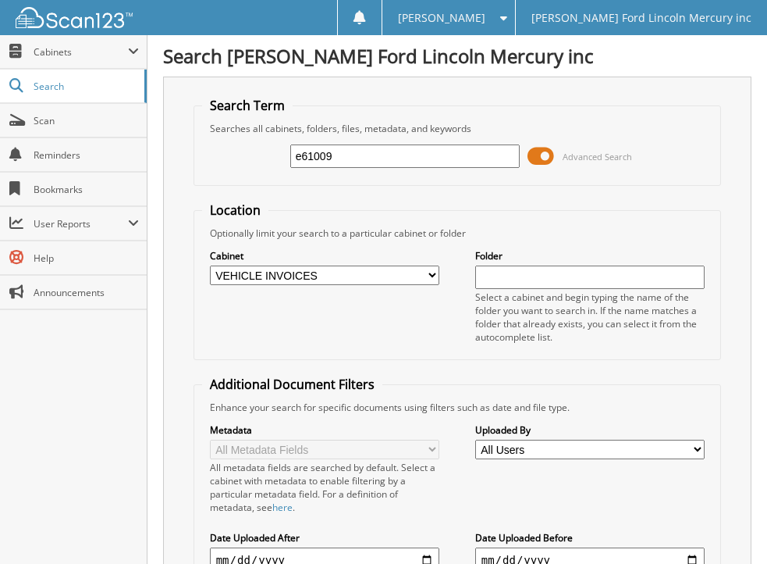
click at [530, 157] on span at bounding box center [541, 155] width 27 height 23
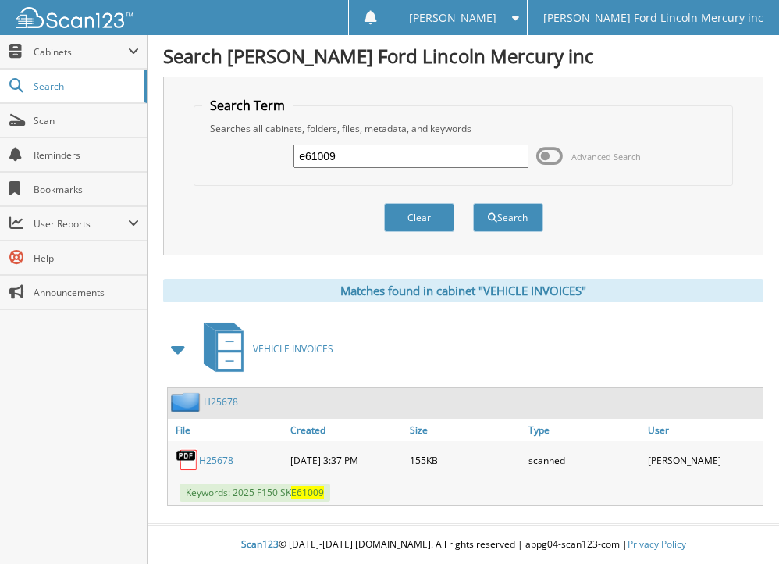
click at [214, 457] on link "H25678" at bounding box center [216, 460] width 34 height 13
drag, startPoint x: 358, startPoint y: 155, endPoint x: 260, endPoint y: 157, distance: 97.6
click at [260, 157] on div "e61009 Advanced Search" at bounding box center [462, 156] width 521 height 42
type input "e61306"
click at [473, 203] on button "Search" at bounding box center [508, 217] width 70 height 29
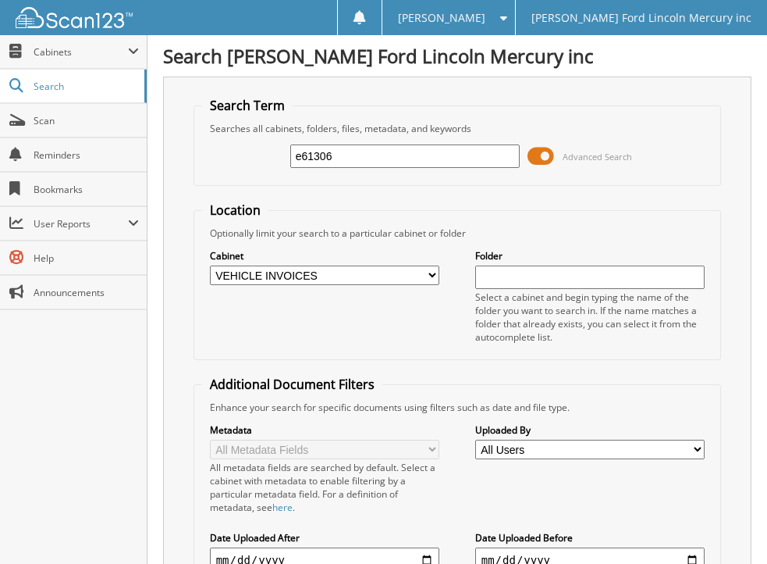
click at [531, 153] on span at bounding box center [541, 155] width 27 height 23
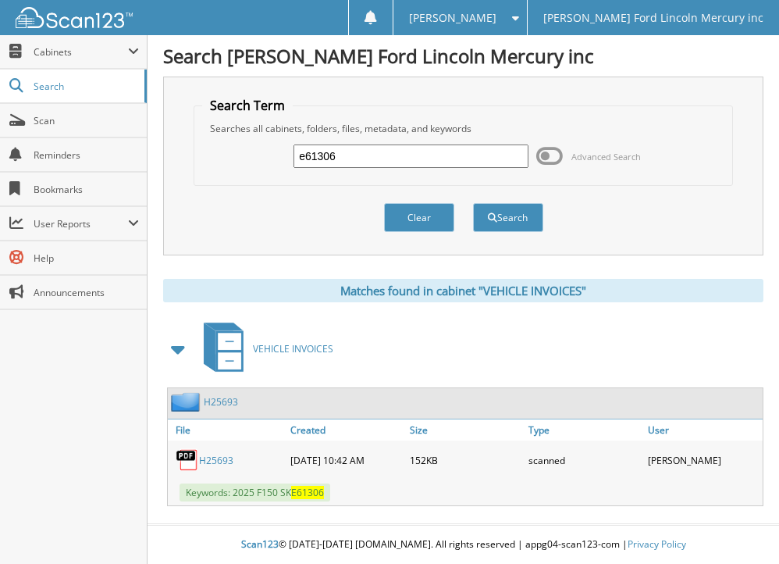
click at [214, 458] on link "H25693" at bounding box center [216, 460] width 34 height 13
drag, startPoint x: 352, startPoint y: 157, endPoint x: 250, endPoint y: 156, distance: 102.3
click at [250, 156] on div "e61306 Advanced Search" at bounding box center [462, 156] width 521 height 42
type input "e62016"
click at [473, 203] on button "Search" at bounding box center [508, 217] width 70 height 29
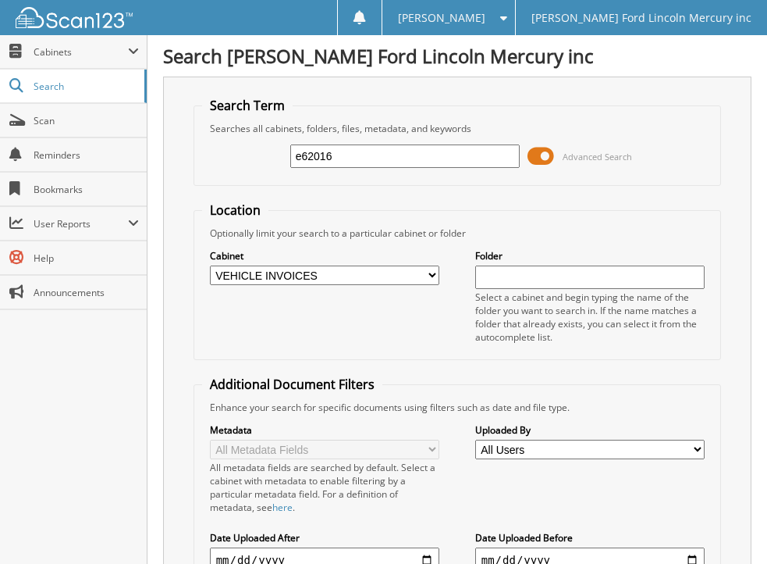
click at [533, 158] on span at bounding box center [541, 155] width 27 height 23
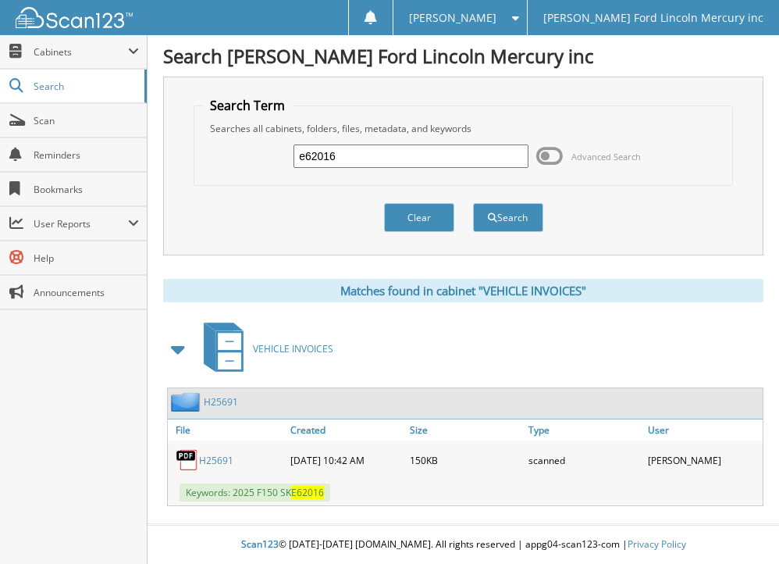
click at [215, 455] on link "H25691" at bounding box center [216, 460] width 34 height 13
drag, startPoint x: 346, startPoint y: 154, endPoint x: 241, endPoint y: 164, distance: 105.1
click at [241, 164] on div "e62016 Advanced Search" at bounding box center [462, 156] width 521 height 42
type input "e62108"
click at [473, 203] on button "Search" at bounding box center [508, 217] width 70 height 29
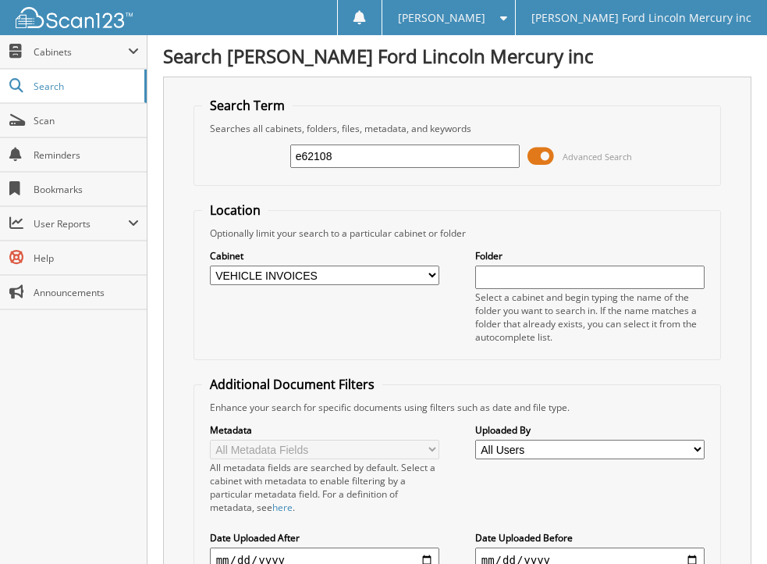
click at [532, 157] on span at bounding box center [541, 155] width 27 height 23
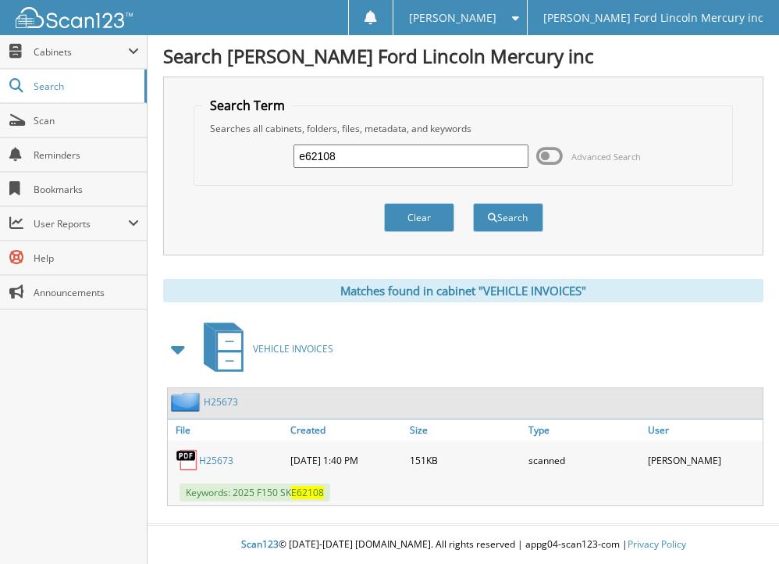
click at [215, 458] on link "H25673" at bounding box center [216, 460] width 34 height 13
drag, startPoint x: 347, startPoint y: 154, endPoint x: 280, endPoint y: 155, distance: 67.2
click at [280, 155] on div "e62108 Advanced Search" at bounding box center [462, 156] width 521 height 42
type input "e62279"
click at [473, 203] on button "Search" at bounding box center [508, 217] width 70 height 29
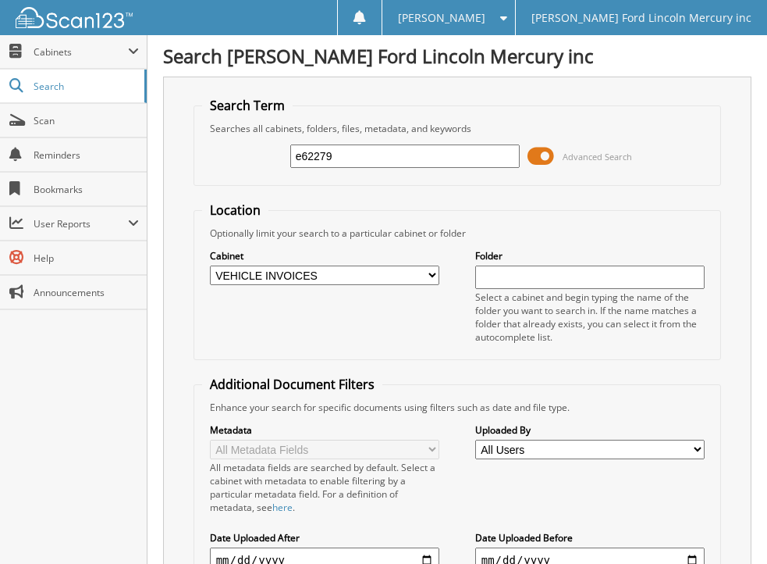
click at [525, 159] on div "e62279 Advanced Search" at bounding box center [457, 156] width 511 height 42
click at [538, 155] on span at bounding box center [541, 155] width 27 height 23
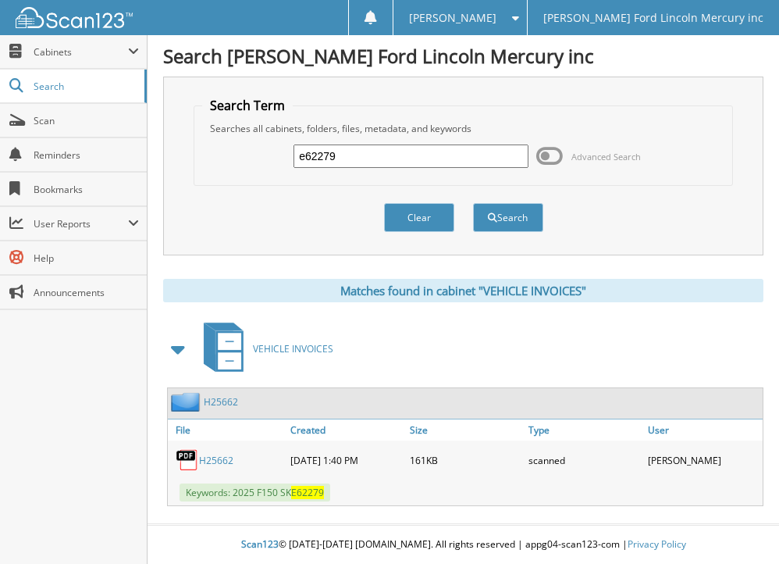
click at [208, 458] on link "H25662" at bounding box center [216, 460] width 34 height 13
drag, startPoint x: 347, startPoint y: 155, endPoint x: 262, endPoint y: 154, distance: 84.3
click at [262, 154] on div "e62279 Advanced Search" at bounding box center [462, 156] width 521 height 42
type input "e68182"
click at [473, 203] on button "Search" at bounding box center [508, 217] width 70 height 29
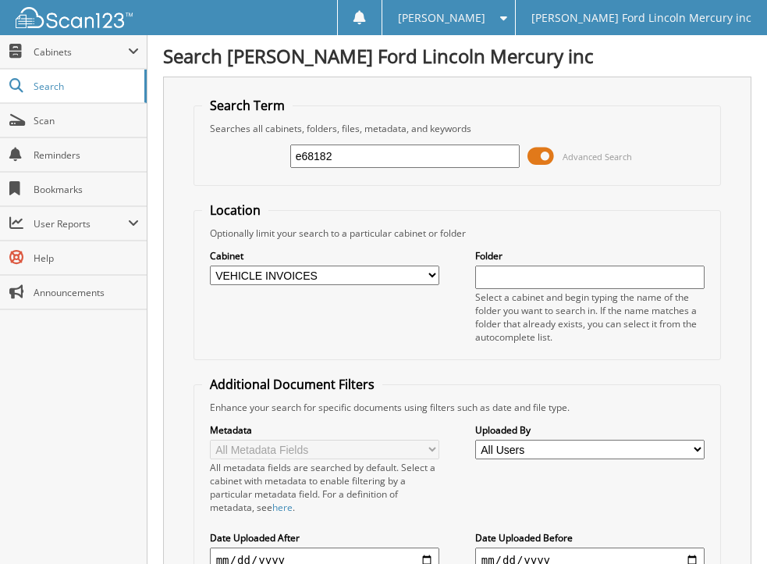
click at [532, 153] on span at bounding box center [541, 155] width 27 height 23
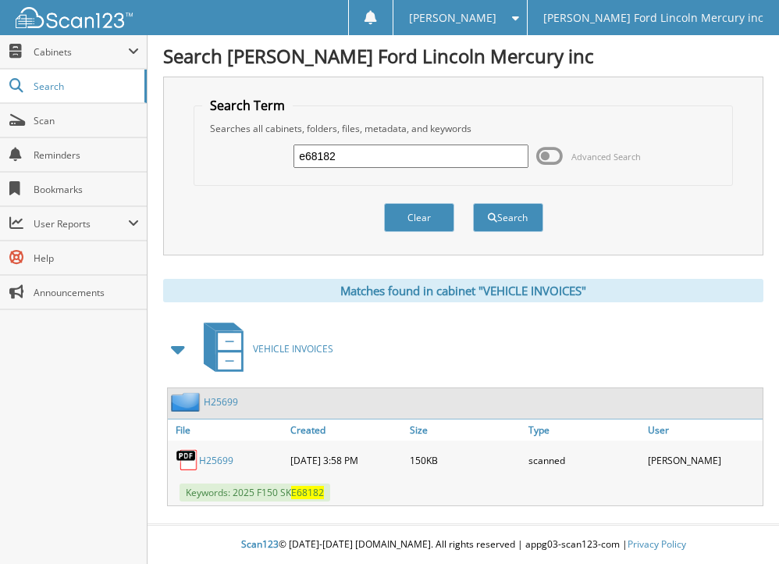
click at [205, 458] on link "H25699" at bounding box center [216, 460] width 34 height 13
drag, startPoint x: 348, startPoint y: 158, endPoint x: 255, endPoint y: 155, distance: 92.9
click at [258, 157] on div "e68182 Advanced Search" at bounding box center [462, 156] width 521 height 42
type input "e68419"
click at [473, 203] on button "Search" at bounding box center [508, 217] width 70 height 29
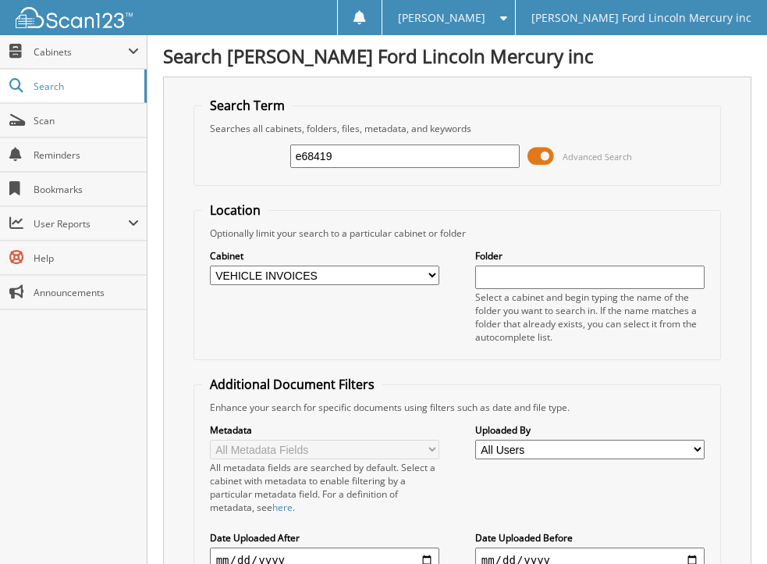
click at [532, 152] on span at bounding box center [541, 155] width 27 height 23
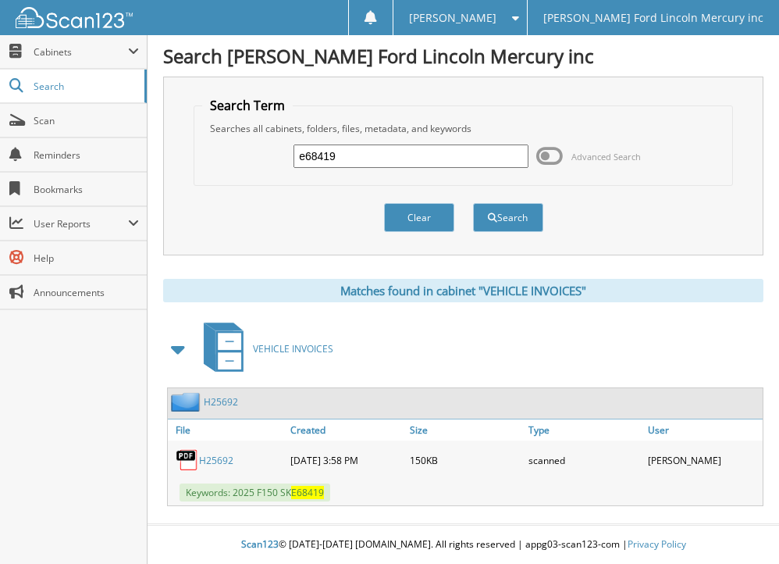
click at [220, 459] on link "H25692" at bounding box center [216, 460] width 34 height 13
drag, startPoint x: 347, startPoint y: 158, endPoint x: 265, endPoint y: 151, distance: 82.3
click at [265, 151] on div "e68419 Advanced Search" at bounding box center [462, 156] width 521 height 42
type input "e68495"
click at [473, 203] on button "Search" at bounding box center [508, 217] width 70 height 29
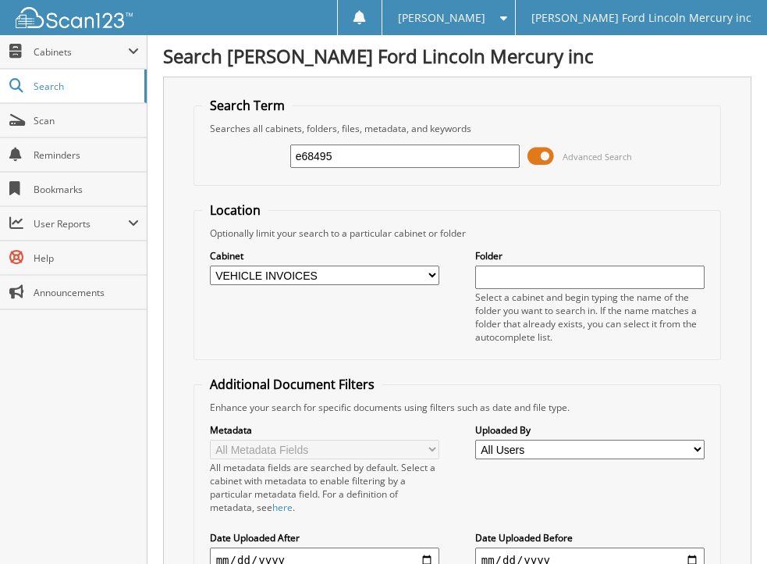
click at [532, 155] on span at bounding box center [541, 155] width 27 height 23
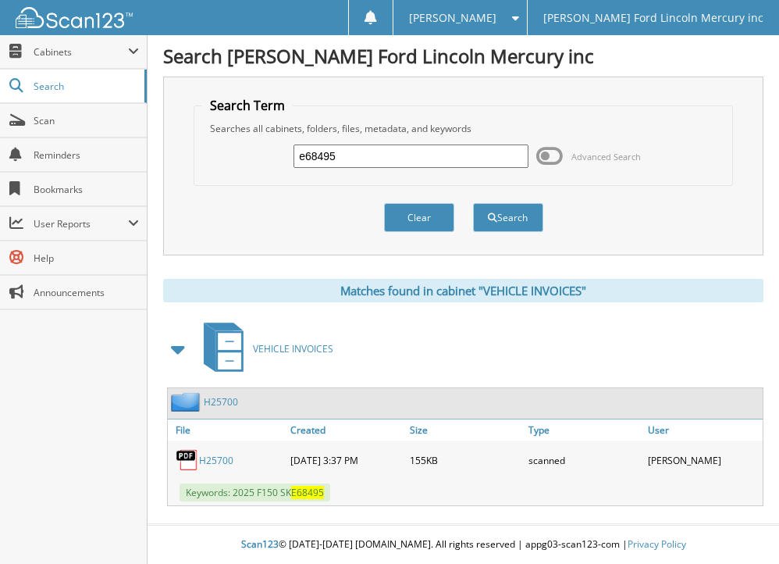
click at [208, 459] on link "H25700" at bounding box center [216, 460] width 34 height 13
drag, startPoint x: 309, startPoint y: 161, endPoint x: 250, endPoint y: 162, distance: 59.4
click at [250, 162] on div "e68495 Advanced Search" at bounding box center [462, 156] width 521 height 42
type input "e68985"
click at [473, 203] on button "Search" at bounding box center [508, 217] width 70 height 29
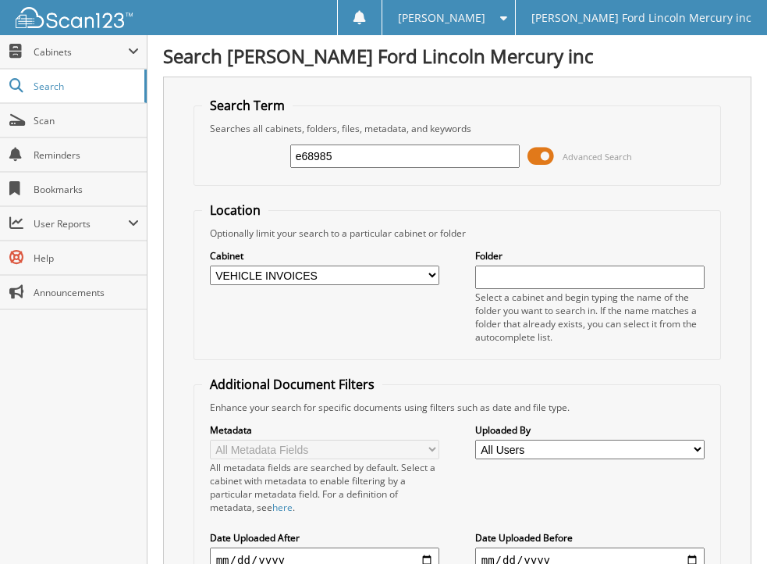
click at [531, 154] on span at bounding box center [541, 155] width 27 height 23
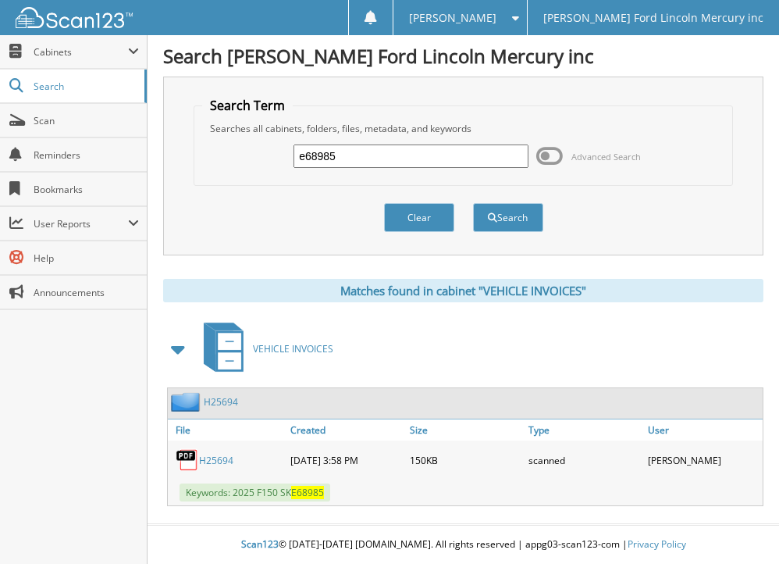
click at [211, 457] on link "H25694" at bounding box center [216, 460] width 34 height 13
drag, startPoint x: 352, startPoint y: 154, endPoint x: 275, endPoint y: 158, distance: 77.4
click at [275, 158] on div "e68985 Advanced Search" at bounding box center [462, 156] width 521 height 42
type input "e69024"
click at [473, 203] on button "Search" at bounding box center [508, 217] width 70 height 29
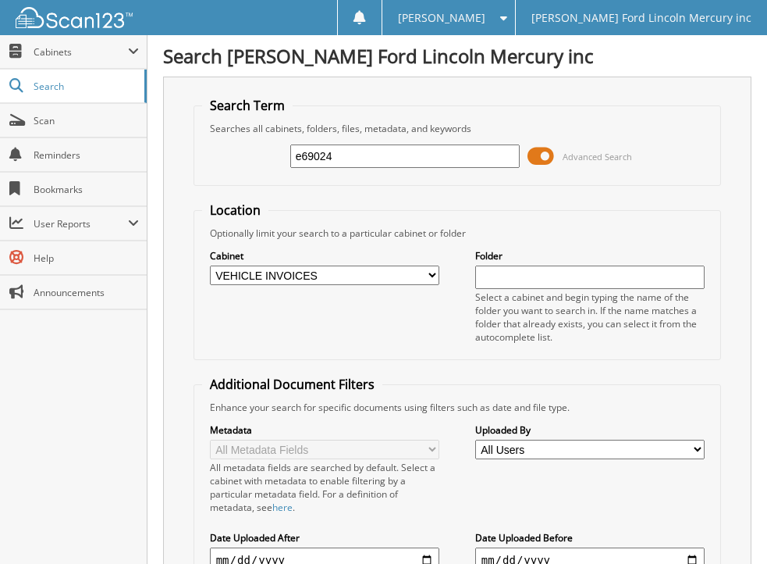
click at [535, 158] on span at bounding box center [541, 155] width 27 height 23
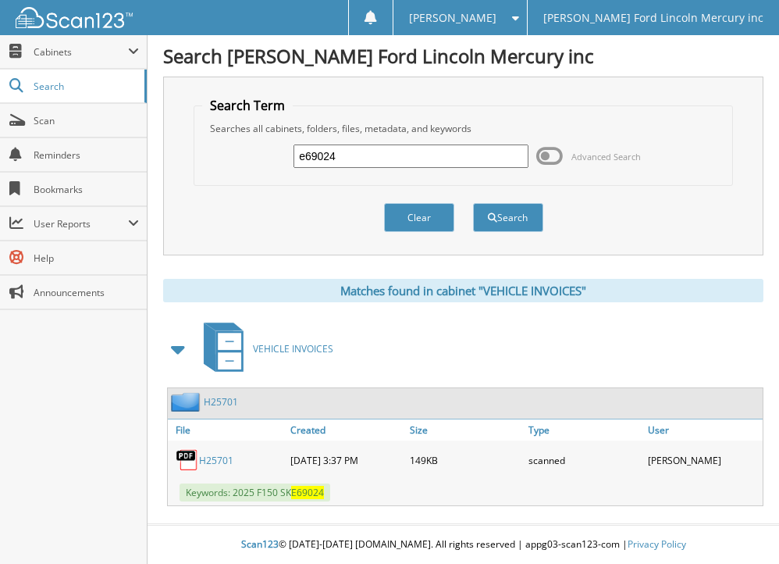
click at [215, 456] on link "H25701" at bounding box center [216, 460] width 34 height 13
drag, startPoint x: 363, startPoint y: 154, endPoint x: 260, endPoint y: 155, distance: 103.1
click at [260, 155] on div "e69024 Advanced Search" at bounding box center [462, 156] width 521 height 42
type input "e71017"
click at [473, 203] on button "Search" at bounding box center [508, 217] width 70 height 29
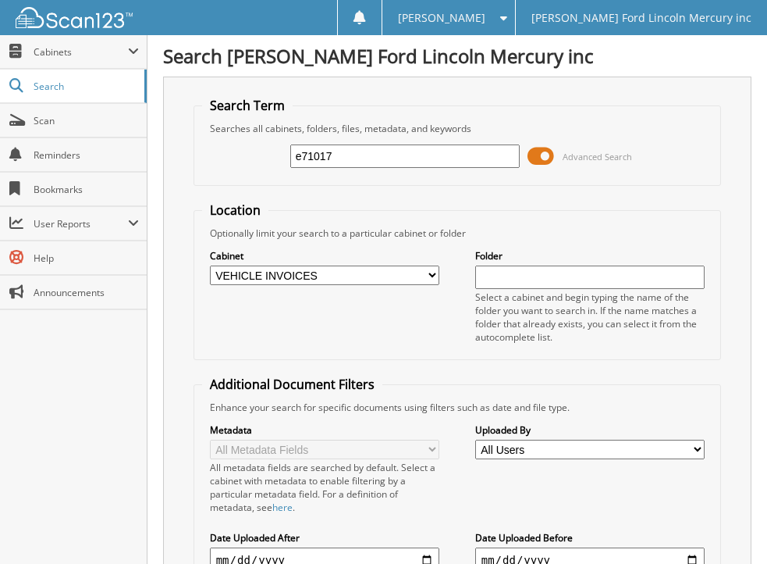
click at [533, 156] on span at bounding box center [541, 155] width 27 height 23
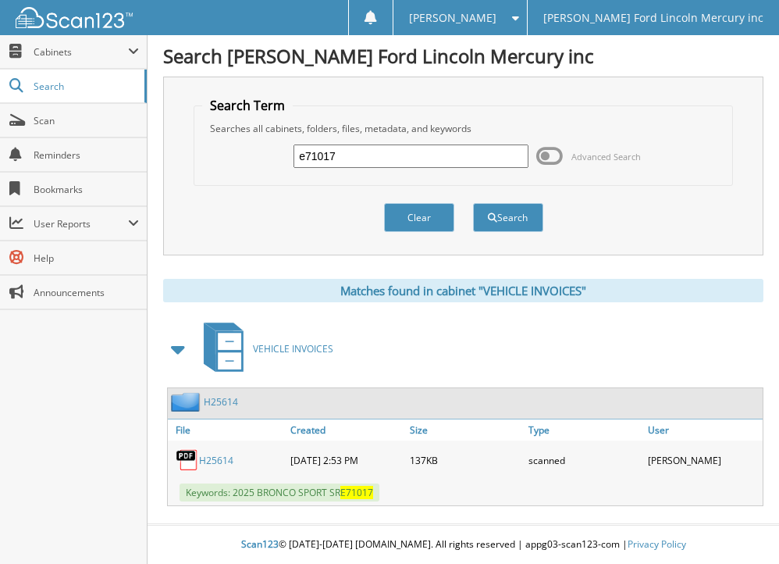
click at [206, 457] on link "H25614" at bounding box center [216, 460] width 34 height 13
drag, startPoint x: 343, startPoint y: 154, endPoint x: 254, endPoint y: 158, distance: 88.3
click at [254, 158] on div "e71017 Advanced Search" at bounding box center [462, 156] width 521 height 42
type input "e75238"
click at [473, 203] on button "Search" at bounding box center [508, 217] width 70 height 29
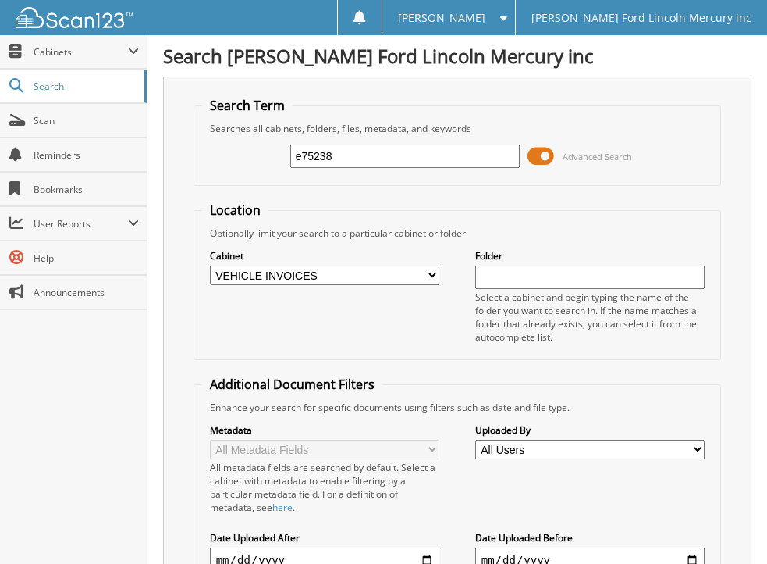
click at [532, 155] on span at bounding box center [541, 155] width 27 height 23
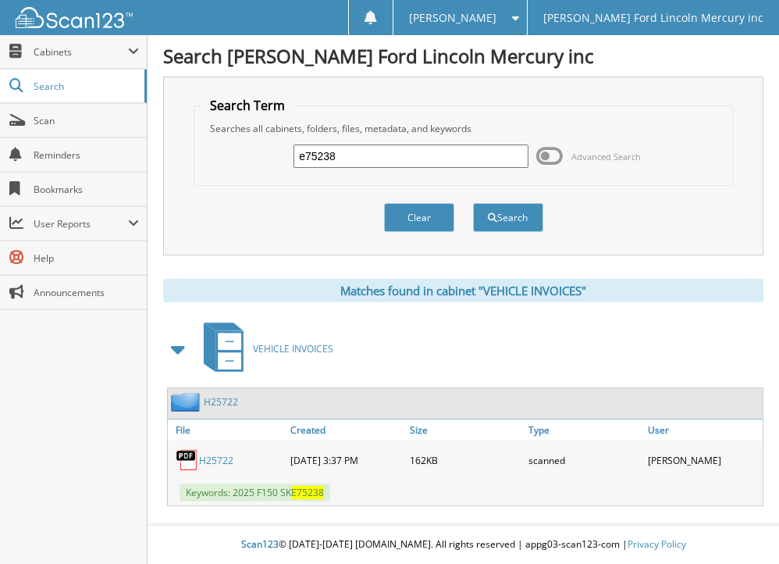
click at [206, 457] on link "H25722" at bounding box center [216, 460] width 34 height 13
drag, startPoint x: 353, startPoint y: 163, endPoint x: 277, endPoint y: 189, distance: 80.0
click at [277, 189] on form "Search Term Searches all cabinets, folders, files, metadata, and keywords e7523…" at bounding box center [463, 173] width 539 height 152
type input "e76093"
click at [473, 203] on button "Search" at bounding box center [508, 217] width 70 height 29
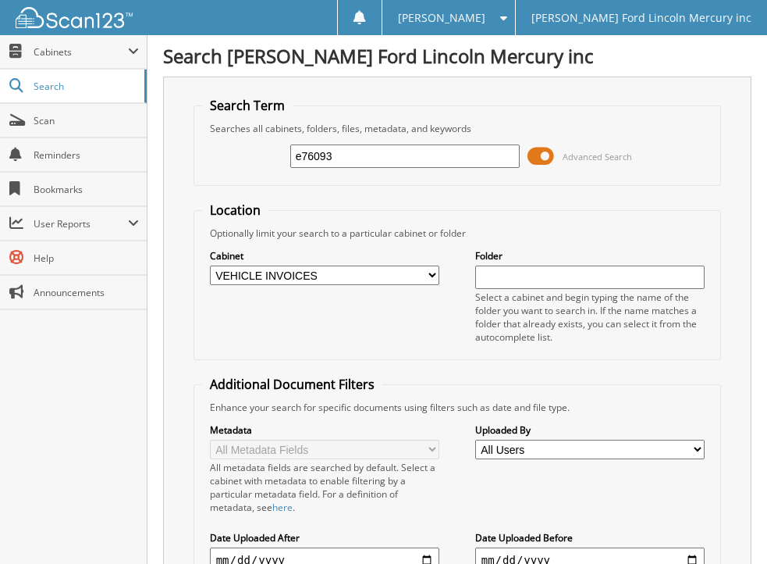
click at [532, 155] on span at bounding box center [541, 155] width 27 height 23
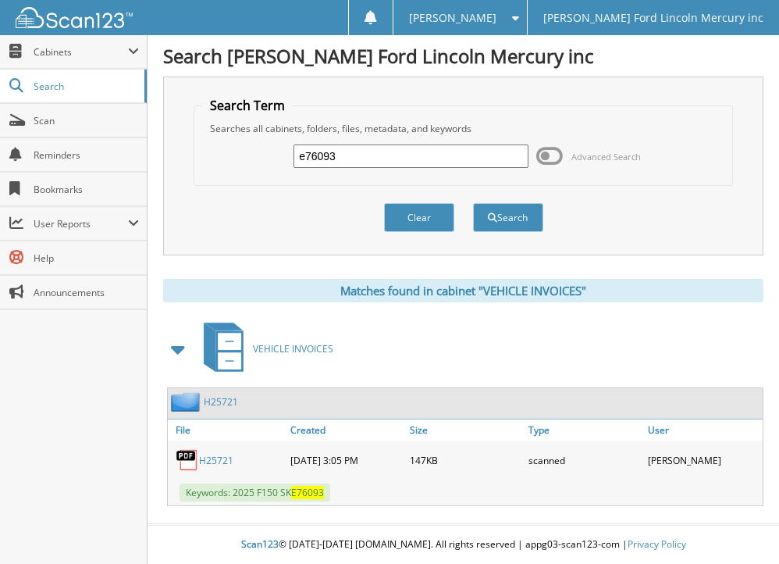
click at [214, 456] on link "H25721" at bounding box center [216, 460] width 34 height 13
drag, startPoint x: 367, startPoint y: 158, endPoint x: 280, endPoint y: 168, distance: 87.2
click at [280, 168] on div "e76093 Advanced Search" at bounding box center [462, 156] width 521 height 42
type input "e76128"
click at [473, 203] on button "Search" at bounding box center [508, 217] width 70 height 29
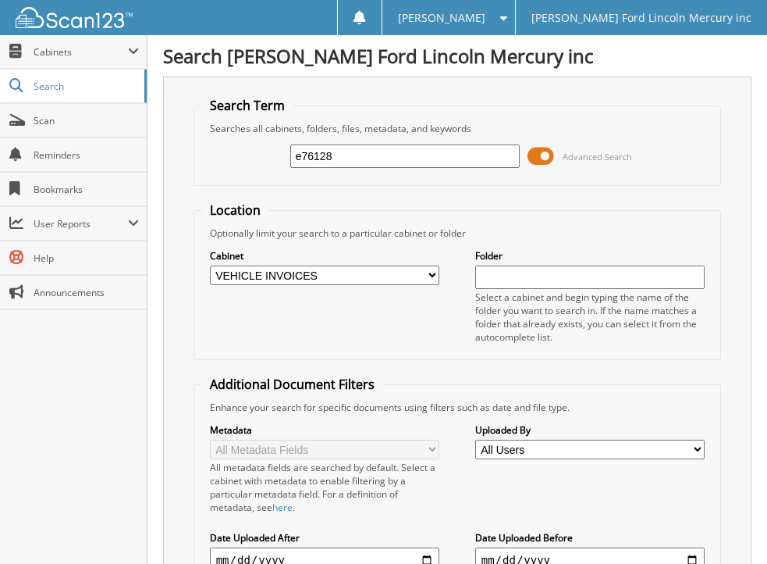
click at [538, 155] on span at bounding box center [541, 155] width 27 height 23
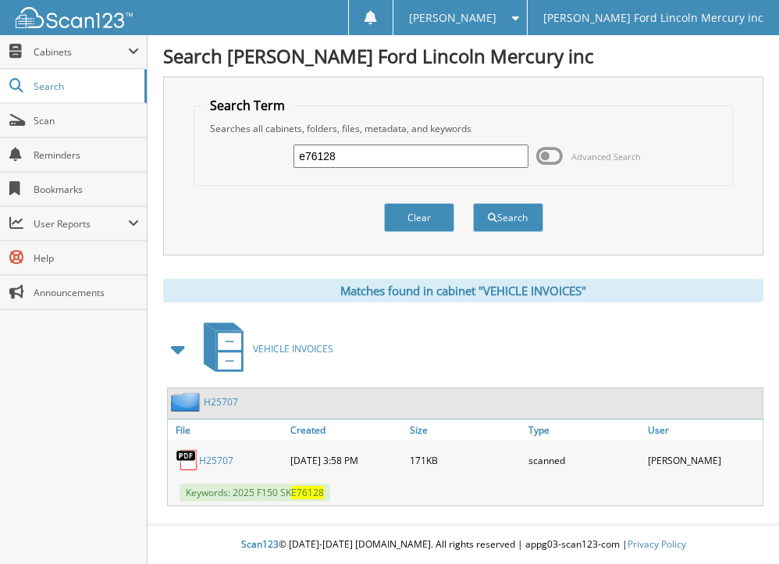
click at [220, 458] on link "H25707" at bounding box center [216, 460] width 34 height 13
drag, startPoint x: 343, startPoint y: 160, endPoint x: 272, endPoint y: 154, distance: 71.3
click at [272, 154] on div "e76128 Advanced Search" at bounding box center [462, 156] width 521 height 42
type input "e76379"
click at [473, 203] on button "Search" at bounding box center [508, 217] width 70 height 29
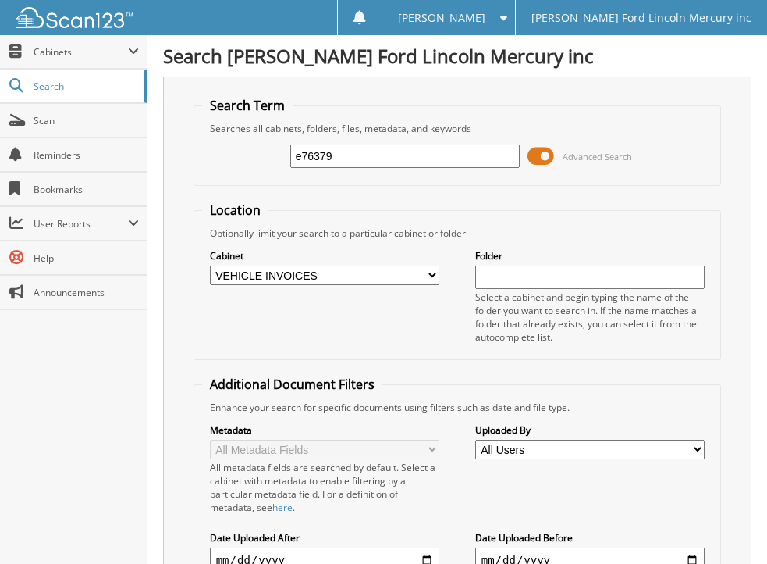
click at [534, 157] on span at bounding box center [541, 155] width 27 height 23
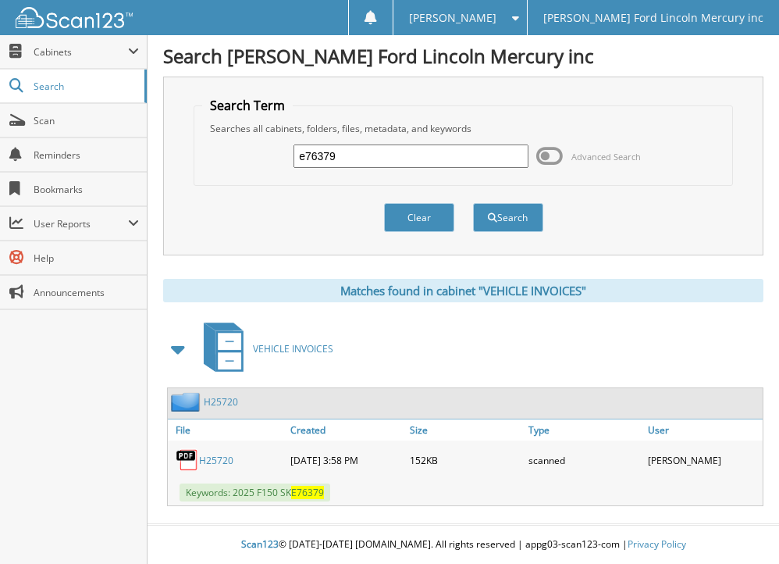
click at [205, 457] on link "H25720" at bounding box center [216, 460] width 34 height 13
drag, startPoint x: 364, startPoint y: 153, endPoint x: 279, endPoint y: 165, distance: 85.1
click at [279, 165] on div "e76379 Advanced Search" at bounding box center [462, 156] width 521 height 42
type input "e76573"
click at [473, 203] on button "Search" at bounding box center [508, 217] width 70 height 29
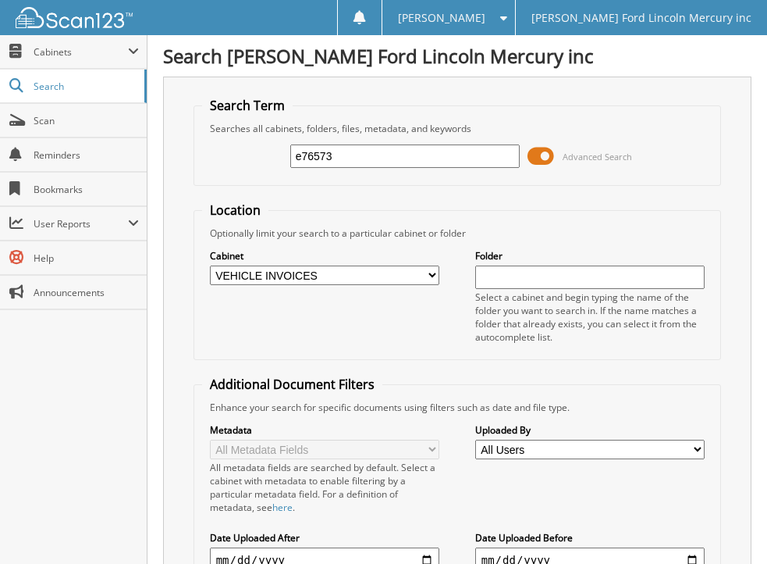
click at [532, 156] on span at bounding box center [541, 155] width 27 height 23
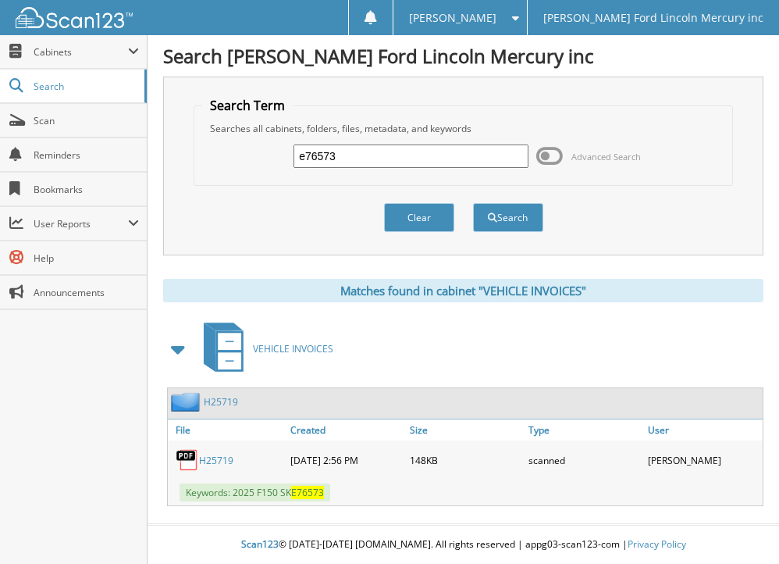
click at [216, 460] on link "H25719" at bounding box center [216, 460] width 34 height 13
drag, startPoint x: 354, startPoint y: 151, endPoint x: 269, endPoint y: 152, distance: 85.9
click at [269, 152] on div "e76573 Advanced Search" at bounding box center [462, 156] width 521 height 42
type input "e76583"
click at [473, 203] on button "Search" at bounding box center [508, 217] width 70 height 29
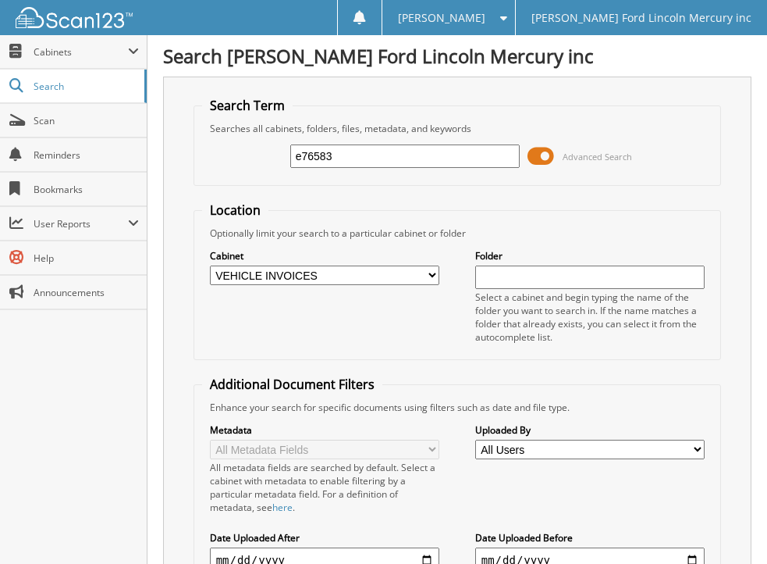
click at [529, 154] on span at bounding box center [541, 155] width 27 height 23
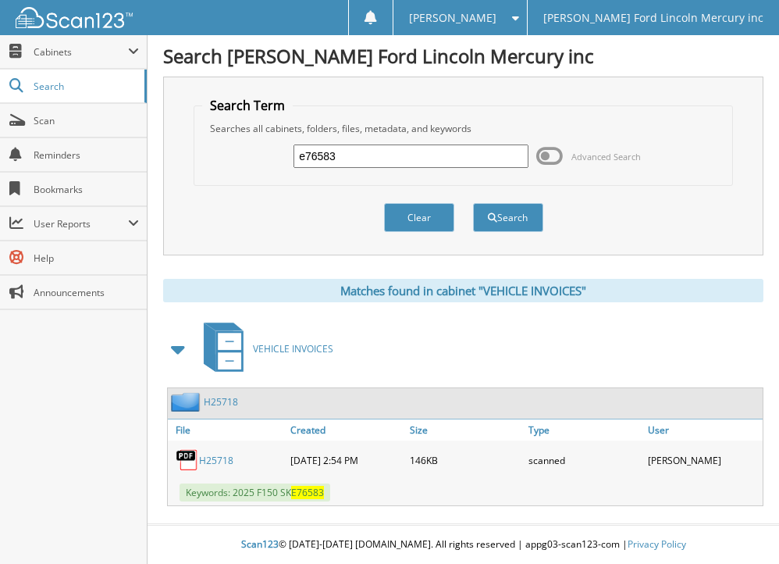
click at [213, 457] on link "H25718" at bounding box center [216, 460] width 34 height 13
drag, startPoint x: 345, startPoint y: 151, endPoint x: 258, endPoint y: 148, distance: 87.5
click at [258, 148] on div "e76583 Advanced Search" at bounding box center [462, 156] width 521 height 42
type input "e88490"
click at [473, 203] on button "Search" at bounding box center [508, 217] width 70 height 29
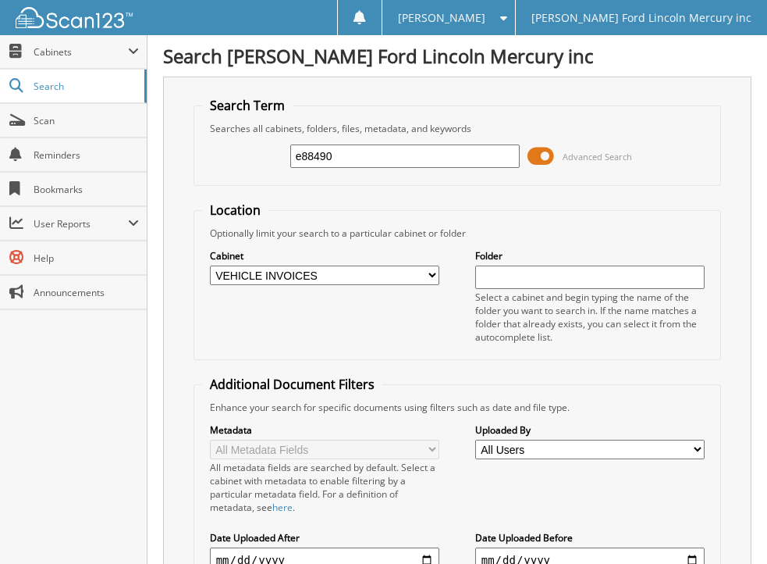
click at [533, 155] on span at bounding box center [541, 155] width 27 height 23
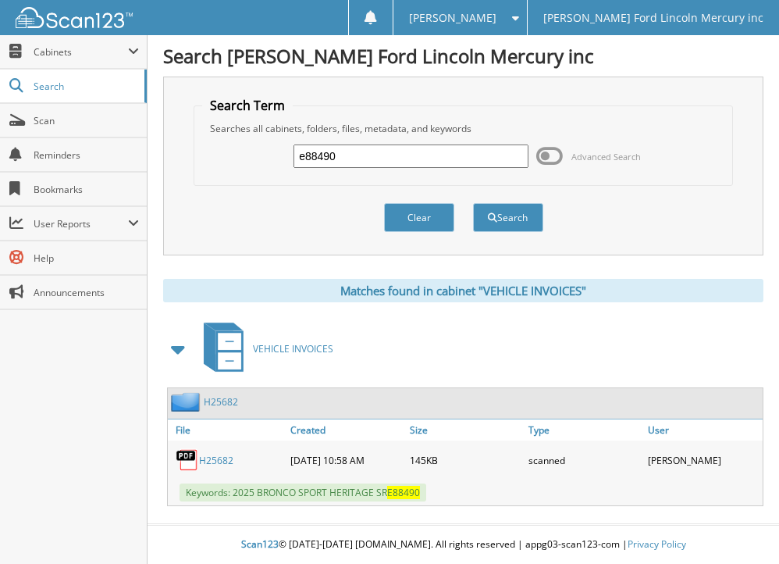
click at [212, 459] on link "H25682" at bounding box center [216, 460] width 34 height 13
drag, startPoint x: 346, startPoint y: 156, endPoint x: 253, endPoint y: 155, distance: 92.9
click at [253, 155] on div "e88490 Advanced Search" at bounding box center [462, 156] width 521 height 42
type input "e88811"
click at [473, 203] on button "Search" at bounding box center [508, 217] width 70 height 29
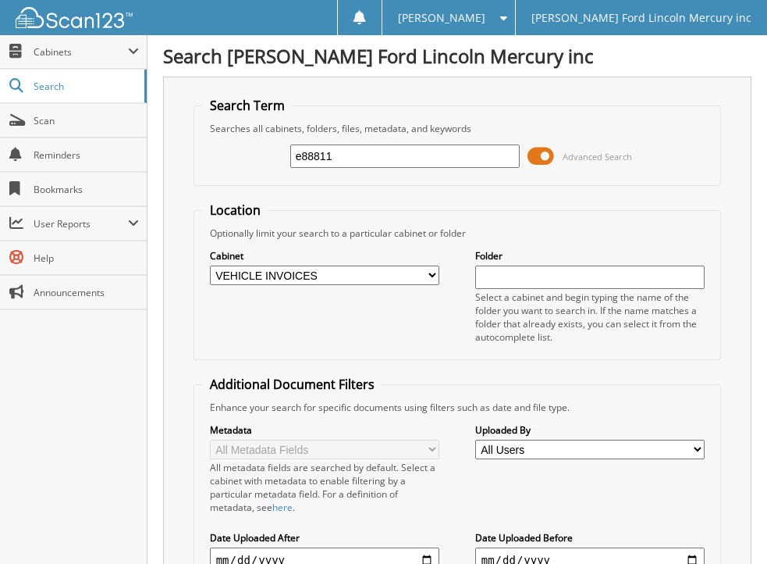
click at [532, 158] on span at bounding box center [541, 155] width 27 height 23
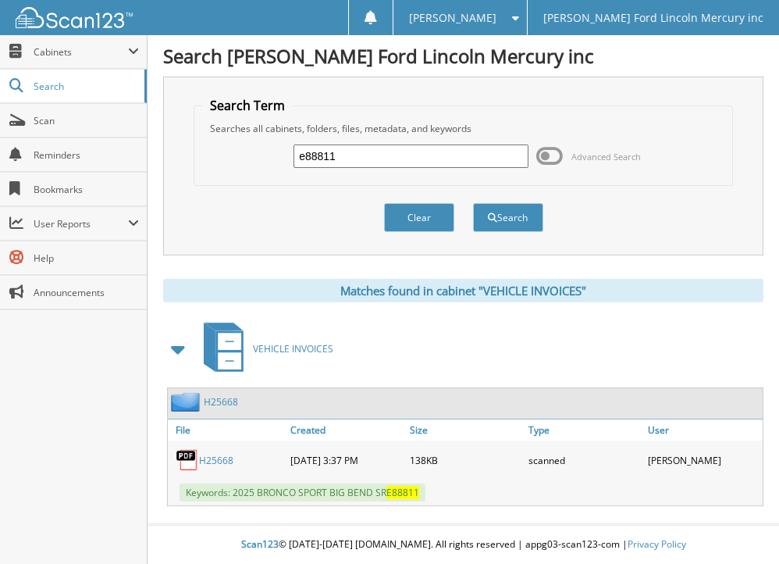
click at [218, 461] on link "H25668" at bounding box center [216, 460] width 34 height 13
drag, startPoint x: 364, startPoint y: 156, endPoint x: 251, endPoint y: 165, distance: 113.5
click at [251, 165] on div "e88811 Advanced Search" at bounding box center [462, 156] width 521 height 42
type input "e89049"
click at [473, 203] on button "Search" at bounding box center [508, 217] width 70 height 29
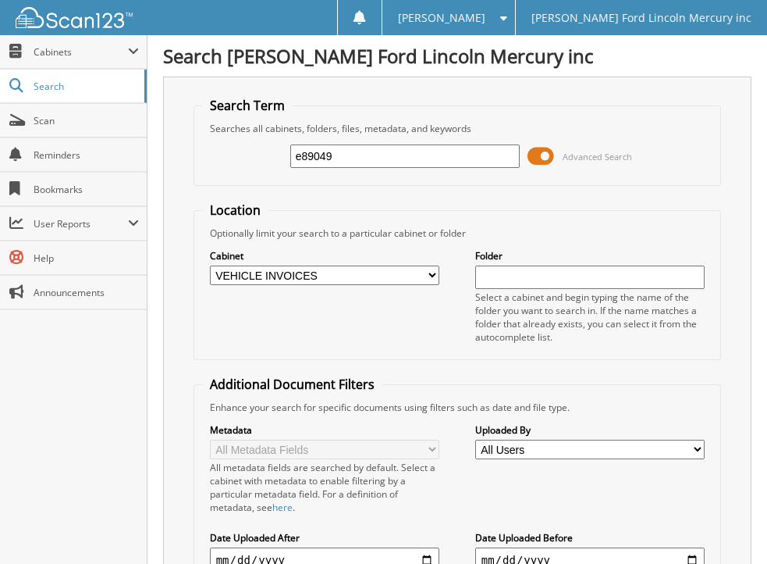
click at [534, 158] on span at bounding box center [541, 155] width 27 height 23
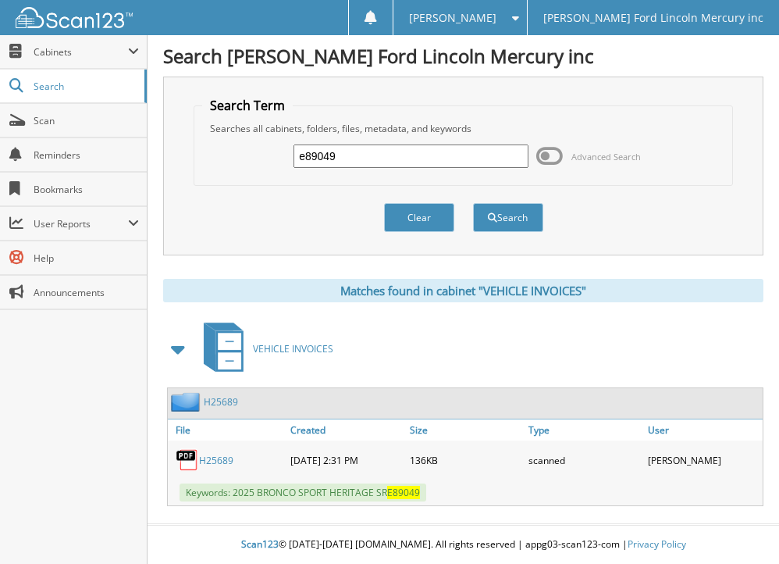
click at [212, 457] on link "H25689" at bounding box center [216, 460] width 34 height 13
drag, startPoint x: 358, startPoint y: 151, endPoint x: 255, endPoint y: 141, distance: 102.8
click at [265, 147] on div "e89049 Advanced Search" at bounding box center [462, 156] width 521 height 42
type input "e90220"
click at [473, 203] on button "Search" at bounding box center [508, 217] width 70 height 29
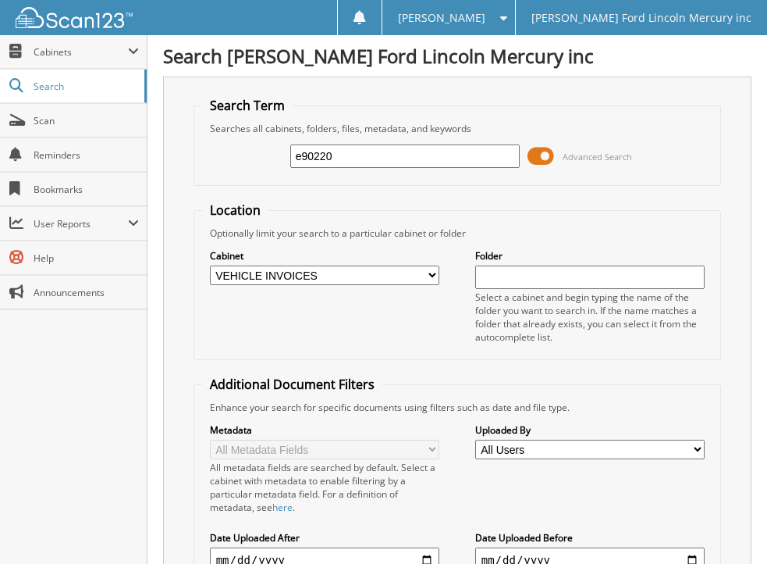
click at [536, 159] on span at bounding box center [541, 155] width 27 height 23
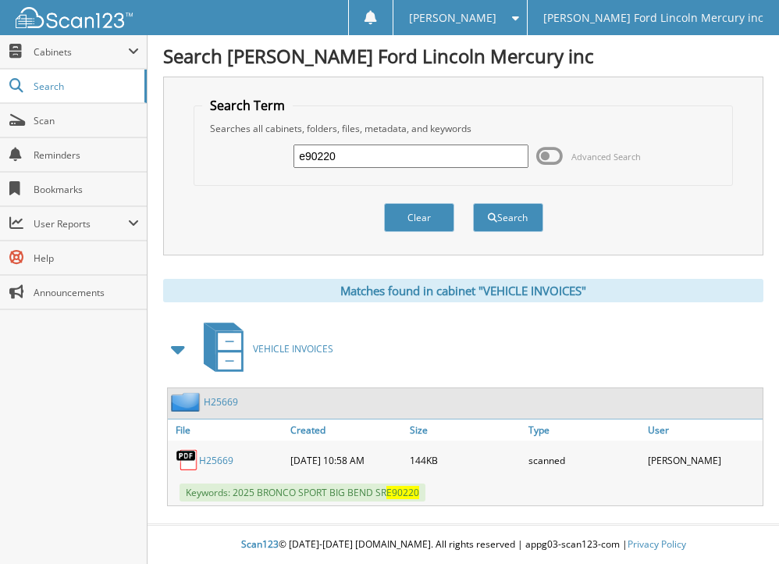
click at [214, 460] on link "H25669" at bounding box center [216, 460] width 34 height 13
drag, startPoint x: 347, startPoint y: 154, endPoint x: 222, endPoint y: 148, distance: 124.3
click at [222, 148] on div "e90220 Advanced Search" at bounding box center [462, 156] width 521 height 42
type input "e91110"
click at [473, 203] on button "Search" at bounding box center [508, 217] width 70 height 29
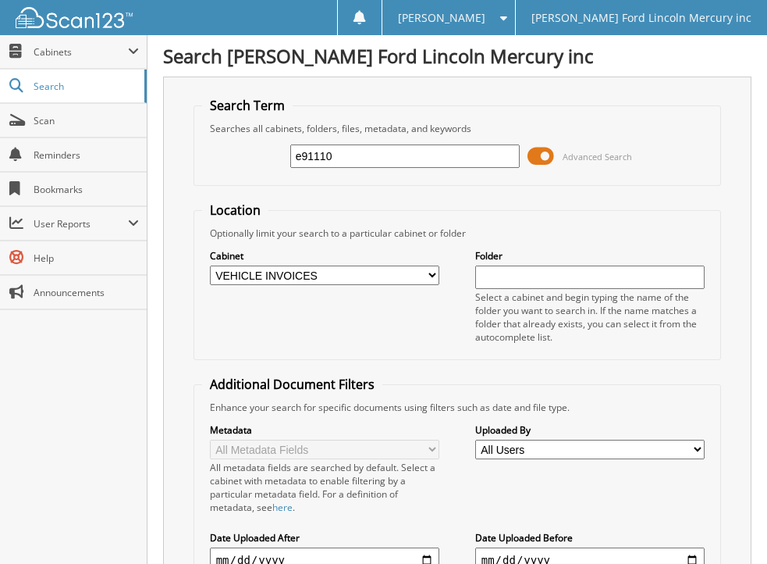
click at [535, 158] on span at bounding box center [541, 155] width 27 height 23
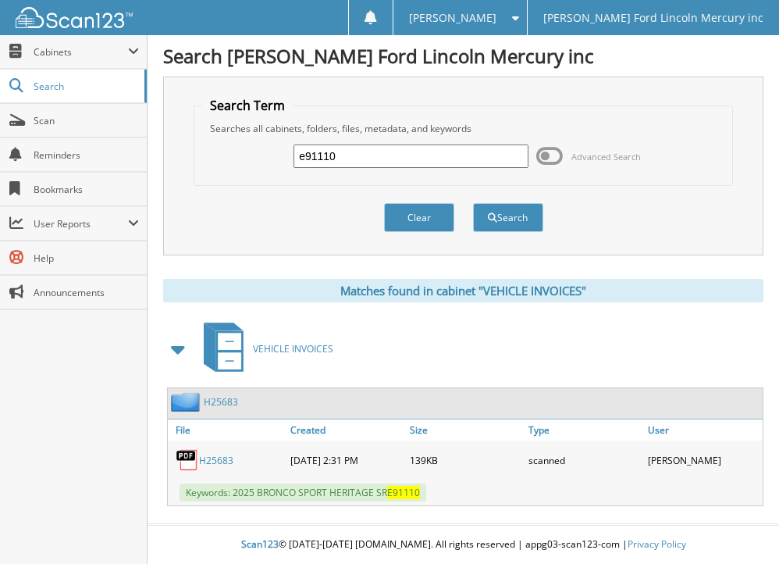
click at [215, 458] on link "H25683" at bounding box center [216, 460] width 34 height 13
drag, startPoint x: 347, startPoint y: 153, endPoint x: 265, endPoint y: 151, distance: 81.2
click at [265, 151] on div "e91110 Advanced Search" at bounding box center [462, 156] width 521 height 42
type input "e92187"
click at [473, 203] on button "Search" at bounding box center [508, 217] width 70 height 29
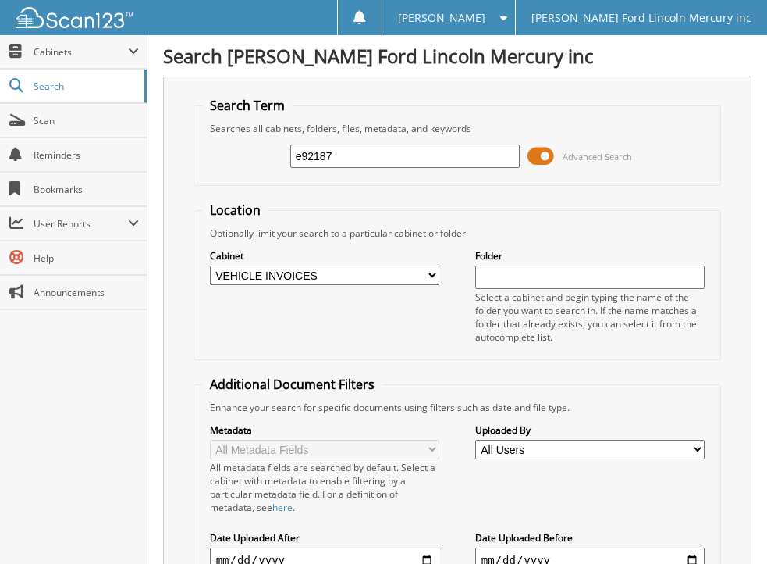
click at [536, 162] on span at bounding box center [541, 155] width 27 height 23
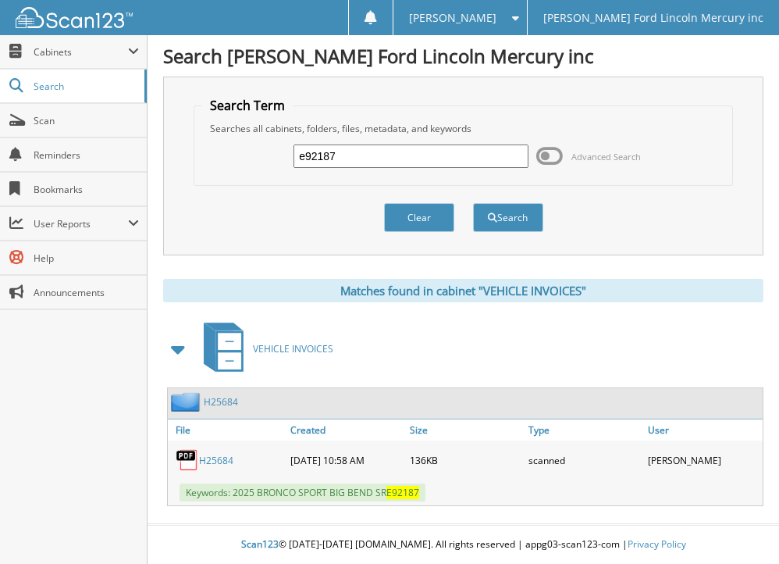
click at [215, 459] on link "H25684" at bounding box center [216, 460] width 34 height 13
drag, startPoint x: 351, startPoint y: 155, endPoint x: 176, endPoint y: 142, distance: 175.3
click at [239, 161] on div "e92187 Advanced Search" at bounding box center [462, 156] width 521 height 42
type input "e96667"
click at [473, 203] on button "Search" at bounding box center [508, 217] width 70 height 29
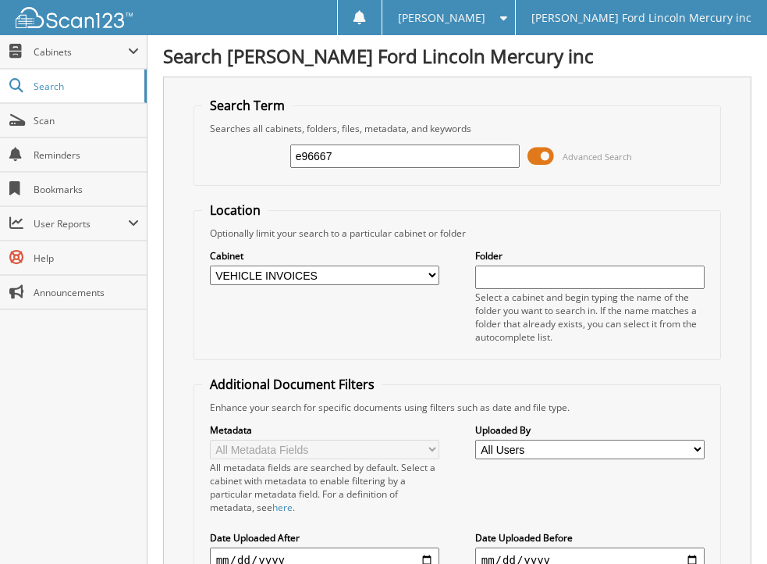
click at [532, 157] on span at bounding box center [541, 155] width 27 height 23
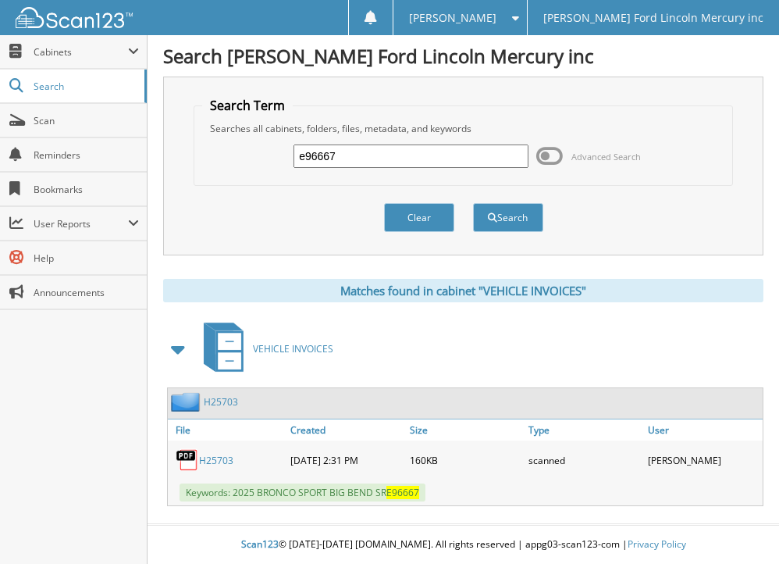
click at [214, 458] on link "H25703" at bounding box center [216, 460] width 34 height 13
drag, startPoint x: 351, startPoint y: 155, endPoint x: 266, endPoint y: 159, distance: 84.4
click at [266, 159] on div "e96667 Advanced Search" at bounding box center [462, 156] width 521 height 42
type input "e97510"
click at [473, 203] on button "Search" at bounding box center [508, 217] width 70 height 29
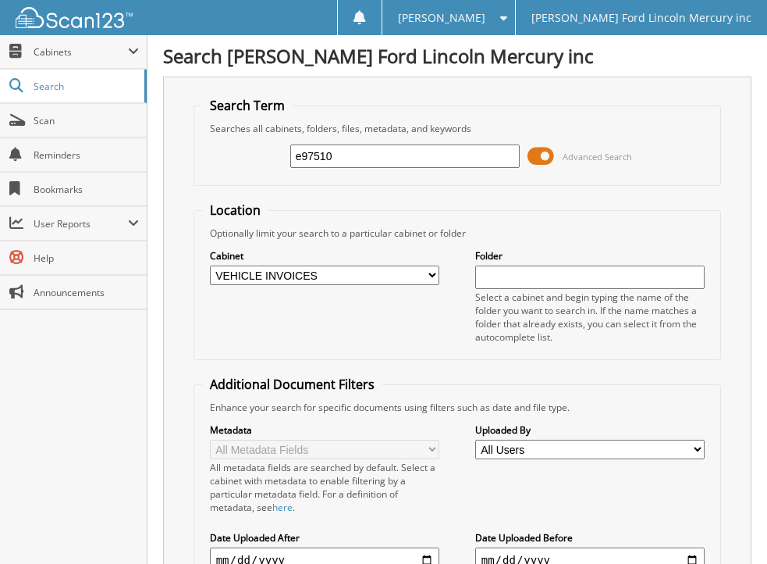
click at [533, 156] on span at bounding box center [541, 155] width 27 height 23
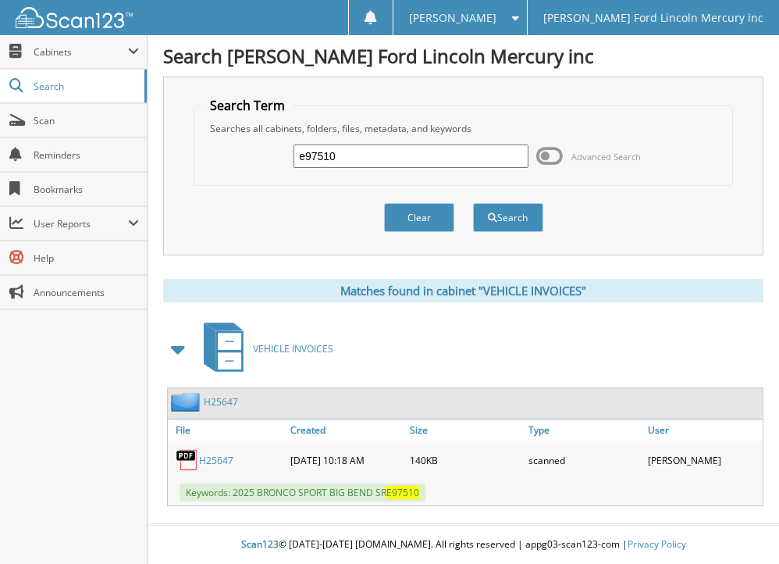
click at [215, 459] on link "H25647" at bounding box center [216, 460] width 34 height 13
drag, startPoint x: 358, startPoint y: 158, endPoint x: 216, endPoint y: 157, distance: 141.3
click at [216, 157] on div "e97510 Advanced Search" at bounding box center [462, 156] width 521 height 42
type input "f01386"
click at [473, 203] on button "Search" at bounding box center [508, 217] width 70 height 29
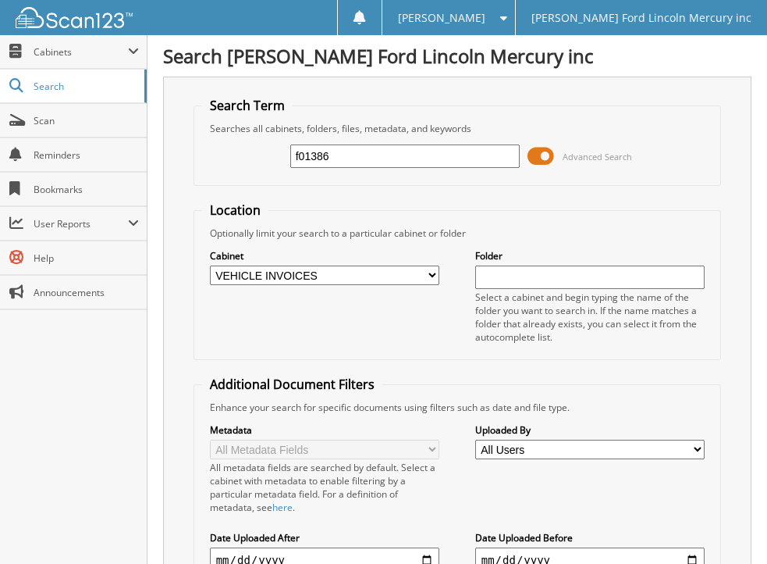
click at [533, 156] on span at bounding box center [541, 155] width 27 height 23
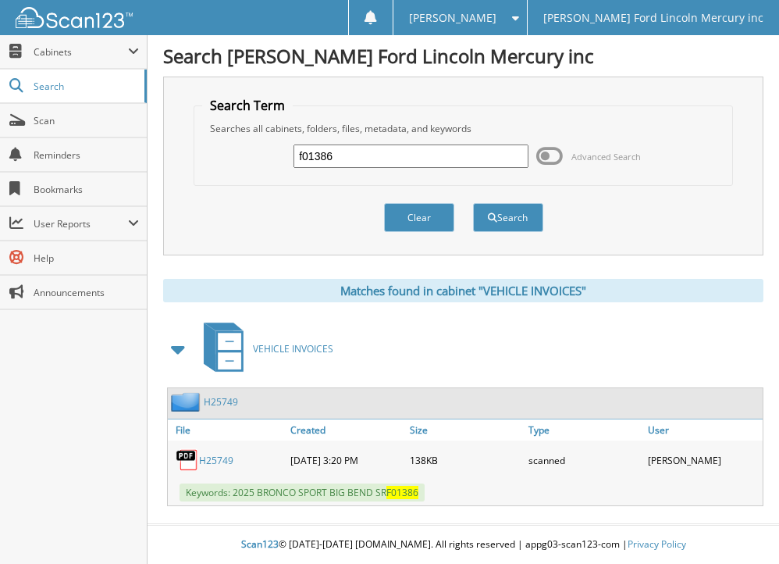
click at [210, 459] on link "H25749" at bounding box center [216, 460] width 34 height 13
drag, startPoint x: 363, startPoint y: 158, endPoint x: 260, endPoint y: 158, distance: 103.0
click at [260, 158] on div "f01386 Advanced Search" at bounding box center [462, 156] width 521 height 42
type input "g11019"
click at [473, 203] on button "Search" at bounding box center [508, 217] width 70 height 29
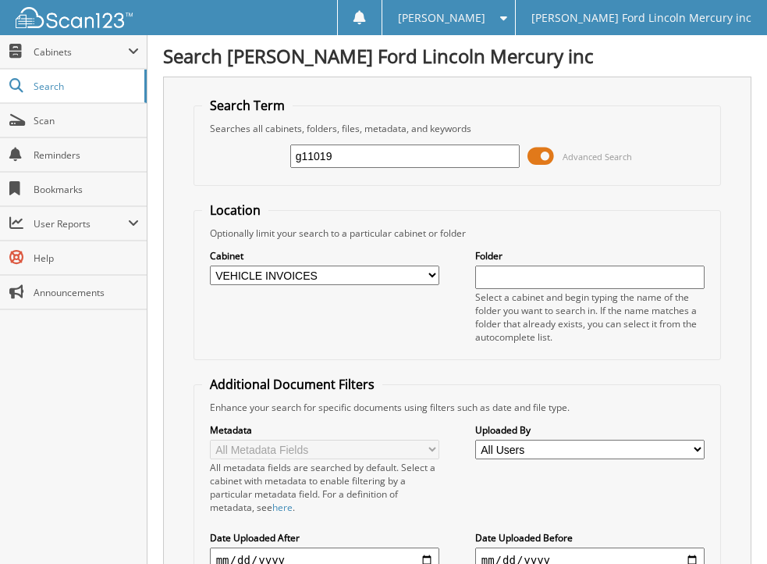
click at [534, 154] on span at bounding box center [541, 155] width 27 height 23
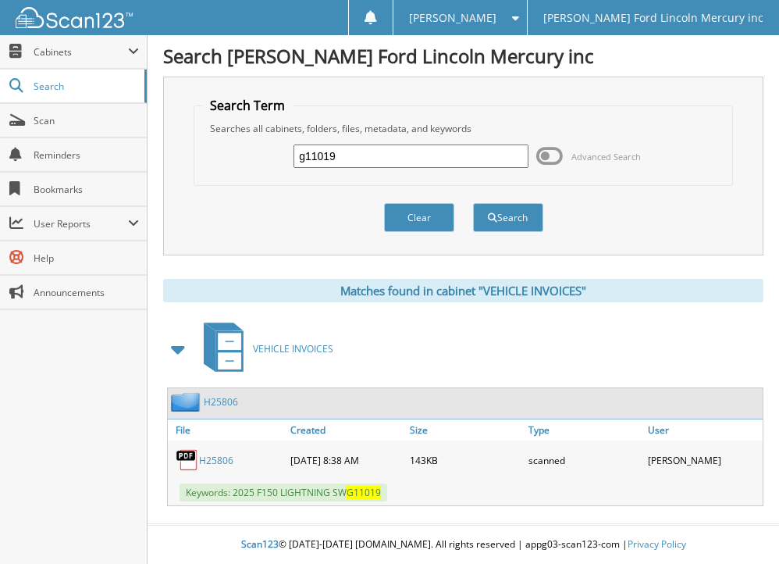
click at [215, 457] on link "H25806" at bounding box center [216, 460] width 34 height 13
drag, startPoint x: 337, startPoint y: 155, endPoint x: 265, endPoint y: 158, distance: 72.7
click at [269, 158] on div "g11019 Advanced Search" at bounding box center [462, 156] width 521 height 42
type input "g14727"
click at [473, 203] on button "Search" at bounding box center [508, 217] width 70 height 29
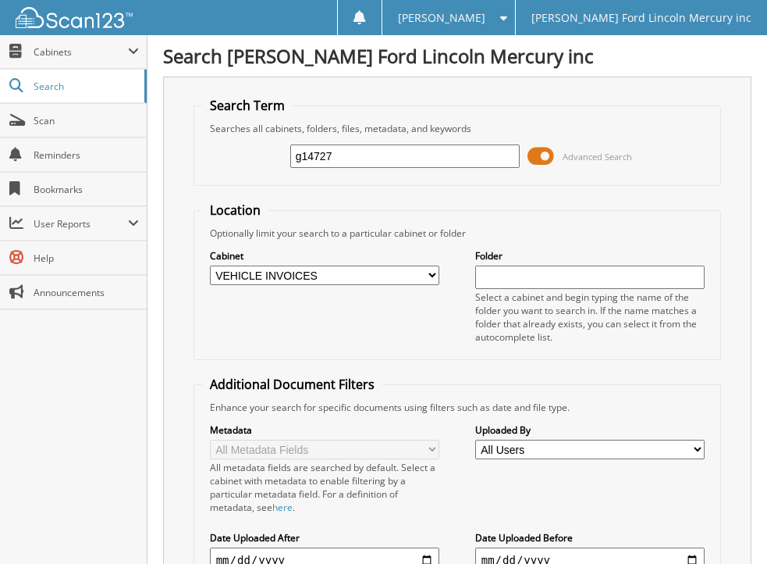
click at [534, 155] on span at bounding box center [541, 155] width 27 height 23
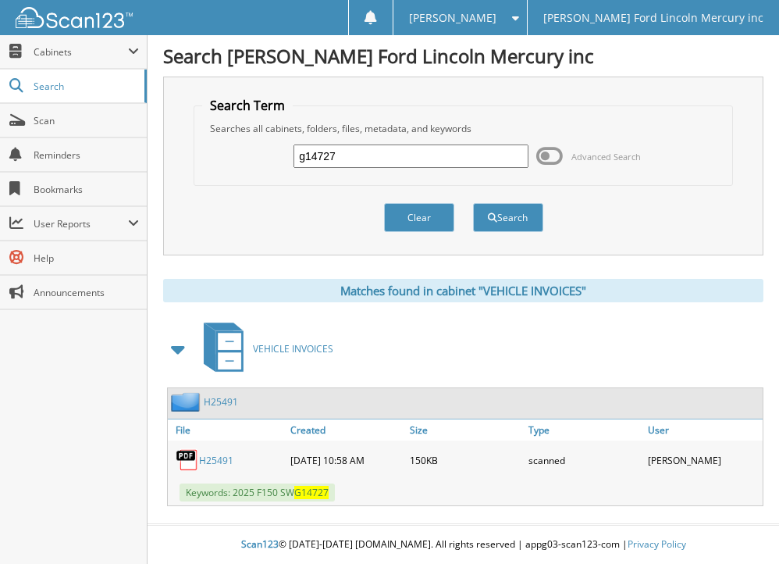
click at [214, 461] on link "H25491" at bounding box center [216, 460] width 34 height 13
drag, startPoint x: 360, startPoint y: 151, endPoint x: 238, endPoint y: 141, distance: 122.3
click at [238, 141] on div "g14727 Advanced Search" at bounding box center [462, 156] width 521 height 42
type input "g19054"
click at [473, 203] on button "Search" at bounding box center [508, 217] width 70 height 29
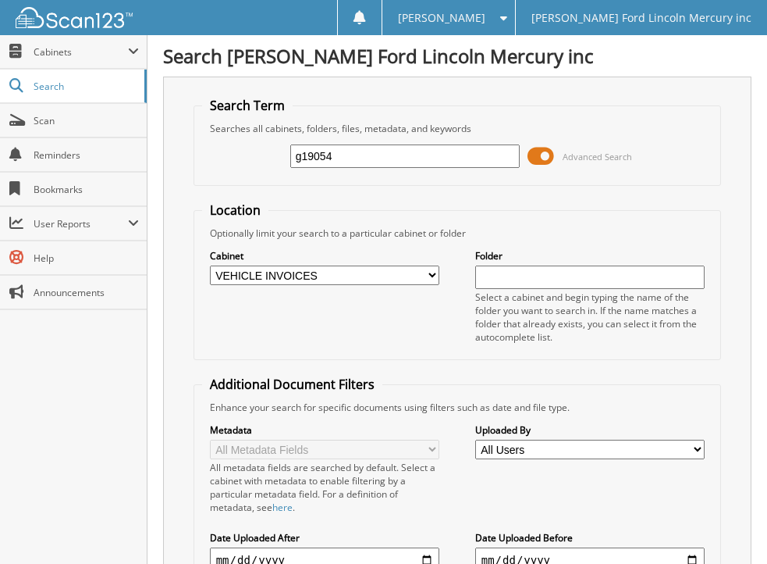
click at [532, 162] on span at bounding box center [541, 155] width 27 height 23
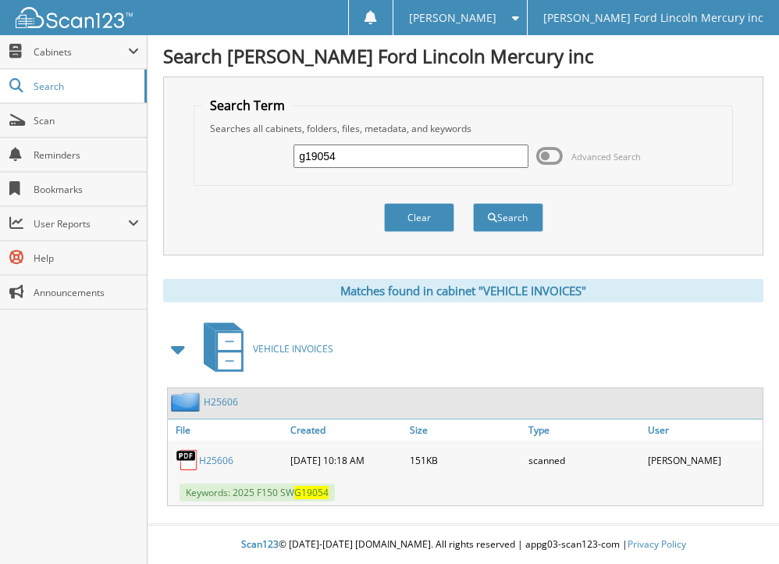
click at [215, 454] on link "H25606" at bounding box center [216, 460] width 34 height 13
drag, startPoint x: 351, startPoint y: 151, endPoint x: 251, endPoint y: 156, distance: 100.0
click at [252, 156] on div "g19054 Advanced Search" at bounding box center [462, 156] width 521 height 42
type input "a65258"
click at [473, 203] on button "Search" at bounding box center [508, 217] width 70 height 29
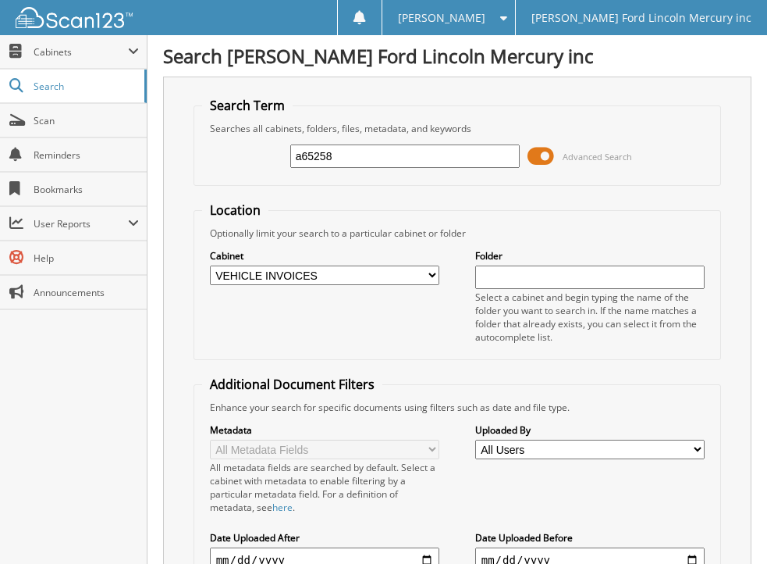
click at [532, 158] on span at bounding box center [541, 155] width 27 height 23
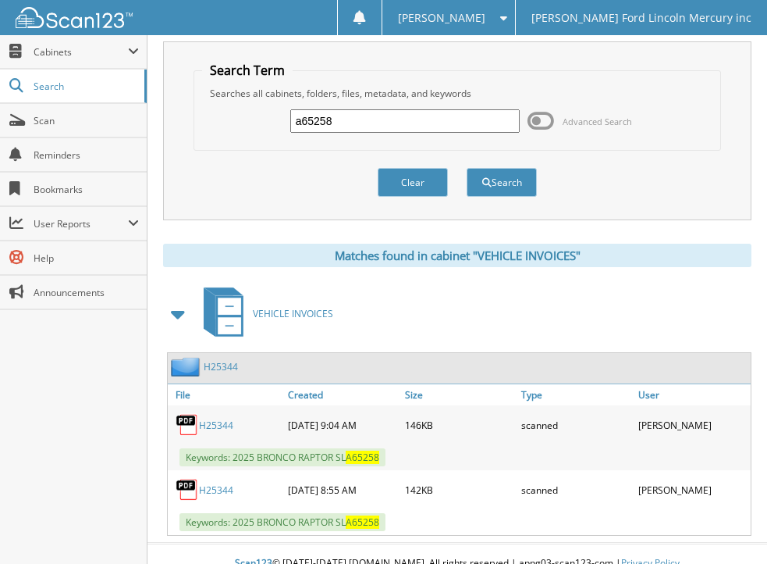
scroll to position [54, 0]
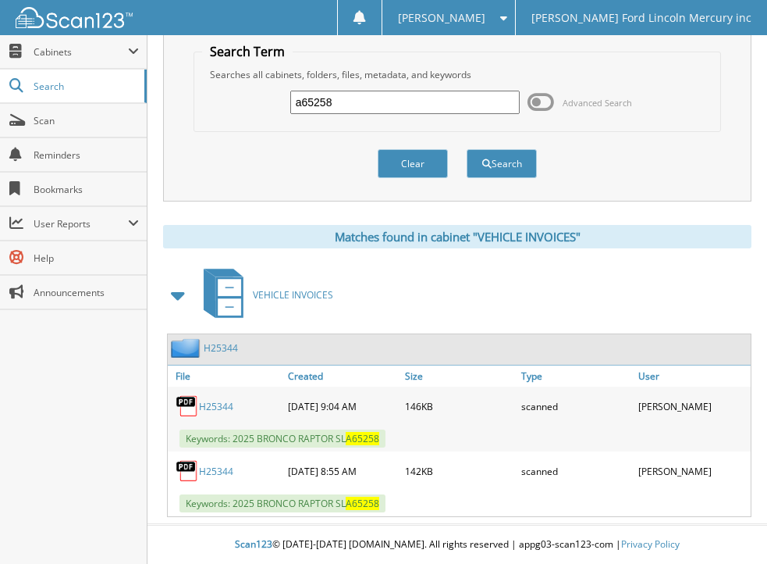
click at [211, 404] on link "H25344" at bounding box center [216, 406] width 34 height 13
drag, startPoint x: 345, startPoint y: 98, endPoint x: 241, endPoint y: 92, distance: 104.0
click at [241, 92] on div "a65258 Advanced Search" at bounding box center [457, 102] width 511 height 42
type input "a75028"
click at [467, 149] on button "Search" at bounding box center [502, 163] width 70 height 29
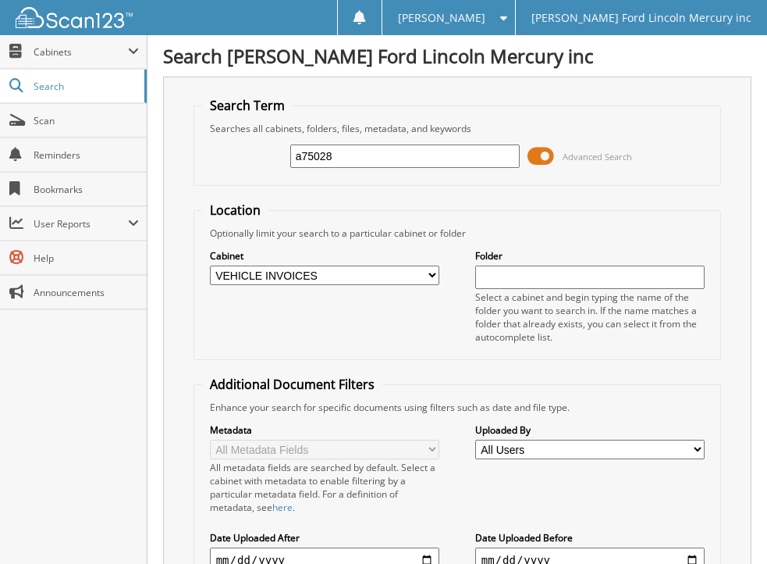
drag, startPoint x: 368, startPoint y: 153, endPoint x: 294, endPoint y: 158, distance: 74.4
click at [294, 158] on input "a75028" at bounding box center [405, 155] width 230 height 23
type input "a65258"
click at [532, 155] on span at bounding box center [541, 155] width 27 height 23
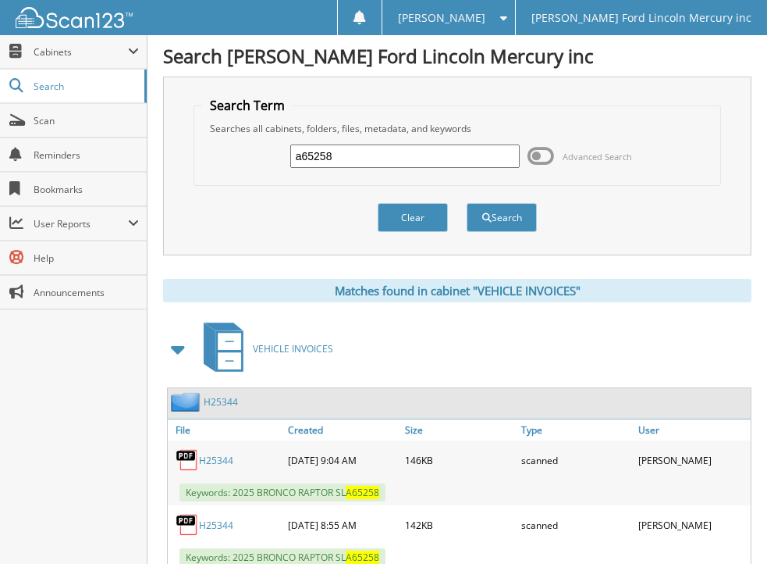
click at [212, 524] on link "H25344" at bounding box center [216, 524] width 34 height 13
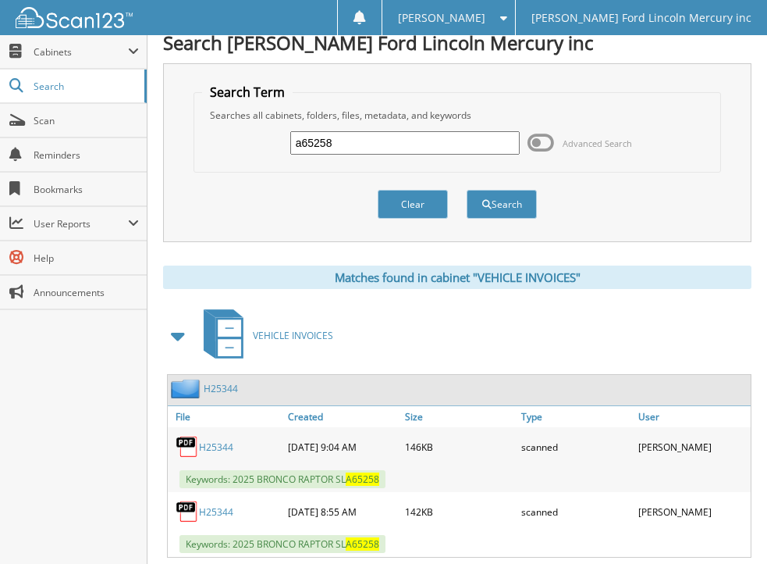
scroll to position [54, 0]
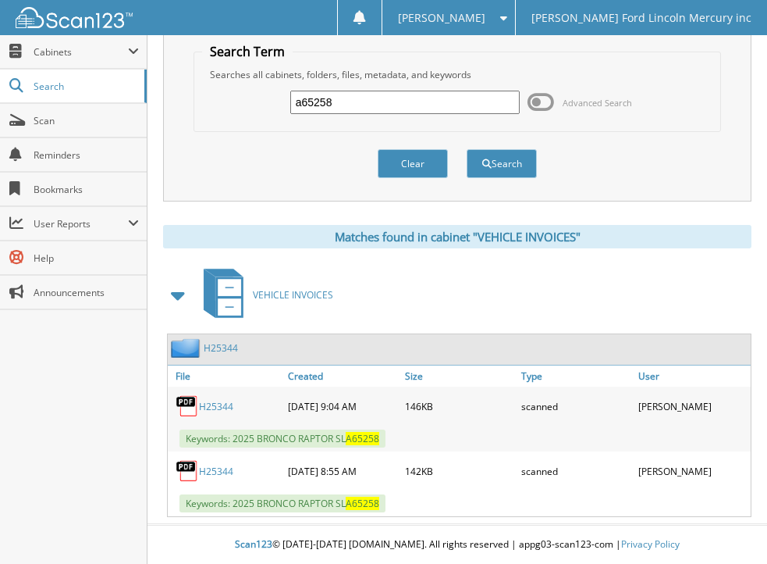
click at [212, 408] on link "H25344" at bounding box center [216, 406] width 34 height 13
drag, startPoint x: 355, startPoint y: 104, endPoint x: 239, endPoint y: 115, distance: 116.8
click at [244, 115] on div "a65258 Advanced Search" at bounding box center [457, 102] width 511 height 42
type input "a75028"
click at [467, 149] on button "Search" at bounding box center [502, 163] width 70 height 29
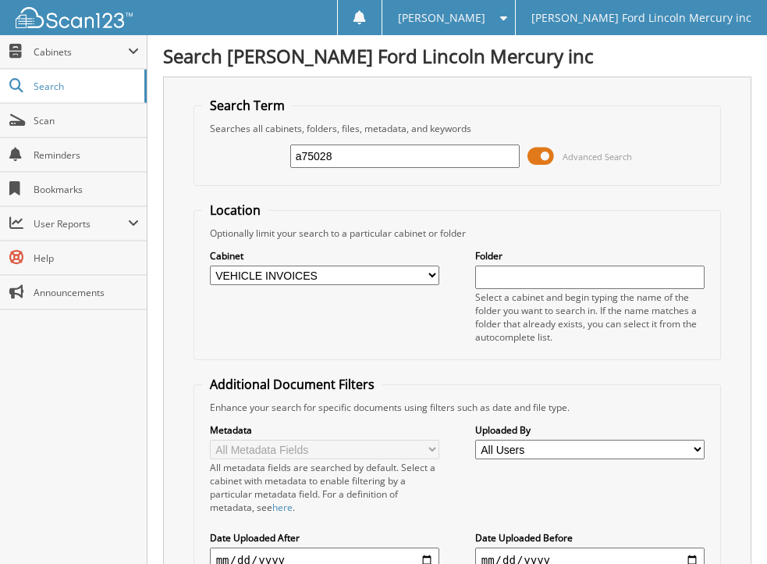
click at [535, 153] on span at bounding box center [541, 155] width 27 height 23
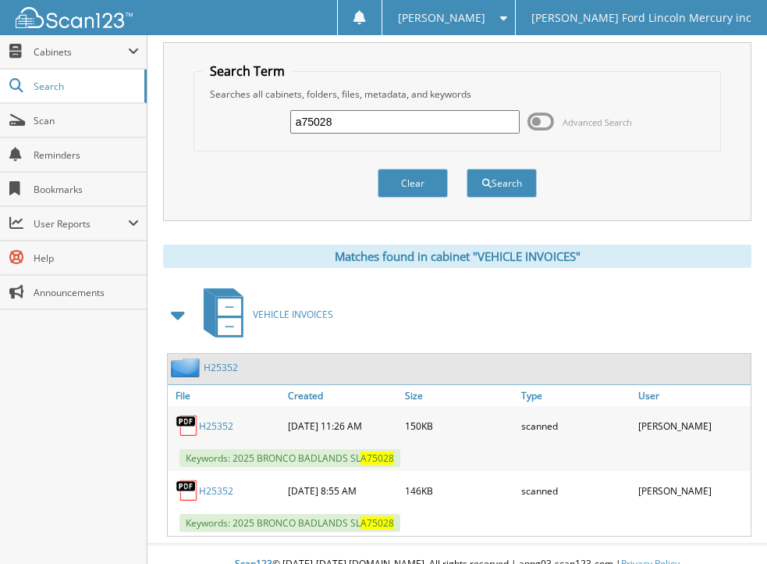
scroll to position [54, 0]
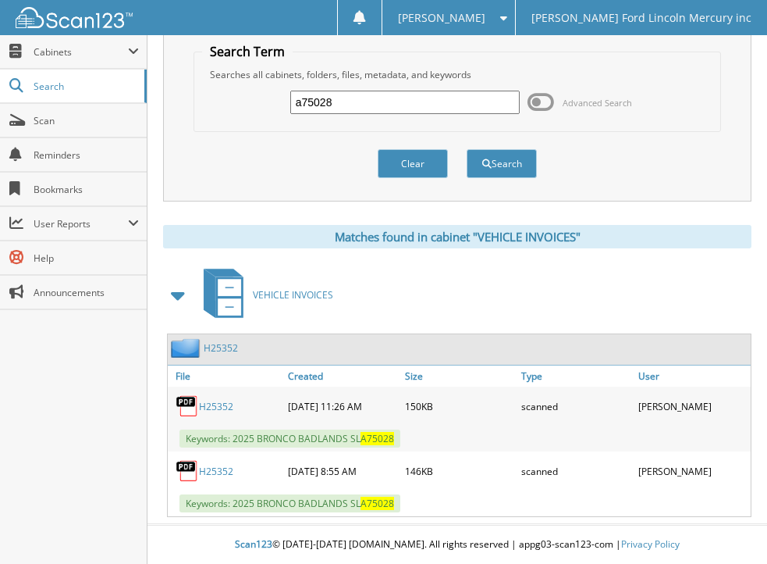
click at [217, 406] on link "H25352" at bounding box center [216, 406] width 34 height 13
click at [212, 471] on link "H25352" at bounding box center [216, 470] width 34 height 13
drag, startPoint x: 361, startPoint y: 101, endPoint x: 212, endPoint y: 119, distance: 150.1
click at [212, 119] on div "a75028 Advanced Search" at bounding box center [457, 102] width 511 height 42
type input "a85466"
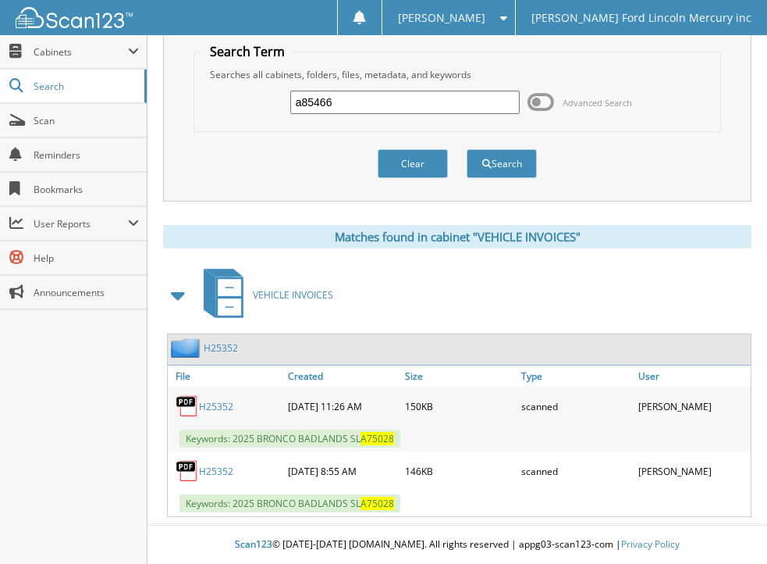
click at [467, 149] on button "Search" at bounding box center [502, 163] width 70 height 29
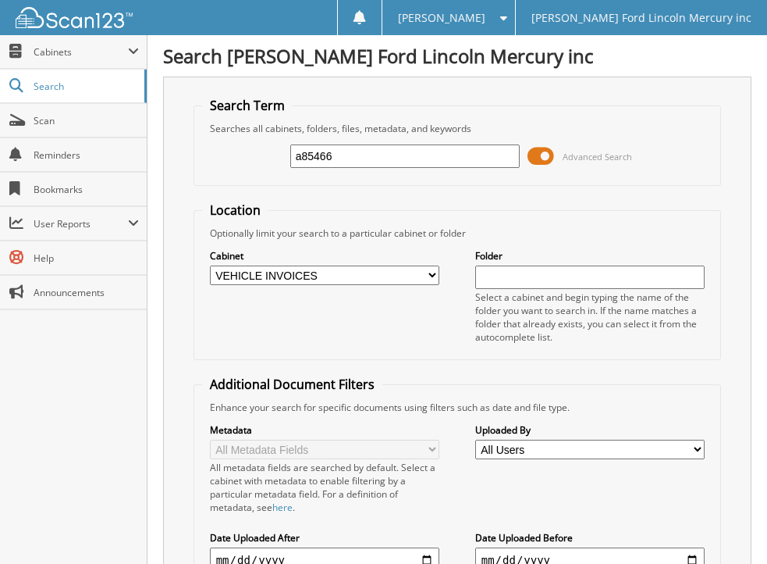
click at [532, 156] on span at bounding box center [541, 155] width 27 height 23
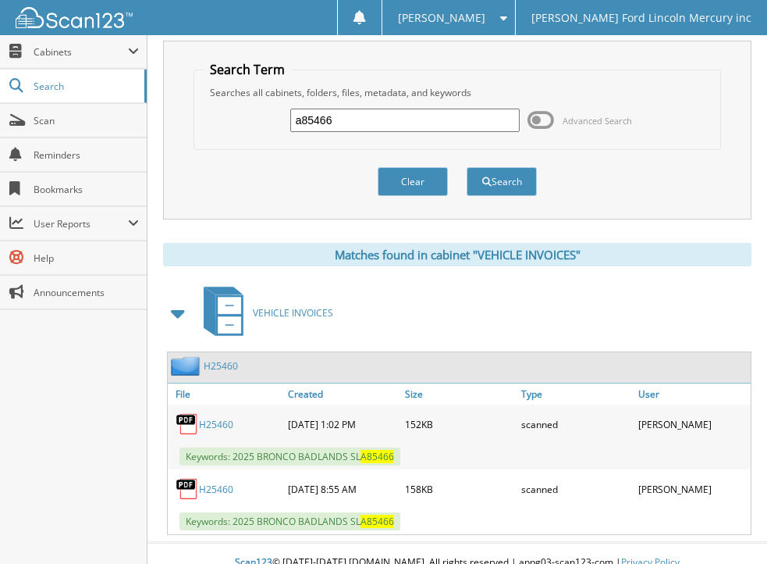
scroll to position [54, 0]
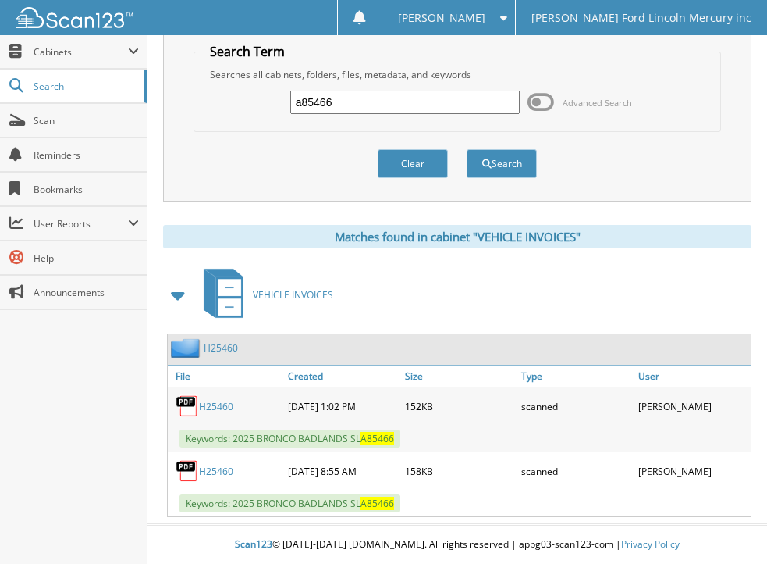
click at [213, 405] on link "H25460" at bounding box center [216, 406] width 34 height 13
click at [209, 470] on link "H25460" at bounding box center [216, 470] width 34 height 13
drag, startPoint x: 349, startPoint y: 101, endPoint x: 229, endPoint y: 91, distance: 120.7
click at [229, 91] on div "a85466 Advanced Search" at bounding box center [457, 102] width 511 height 42
type input "120305"
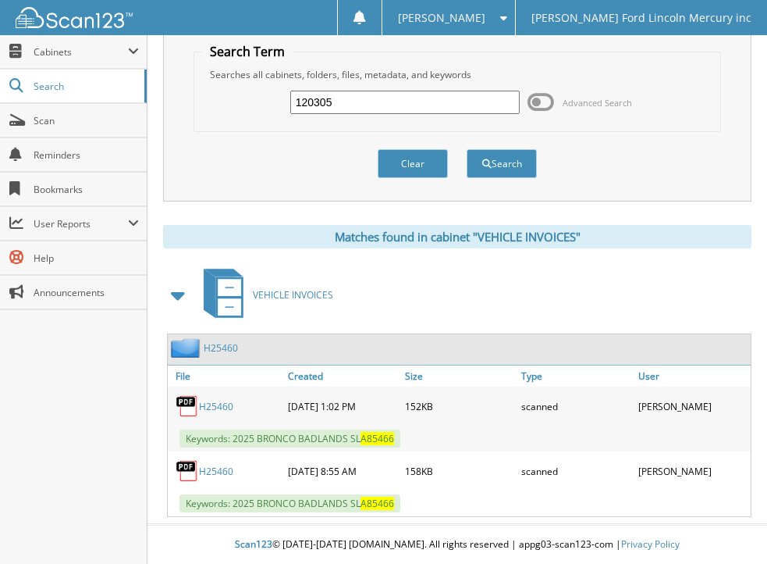
click at [467, 149] on button "Search" at bounding box center [502, 163] width 70 height 29
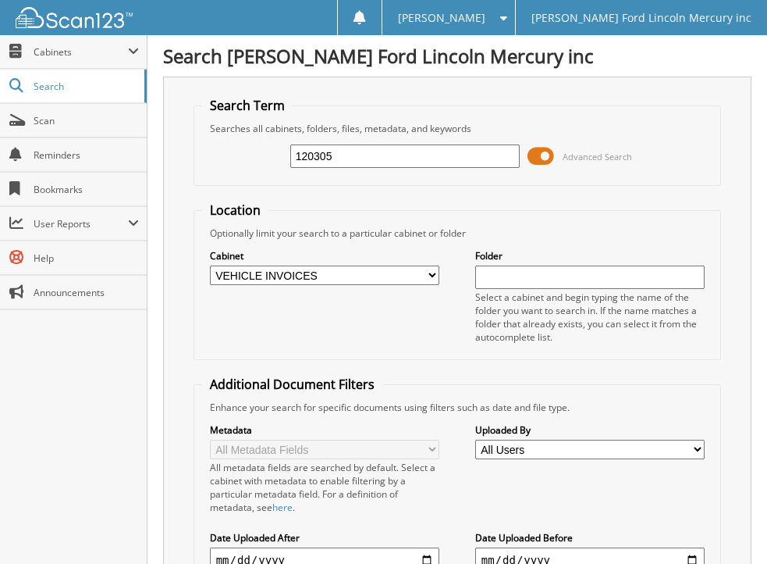
click at [530, 158] on span at bounding box center [541, 155] width 27 height 23
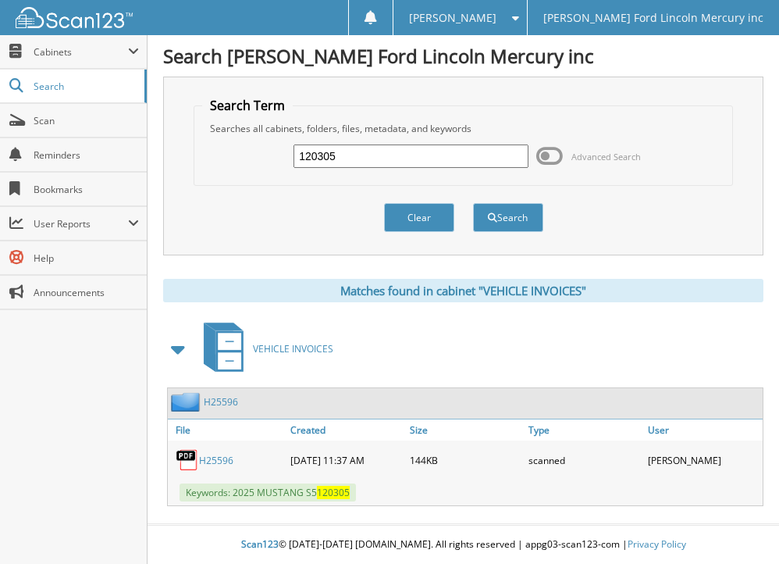
click at [209, 452] on div "H25596" at bounding box center [227, 459] width 119 height 31
click at [205, 458] on link "H25596" at bounding box center [216, 460] width 34 height 13
drag, startPoint x: 373, startPoint y: 144, endPoint x: 293, endPoint y: 154, distance: 81.0
click at [293, 154] on div "120305 Advanced Search" at bounding box center [462, 156] width 521 height 42
drag, startPoint x: 349, startPoint y: 159, endPoint x: 284, endPoint y: 165, distance: 65.0
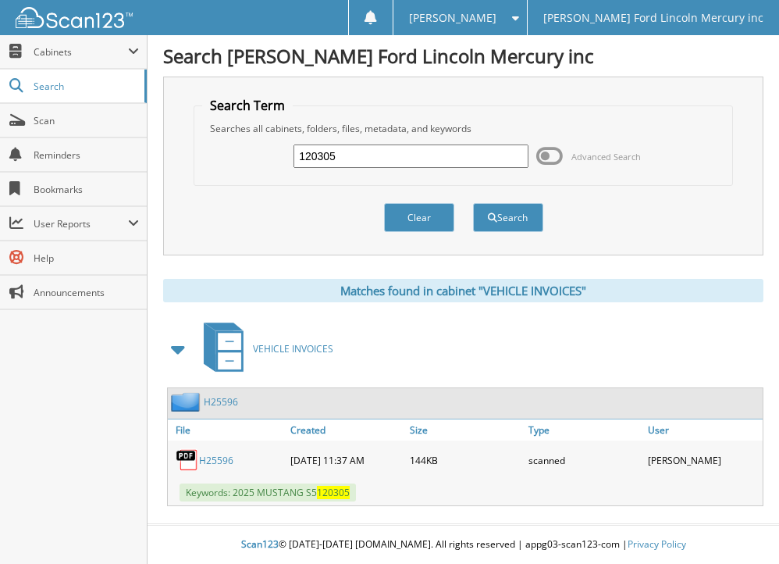
click at [284, 165] on div "120305 Advanced Search" at bounding box center [462, 156] width 521 height 42
type input "126605"
click at [473, 203] on button "Search" at bounding box center [508, 217] width 70 height 29
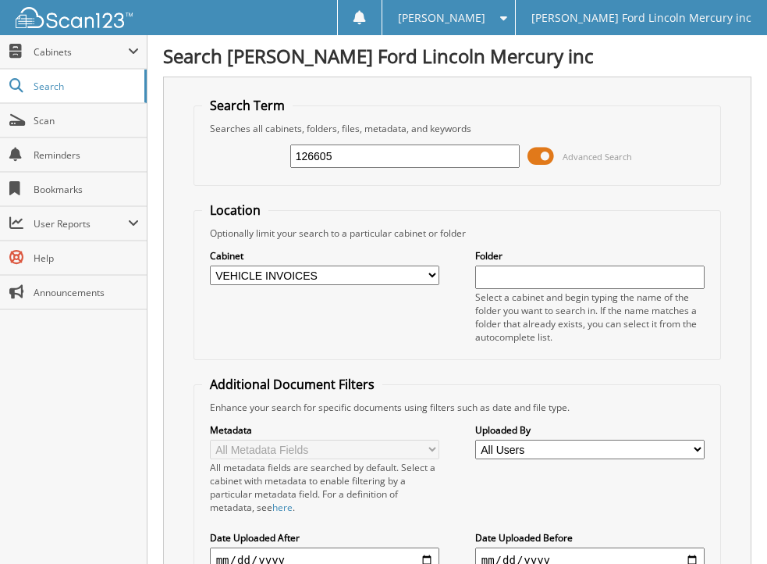
click at [537, 156] on span at bounding box center [541, 155] width 27 height 23
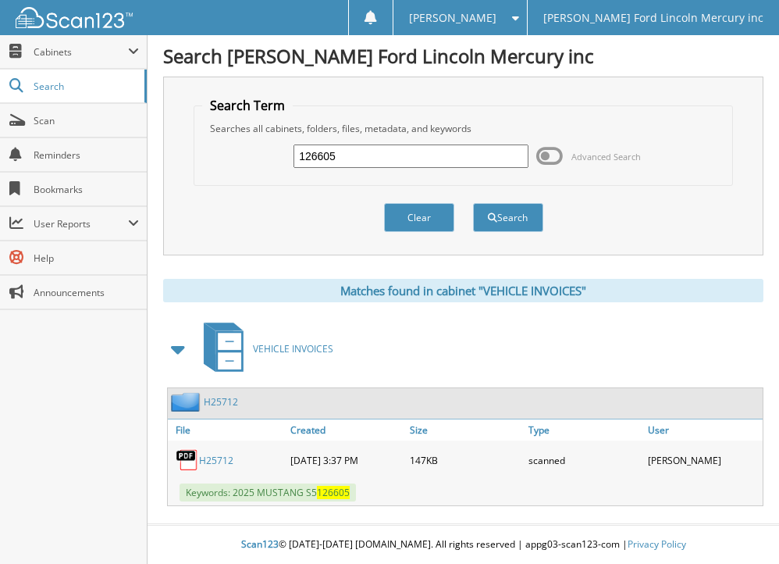
click at [205, 461] on link "H25712" at bounding box center [216, 460] width 34 height 13
drag, startPoint x: 348, startPoint y: 155, endPoint x: 259, endPoint y: 162, distance: 89.3
click at [259, 162] on div "126605 Advanced Search" at bounding box center [462, 156] width 521 height 42
type input "502766"
click at [473, 203] on button "Search" at bounding box center [508, 217] width 70 height 29
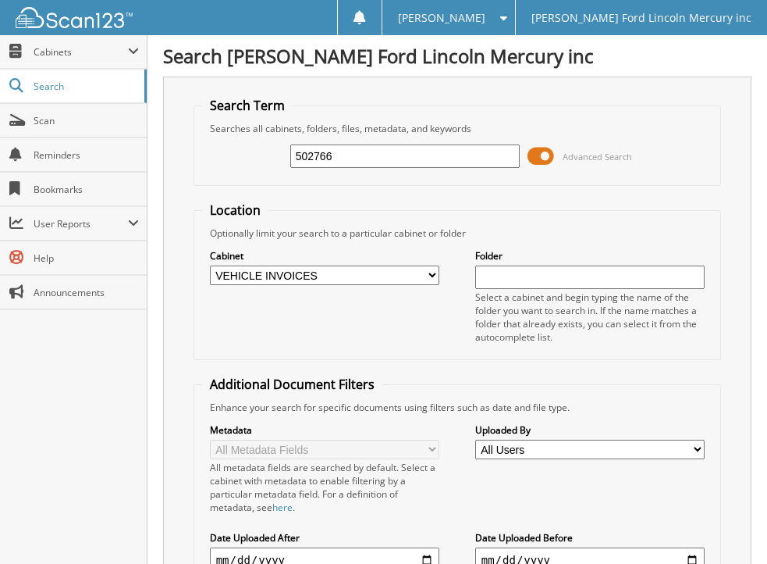
click at [536, 158] on span at bounding box center [541, 155] width 27 height 23
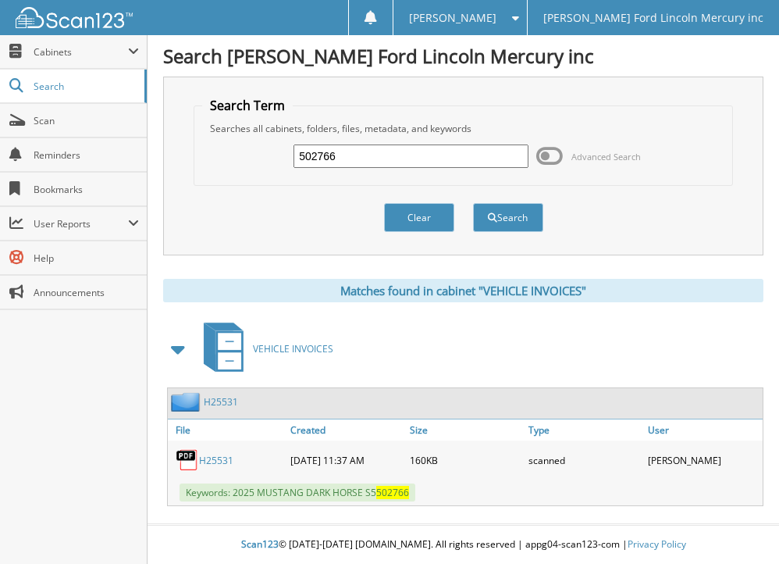
click at [213, 458] on link "H25531" at bounding box center [216, 460] width 34 height 13
